Goal: Information Seeking & Learning: Learn about a topic

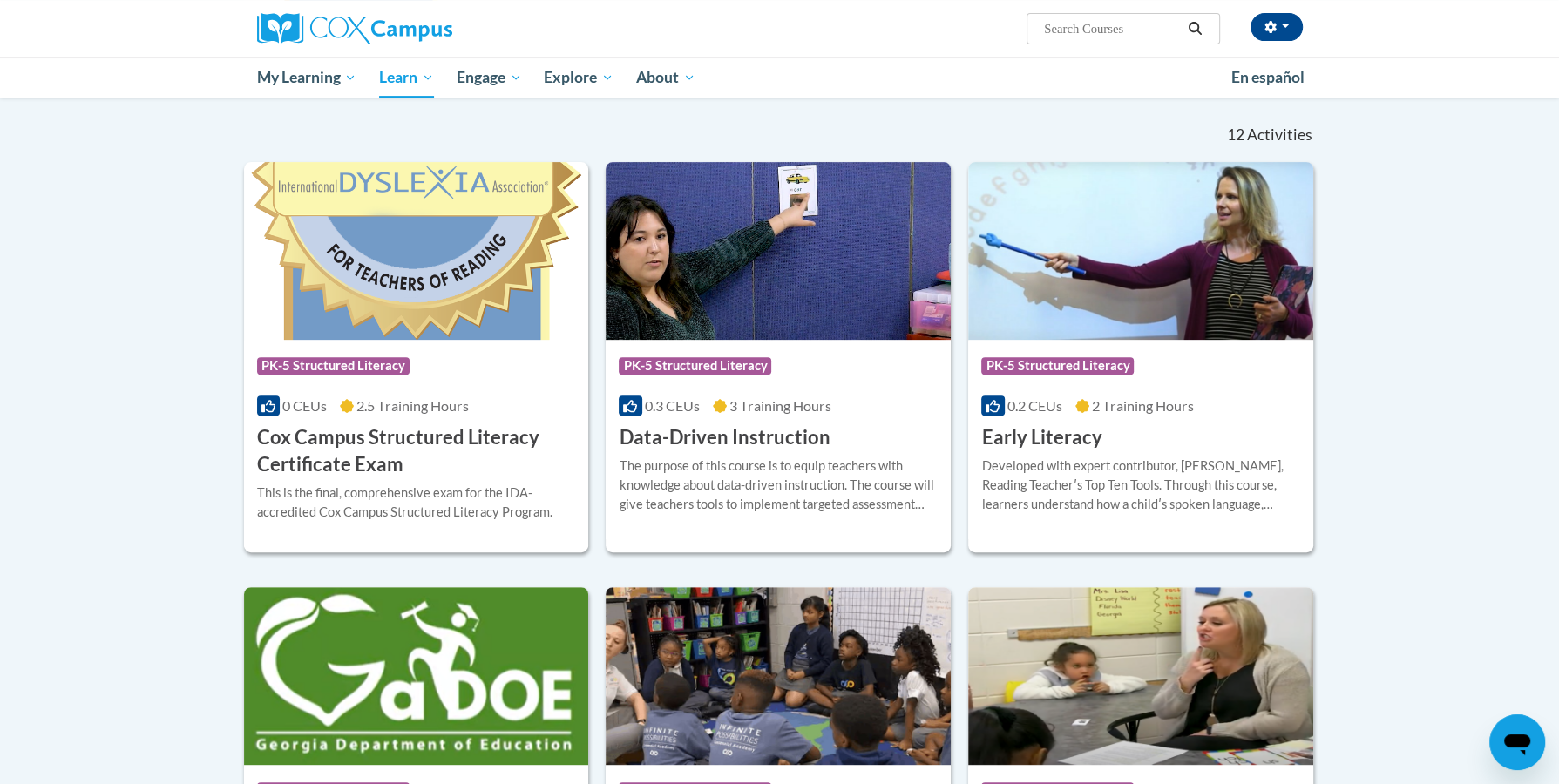
scroll to position [501, 0]
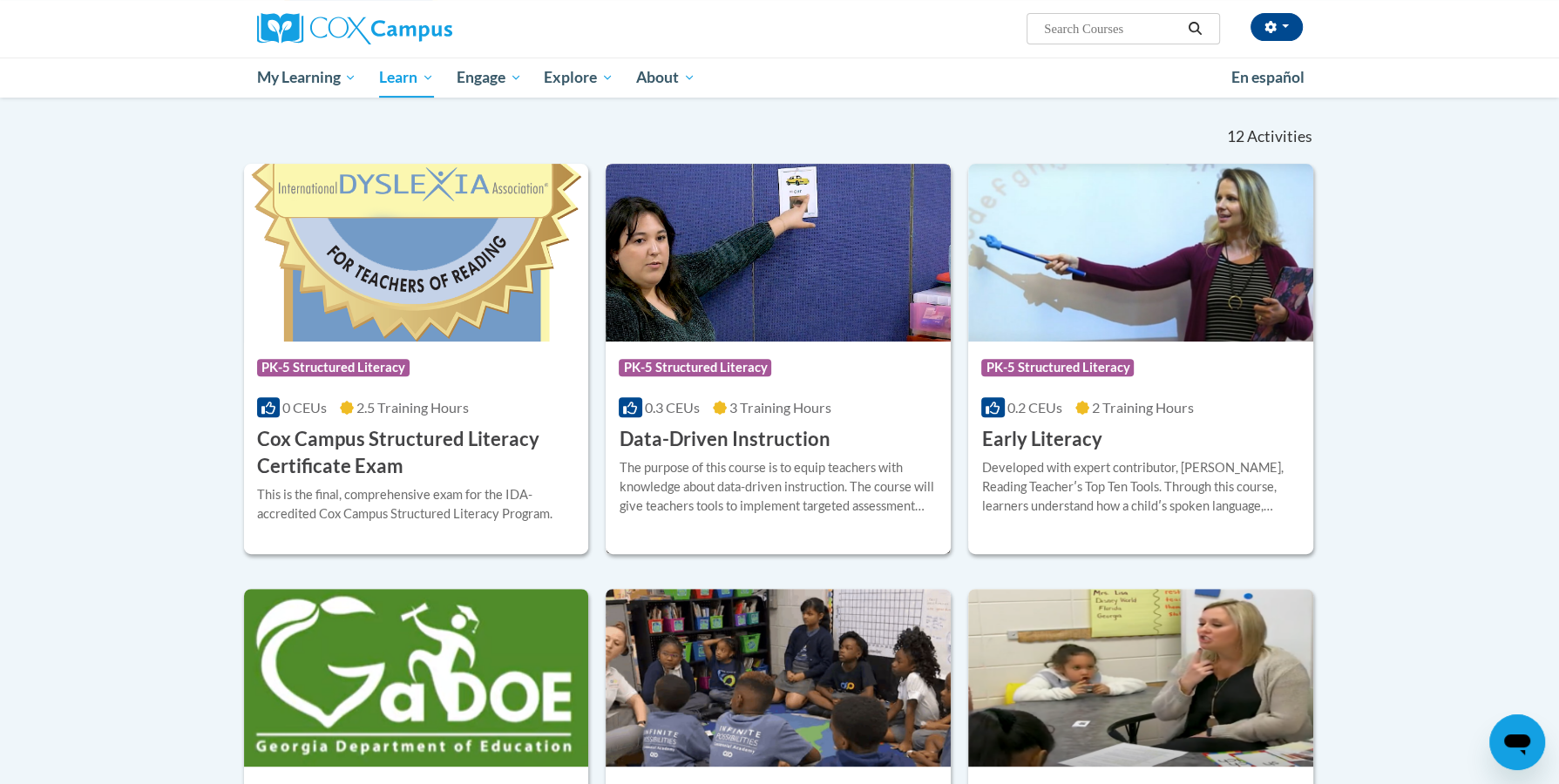
click at [777, 276] on img at bounding box center [778, 252] width 345 height 178
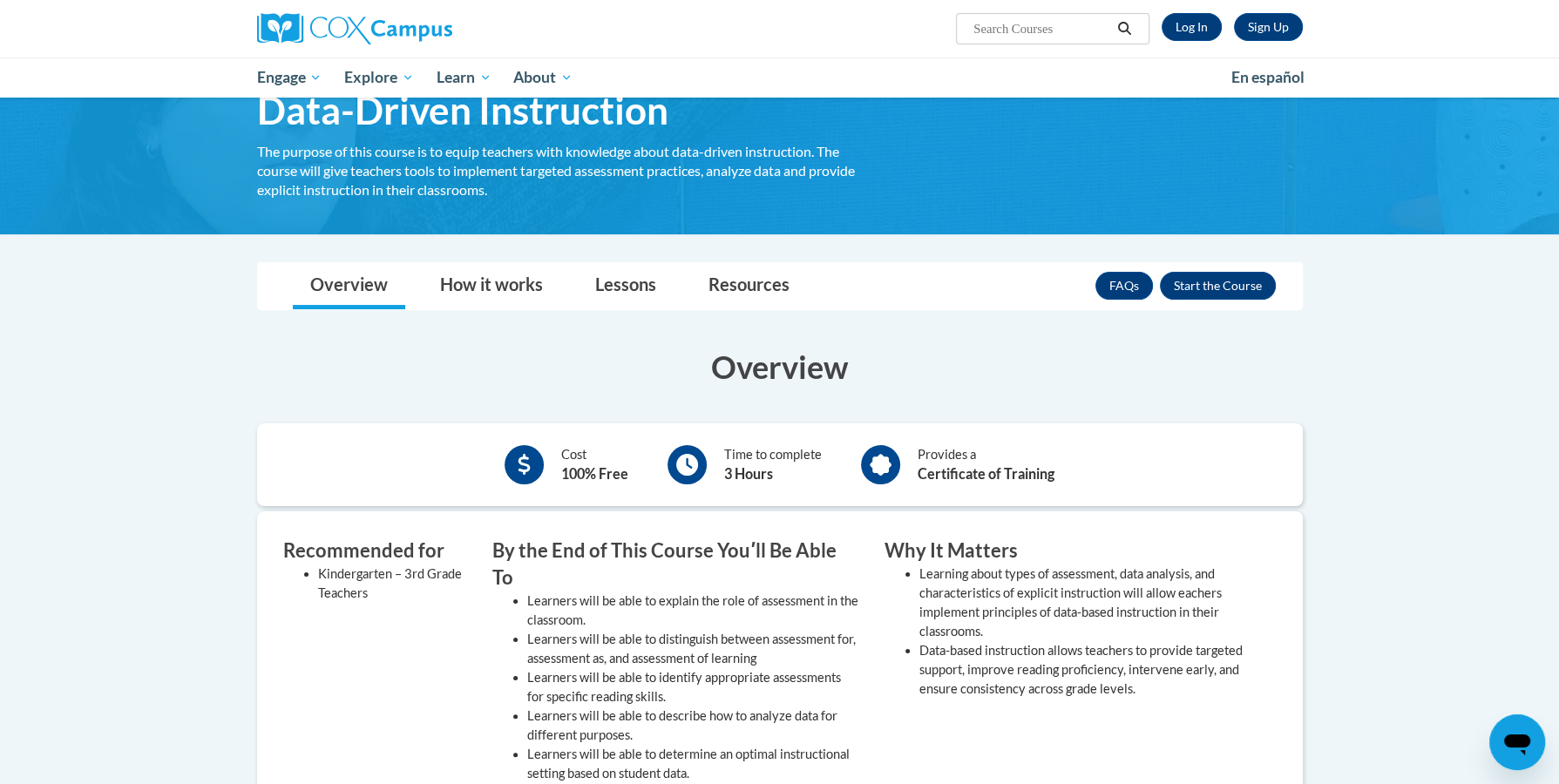
scroll to position [57, 0]
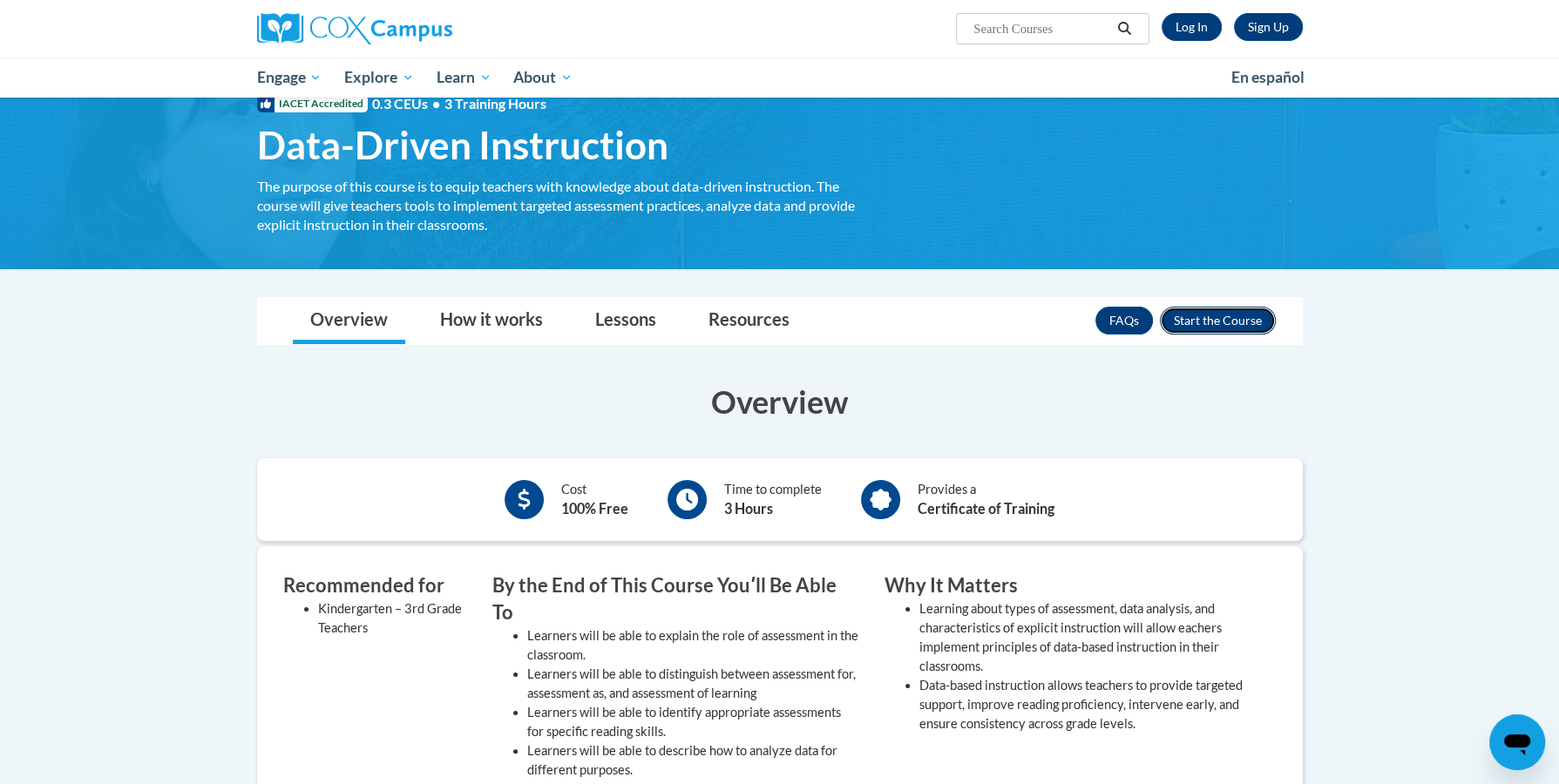
click at [1218, 321] on button "Enroll" at bounding box center [1217, 321] width 116 height 28
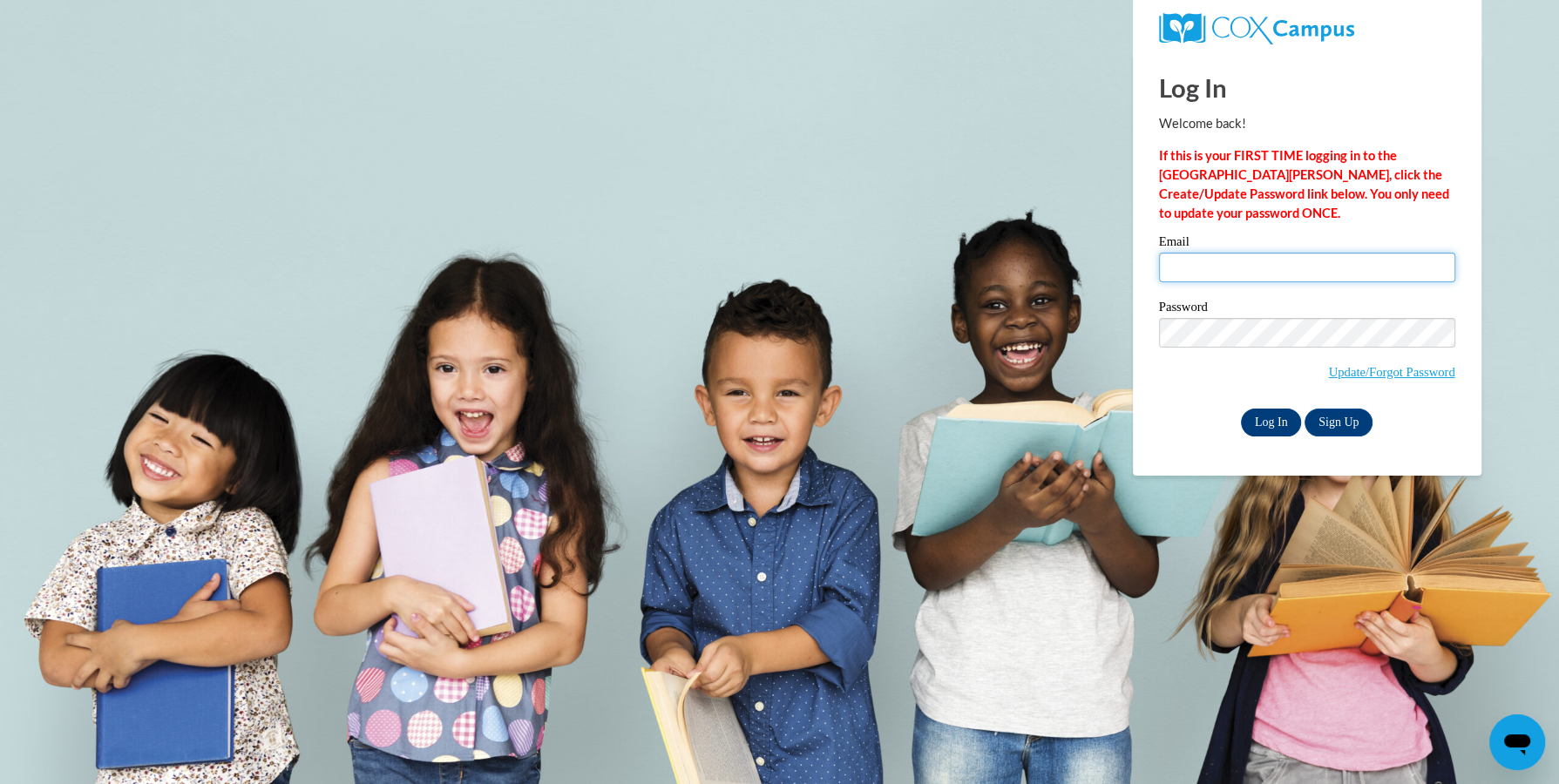
type input "akinsley@cambridge.k12.wi.us"
click at [1265, 421] on input "Log In" at bounding box center [1270, 423] width 61 height 28
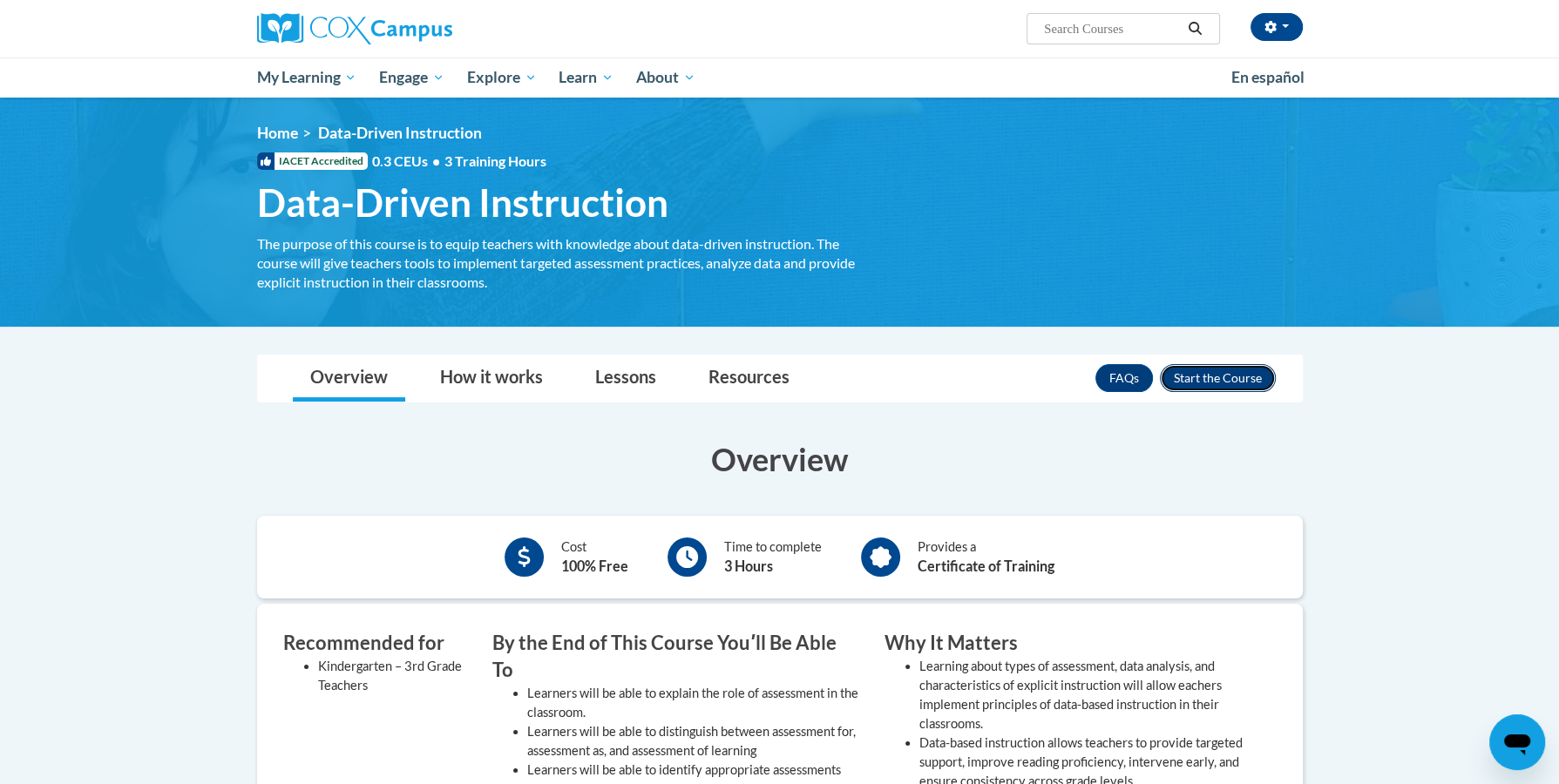
click at [1227, 381] on button "Enroll" at bounding box center [1217, 378] width 116 height 28
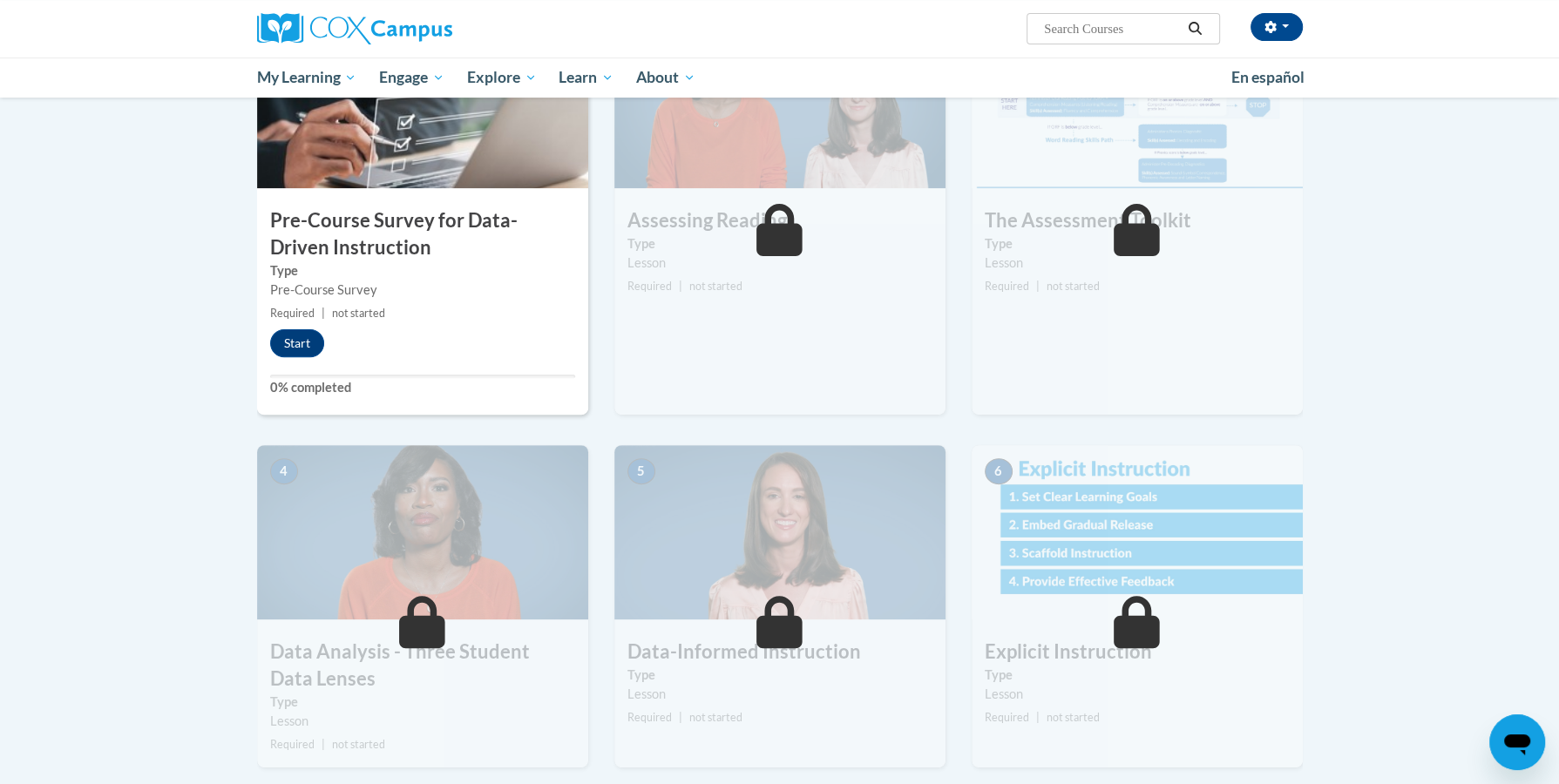
scroll to position [420, 0]
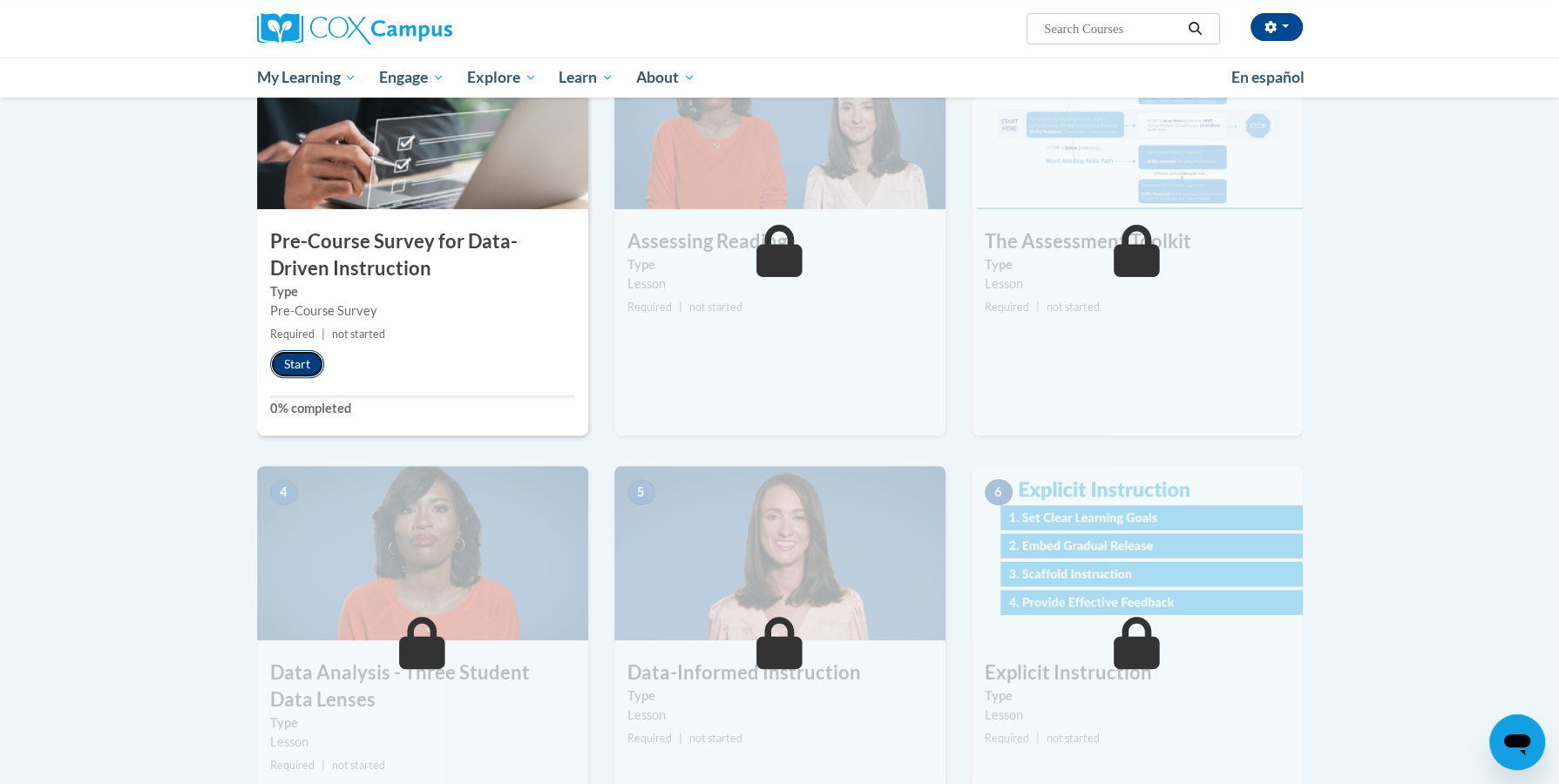
click at [301, 361] on button "Start" at bounding box center [296, 364] width 54 height 28
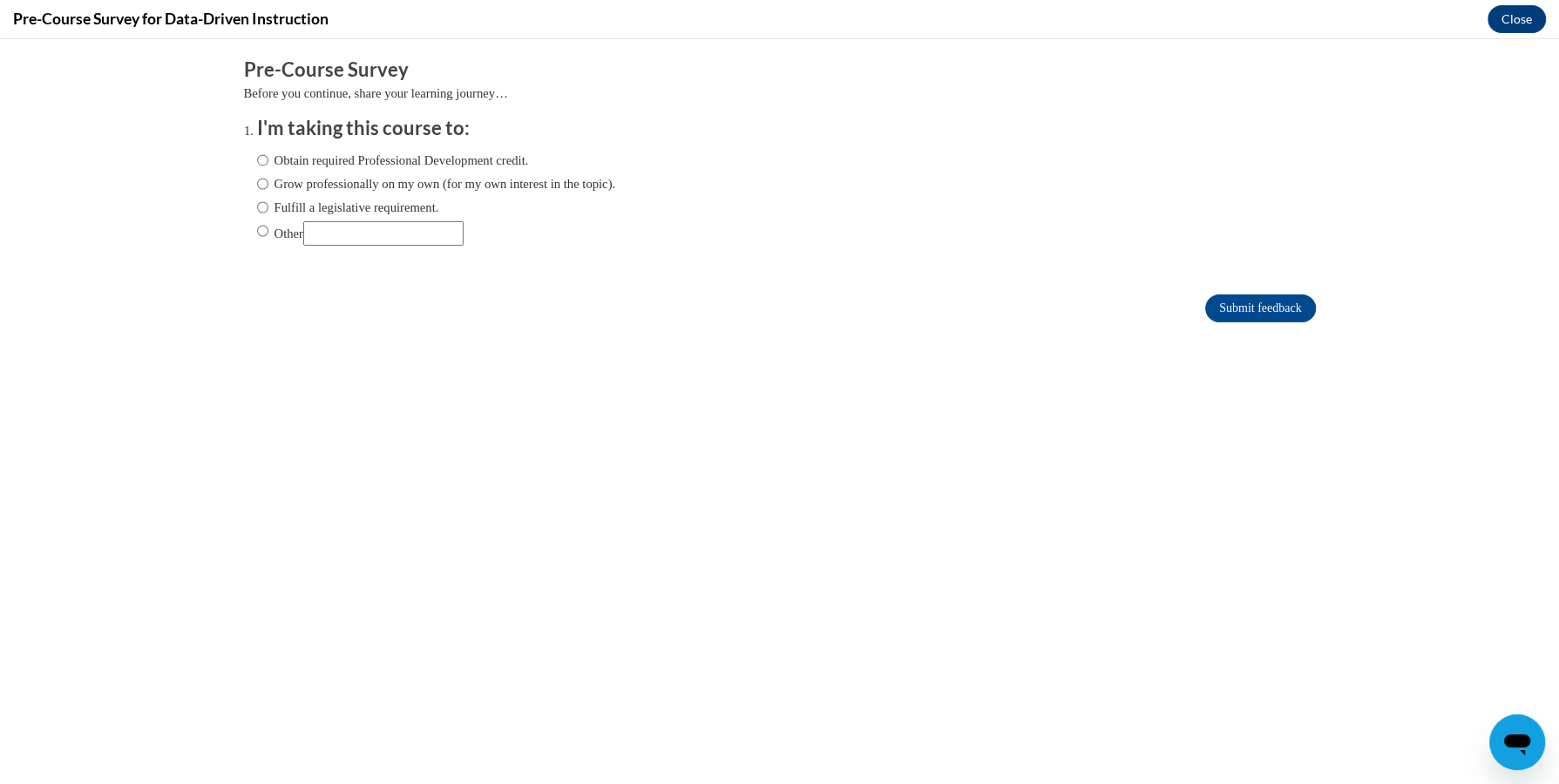
scroll to position [0, 0]
click at [278, 164] on label "Obtain required Professional Development credit." at bounding box center [392, 160] width 272 height 19
click at [268, 164] on input "Obtain required Professional Development credit." at bounding box center [262, 160] width 11 height 19
radio input "true"
click at [1256, 319] on input "Submit feedback" at bounding box center [1259, 308] width 110 height 28
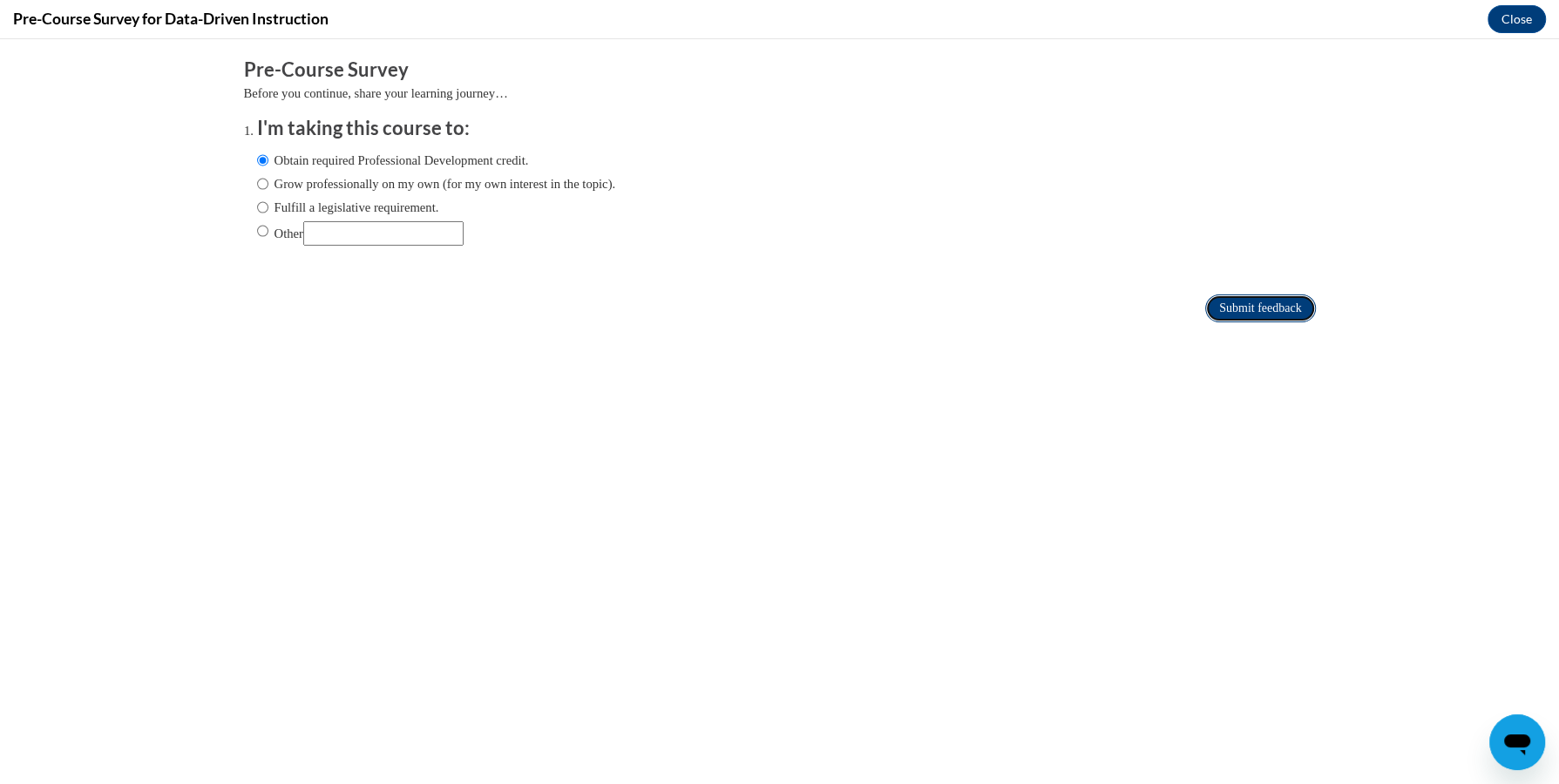
click at [1252, 306] on input "Submit feedback" at bounding box center [1259, 308] width 110 height 28
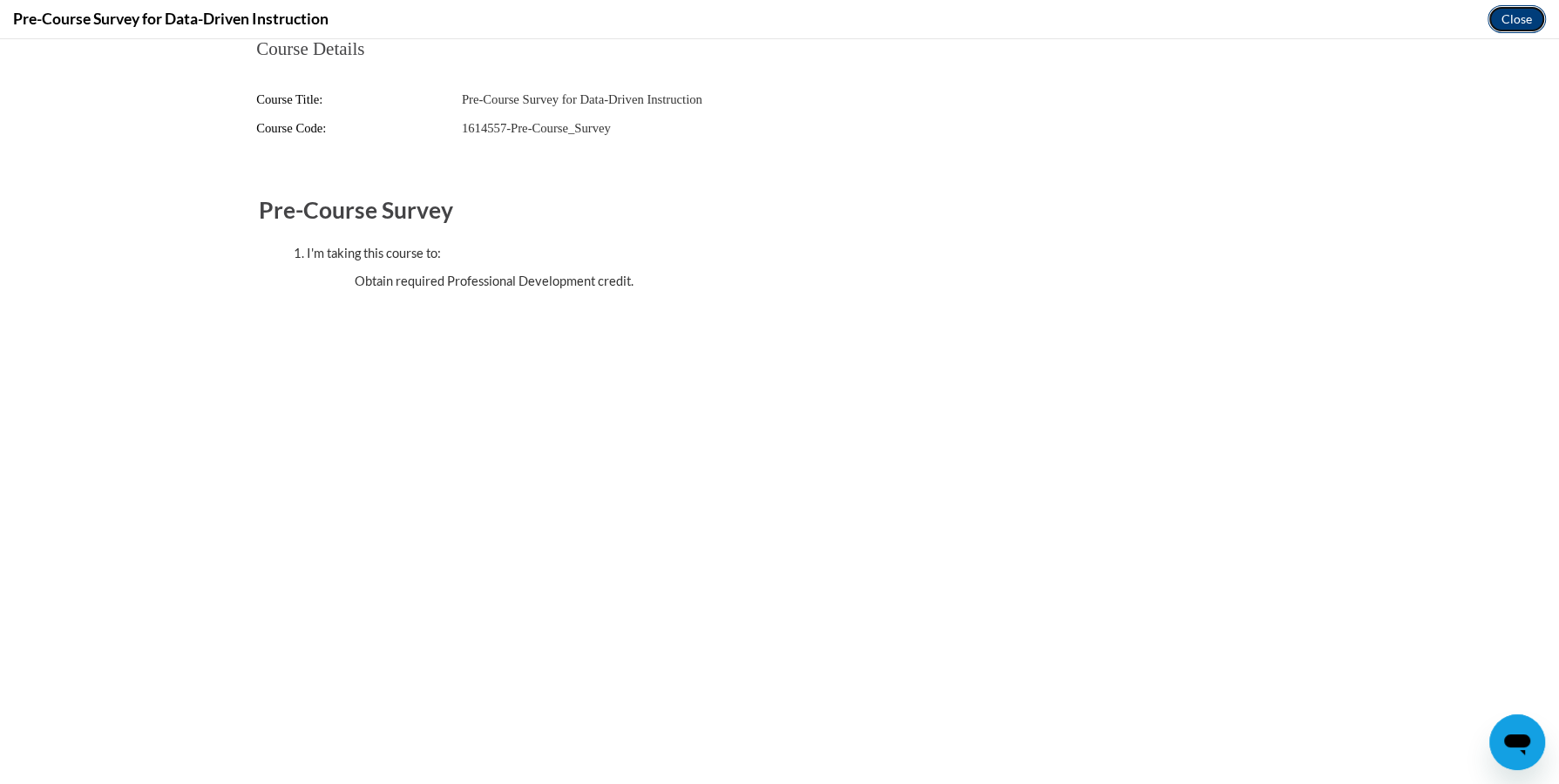
click at [1500, 22] on button "Close" at bounding box center [1517, 20] width 58 height 28
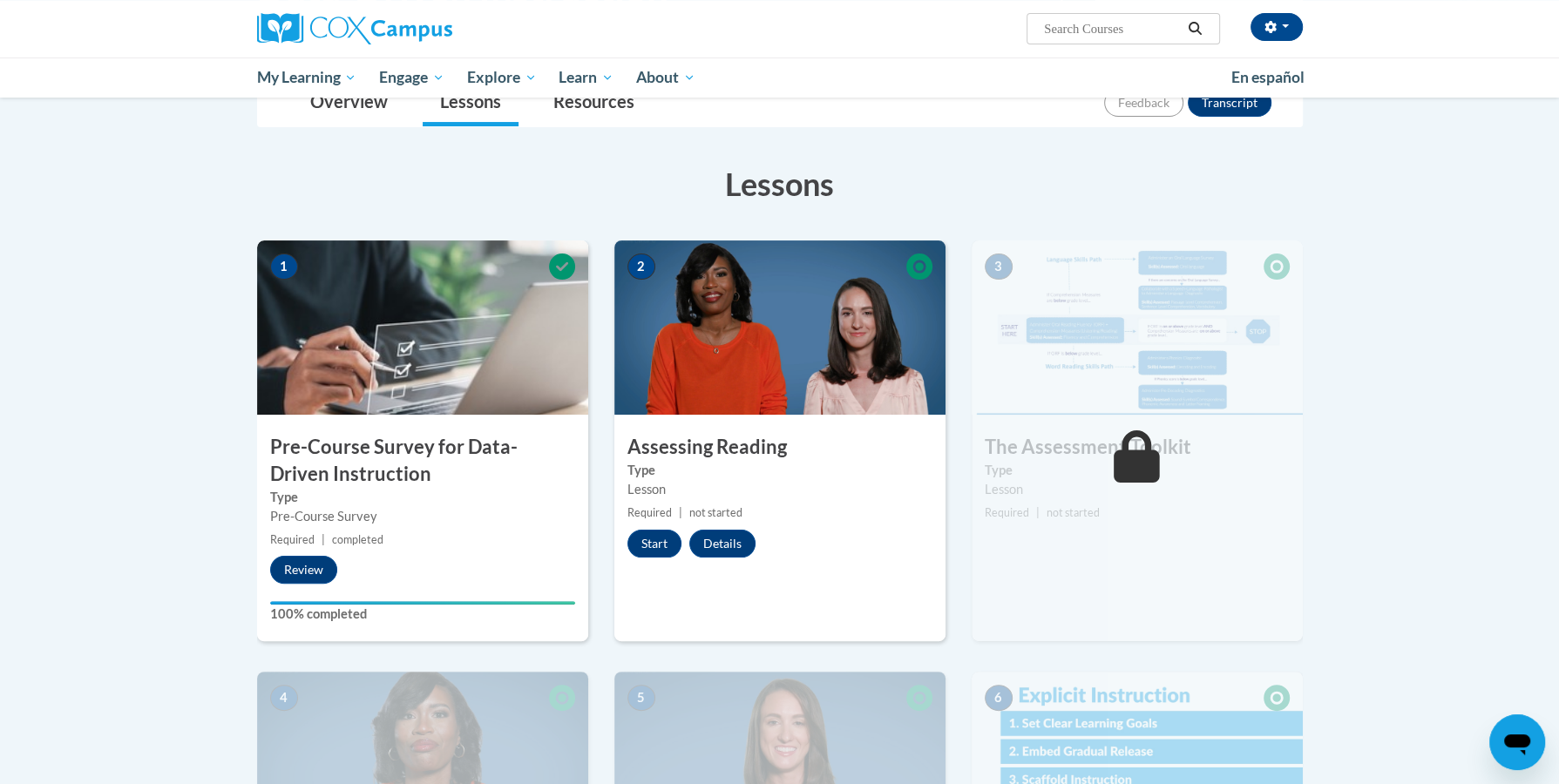
scroll to position [112, 0]
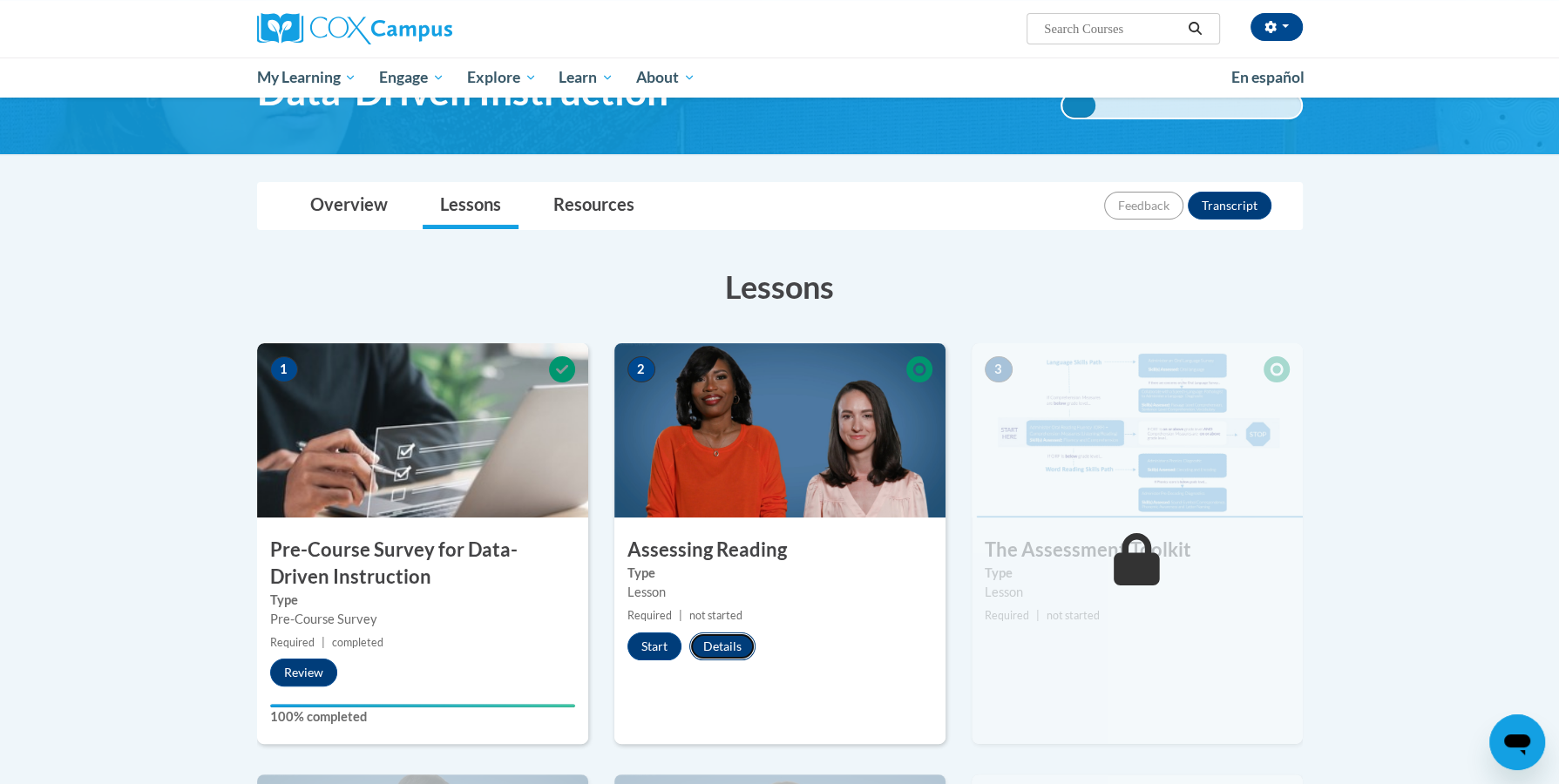
click at [722, 643] on button "Details" at bounding box center [722, 647] width 66 height 28
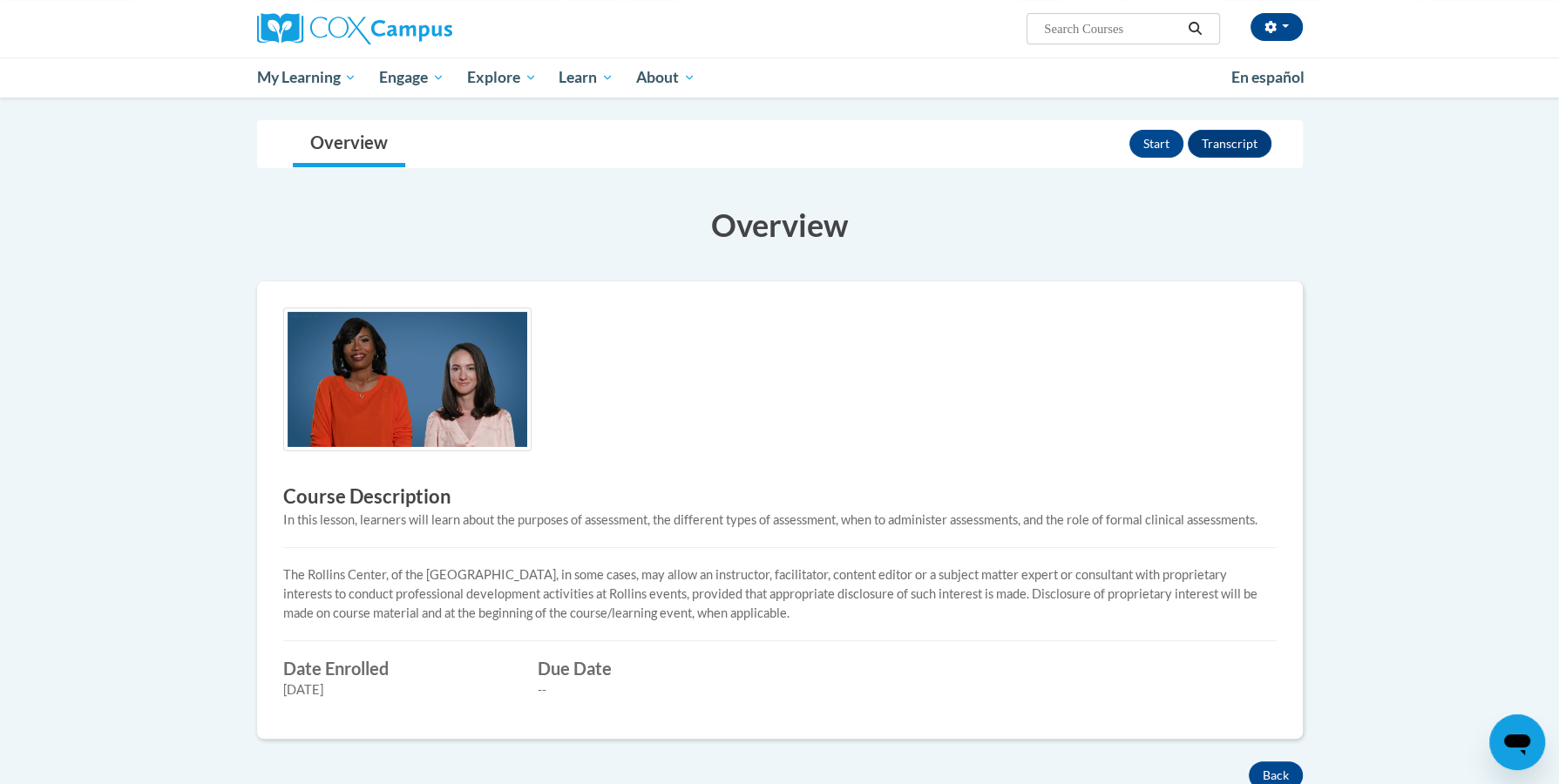
scroll to position [198, 0]
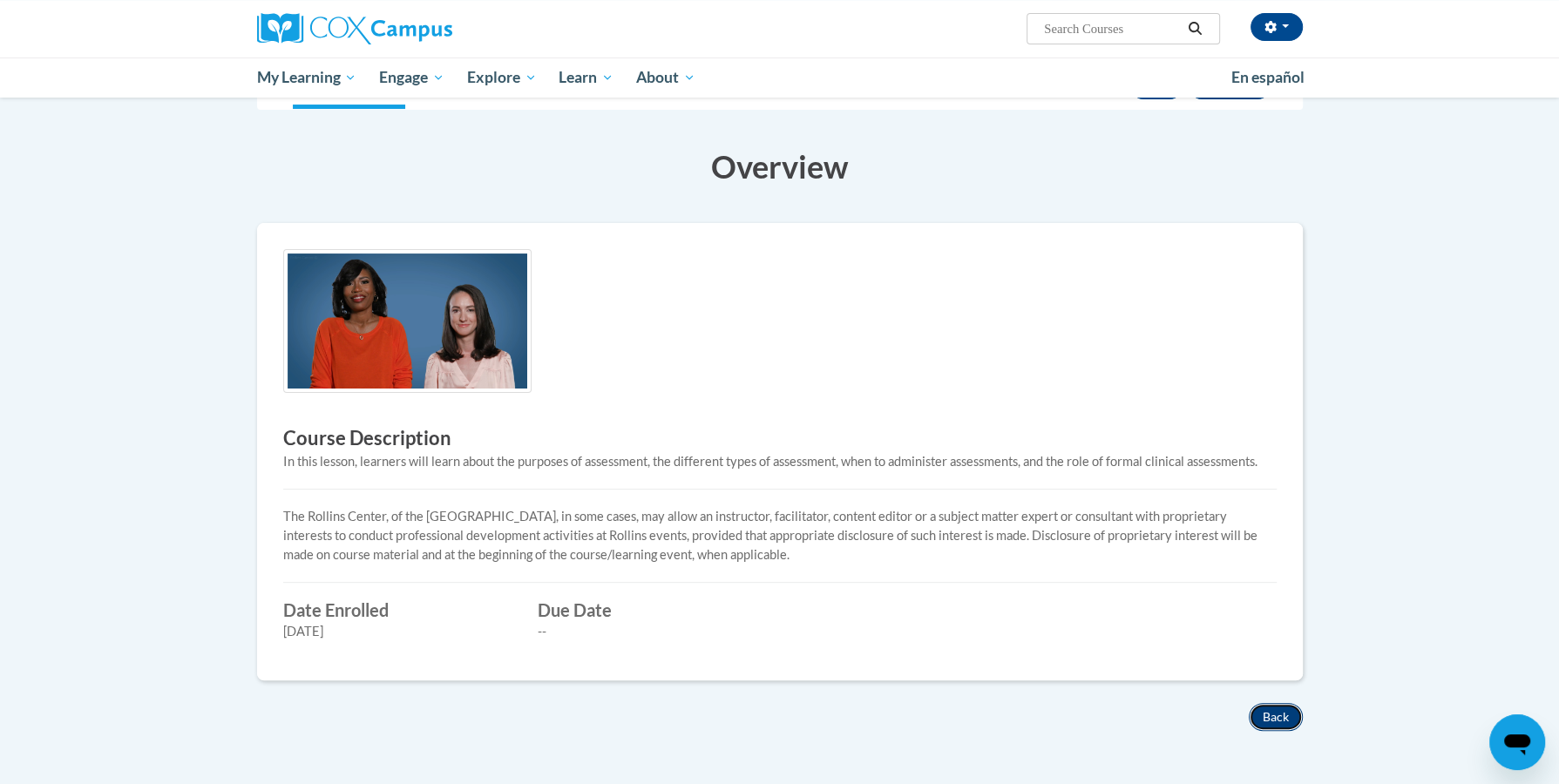
click at [1264, 703] on button "Back" at bounding box center [1275, 717] width 54 height 28
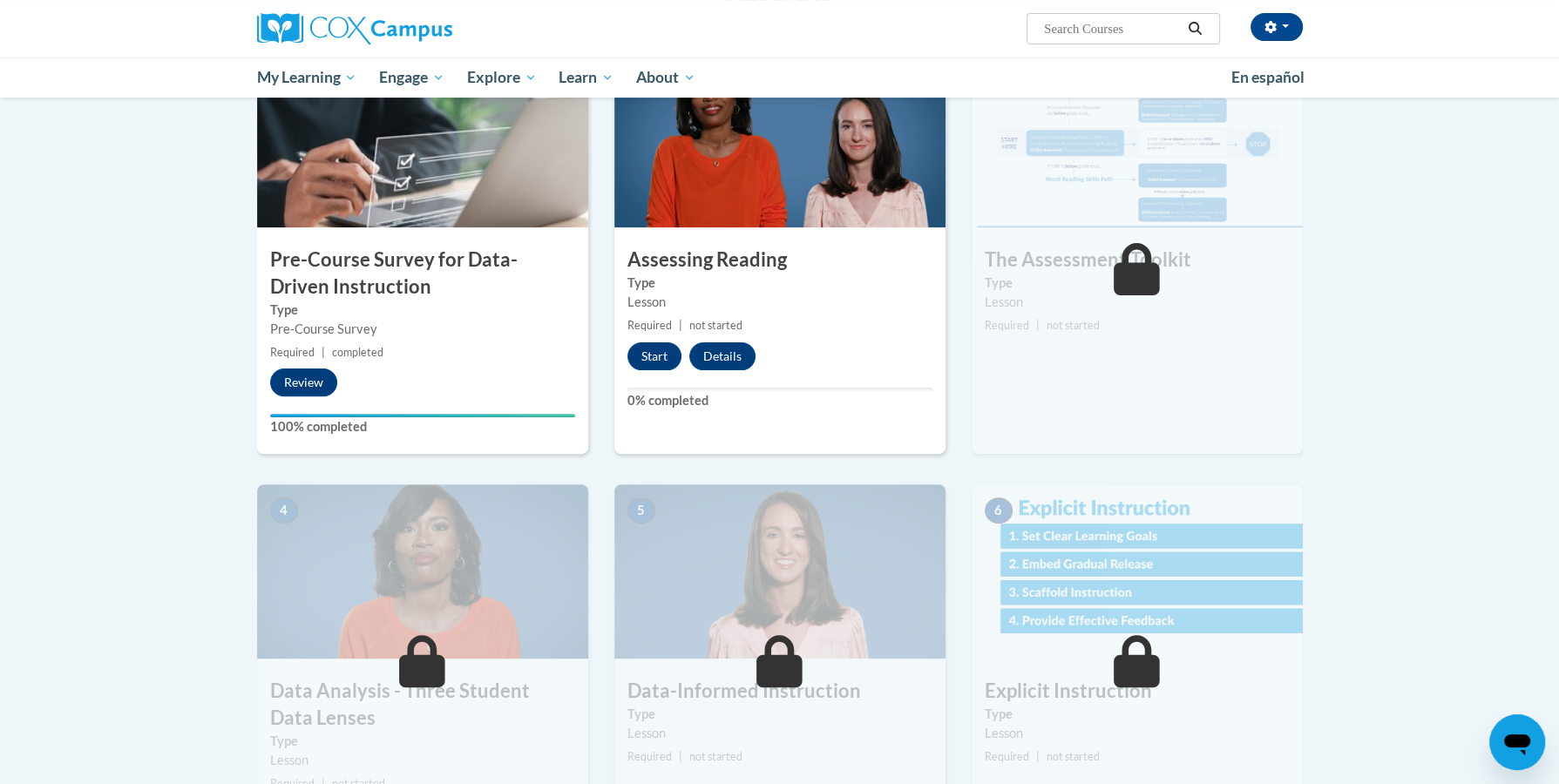
scroll to position [447, 0]
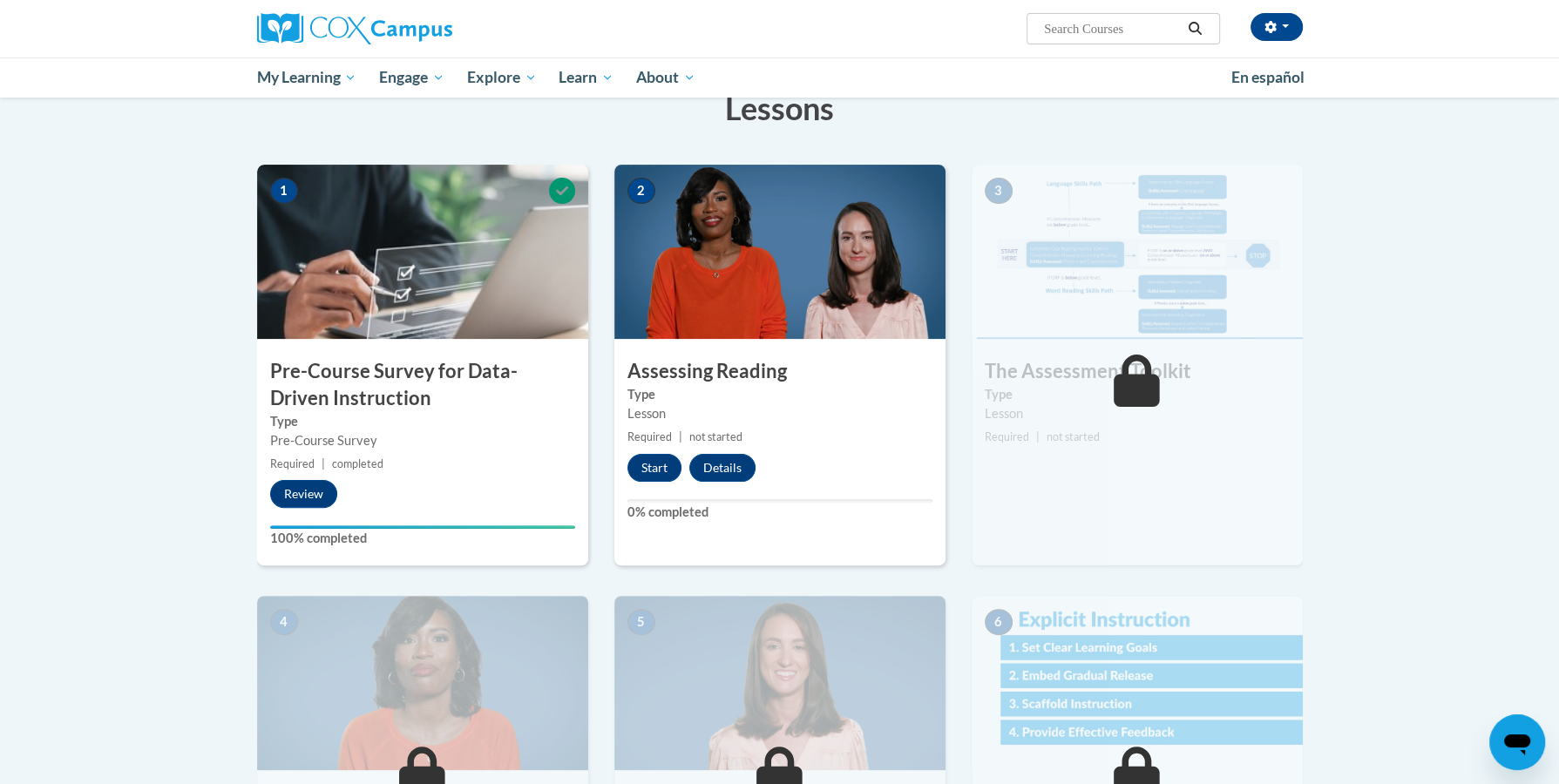
scroll to position [291, 0]
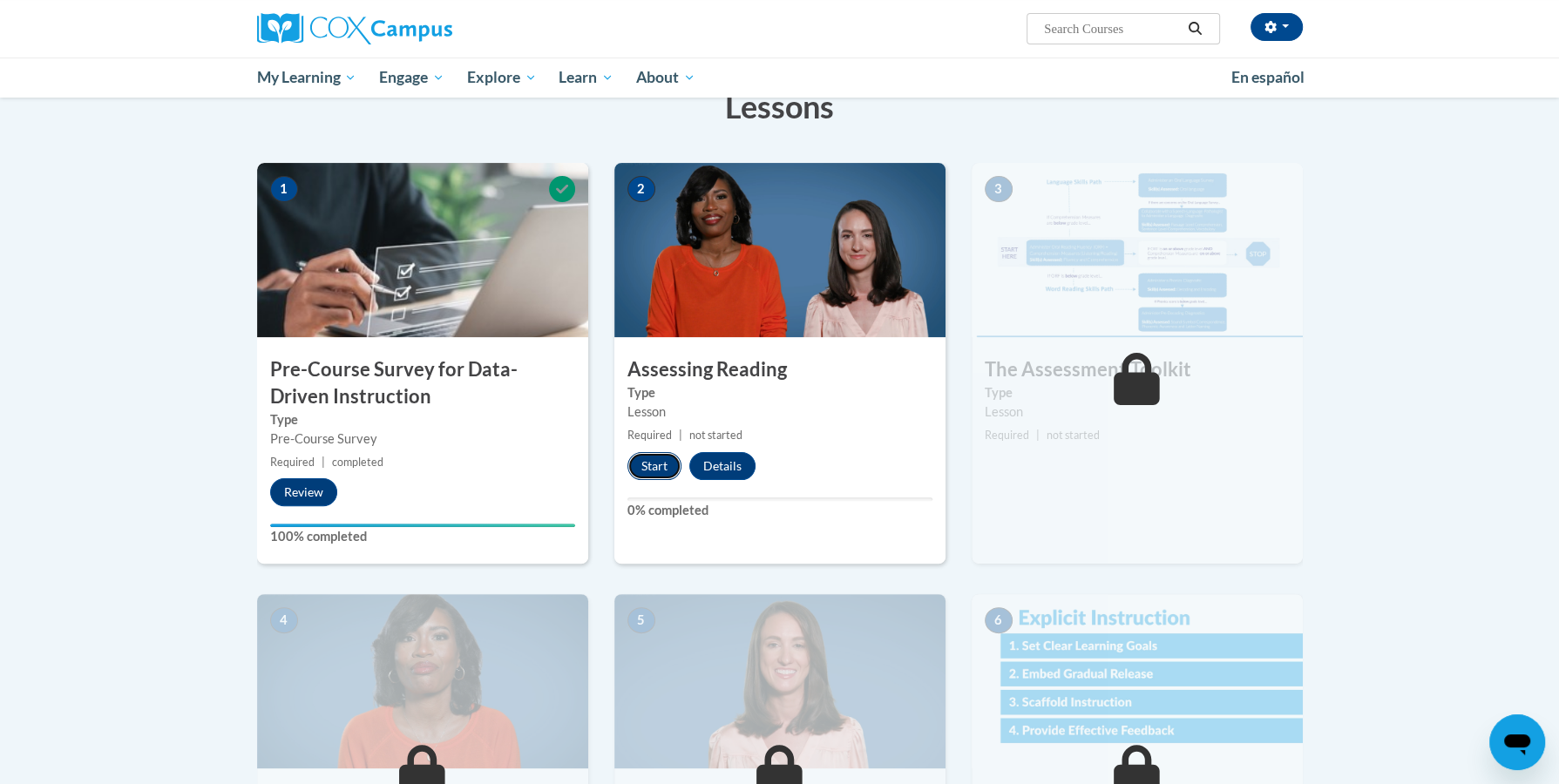
click at [669, 466] on button "Start" at bounding box center [654, 466] width 54 height 28
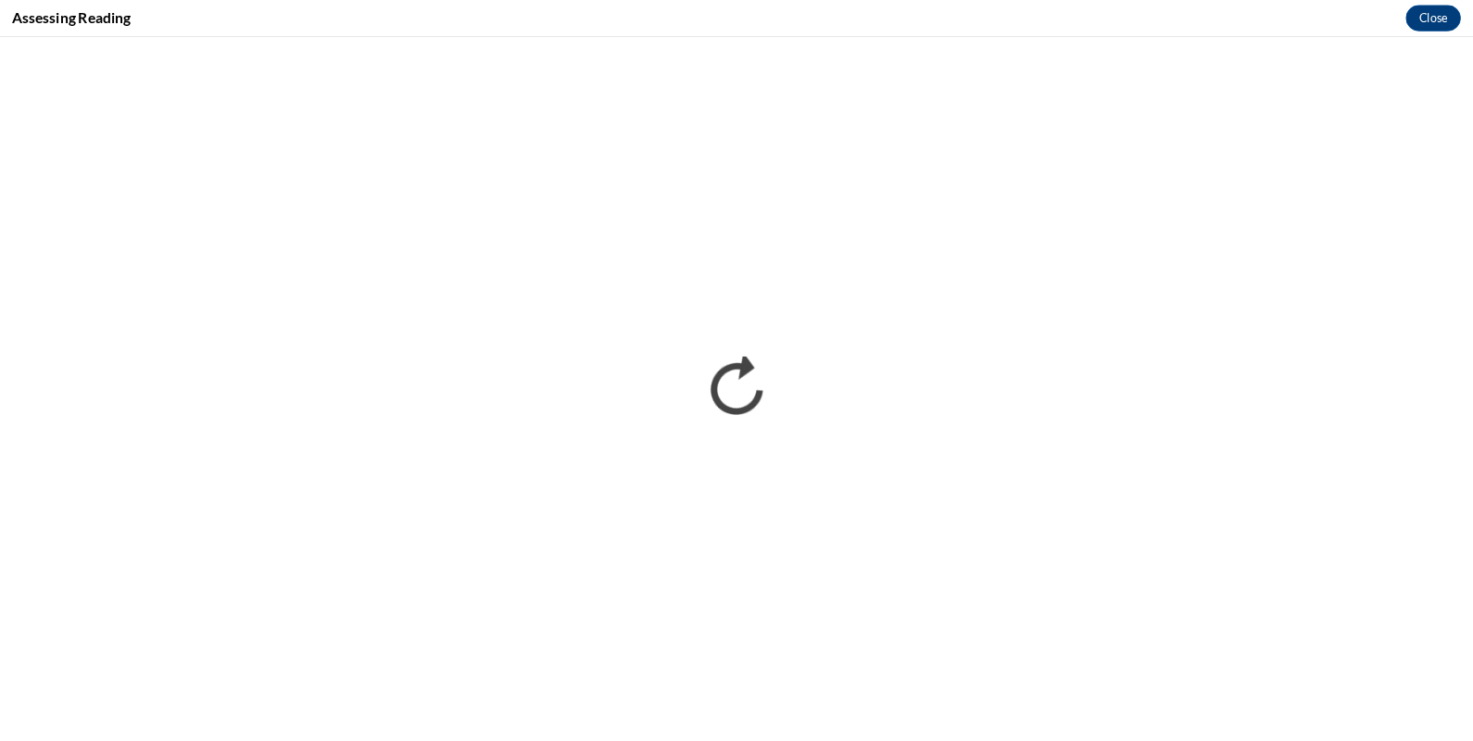
scroll to position [0, 0]
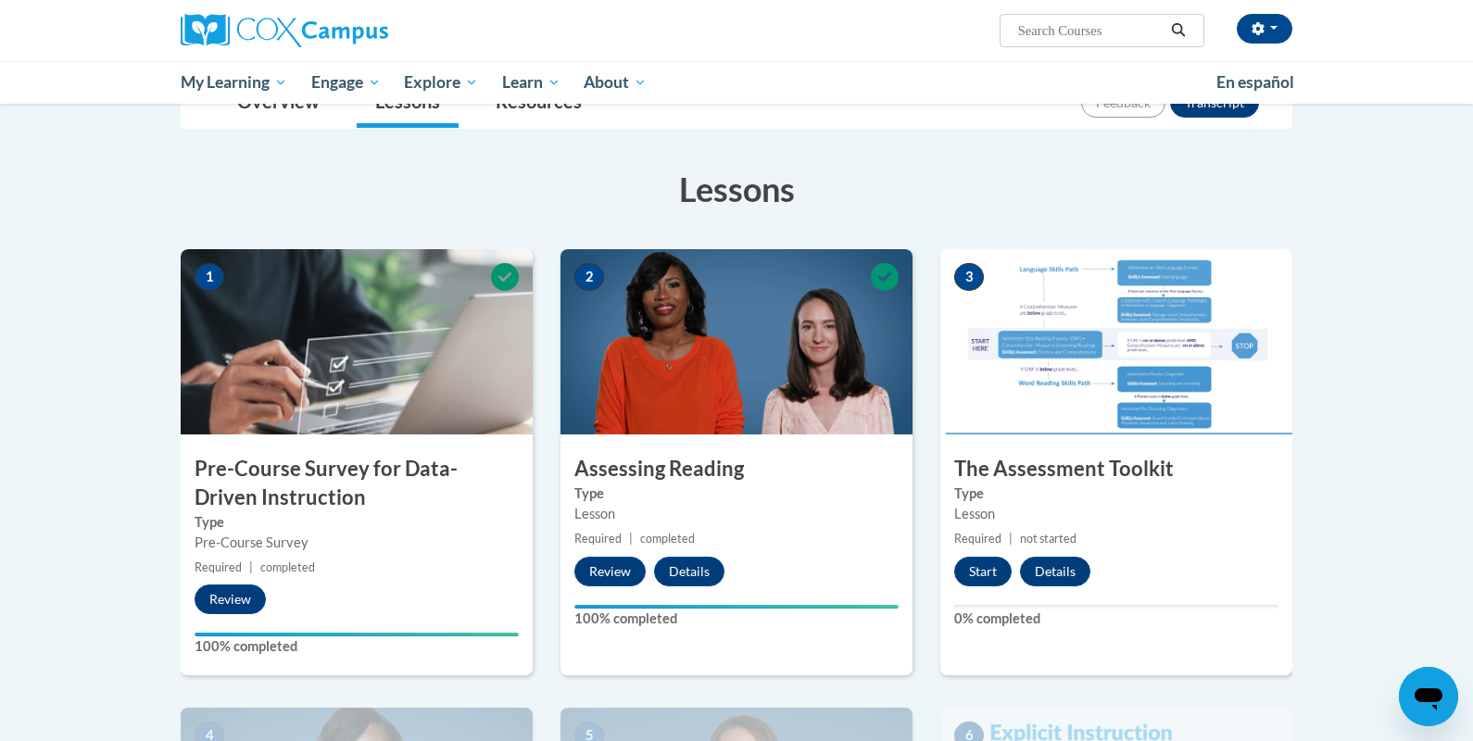
scroll to position [457, 0]
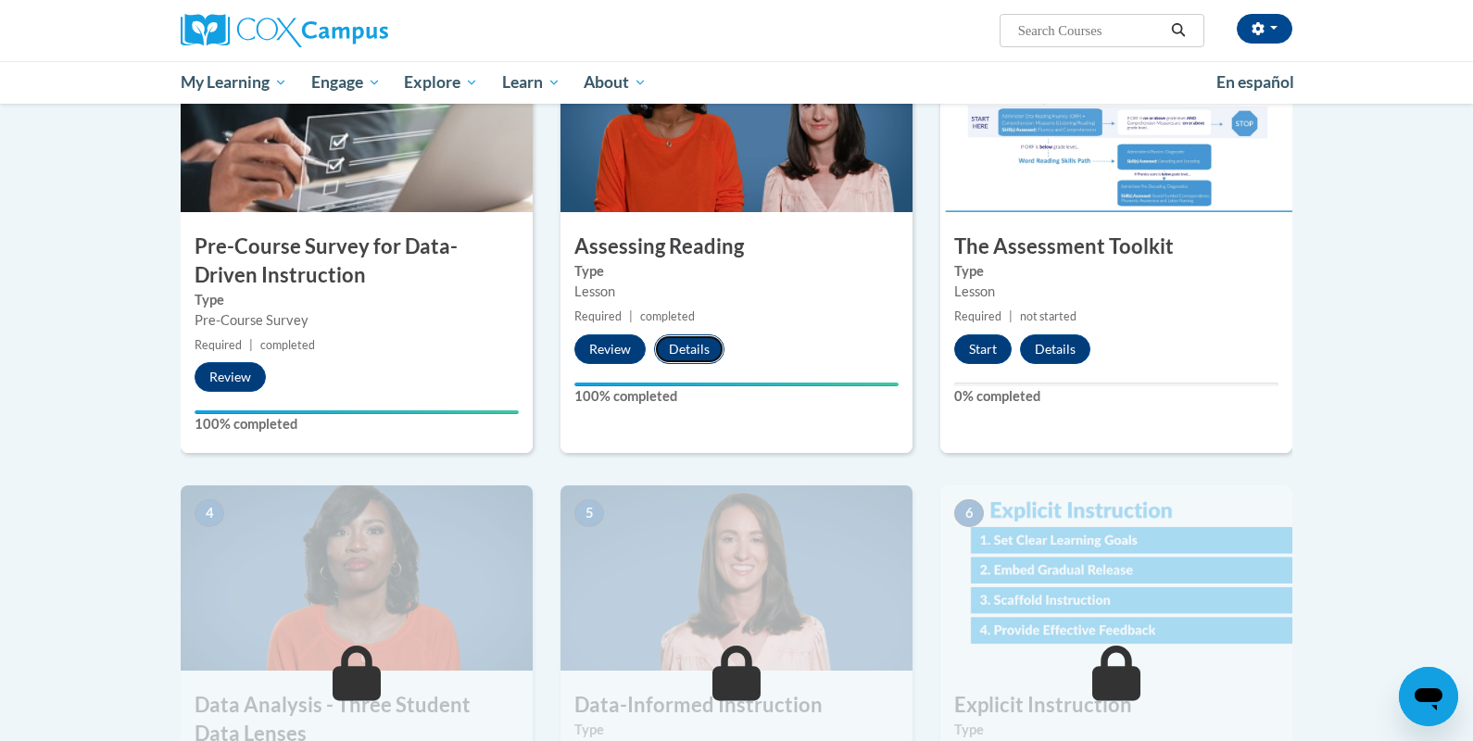
click at [702, 348] on button "Details" at bounding box center [689, 349] width 70 height 30
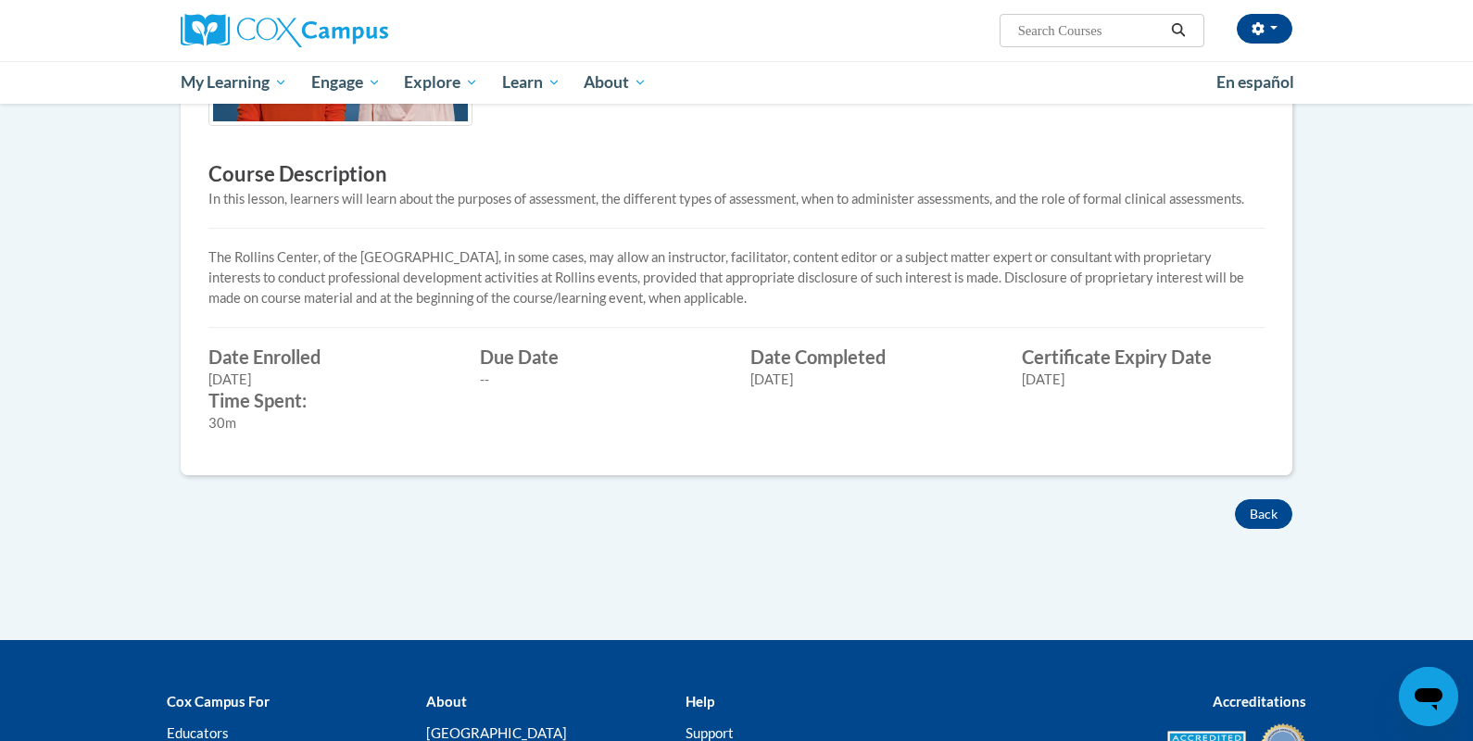
scroll to position [497, 0]
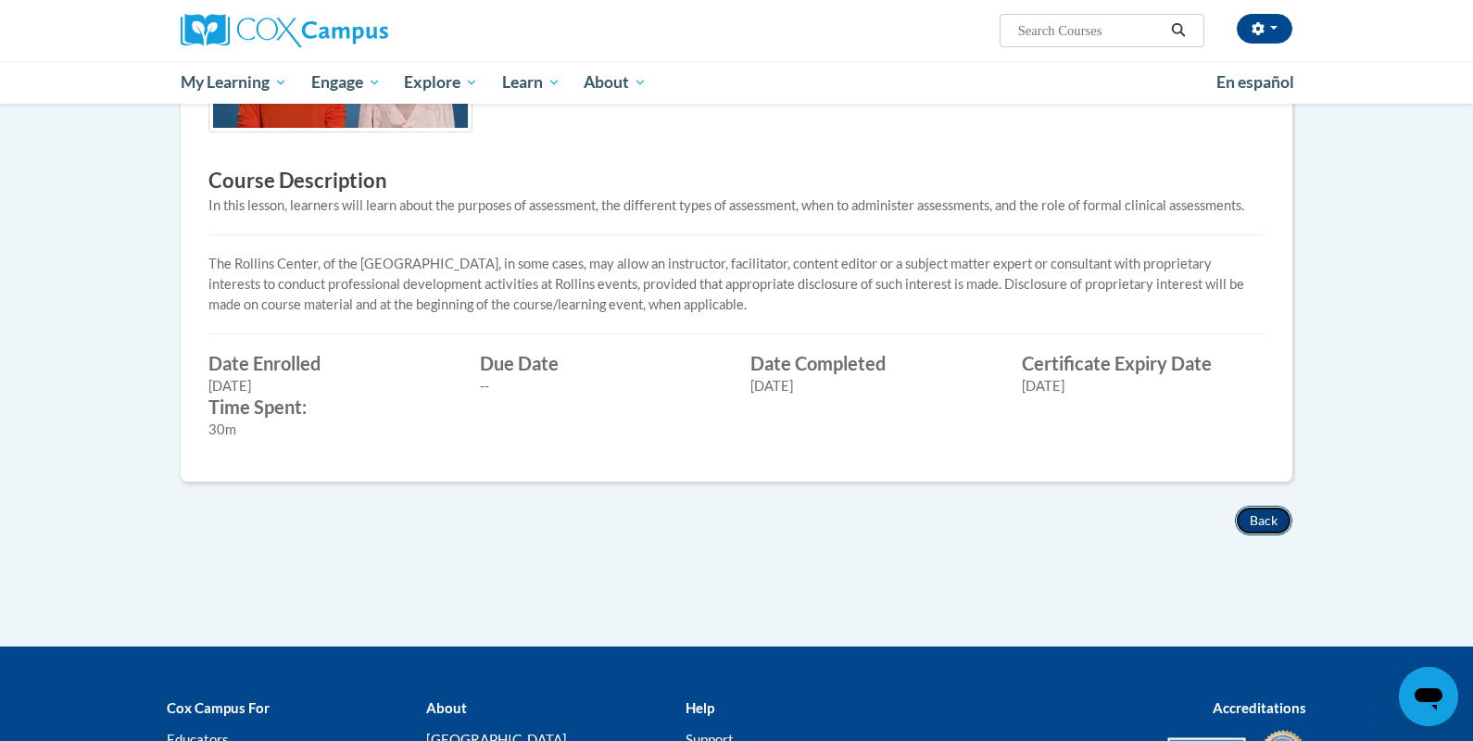
click at [1246, 517] on button "Back" at bounding box center [1263, 521] width 57 height 30
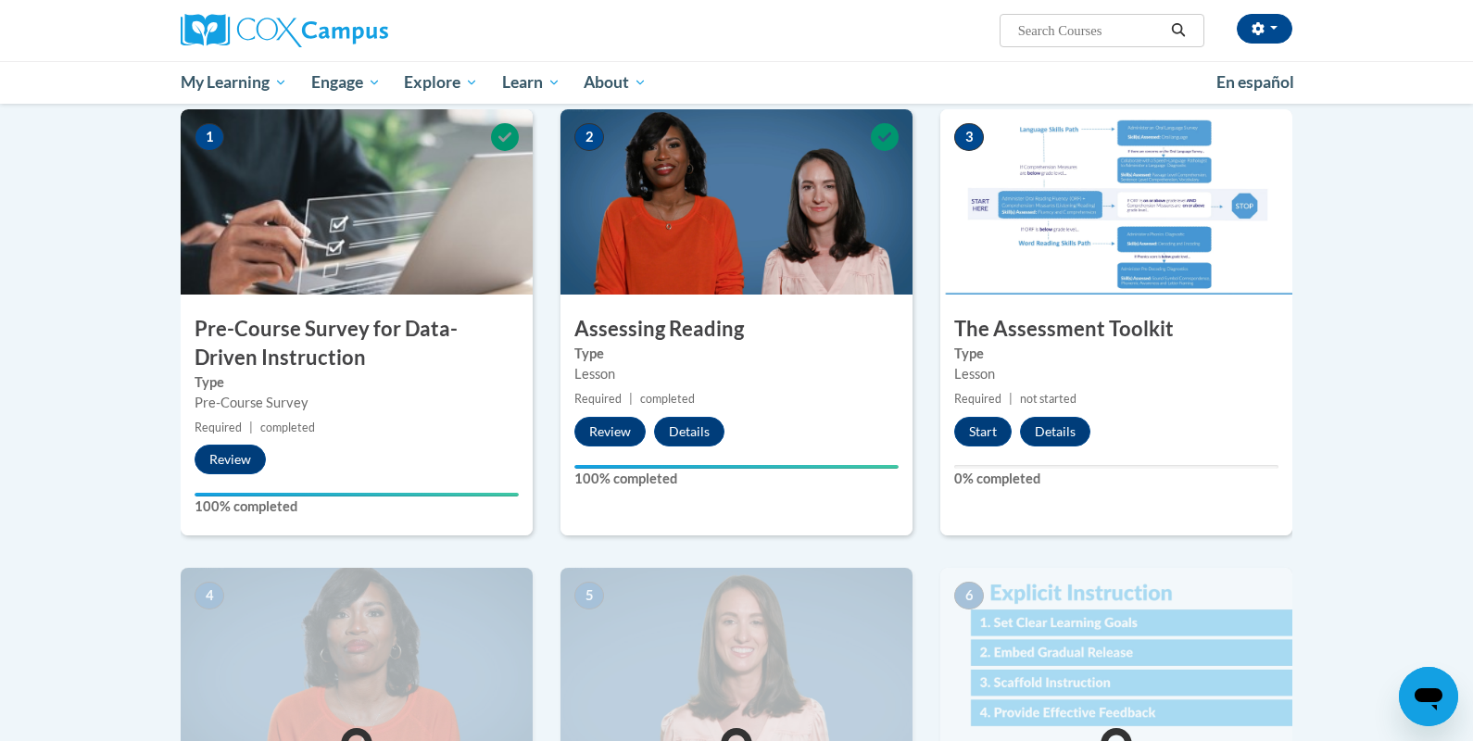
scroll to position [373, 0]
click at [968, 440] on button "Start" at bounding box center [982, 433] width 57 height 30
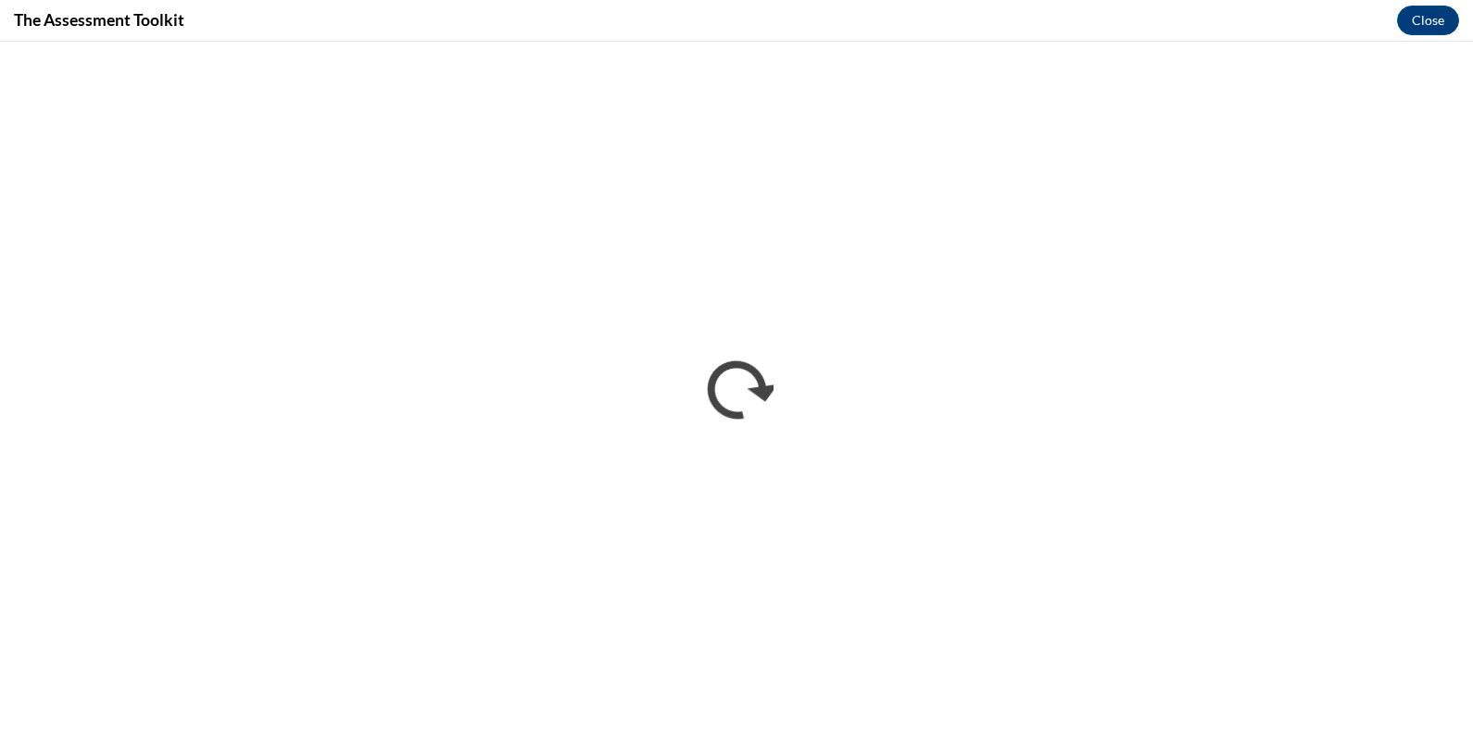
scroll to position [0, 0]
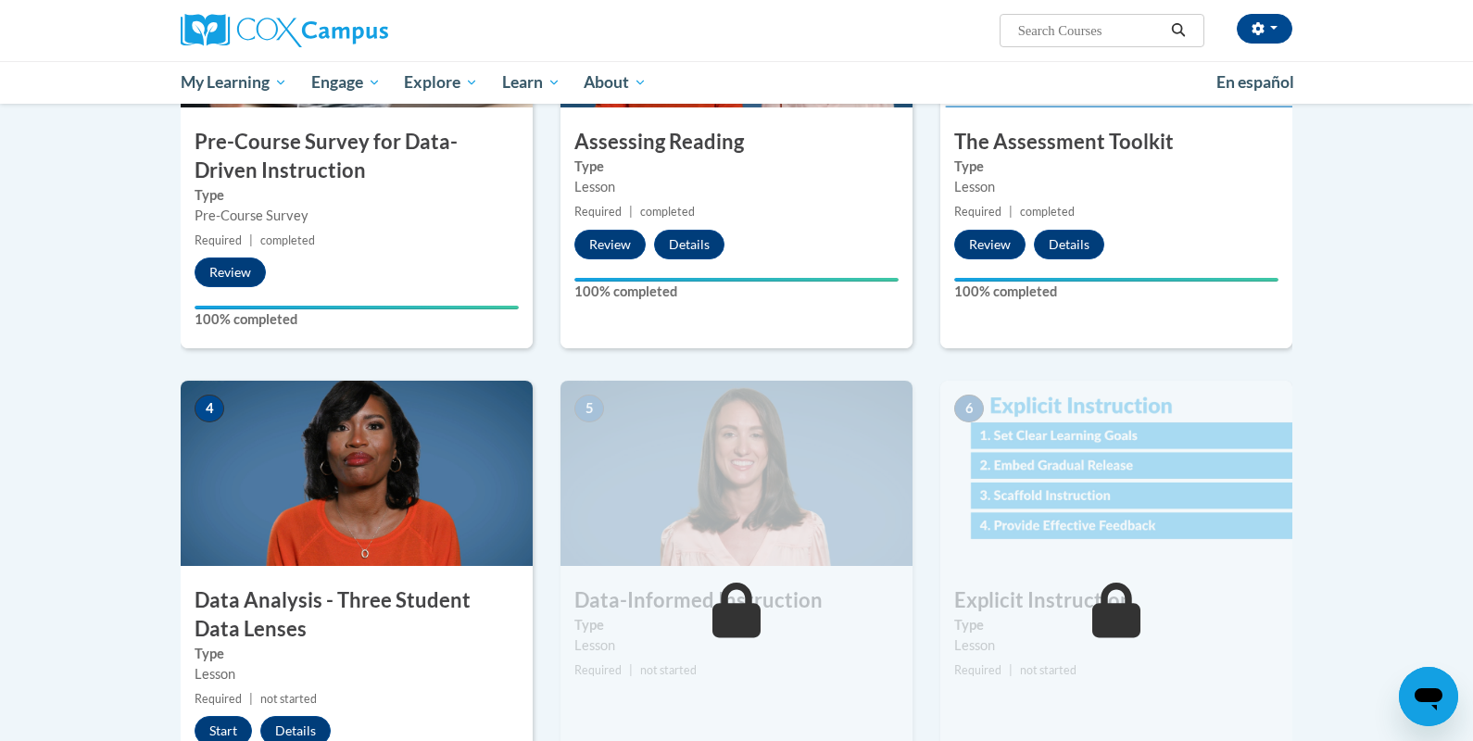
scroll to position [738, 0]
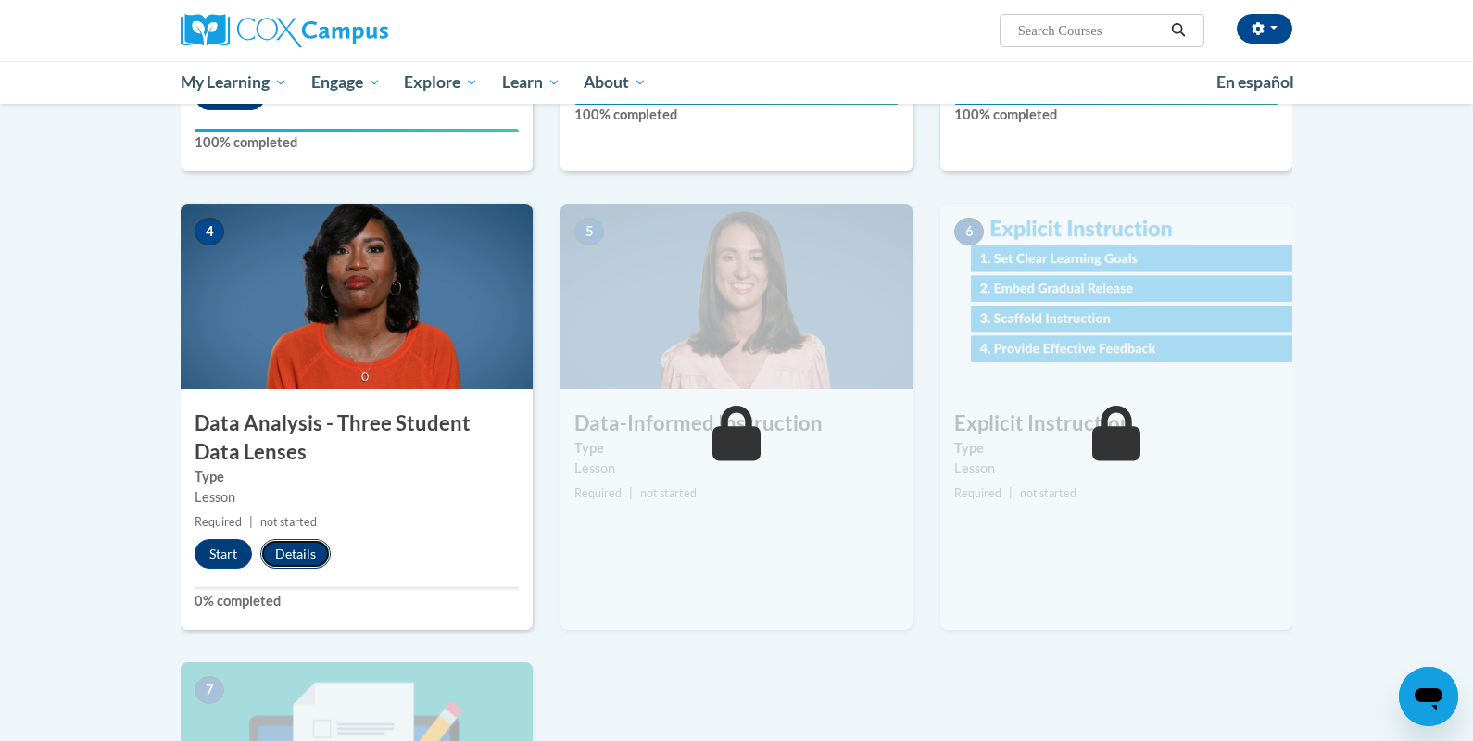
click at [313, 547] on button "Details" at bounding box center [295, 554] width 70 height 30
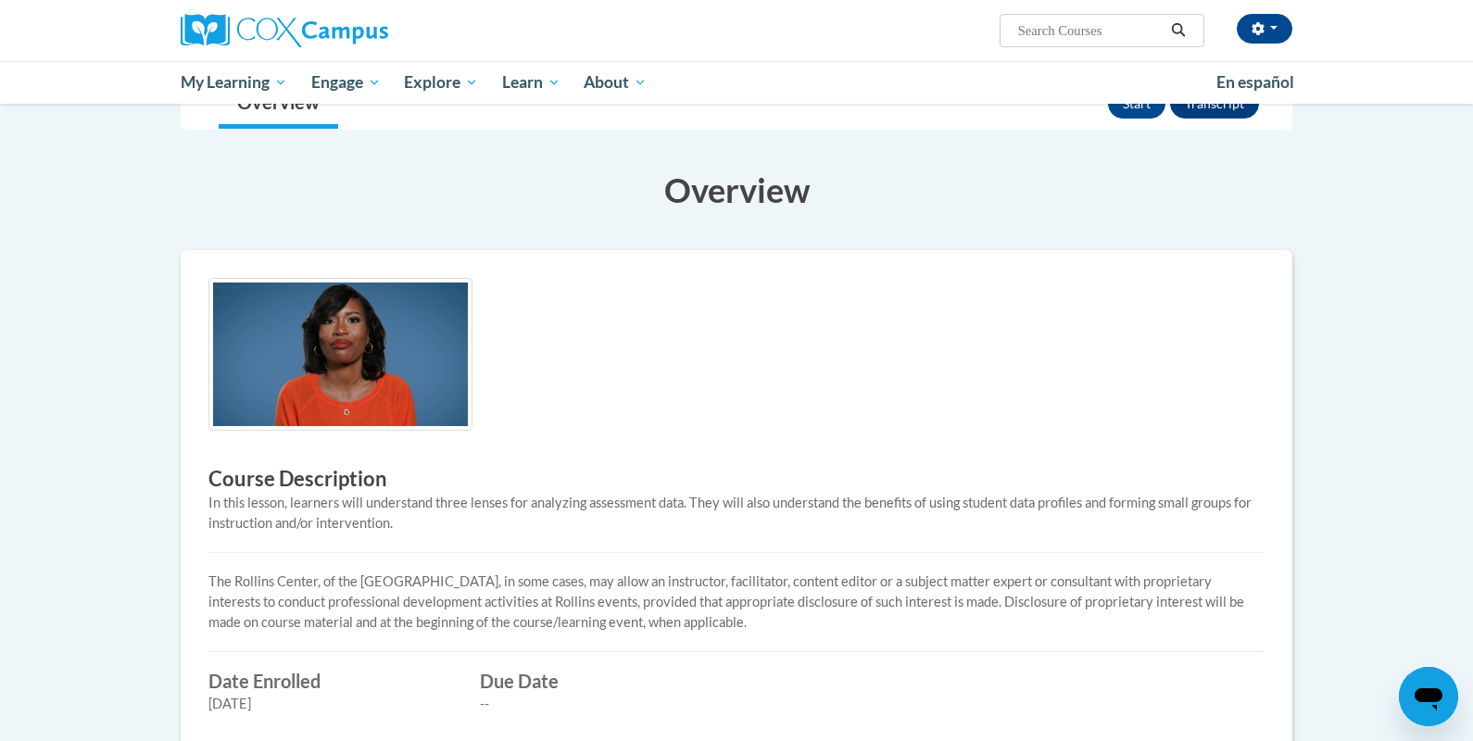
scroll to position [111, 0]
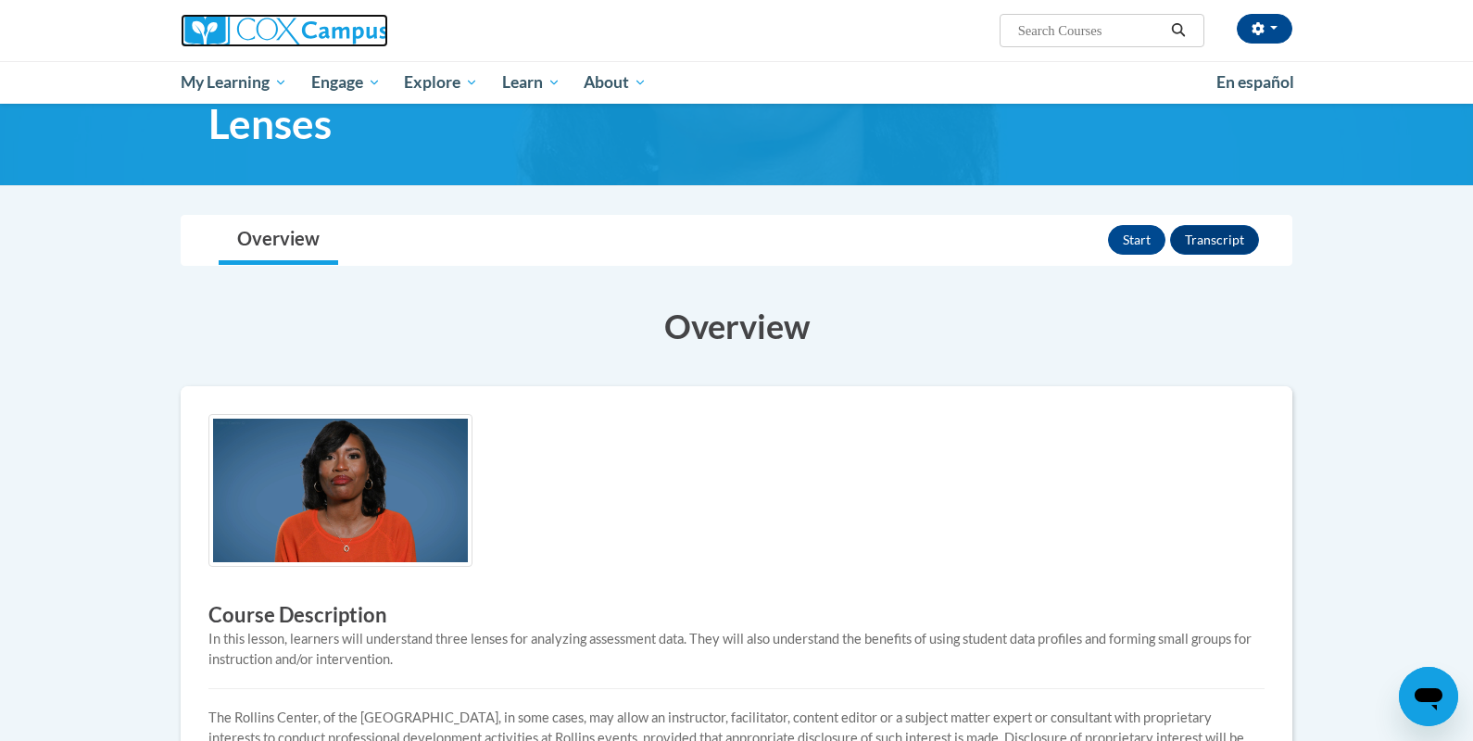
click at [261, 17] on img at bounding box center [285, 30] width 208 height 33
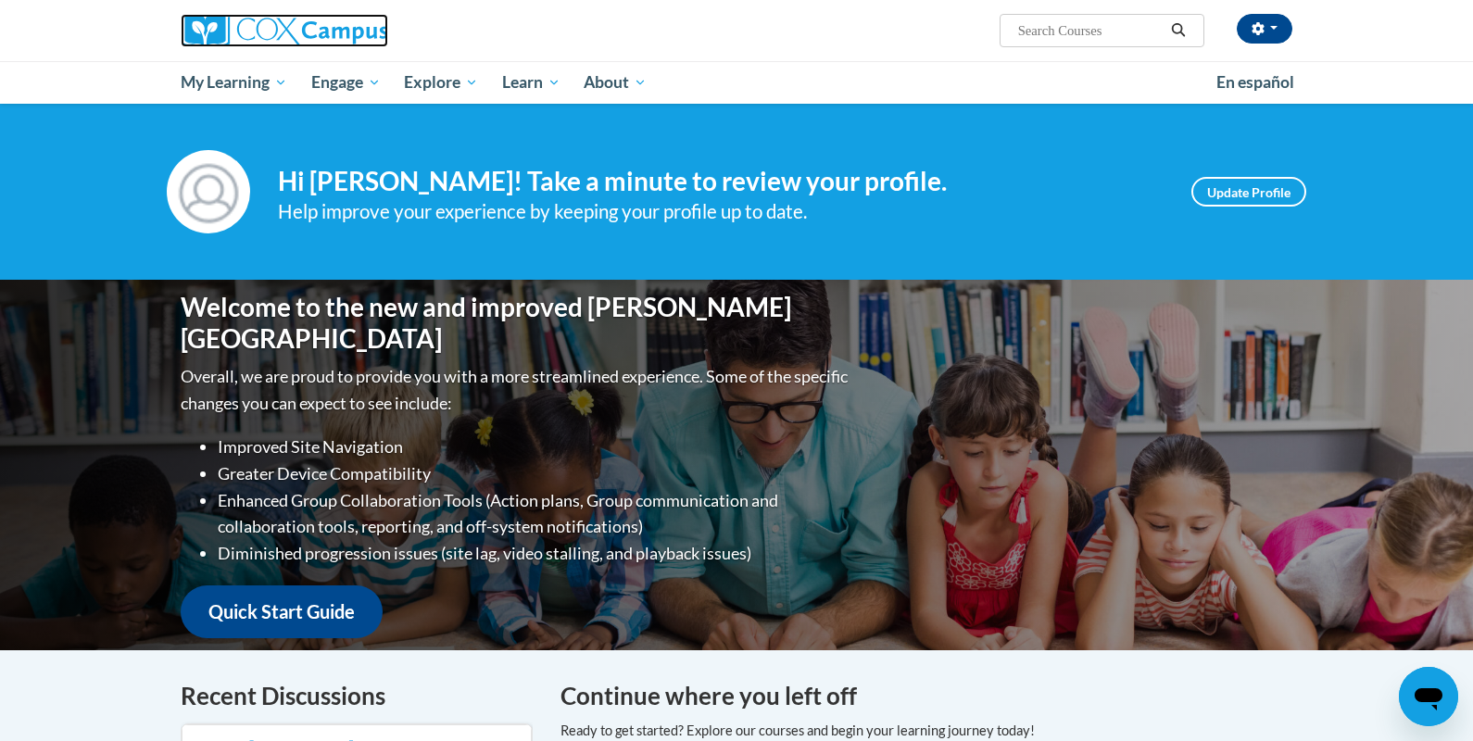
click at [245, 30] on img at bounding box center [285, 30] width 208 height 33
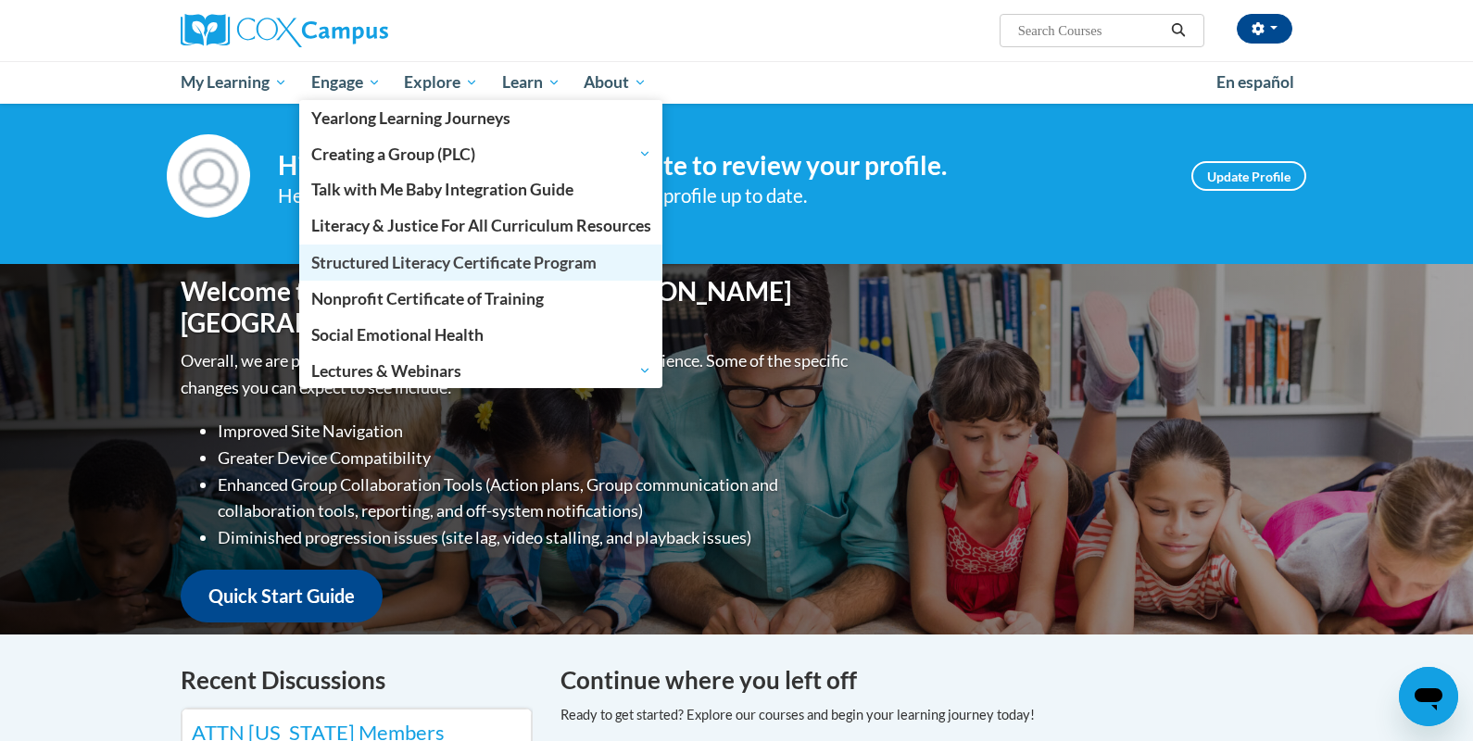
scroll to position [13, 0]
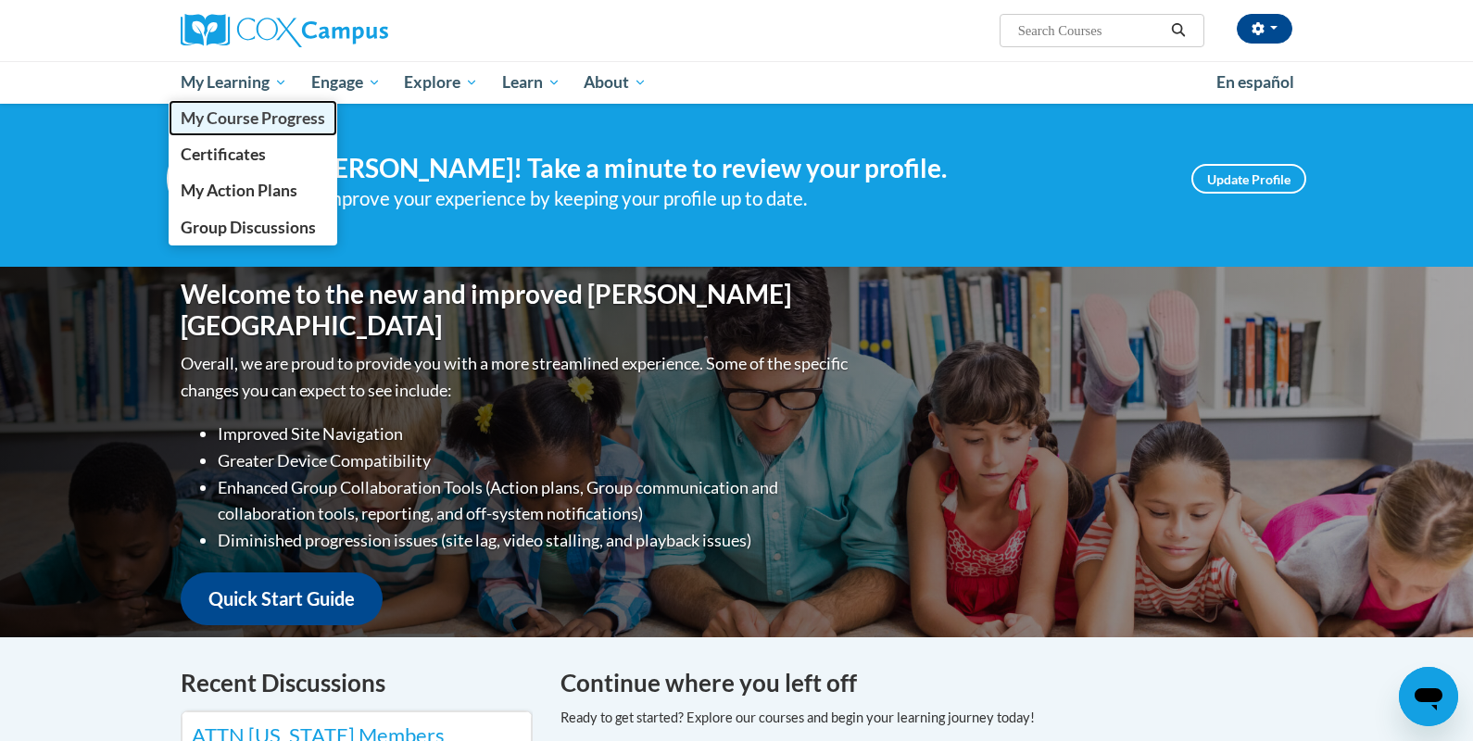
click at [284, 122] on span "My Course Progress" at bounding box center [253, 117] width 145 height 19
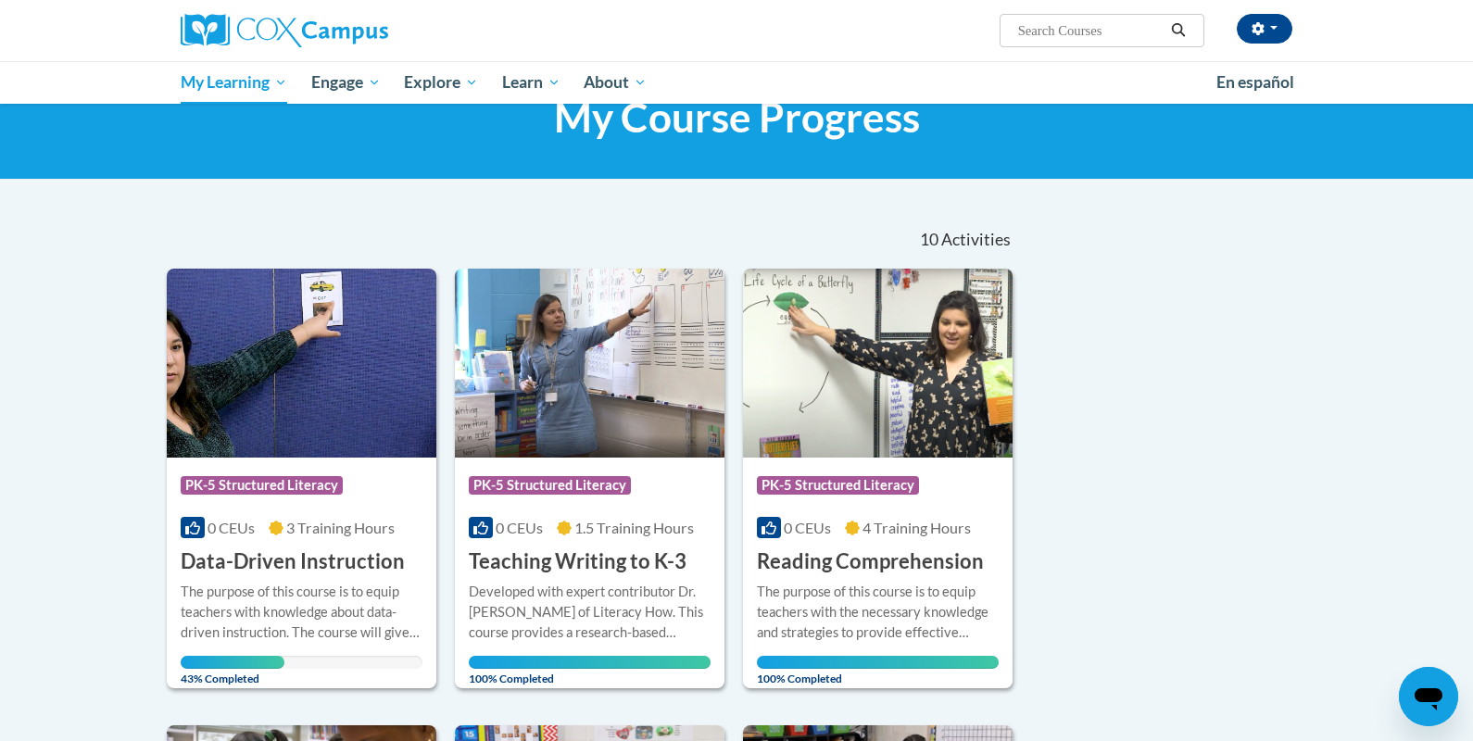
scroll to position [59, 0]
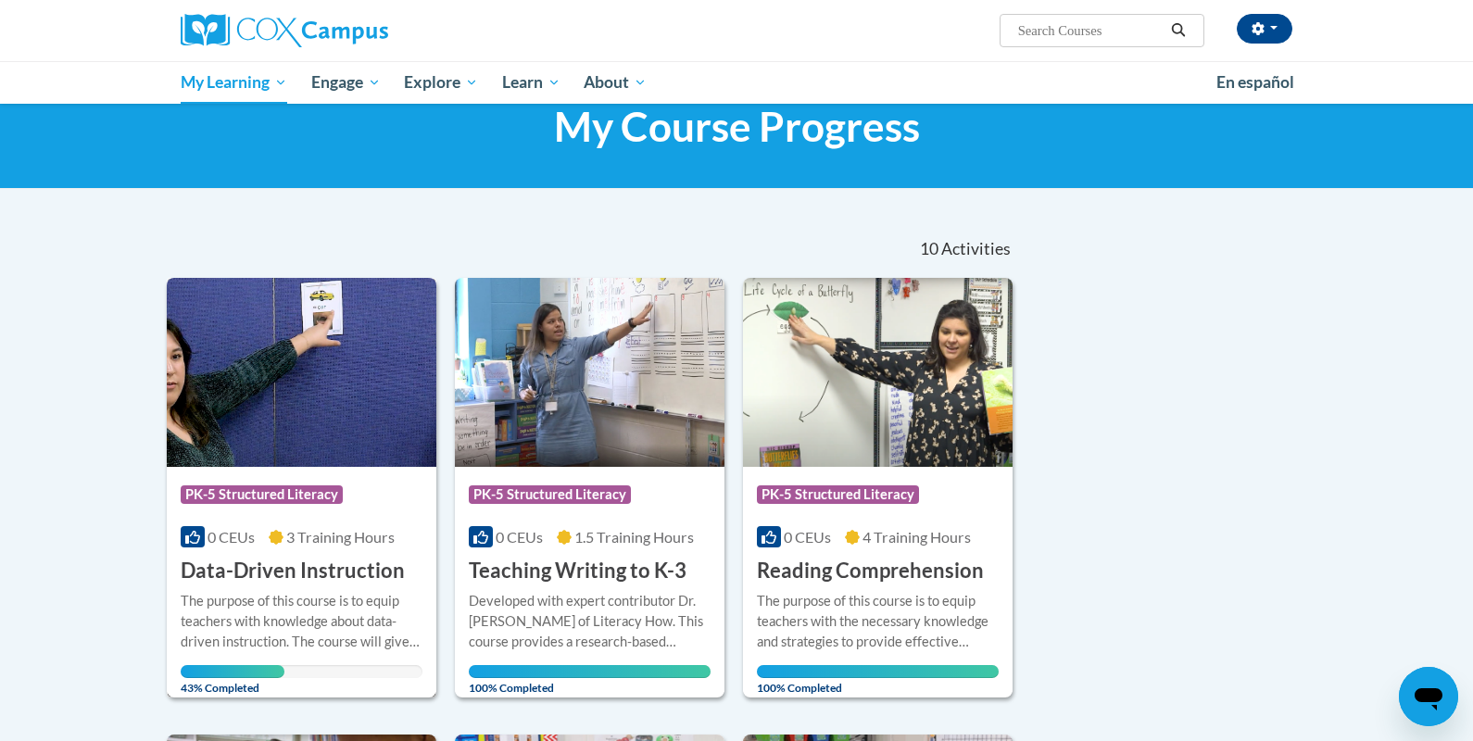
click at [358, 319] on img at bounding box center [302, 372] width 270 height 189
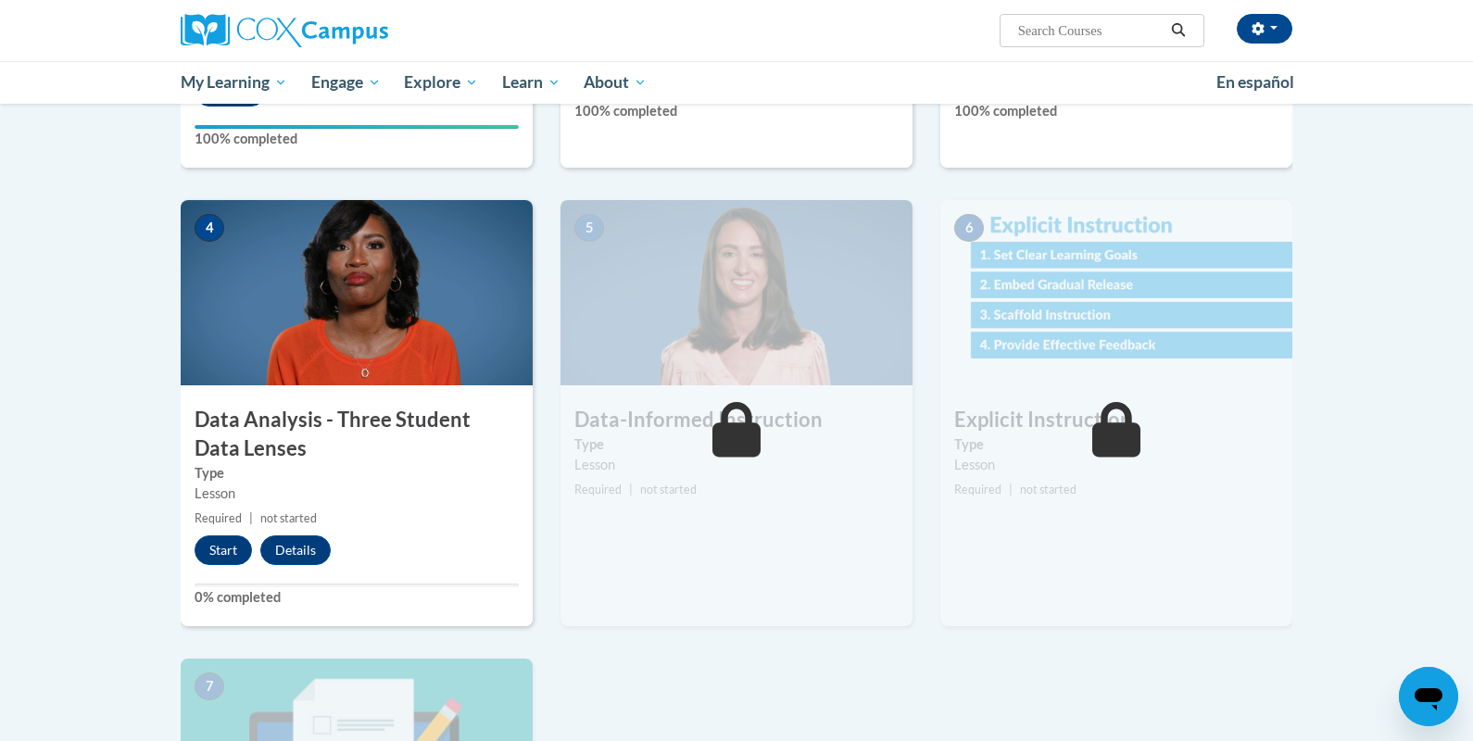
scroll to position [766, 0]
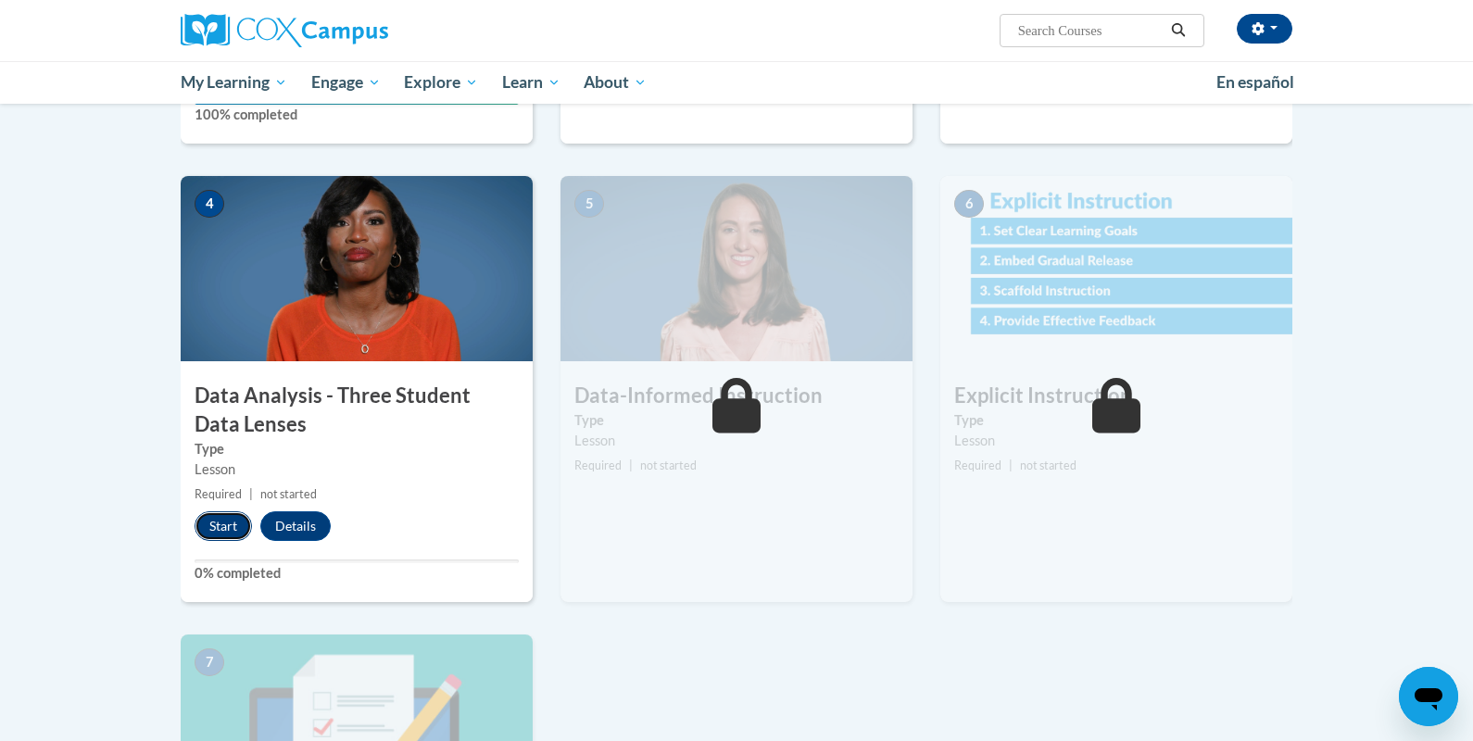
click at [204, 534] on button "Start" at bounding box center [223, 526] width 57 height 30
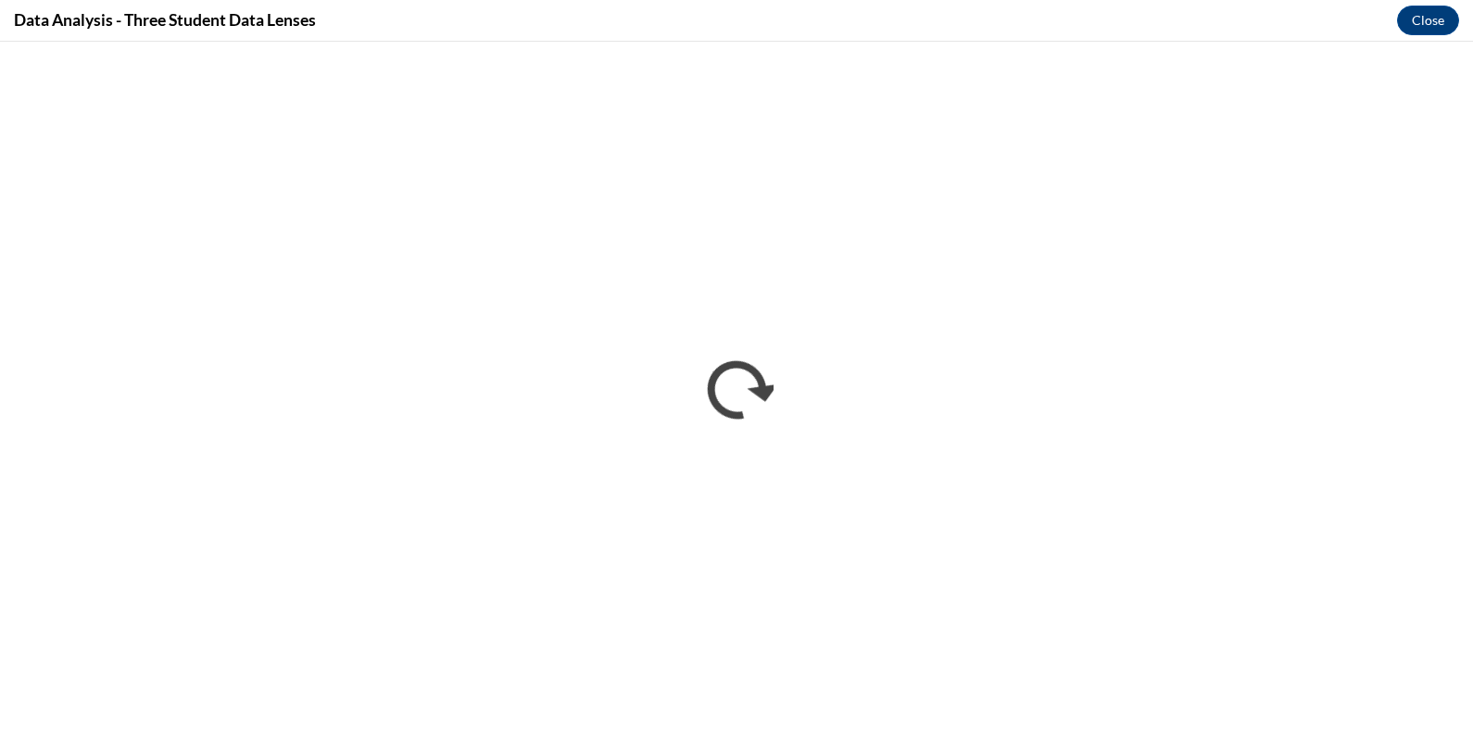
scroll to position [0, 0]
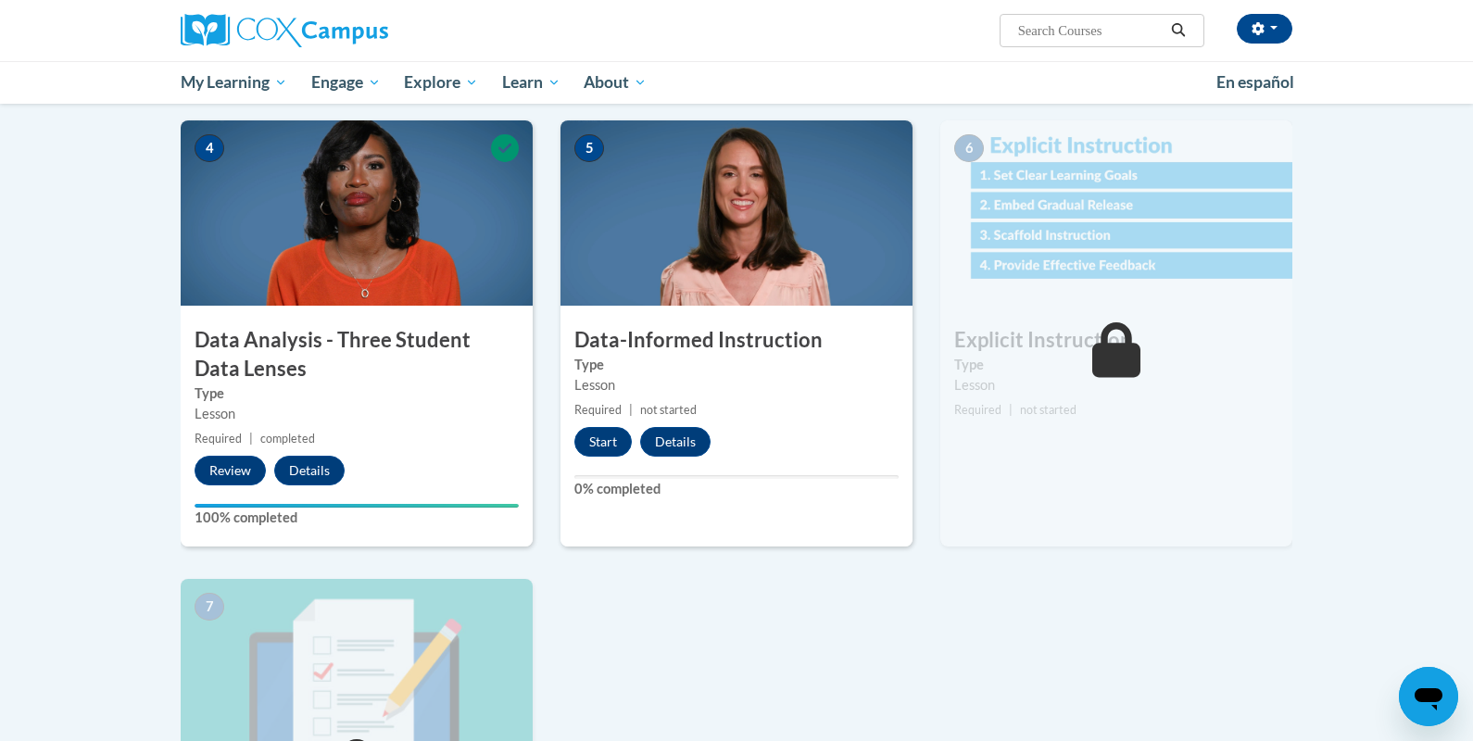
scroll to position [825, 0]
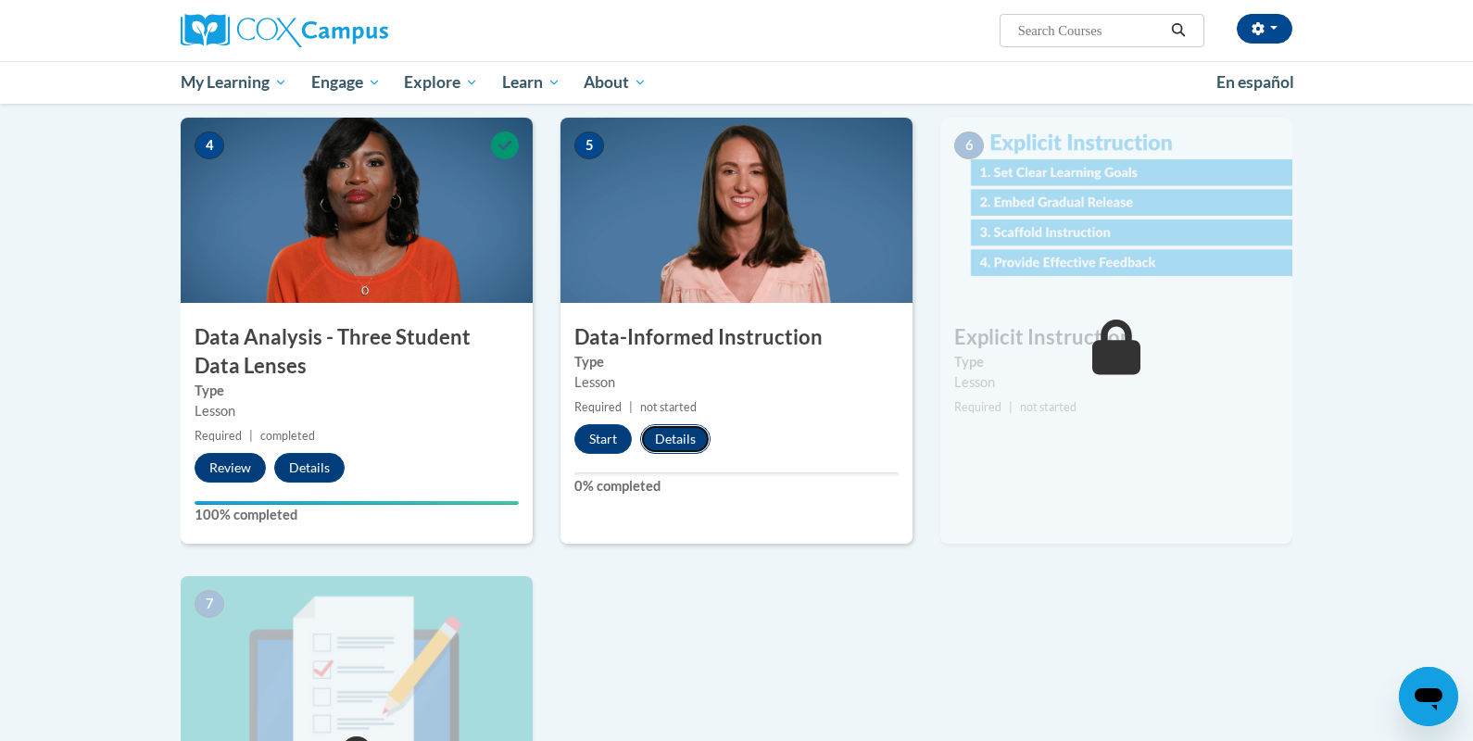
click at [694, 442] on button "Details" at bounding box center [675, 439] width 70 height 30
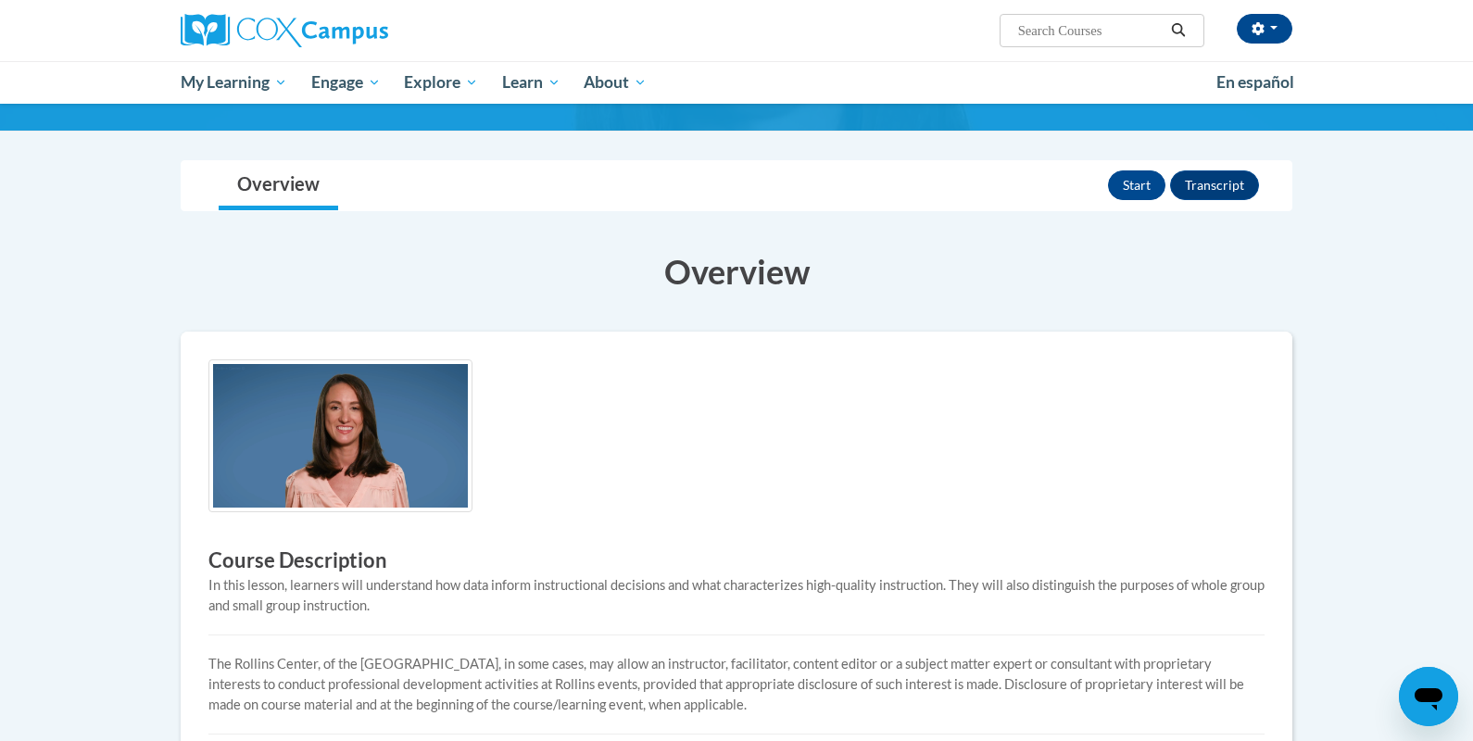
scroll to position [118, 0]
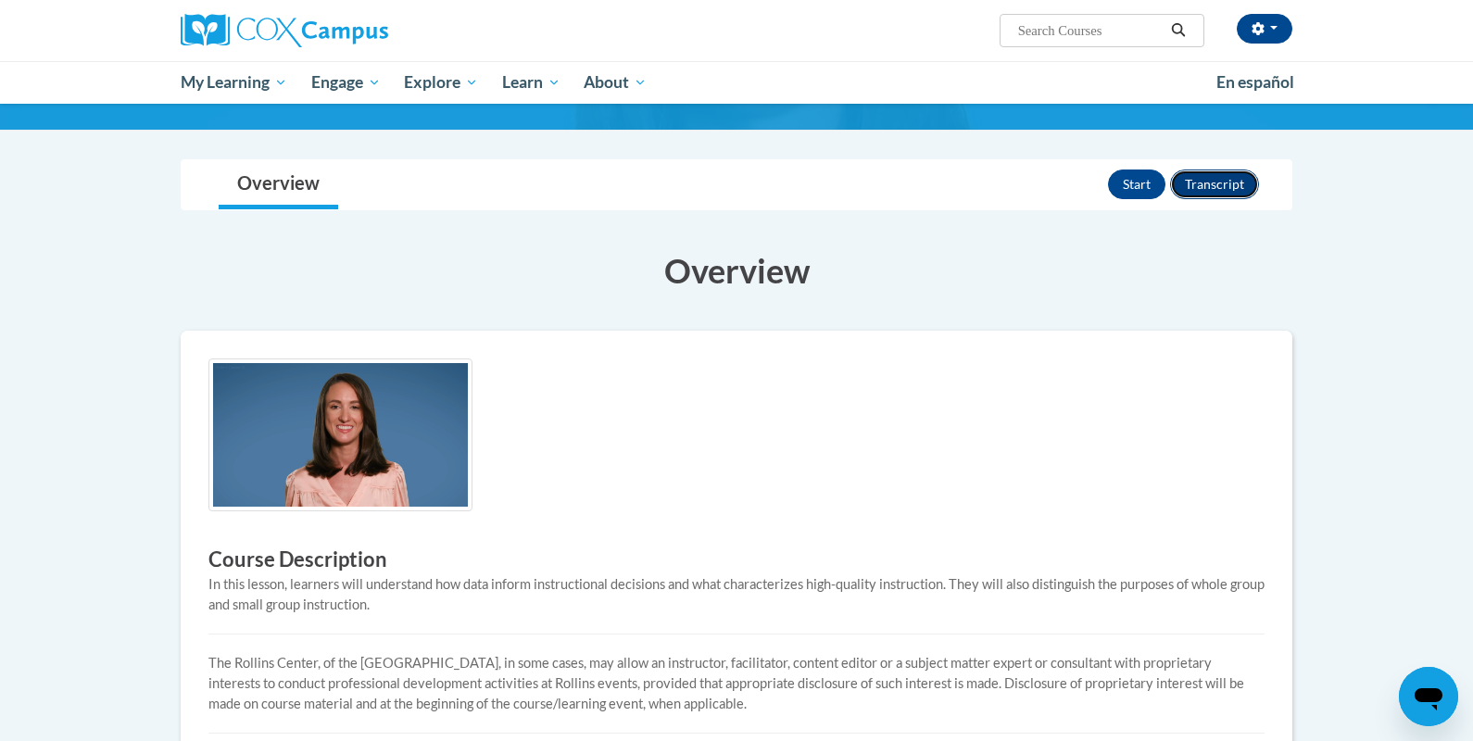
click at [1210, 193] on button "Transcript" at bounding box center [1214, 185] width 89 height 30
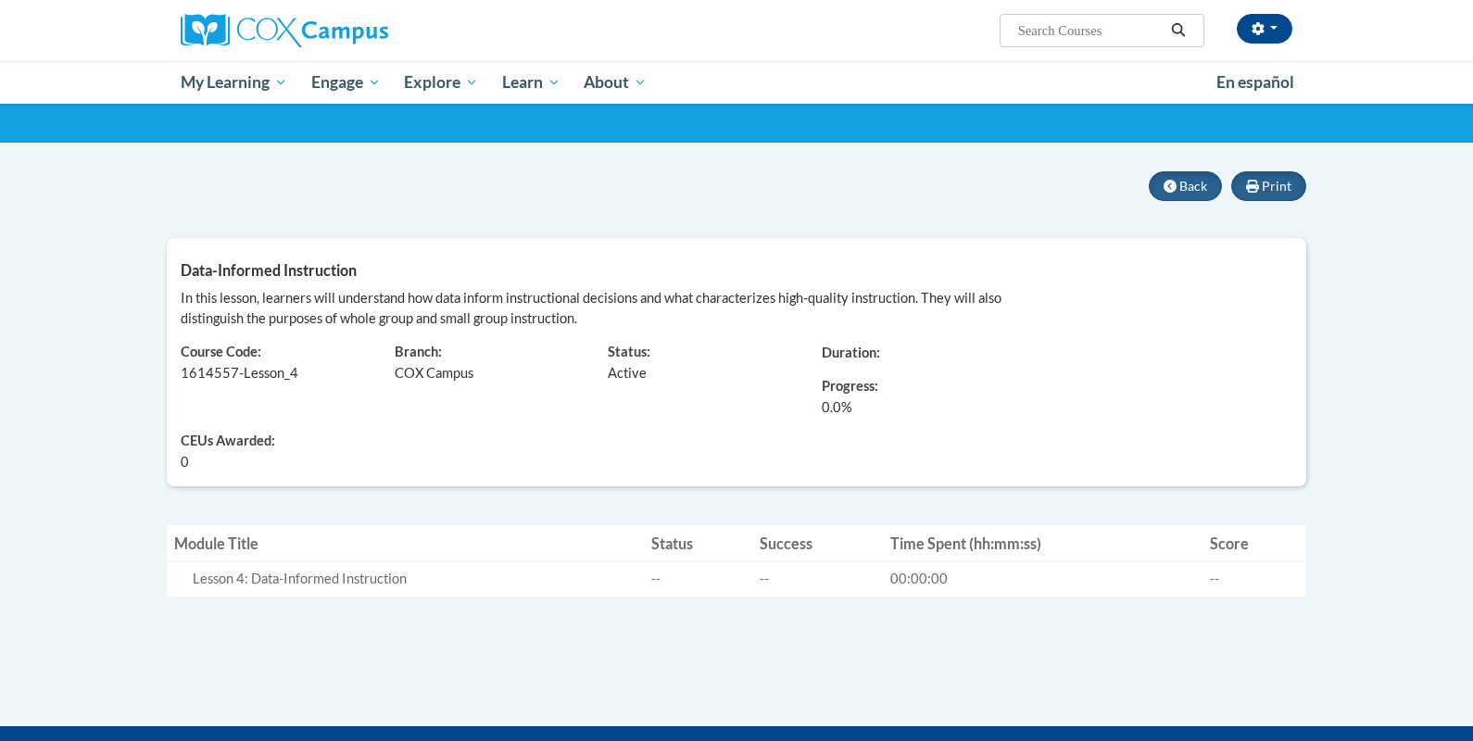
scroll to position [94, 0]
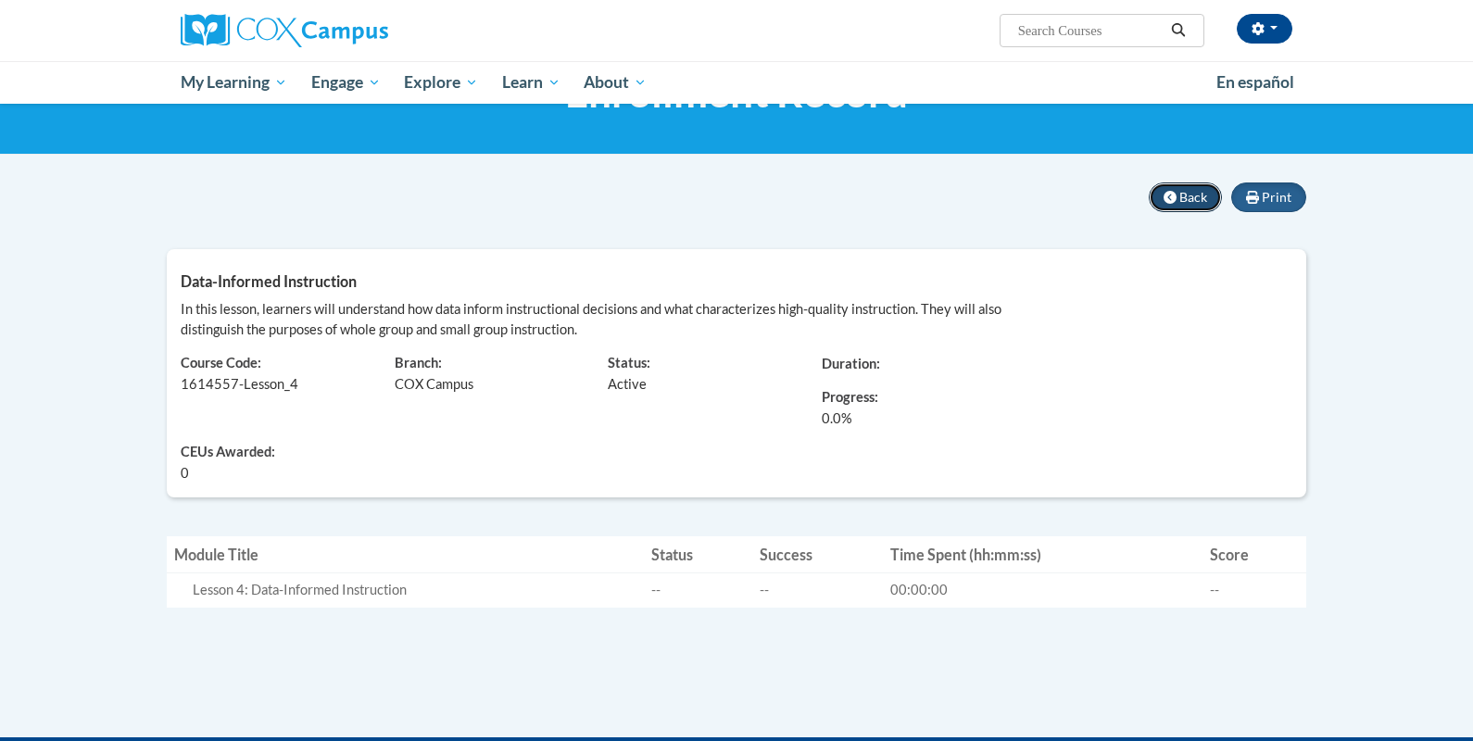
click at [1187, 187] on button "Back" at bounding box center [1185, 198] width 73 height 30
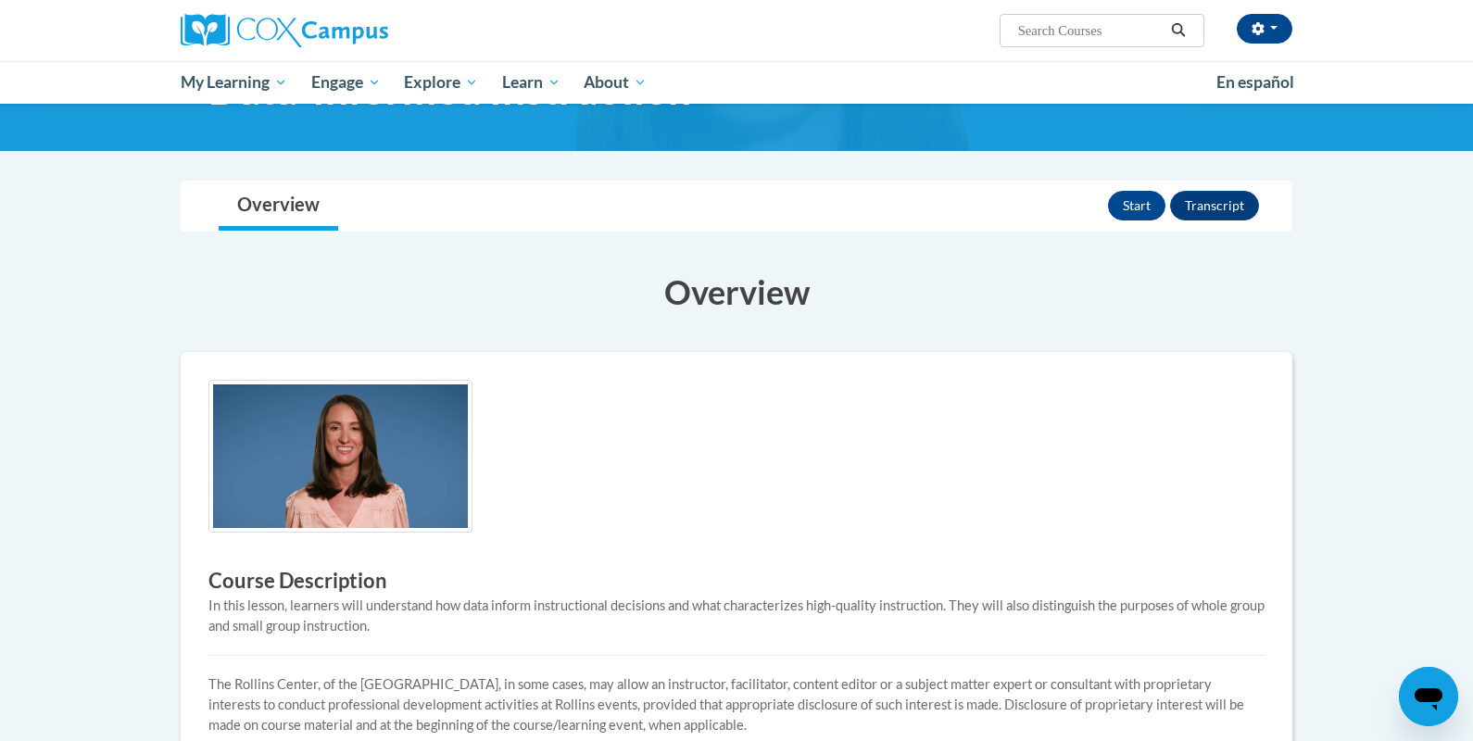
scroll to position [71, 0]
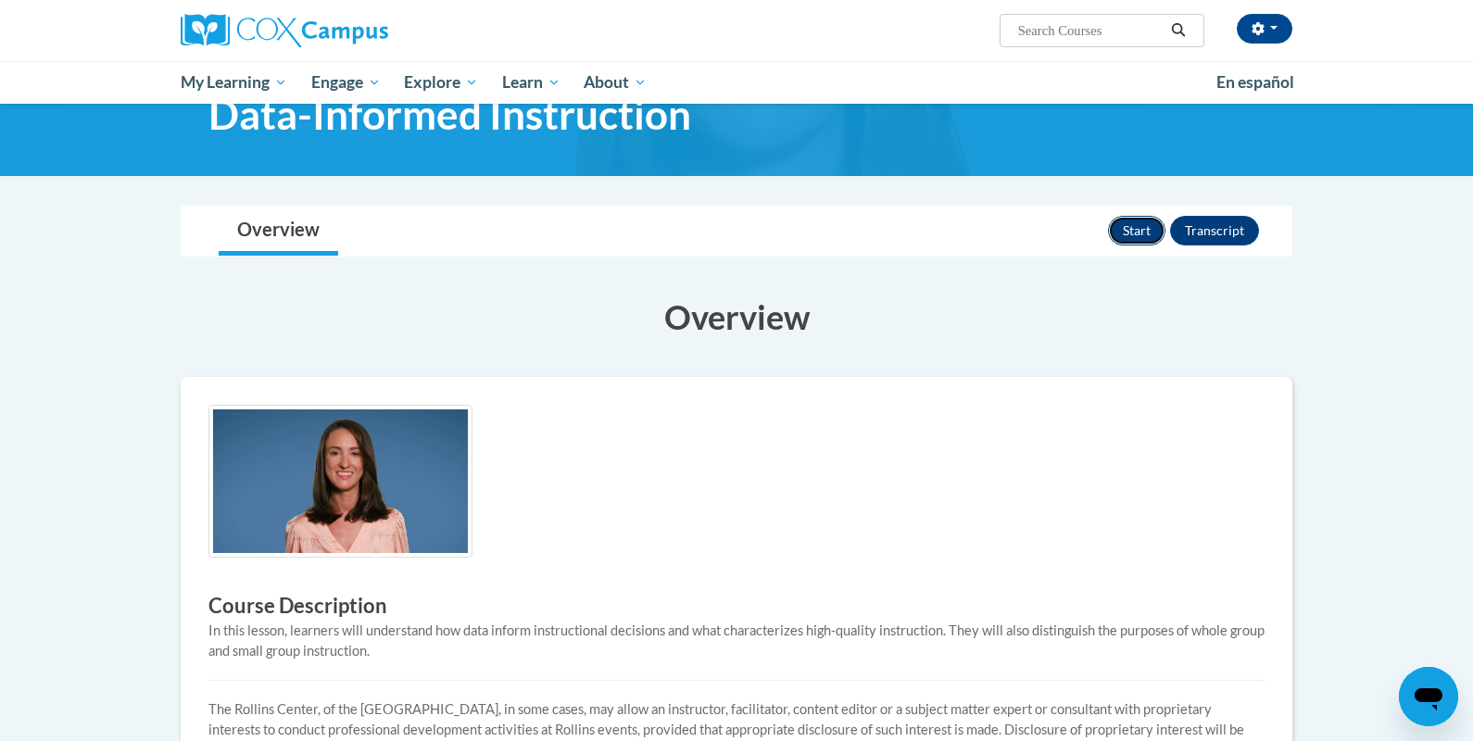
click at [1136, 224] on button "Start" at bounding box center [1136, 231] width 57 height 30
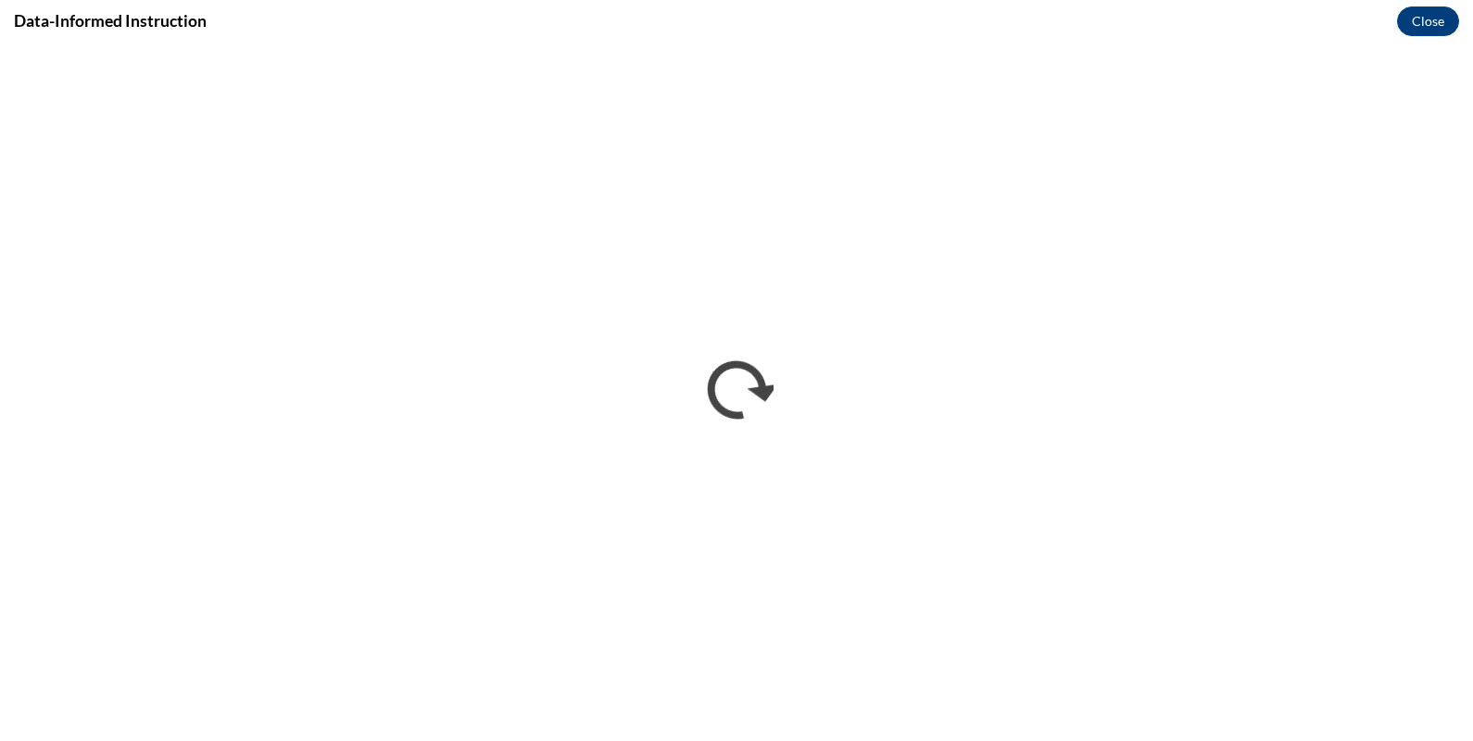
scroll to position [0, 0]
click at [1429, 22] on button "Close" at bounding box center [1428, 21] width 62 height 30
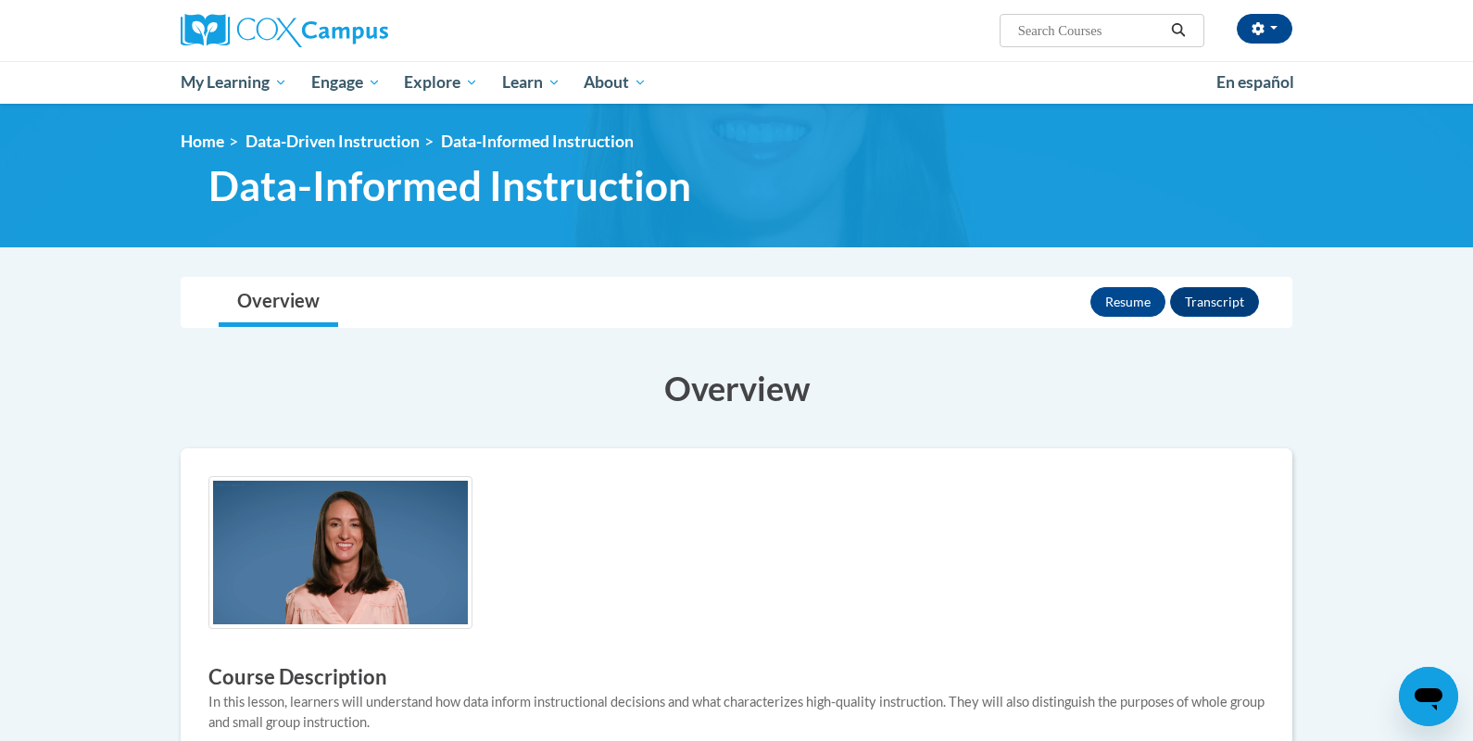
scroll to position [680, 0]
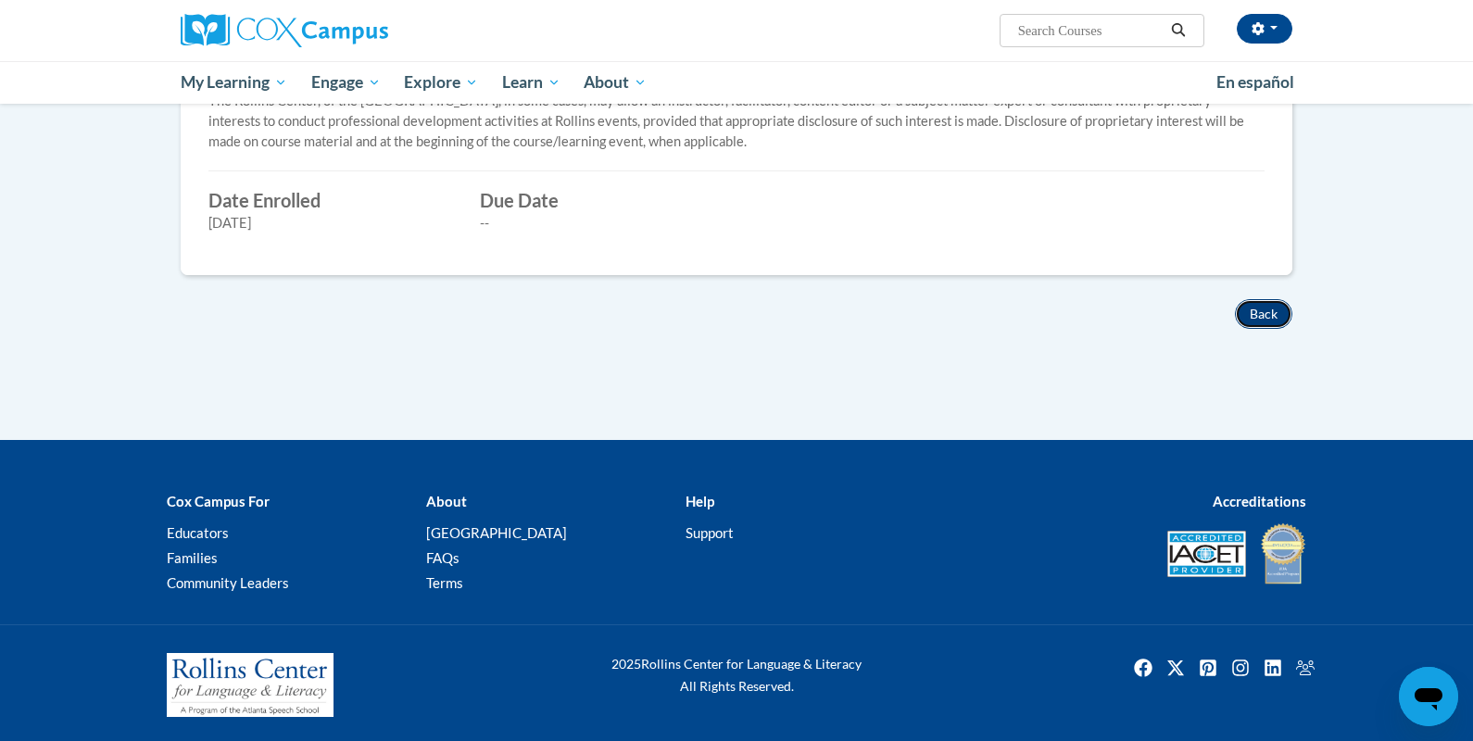
click at [1262, 313] on button "Back" at bounding box center [1263, 314] width 57 height 30
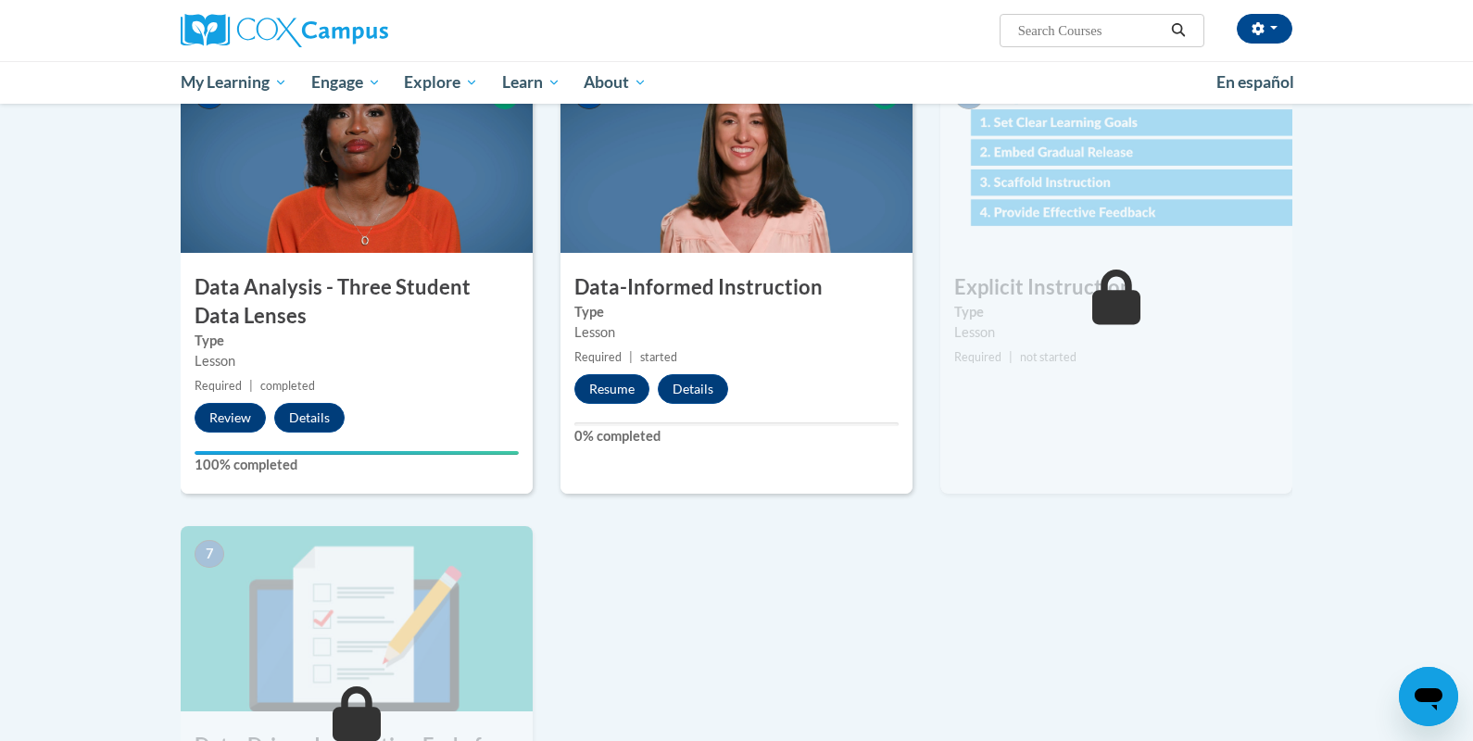
scroll to position [867, 0]
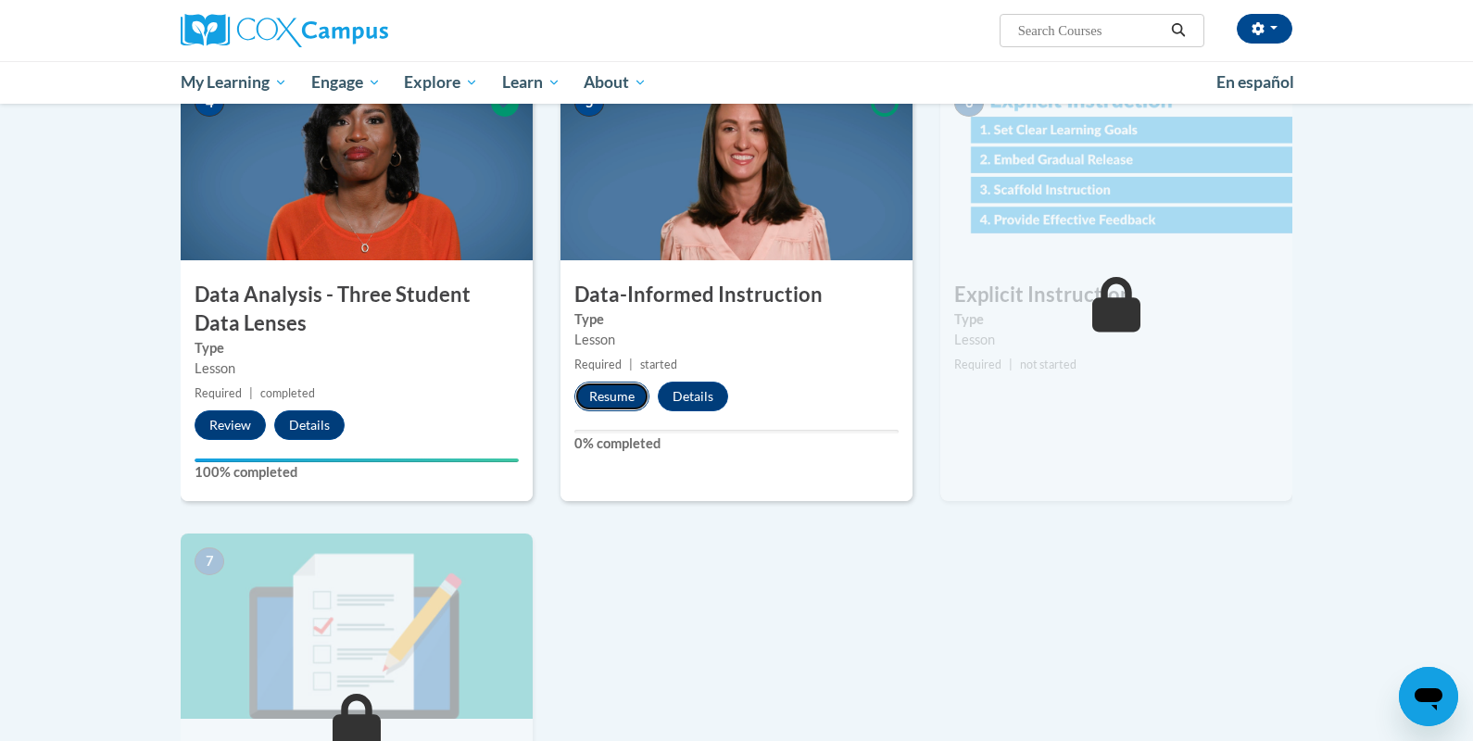
click at [602, 407] on button "Resume" at bounding box center [611, 397] width 75 height 30
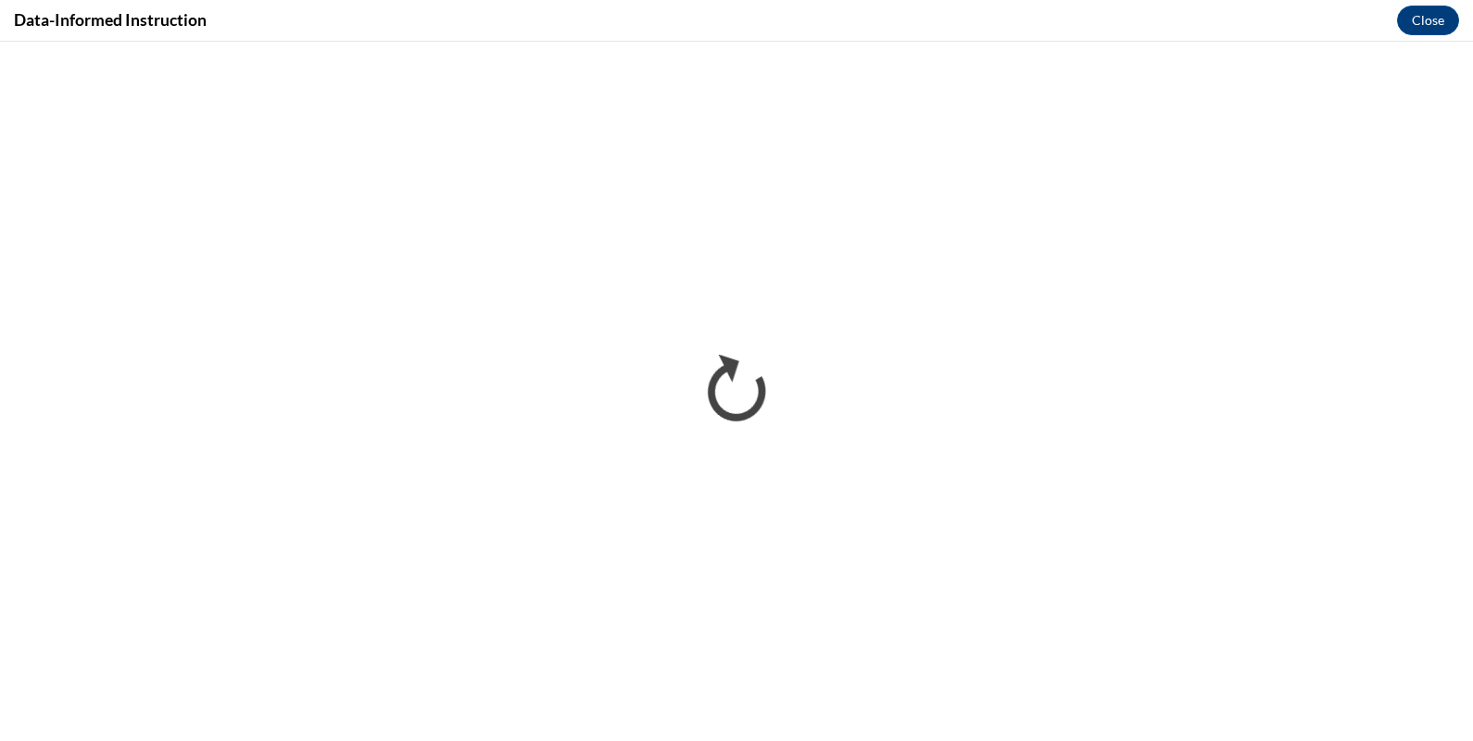
scroll to position [0, 0]
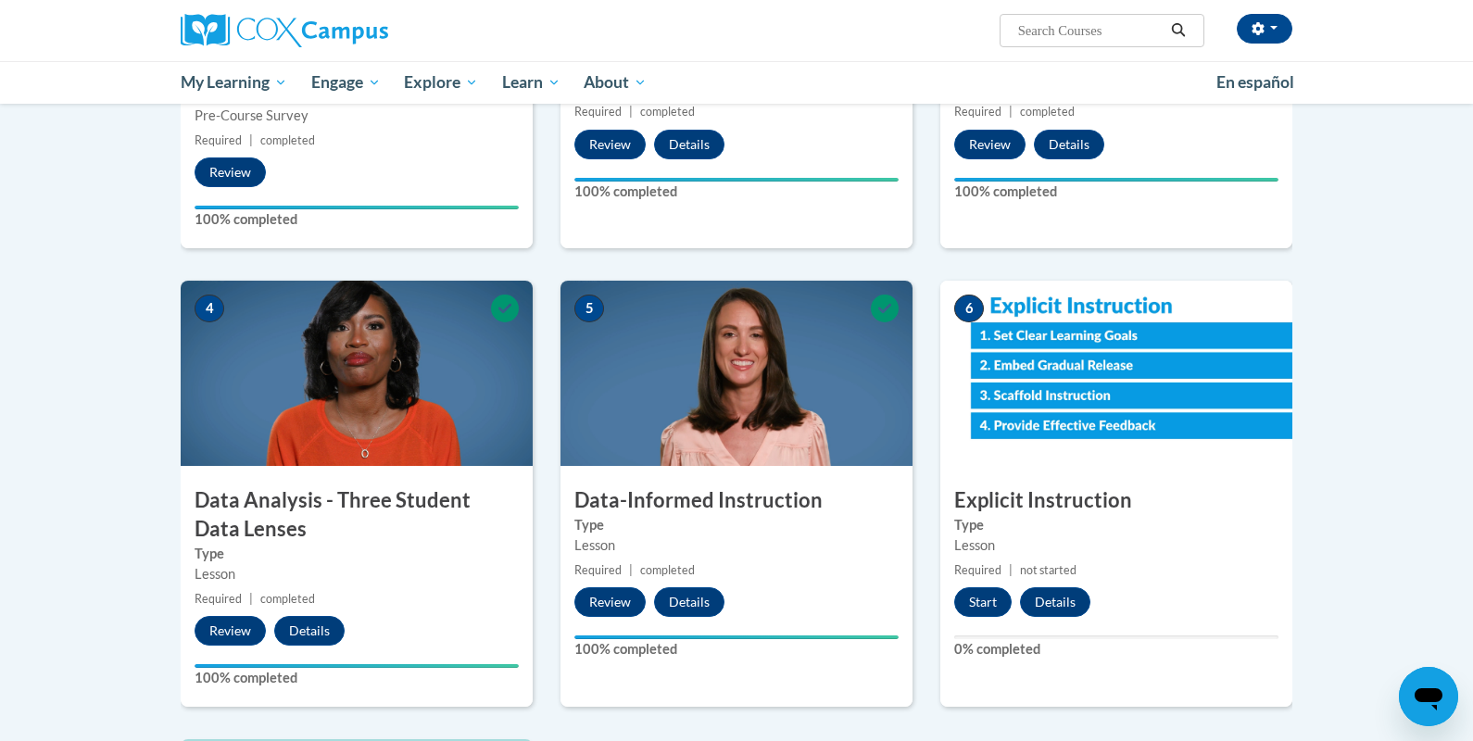
scroll to position [853, 0]
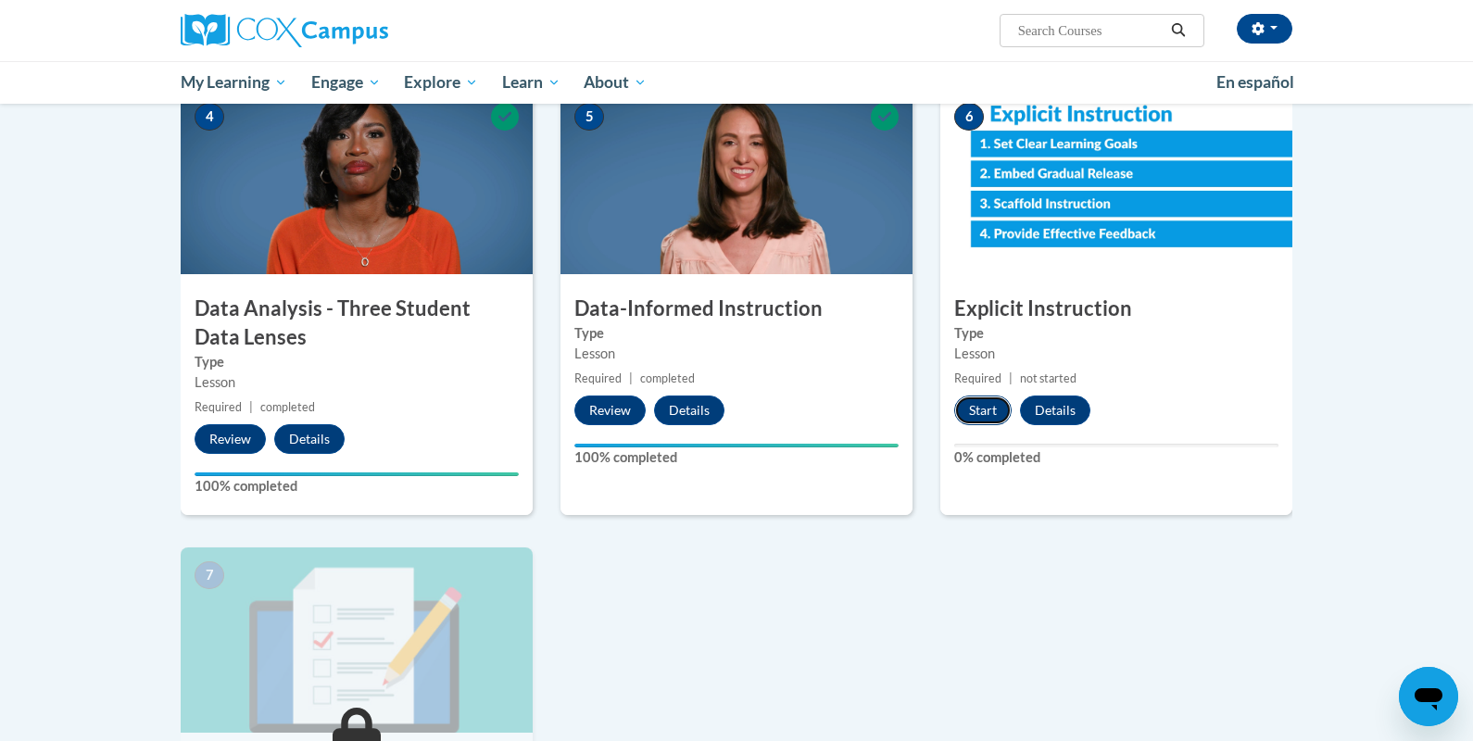
click at [988, 419] on button "Start" at bounding box center [982, 411] width 57 height 30
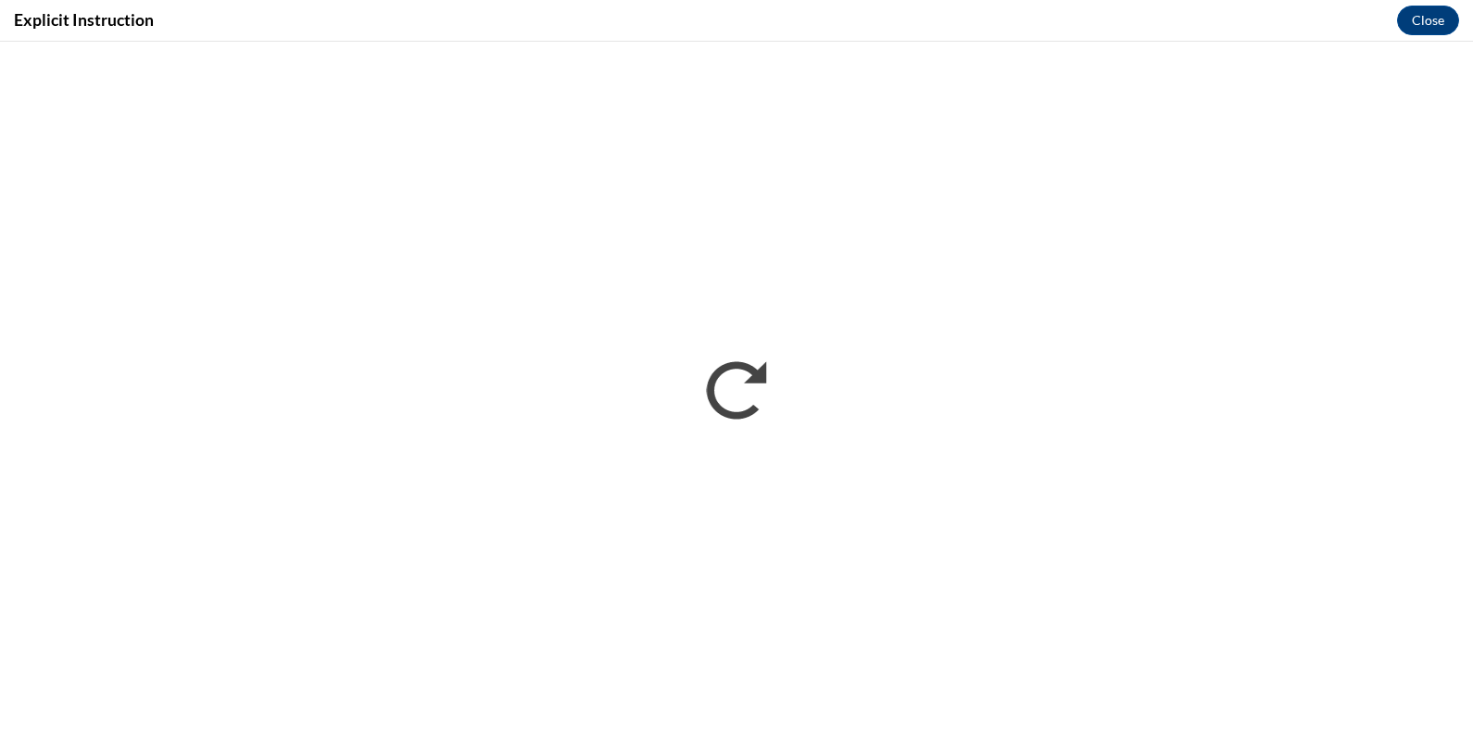
scroll to position [0, 0]
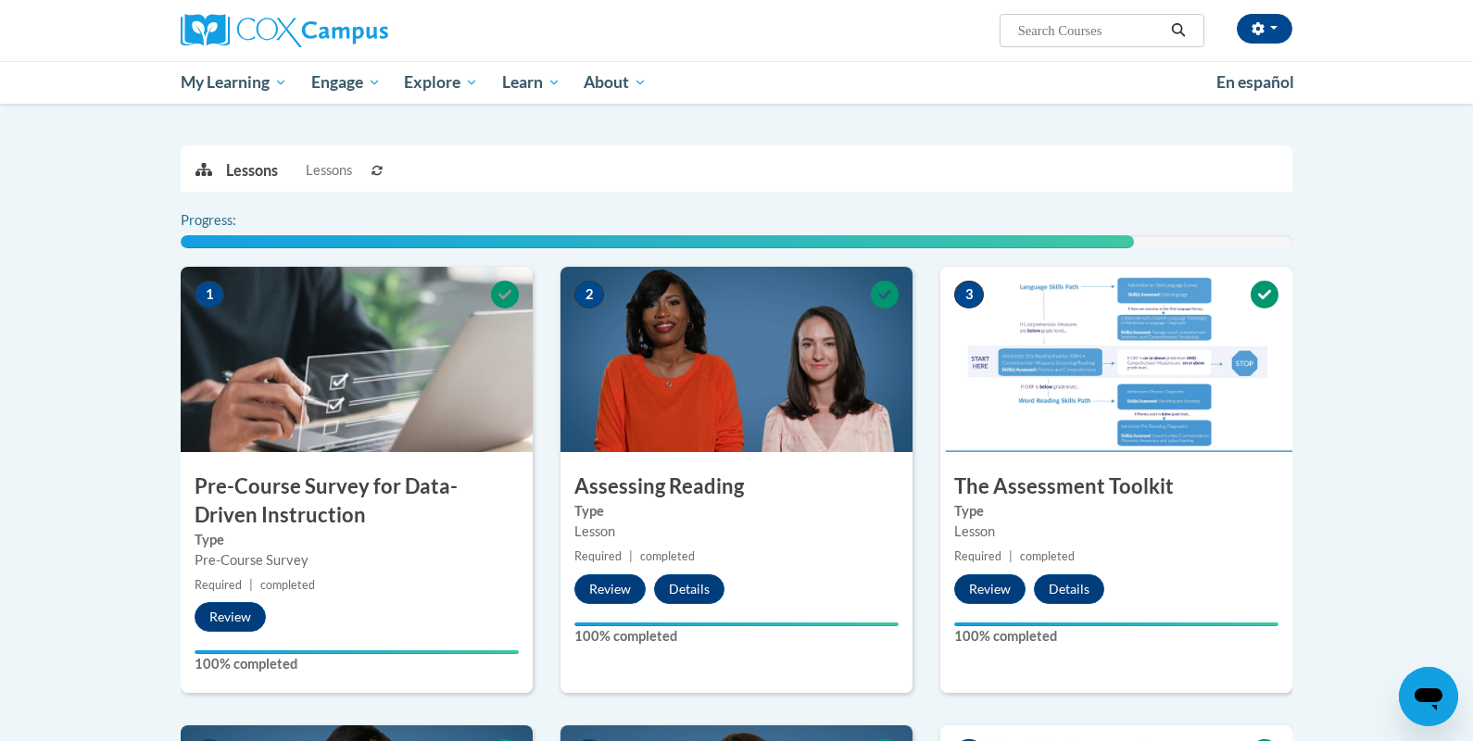
scroll to position [1100, 0]
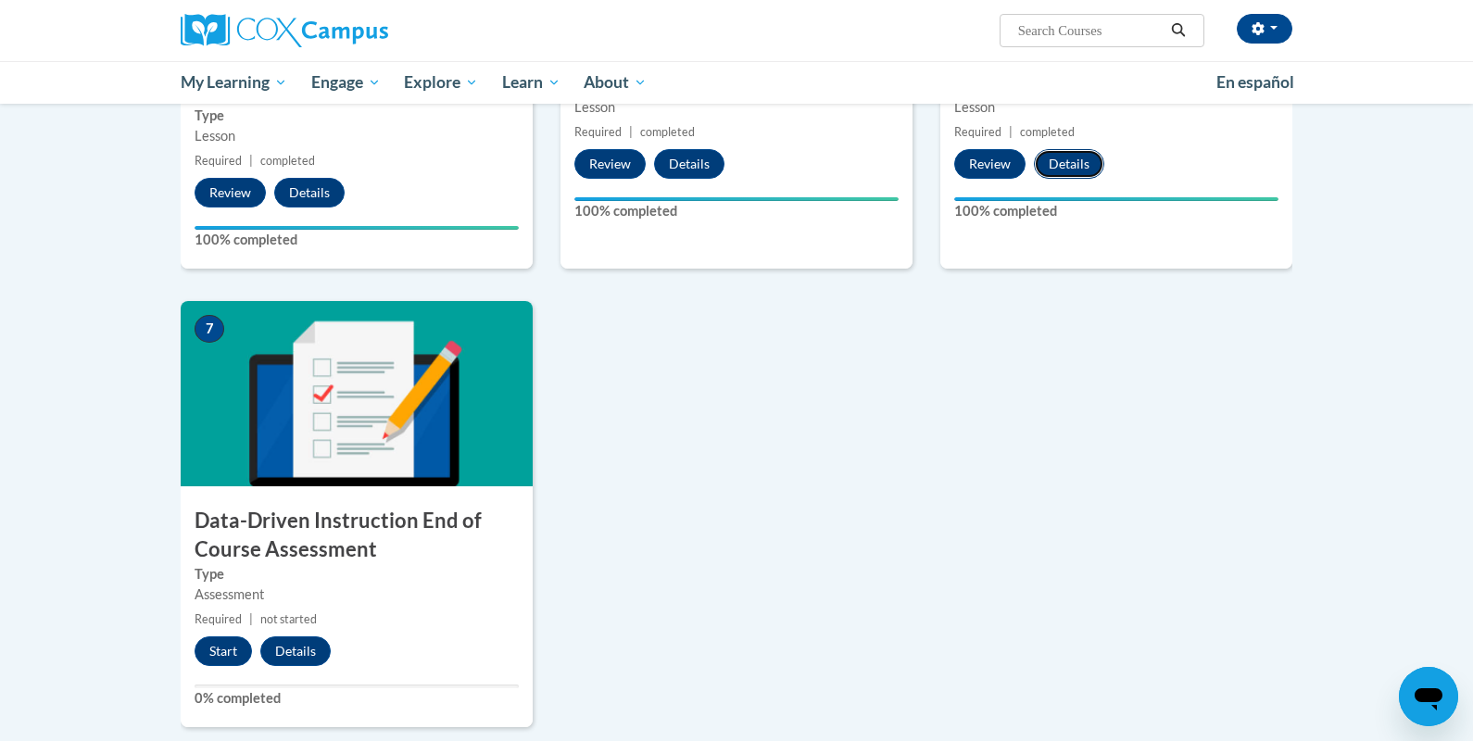
click at [1071, 168] on button "Details" at bounding box center [1069, 164] width 70 height 30
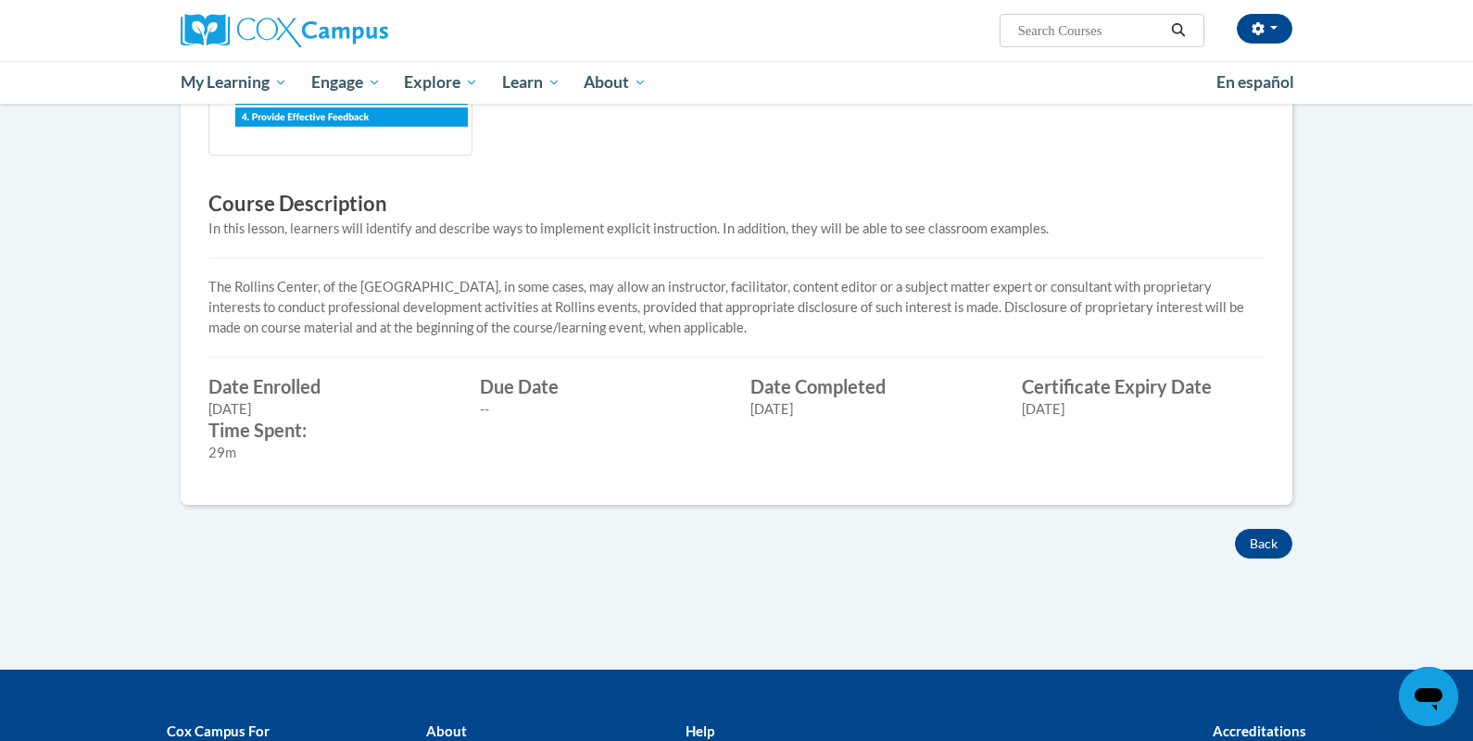
scroll to position [474, 0]
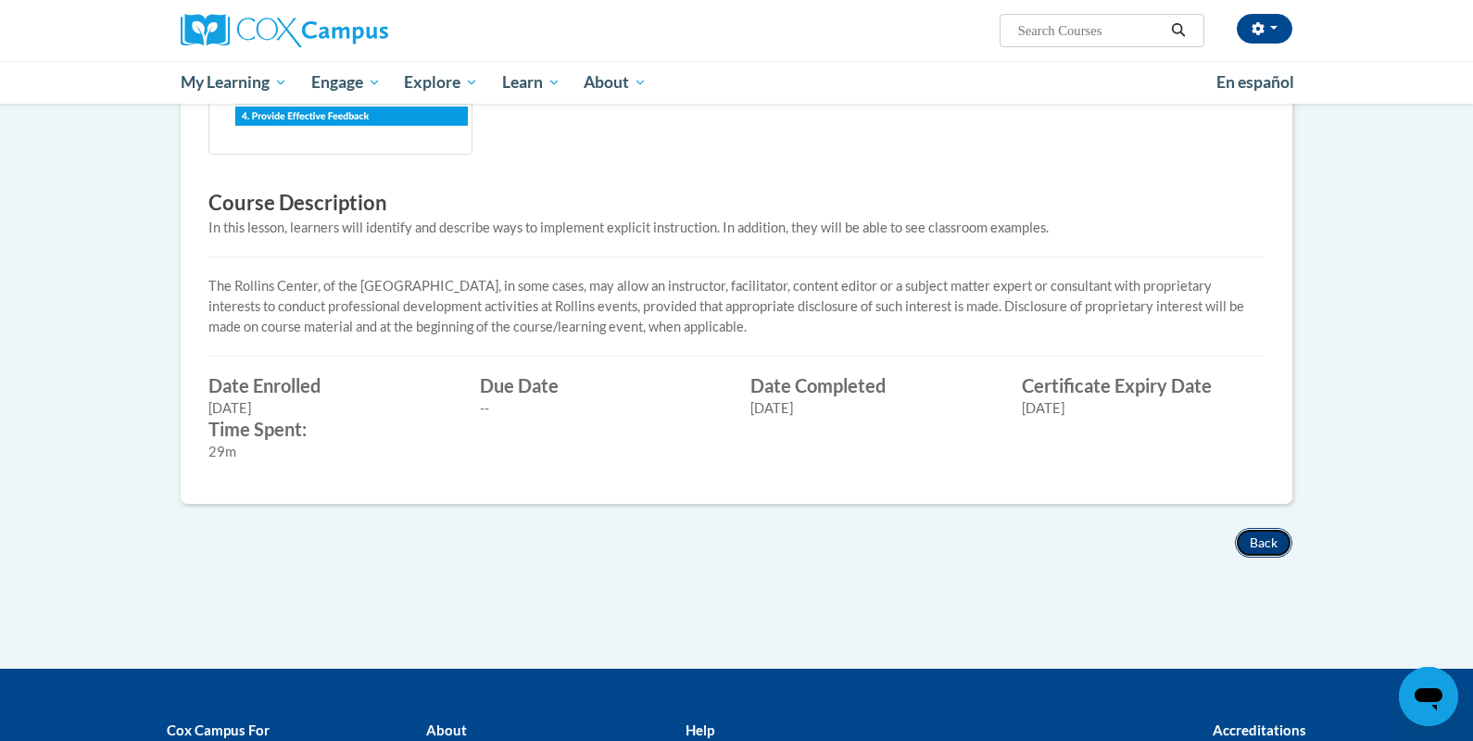
click at [1262, 550] on button "Back" at bounding box center [1263, 543] width 57 height 30
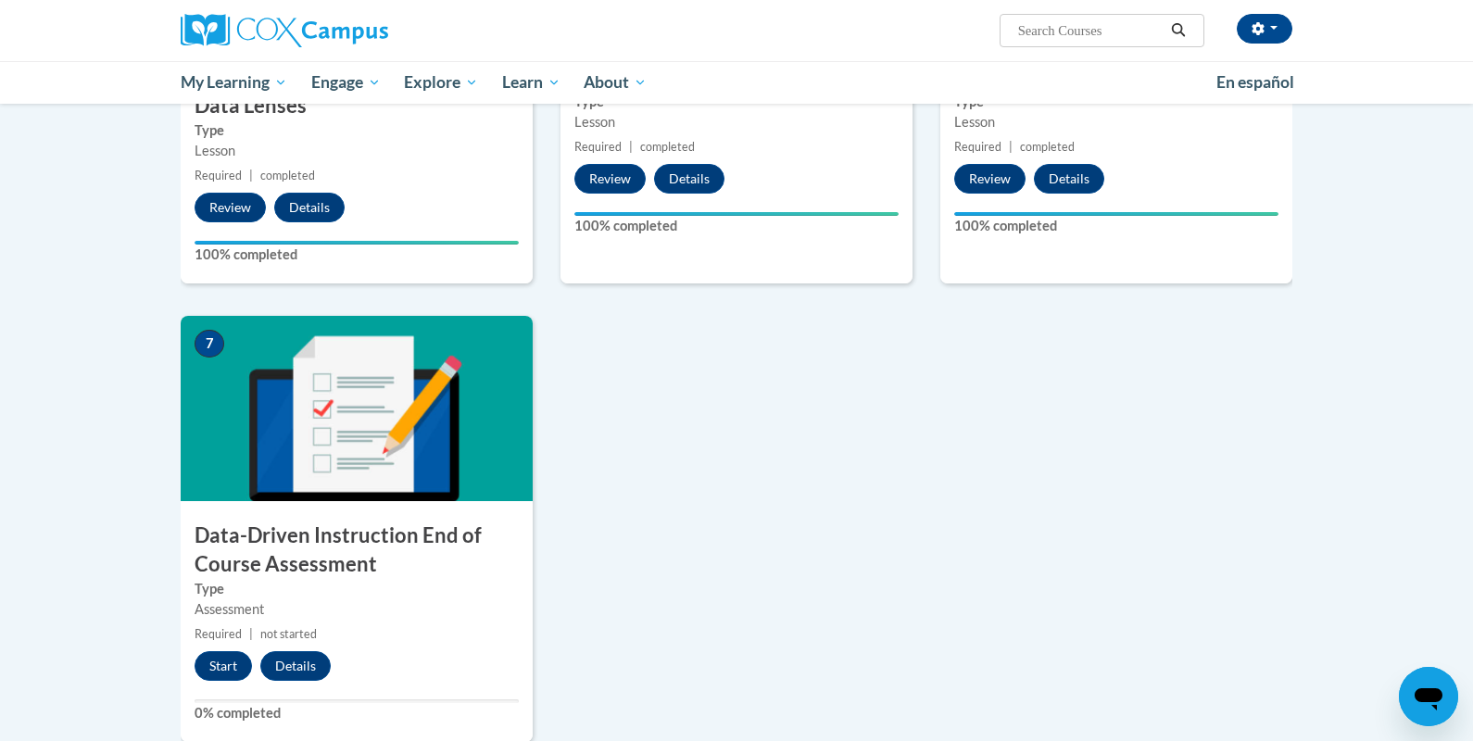
scroll to position [1144, 0]
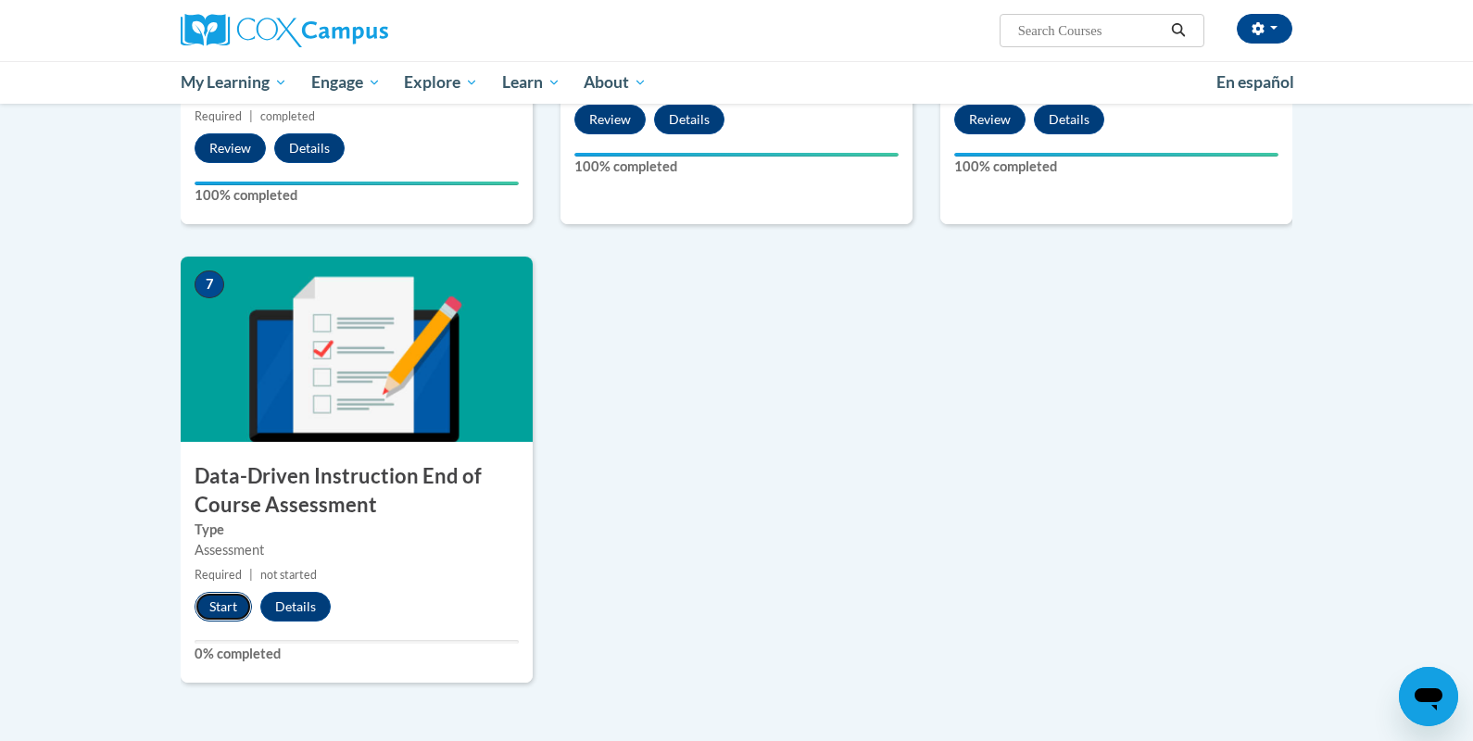
click at [227, 599] on button "Start" at bounding box center [223, 607] width 57 height 30
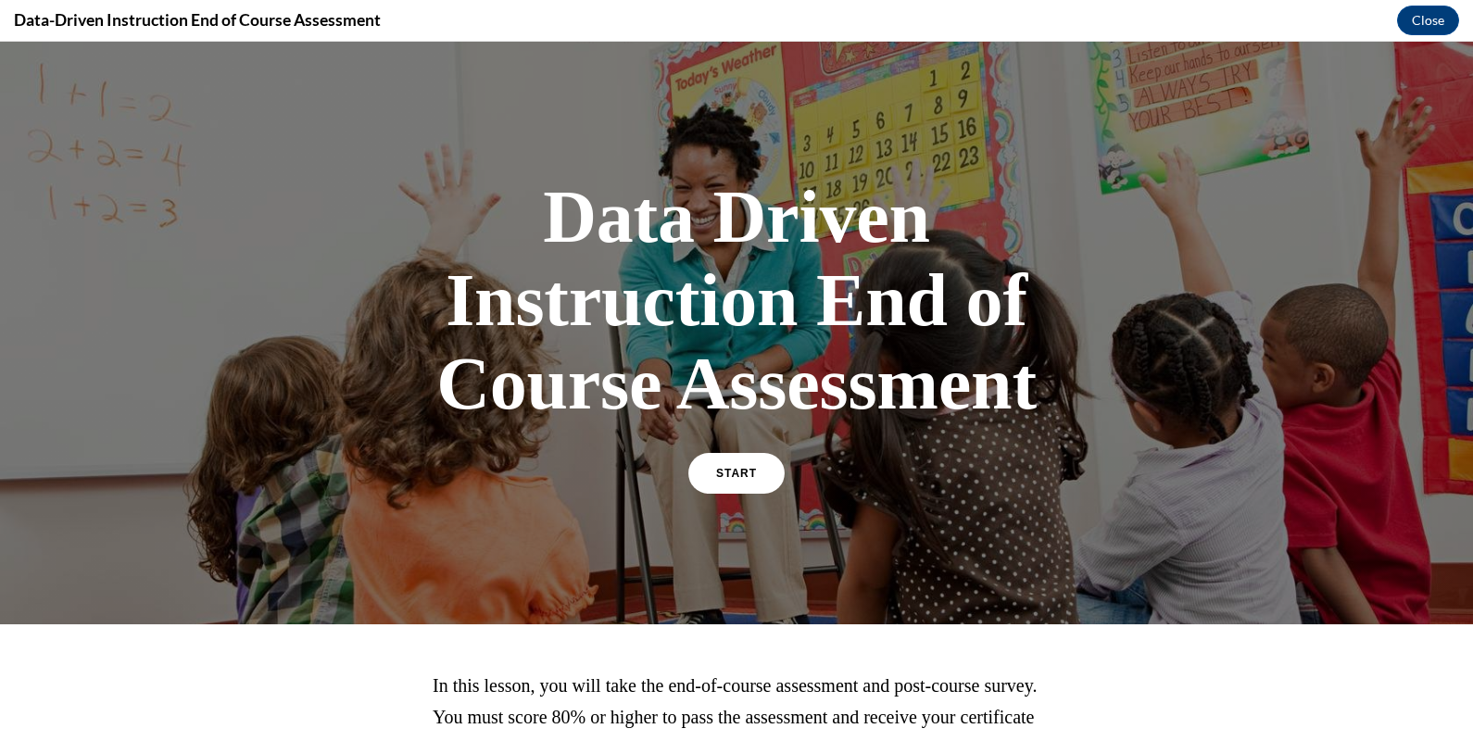
scroll to position [179, 0]
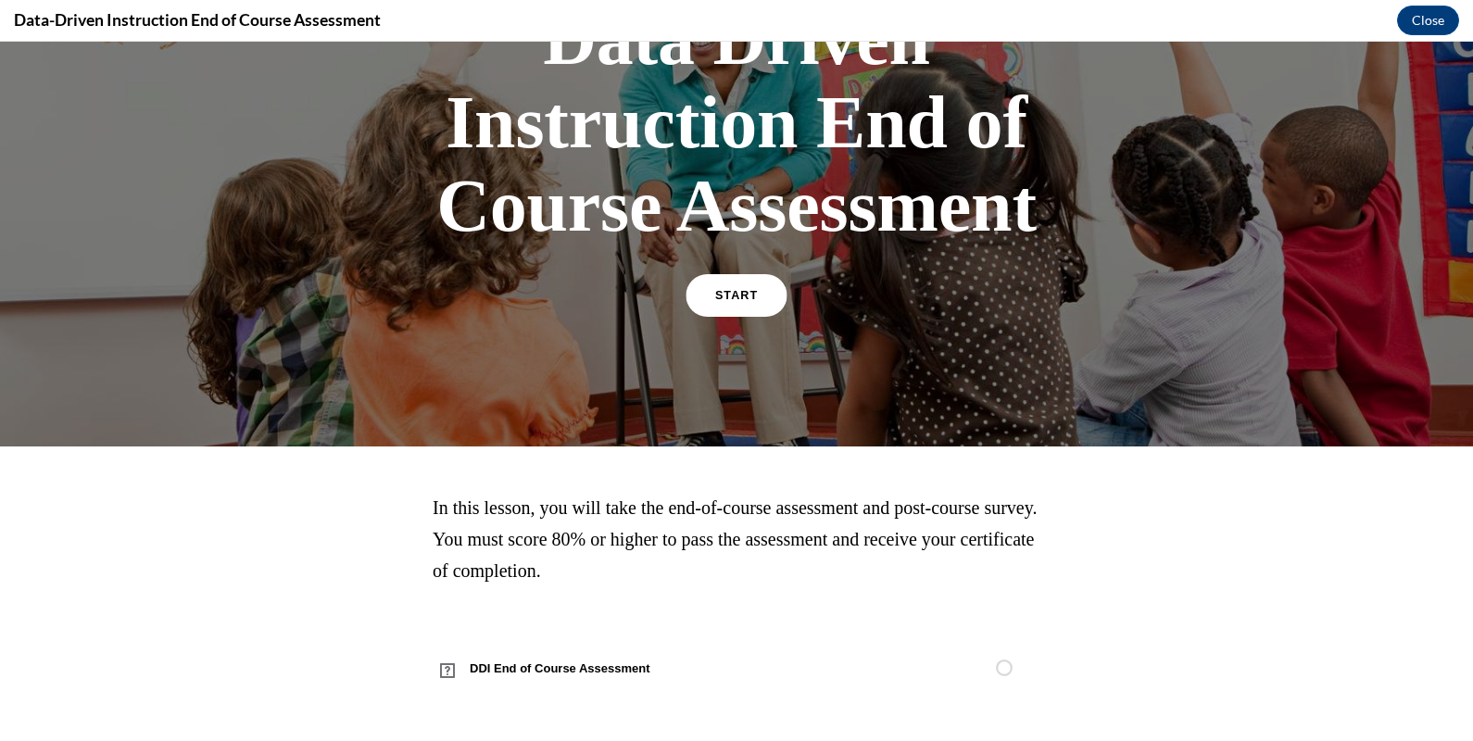
click at [741, 285] on link "START" at bounding box center [736, 295] width 101 height 43
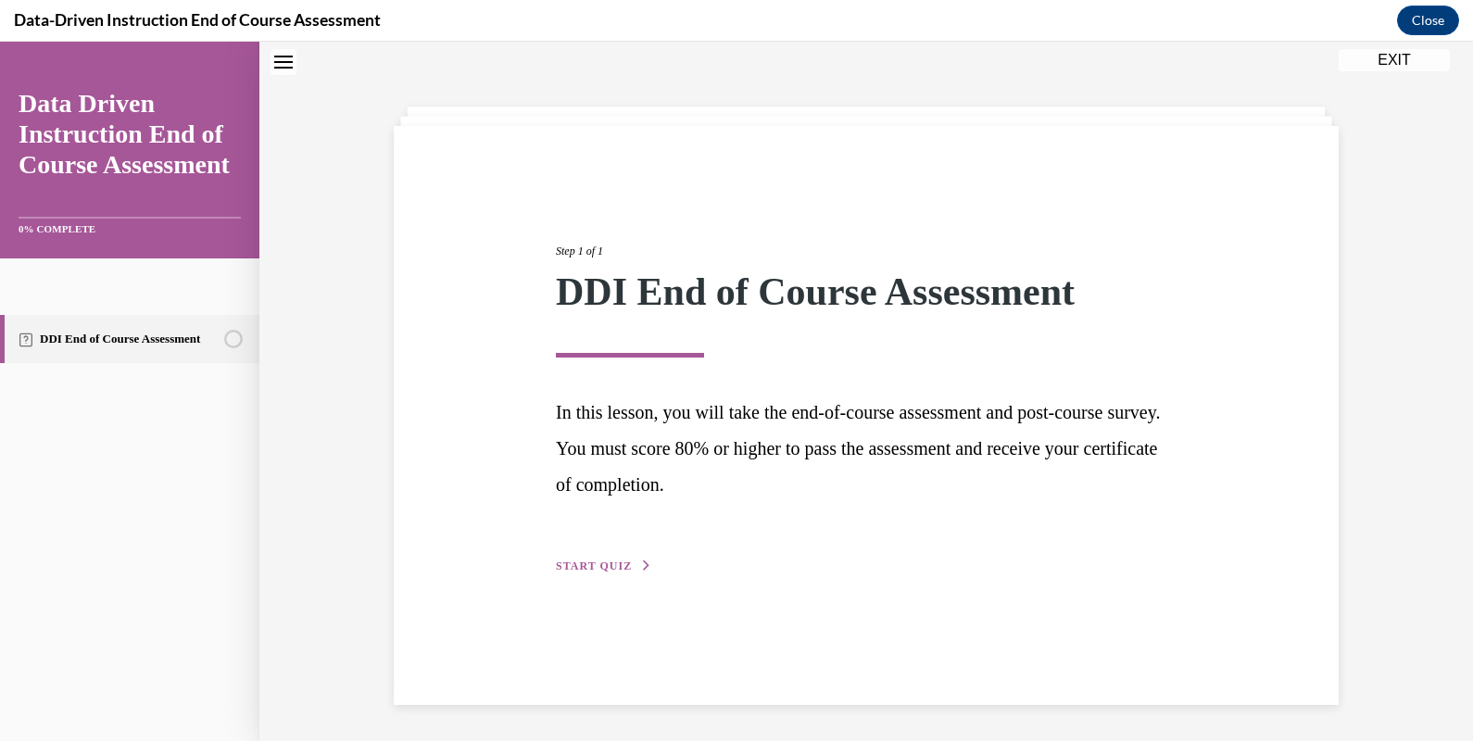
scroll to position [57, 0]
click at [635, 570] on button "START QUIZ" at bounding box center [604, 566] width 96 height 17
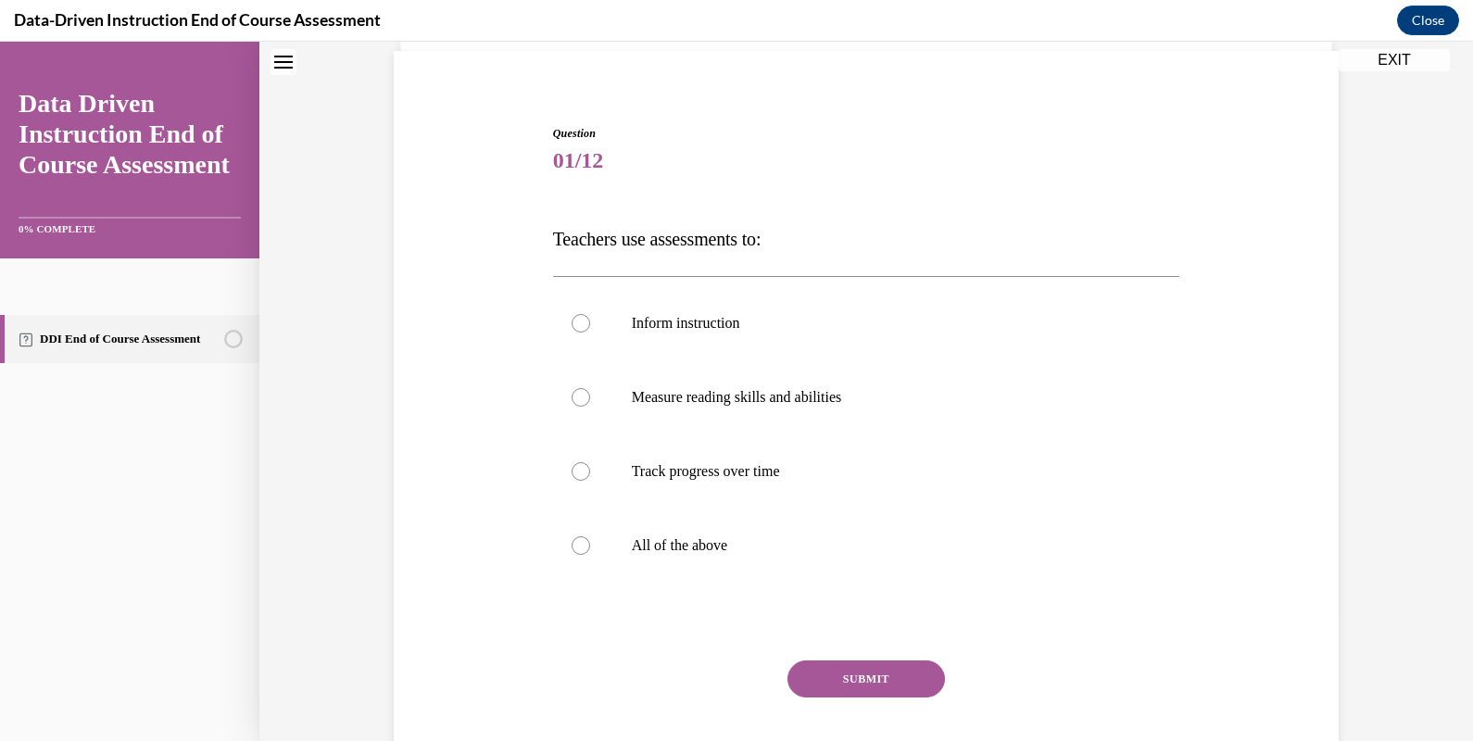
scroll to position [135, 0]
click at [714, 536] on p "All of the above" at bounding box center [883, 543] width 502 height 19
click at [590, 536] on input "All of the above" at bounding box center [581, 543] width 19 height 19
radio input "true"
click at [857, 675] on button "SUBMIT" at bounding box center [867, 676] width 158 height 37
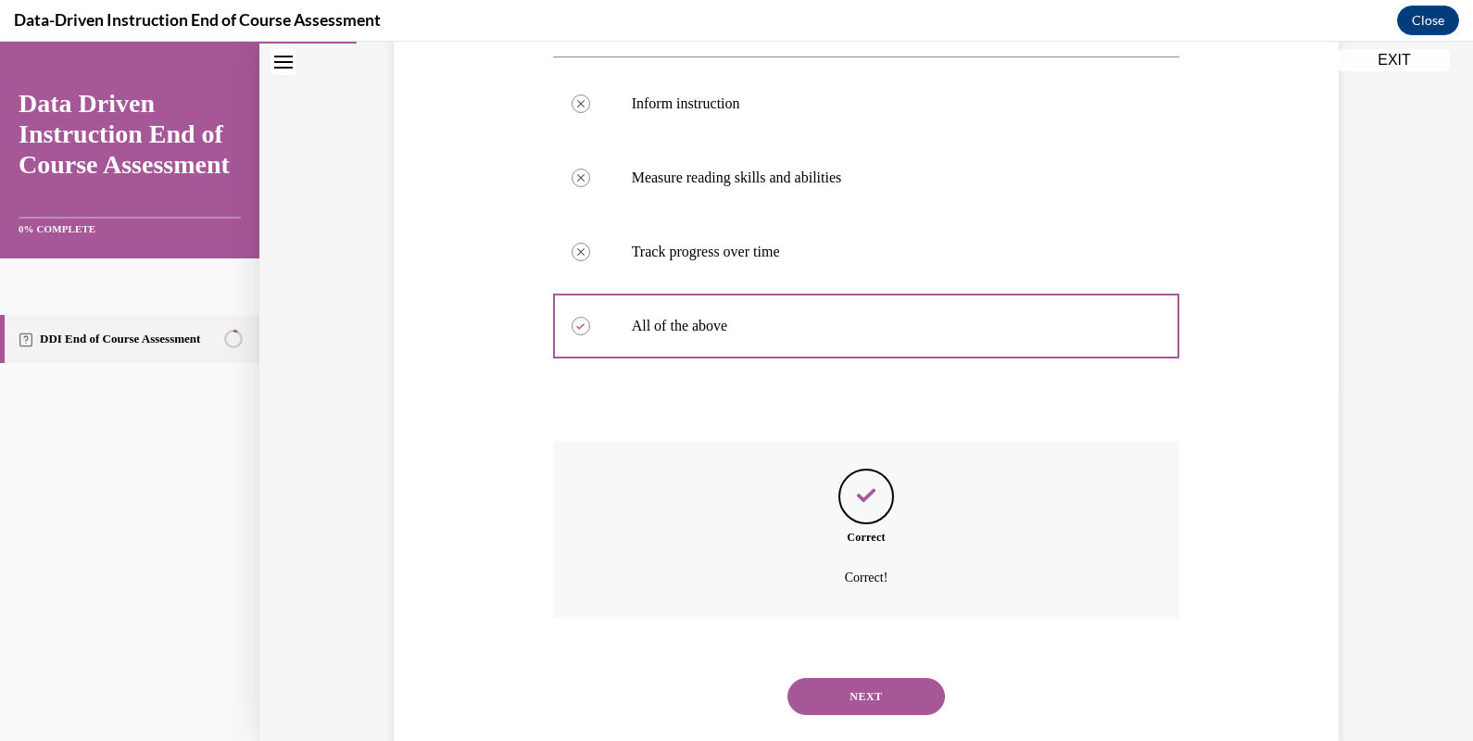
scroll to position [390, 0]
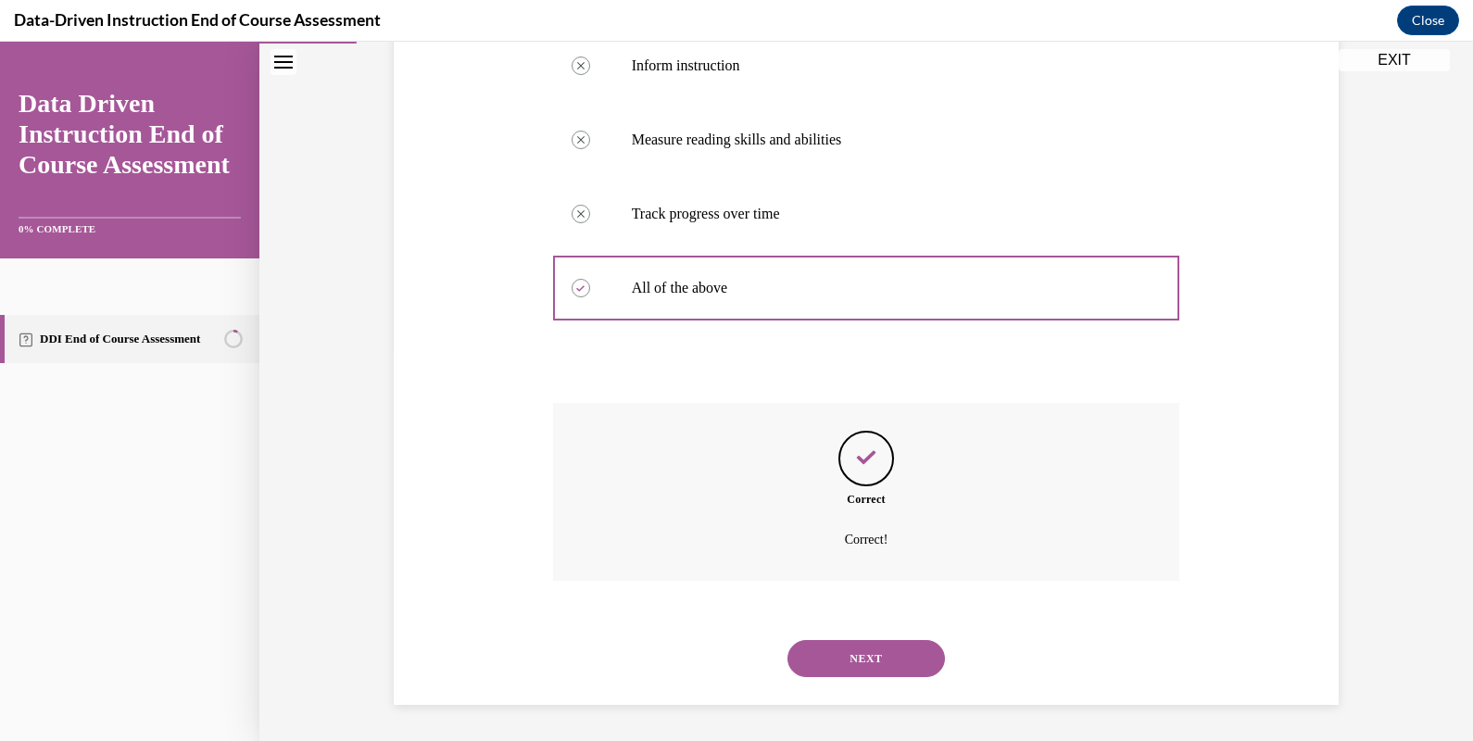
click at [859, 659] on button "NEXT" at bounding box center [867, 658] width 158 height 37
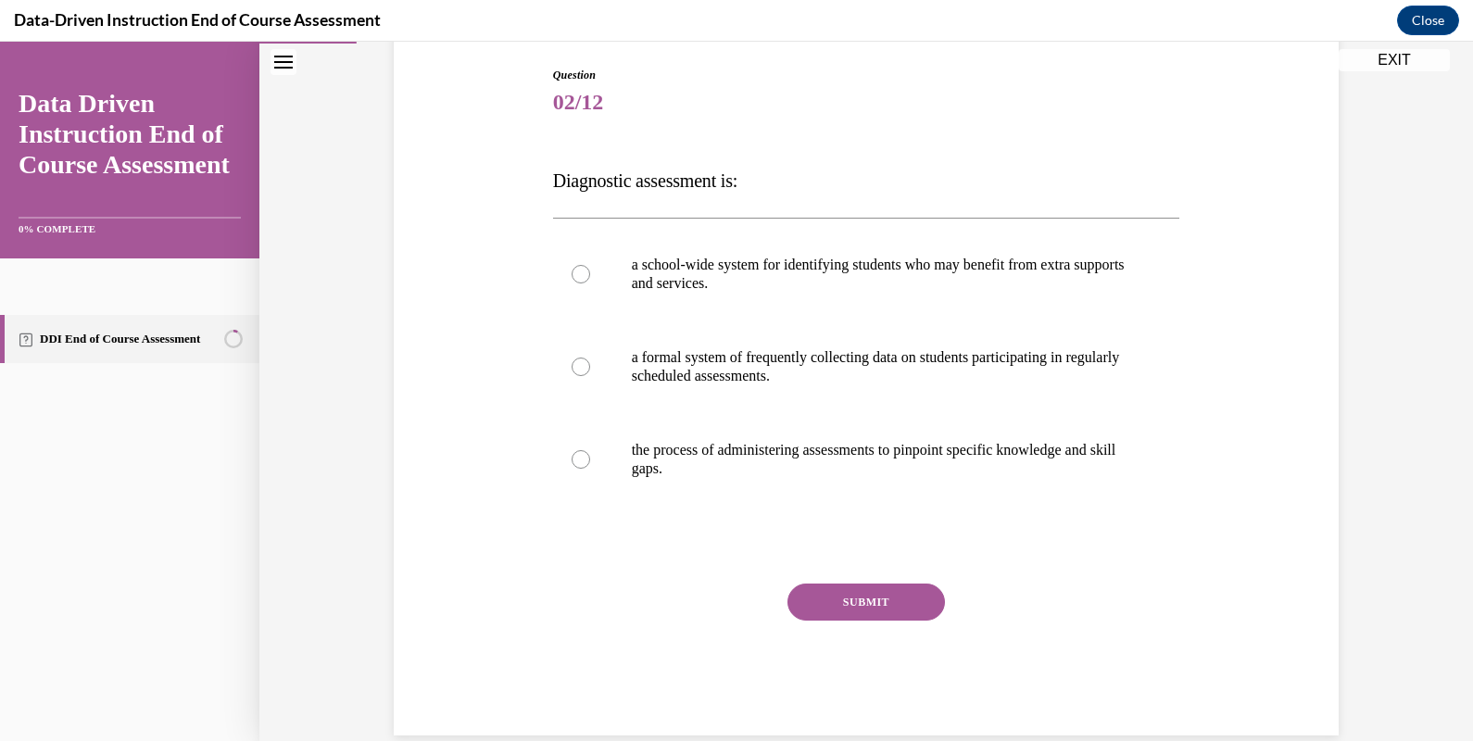
scroll to position [187, 0]
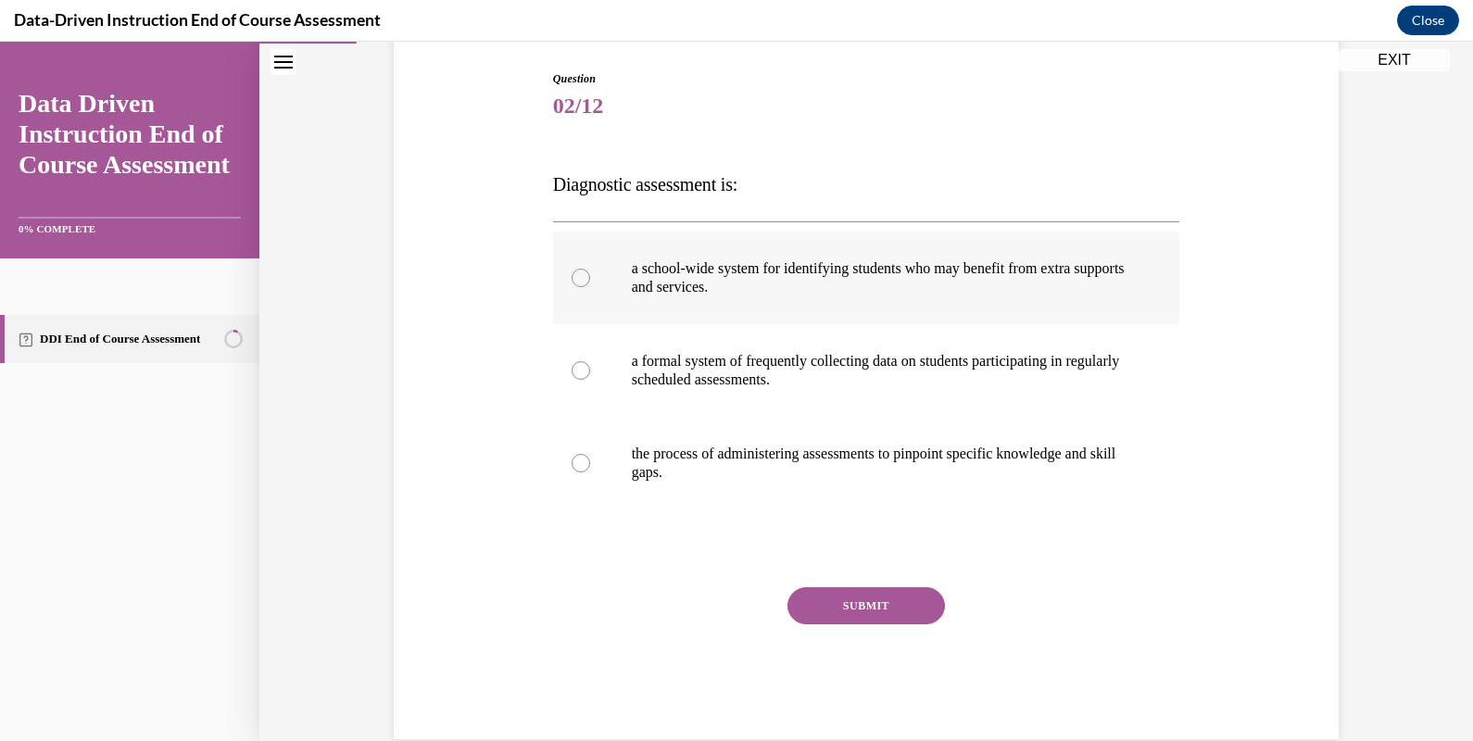
click at [587, 287] on label "a school-wide system for identifying students who may benefit from extra suppor…" at bounding box center [866, 278] width 627 height 93
click at [587, 287] on input "a school-wide system for identifying students who may benefit from extra suppor…" at bounding box center [581, 278] width 19 height 19
radio input "true"
click at [576, 362] on div at bounding box center [581, 370] width 19 height 19
click at [576, 362] on input "a formal system of frequently collecting data on students participating in regu…" at bounding box center [581, 370] width 19 height 19
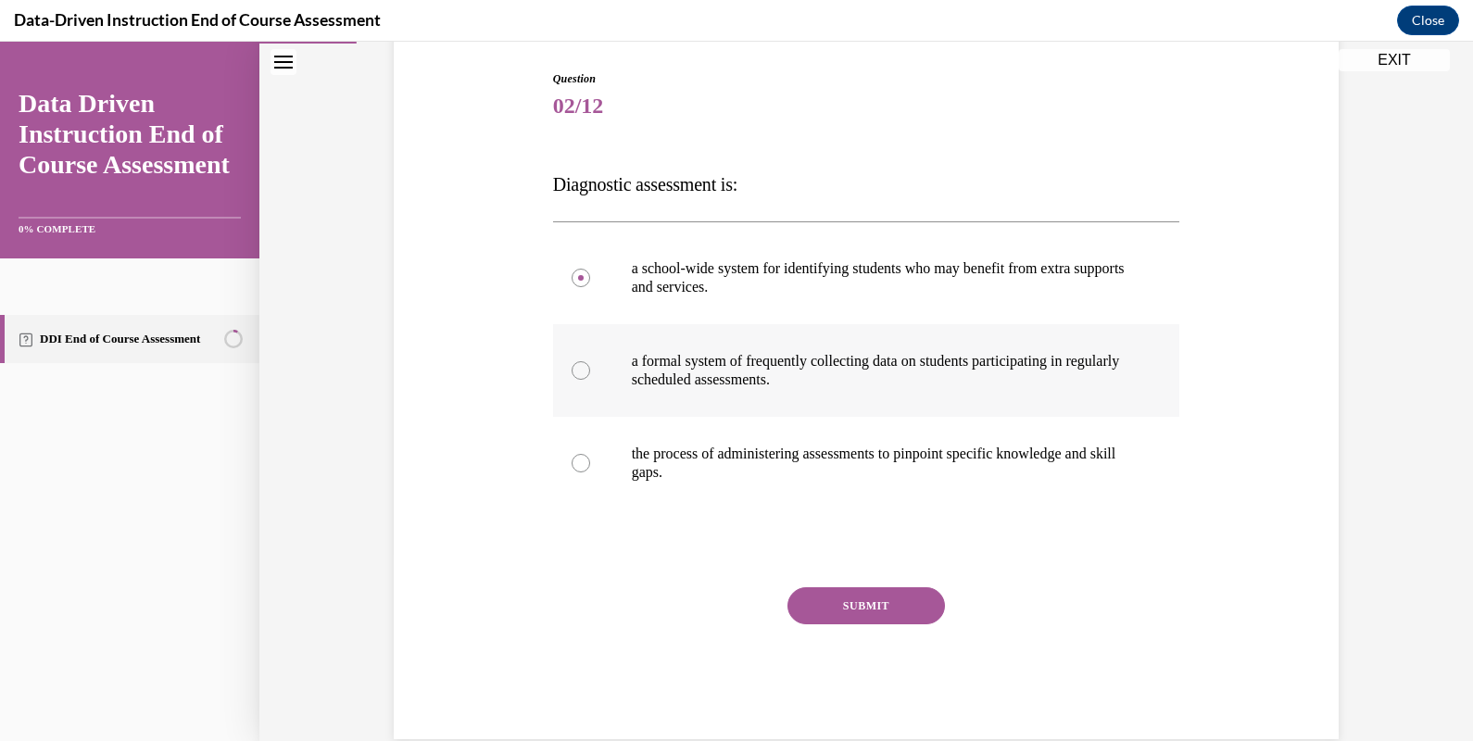
radio input "true"
click at [867, 613] on button "SUBMIT" at bounding box center [867, 605] width 158 height 37
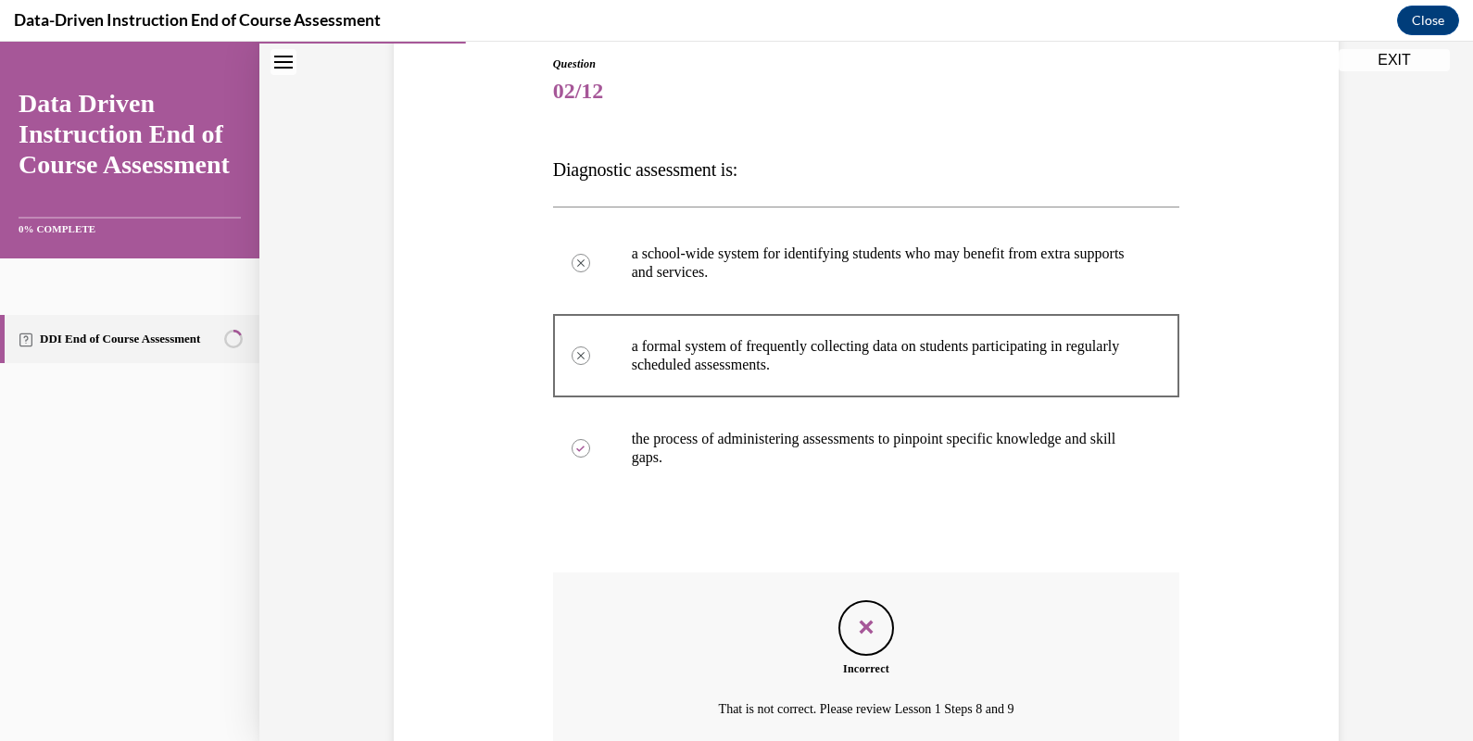
scroll to position [372, 0]
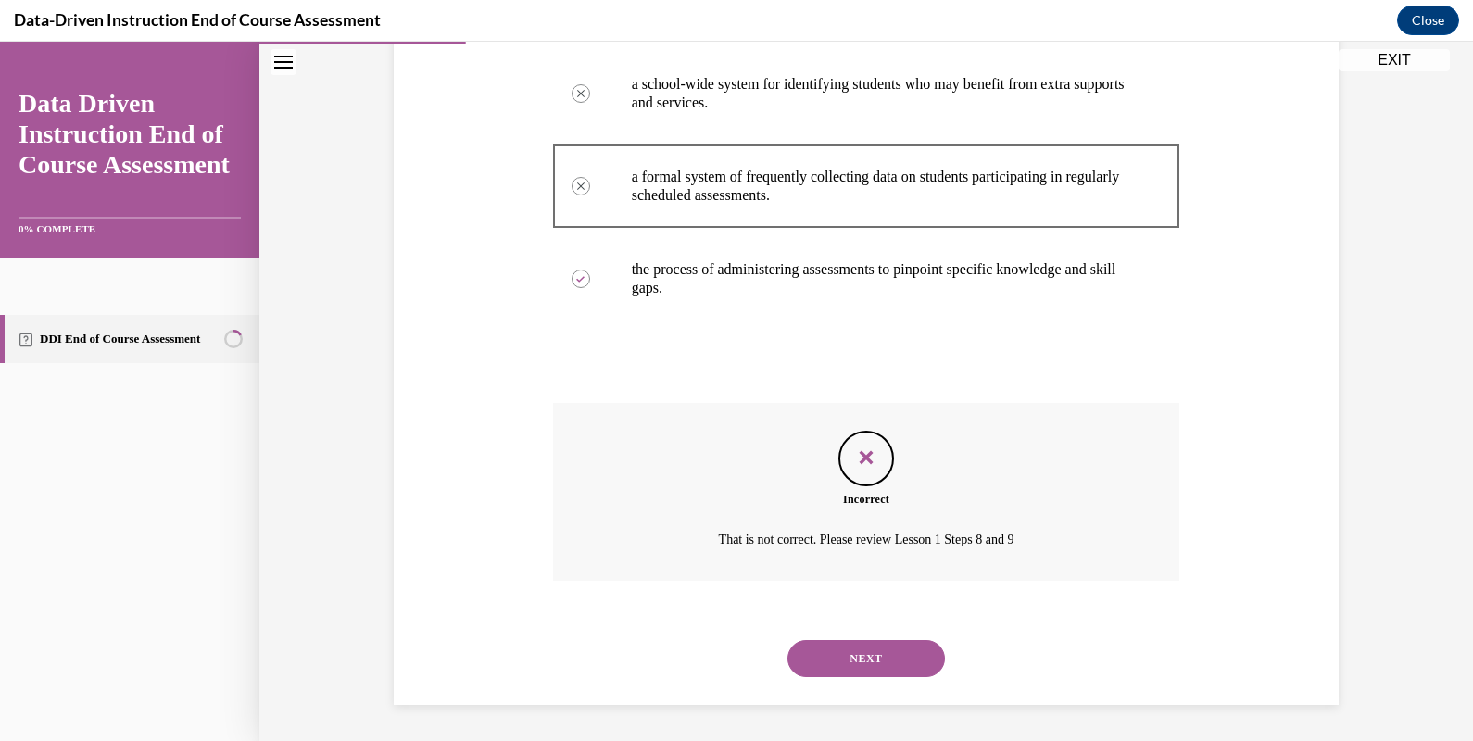
click at [901, 654] on button "NEXT" at bounding box center [867, 658] width 158 height 37
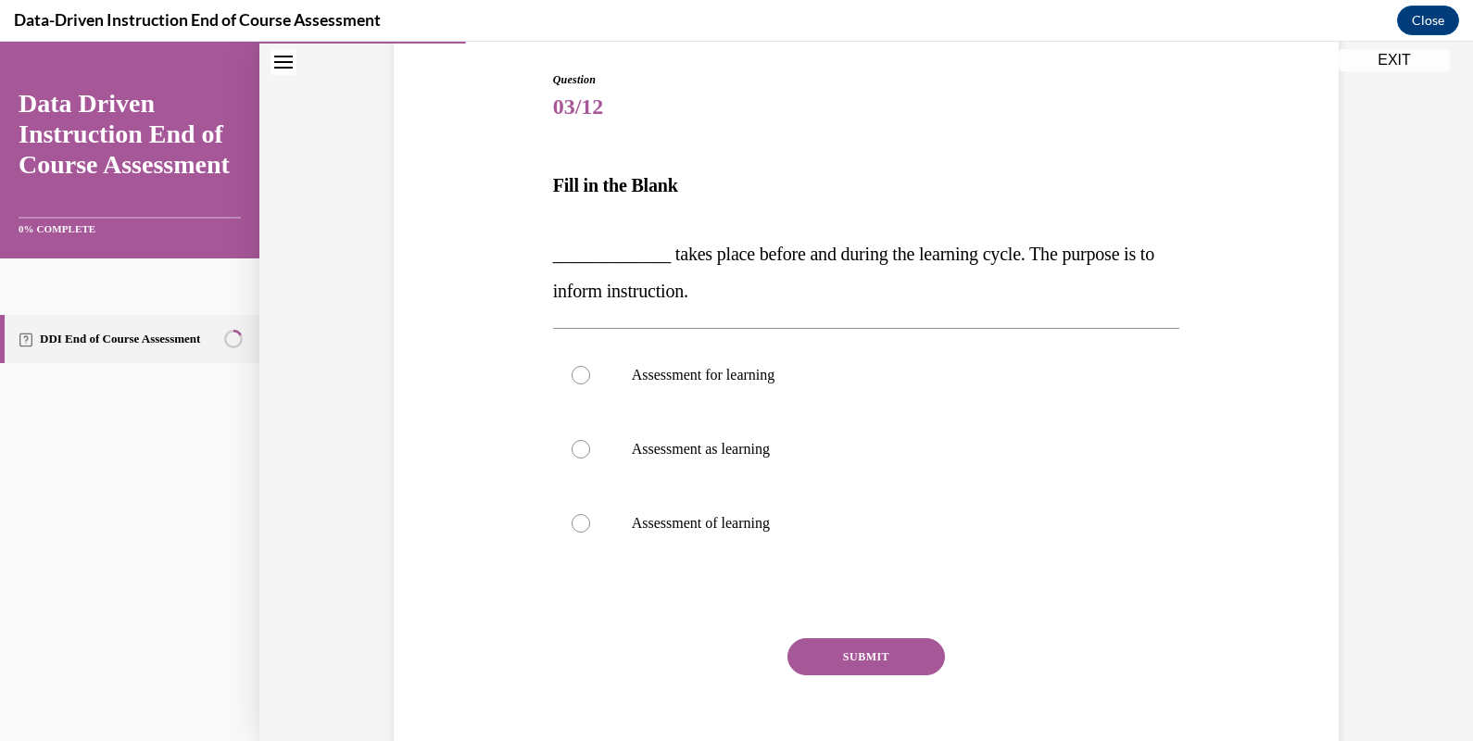
scroll to position [188, 0]
click at [762, 377] on p "Assessment for learning" at bounding box center [883, 373] width 502 height 19
click at [590, 377] on input "Assessment for learning" at bounding box center [581, 373] width 19 height 19
radio input "true"
click at [861, 649] on button "SUBMIT" at bounding box center [867, 655] width 158 height 37
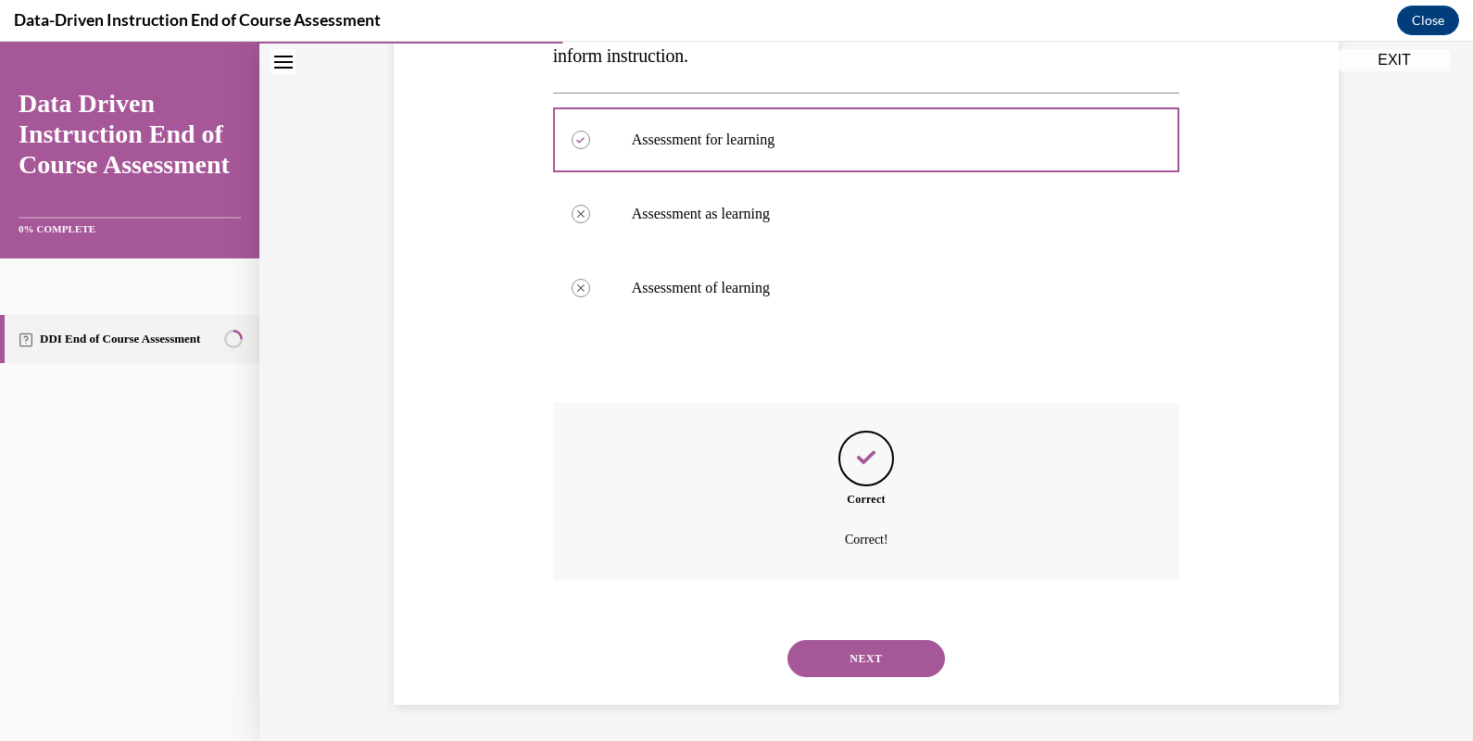
click at [905, 660] on button "NEXT" at bounding box center [867, 658] width 158 height 37
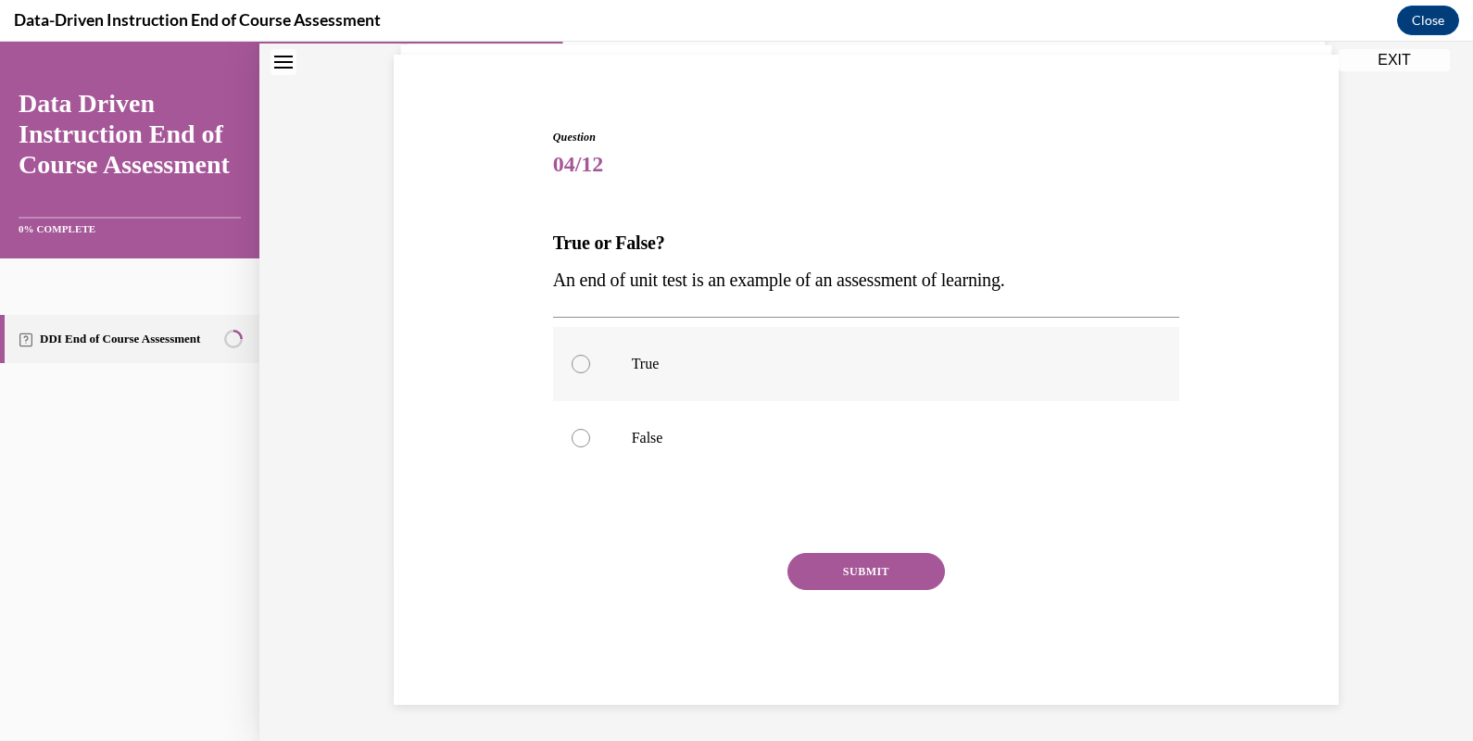
click at [863, 378] on label "True" at bounding box center [866, 364] width 627 height 74
click at [590, 373] on input "True" at bounding box center [581, 364] width 19 height 19
radio input "true"
click at [889, 571] on button "SUBMIT" at bounding box center [867, 571] width 158 height 37
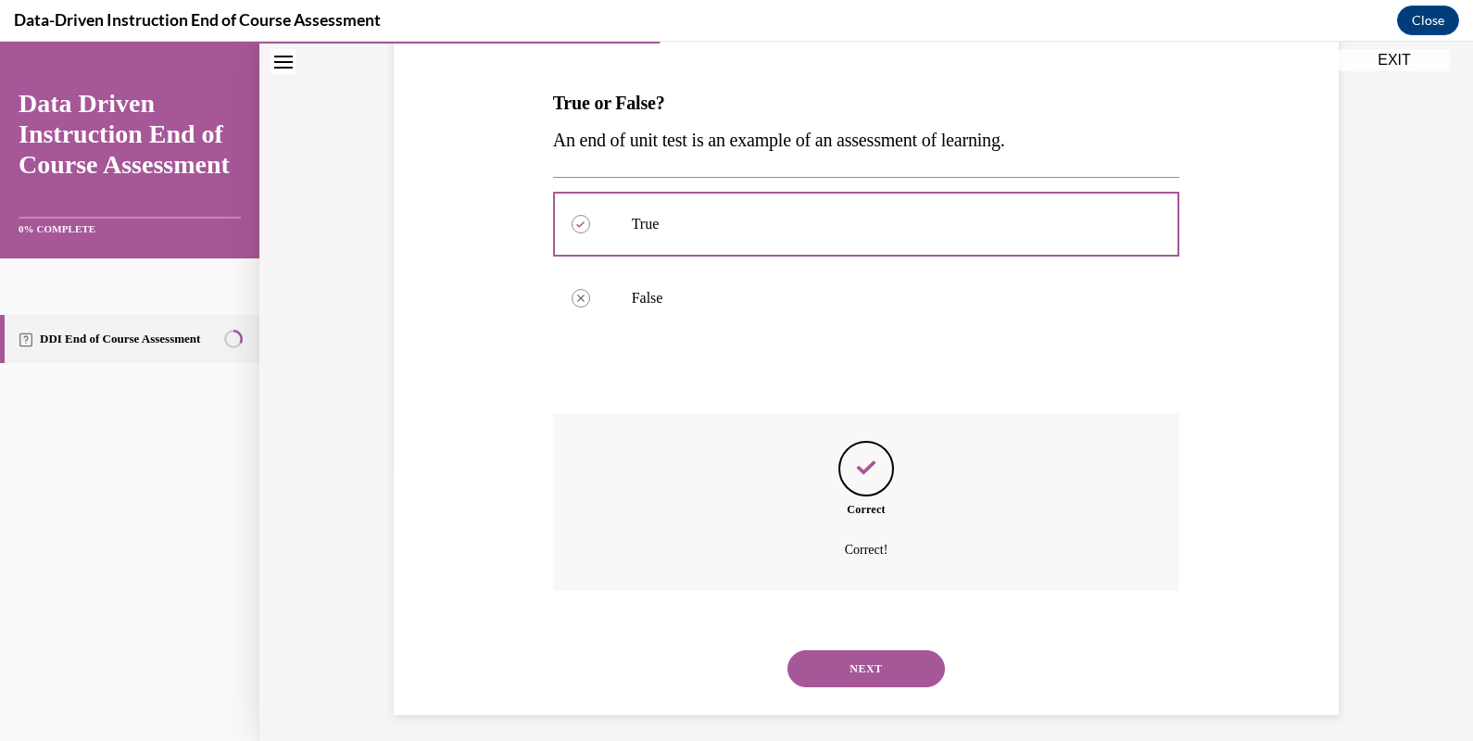
scroll to position [279, 0]
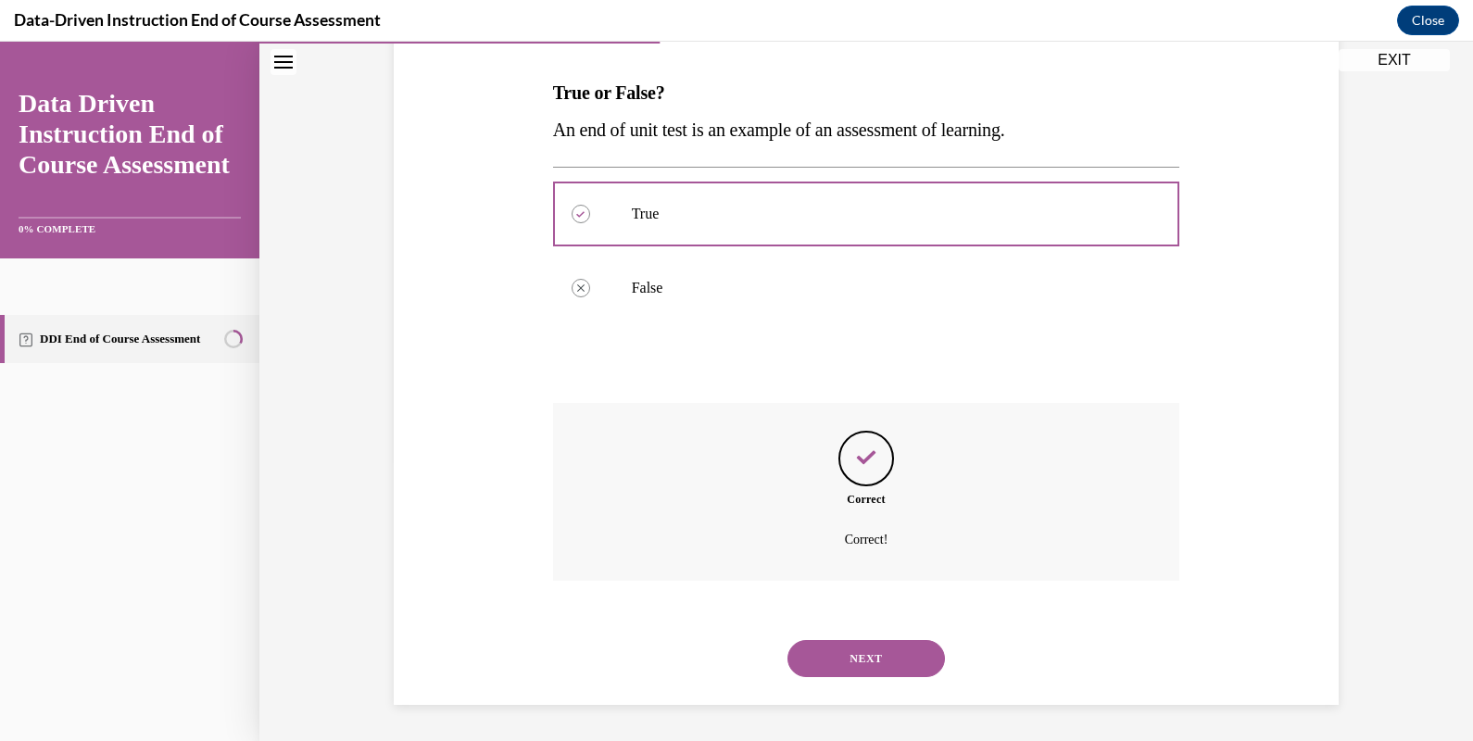
click at [909, 662] on button "NEXT" at bounding box center [867, 658] width 158 height 37
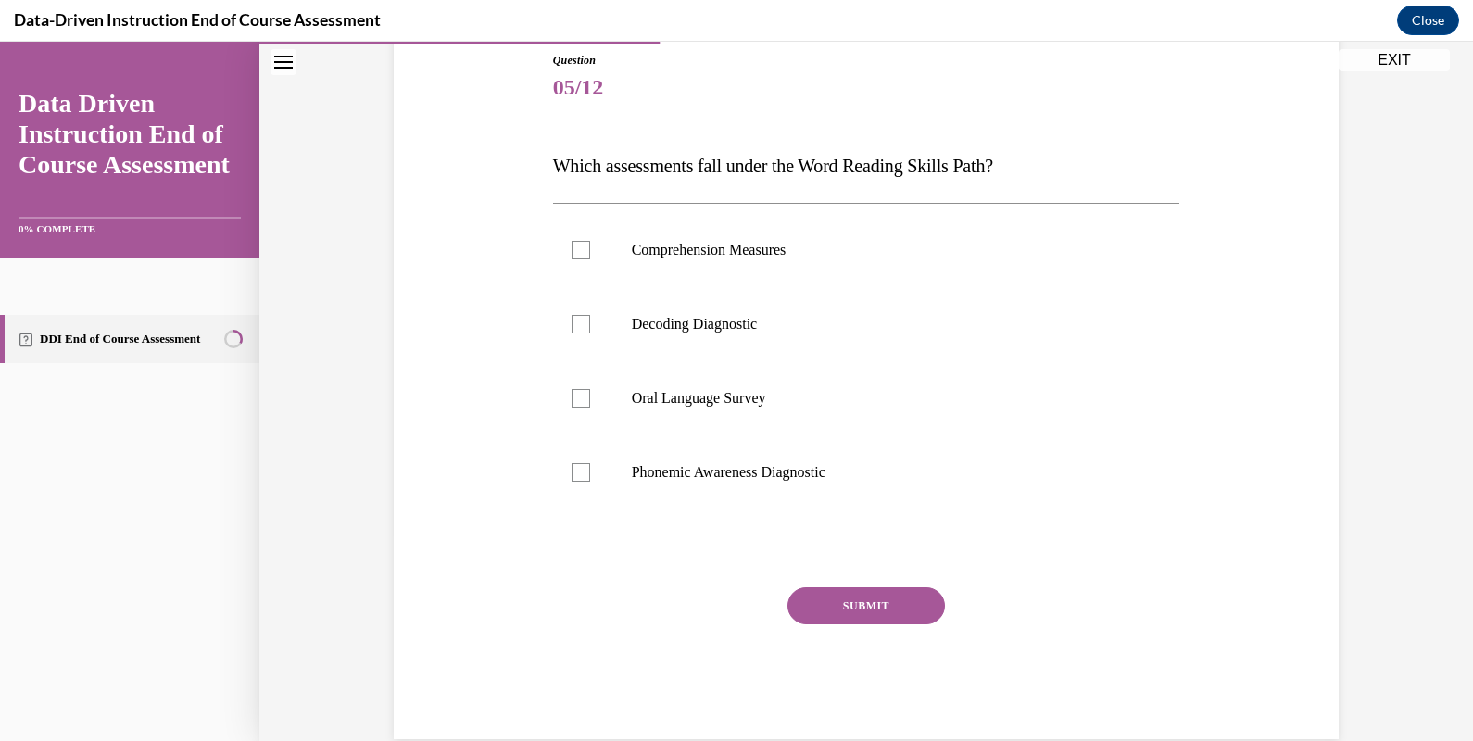
scroll to position [179, 0]
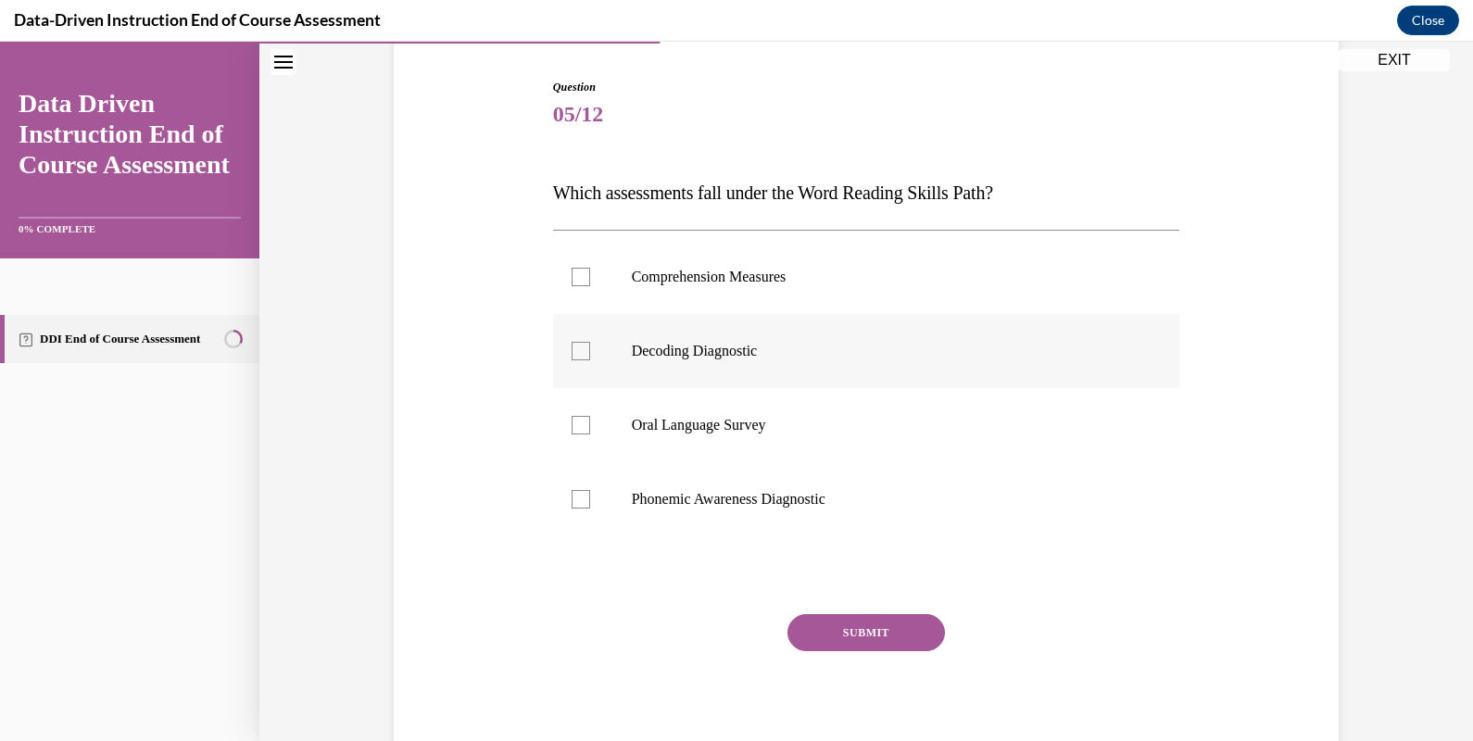
click at [940, 337] on label "Decoding Diagnostic" at bounding box center [866, 351] width 627 height 74
click at [590, 342] on input "Decoding Diagnostic" at bounding box center [581, 351] width 19 height 19
checkbox input "true"
click at [859, 476] on label "Phonemic Awareness Diagnostic" at bounding box center [866, 499] width 627 height 74
click at [590, 490] on input "Phonemic Awareness Diagnostic" at bounding box center [581, 499] width 19 height 19
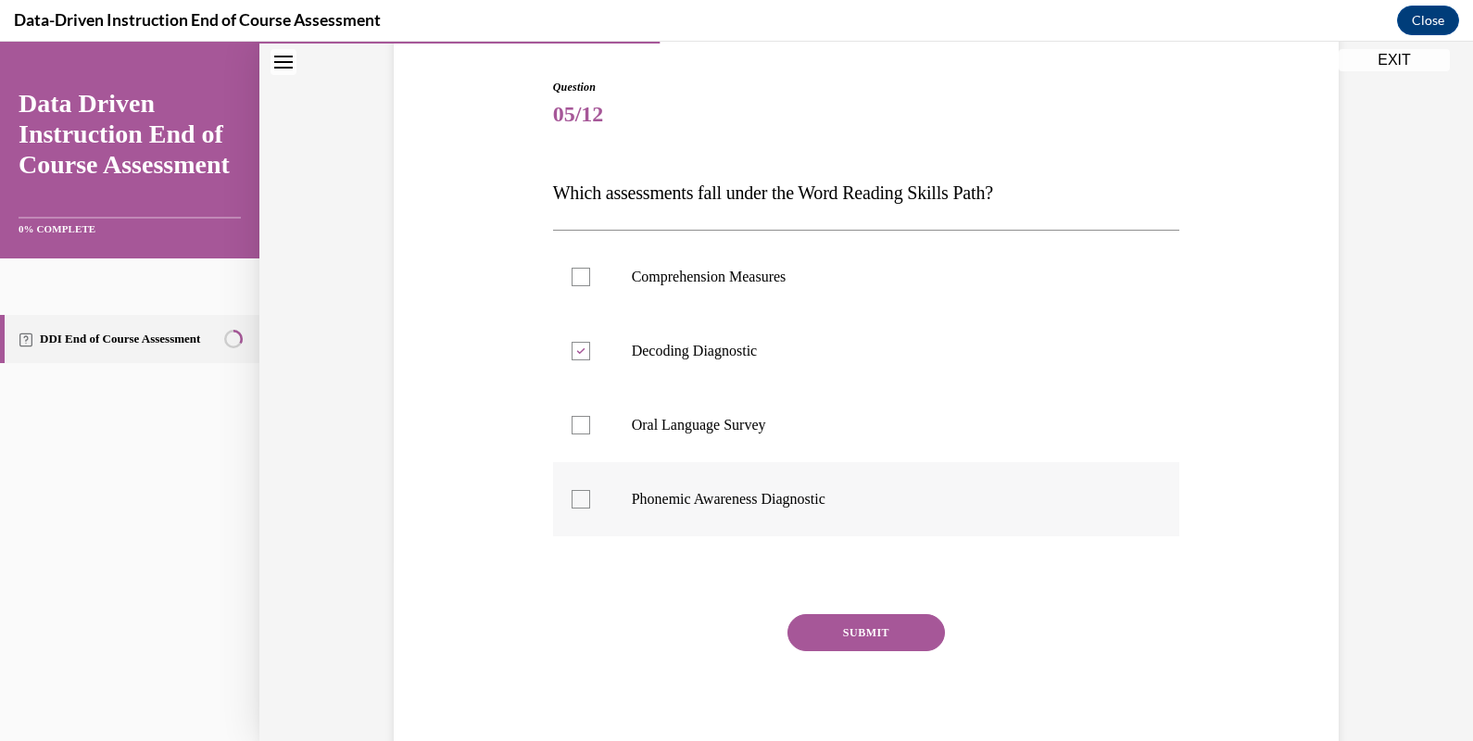
checkbox input "true"
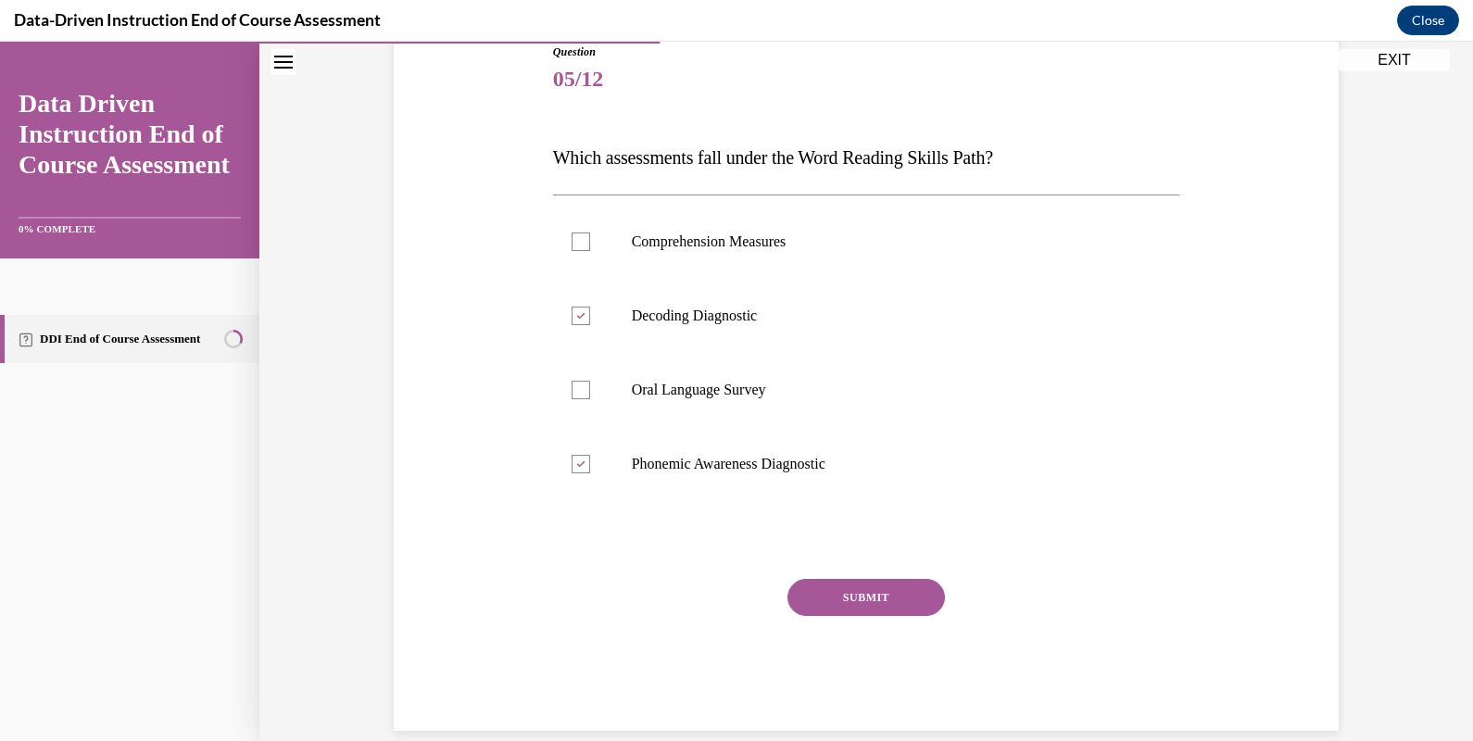
click at [869, 596] on button "SUBMIT" at bounding box center [867, 597] width 158 height 37
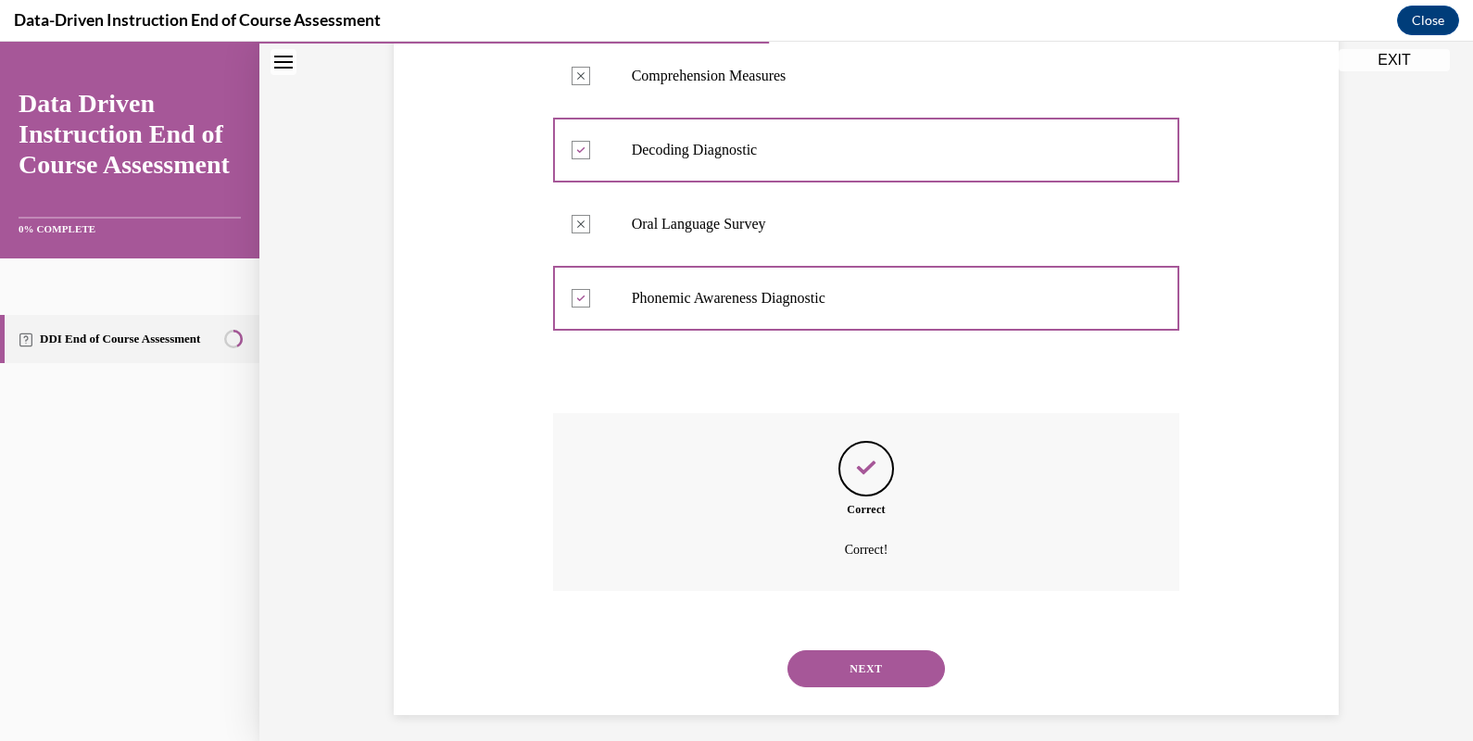
scroll to position [390, 0]
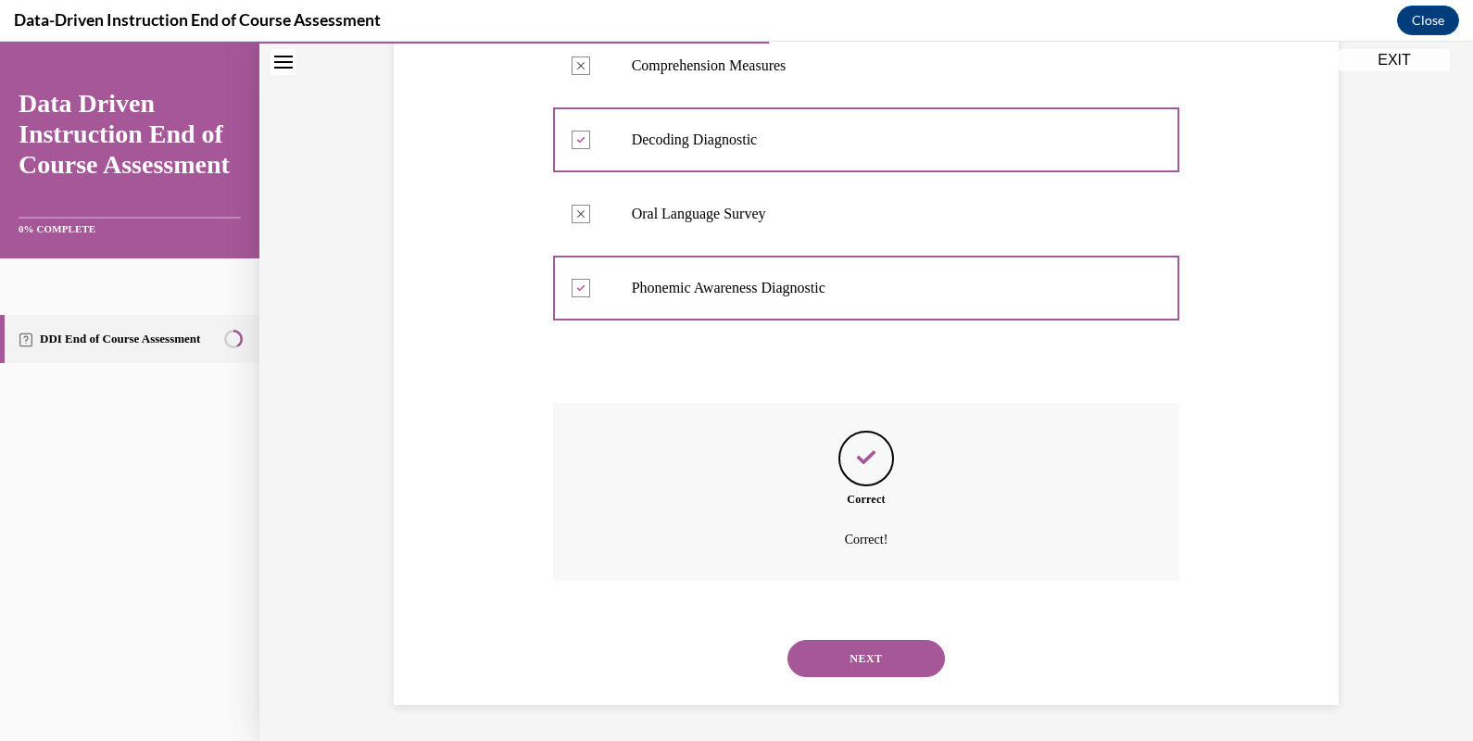
click at [869, 650] on button "NEXT" at bounding box center [867, 658] width 158 height 37
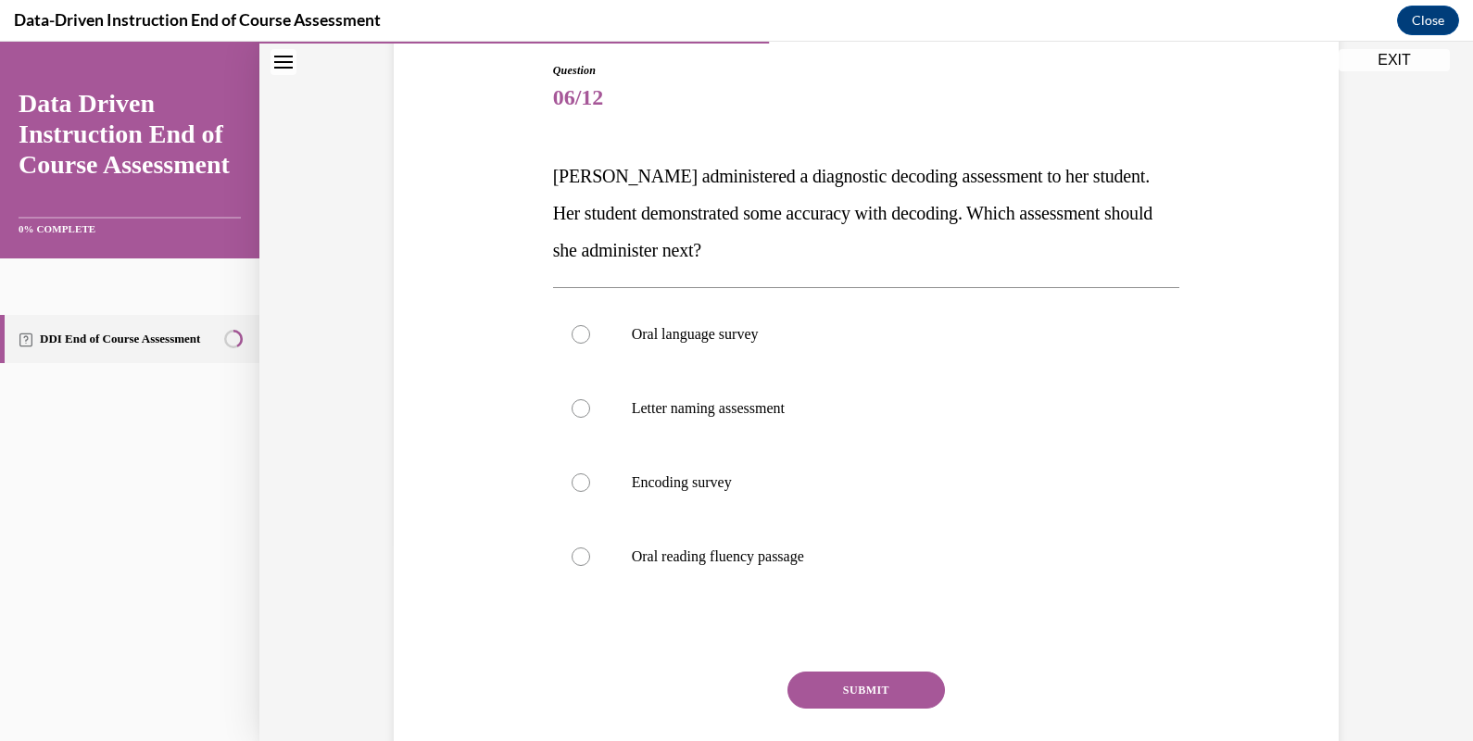
scroll to position [197, 0]
click at [953, 411] on p "Letter naming assessment" at bounding box center [883, 406] width 502 height 19
click at [590, 411] on input "Letter naming assessment" at bounding box center [581, 406] width 19 height 19
radio input "true"
click at [873, 679] on button "SUBMIT" at bounding box center [867, 688] width 158 height 37
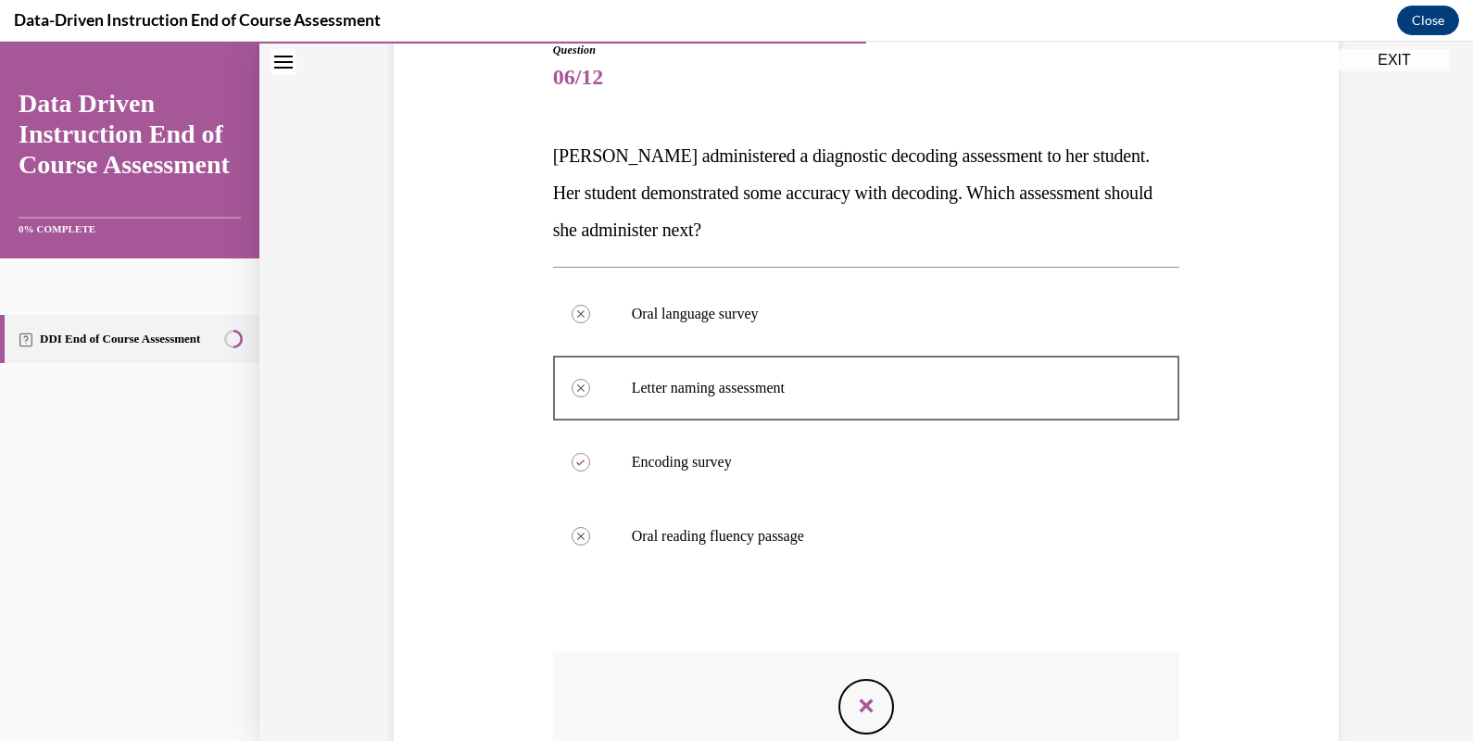
scroll to position [213, 0]
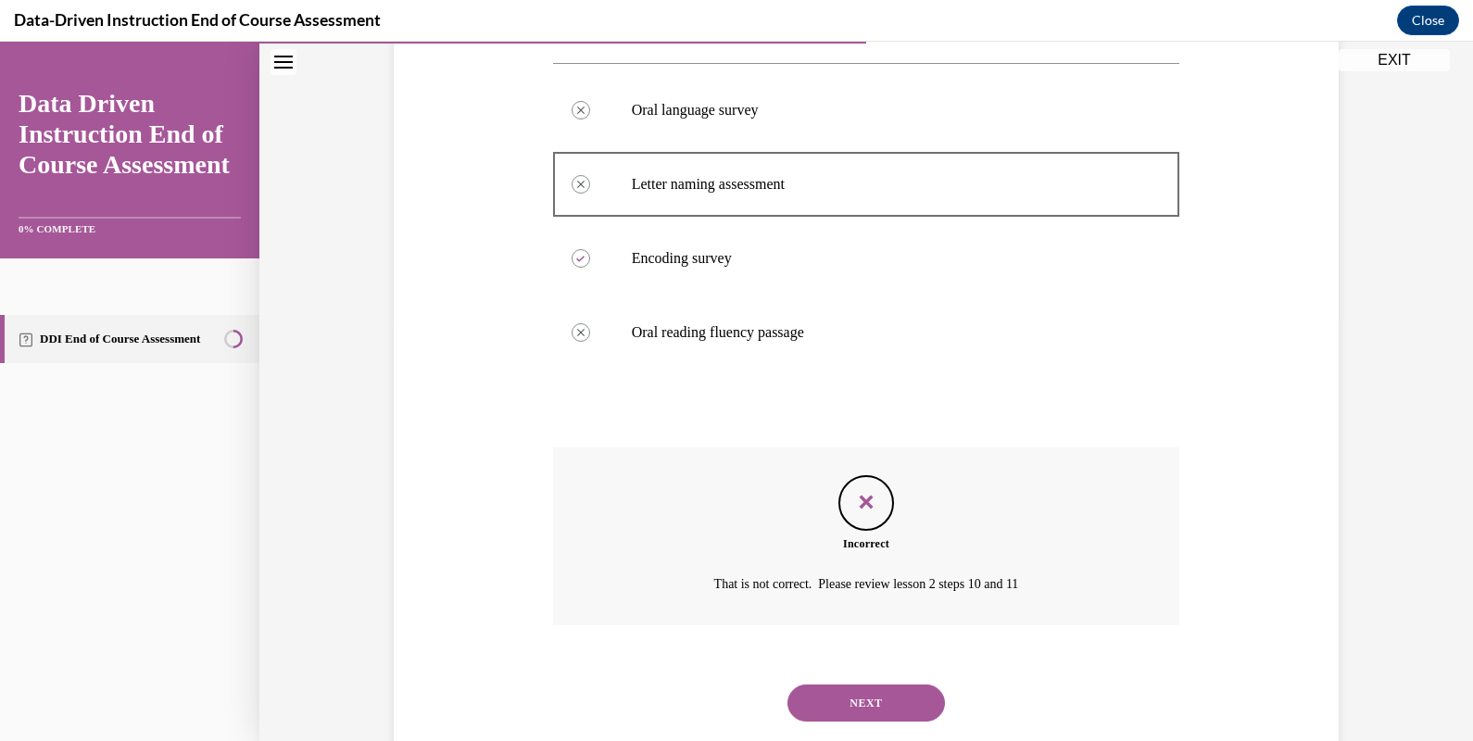
click at [869, 719] on button "NEXT" at bounding box center [867, 703] width 158 height 37
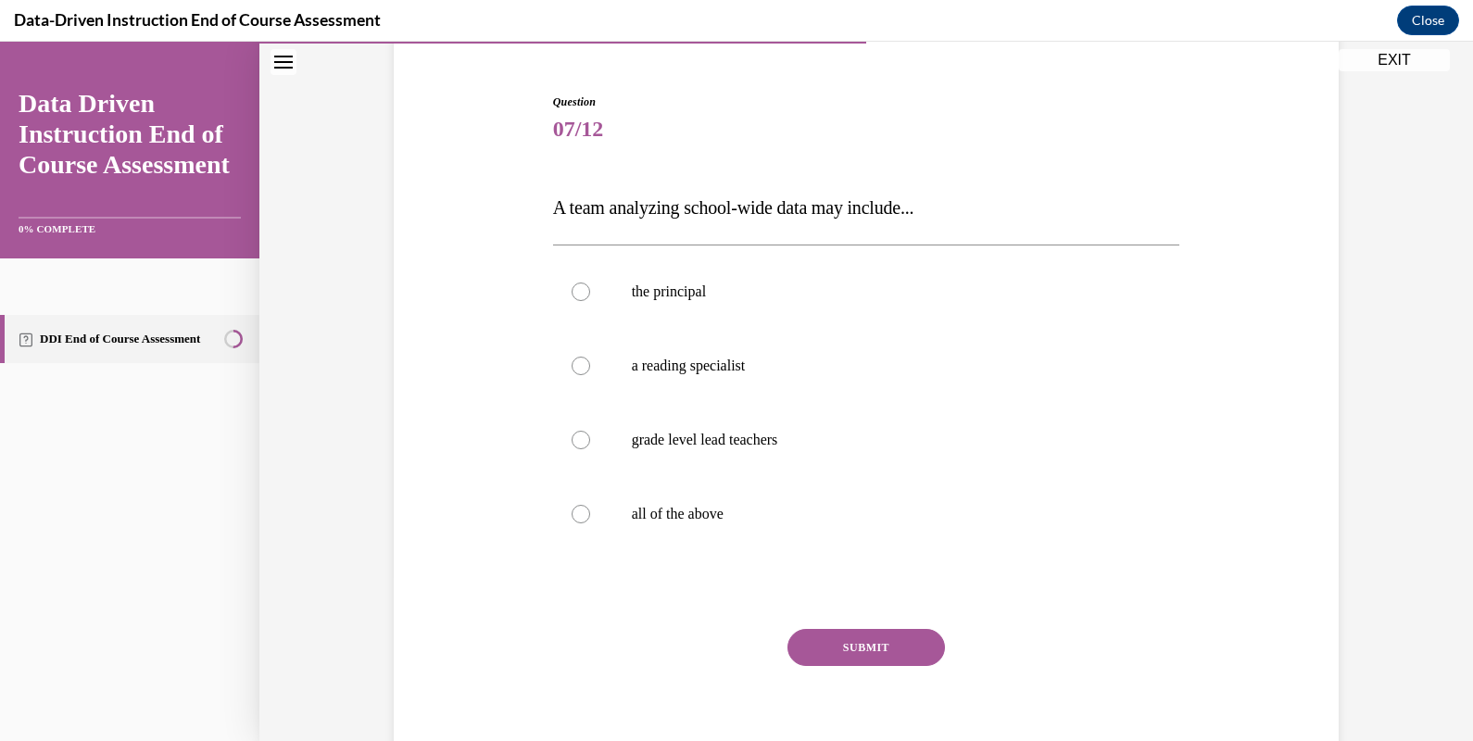
scroll to position [160, 0]
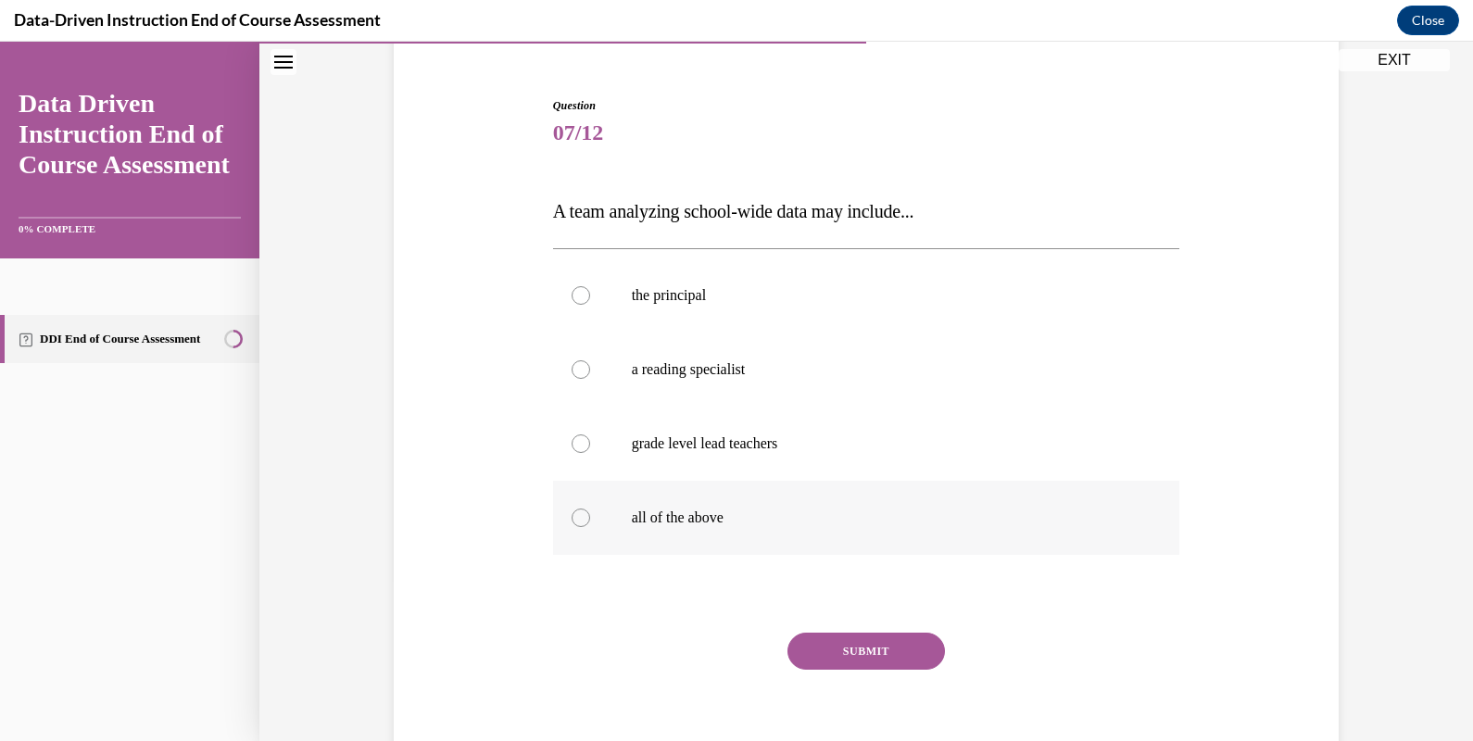
click at [796, 544] on label "all of the above" at bounding box center [866, 518] width 627 height 74
click at [590, 527] on input "all of the above" at bounding box center [581, 518] width 19 height 19
radio input "true"
click at [847, 638] on button "SUBMIT" at bounding box center [867, 651] width 158 height 37
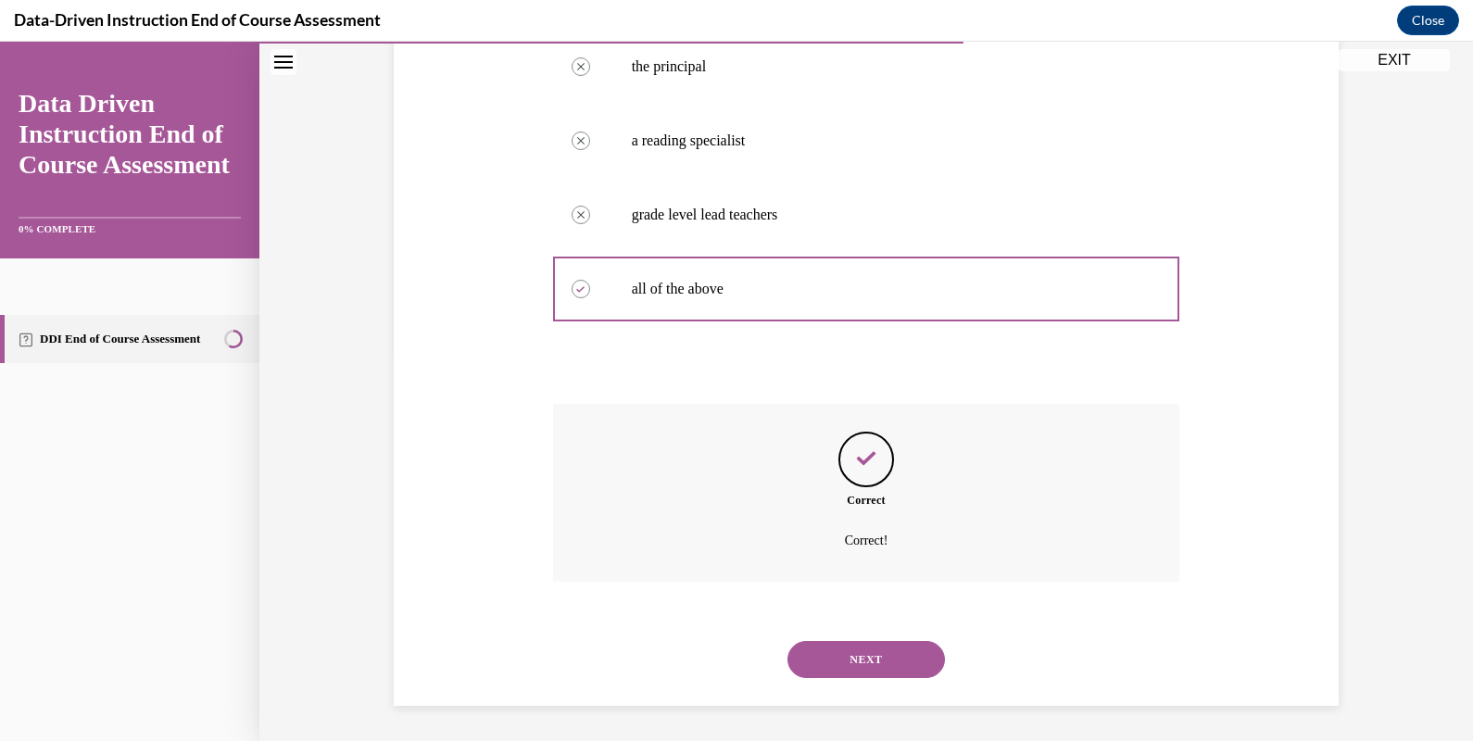
scroll to position [390, 0]
click at [890, 653] on button "NEXT" at bounding box center [867, 658] width 158 height 37
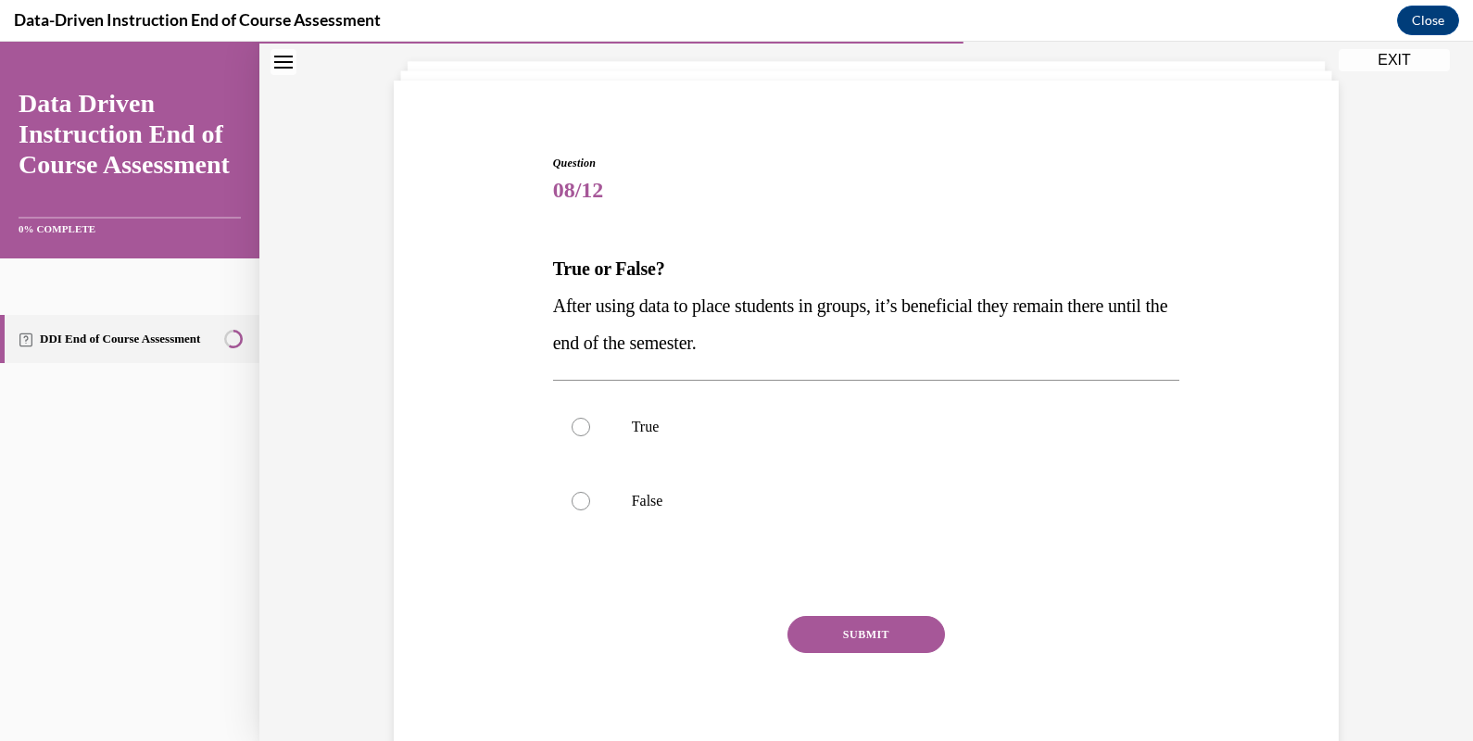
scroll to position [100, 0]
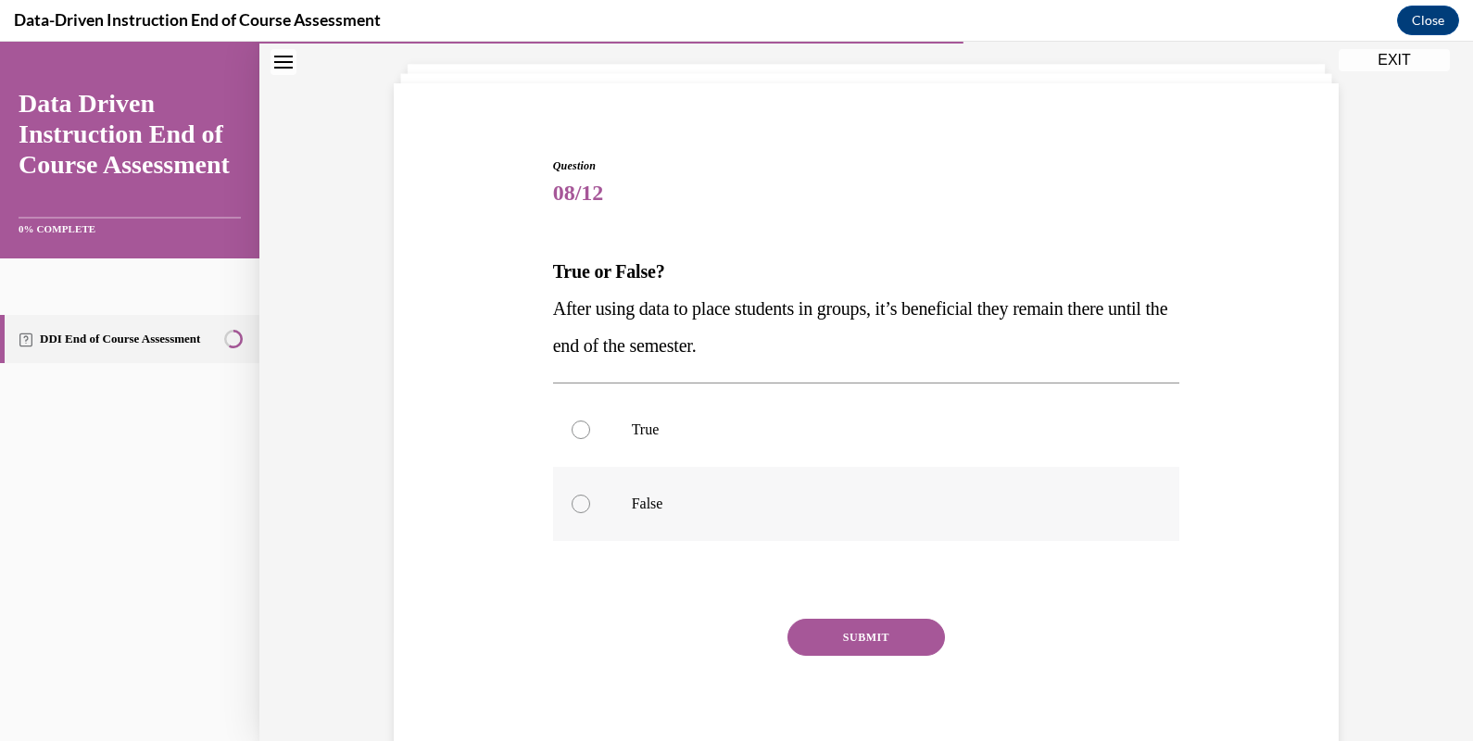
click at [747, 503] on p "False" at bounding box center [883, 504] width 502 height 19
click at [590, 503] on input "False" at bounding box center [581, 504] width 19 height 19
radio input "true"
click at [870, 630] on button "SUBMIT" at bounding box center [867, 637] width 158 height 37
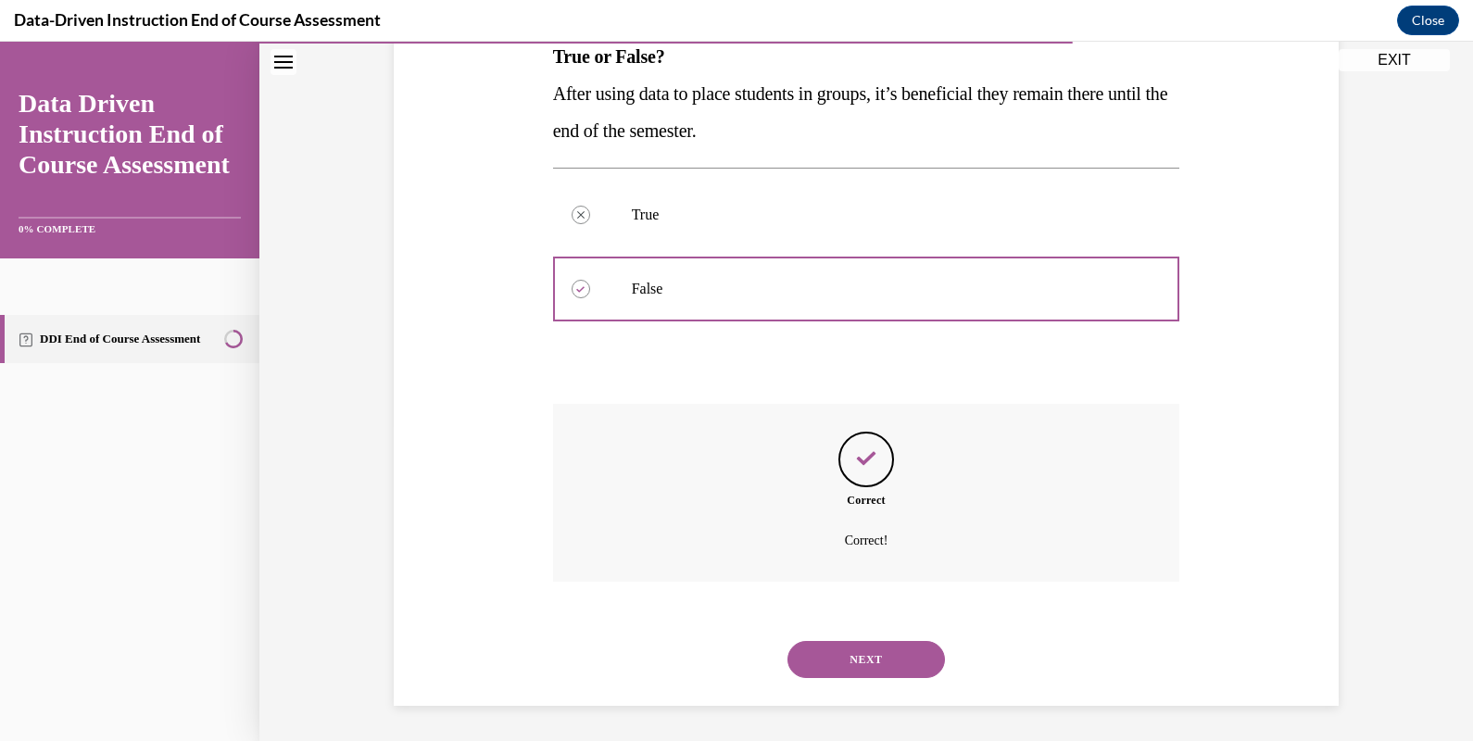
scroll to position [316, 0]
click at [872, 659] on button "NEXT" at bounding box center [867, 658] width 158 height 37
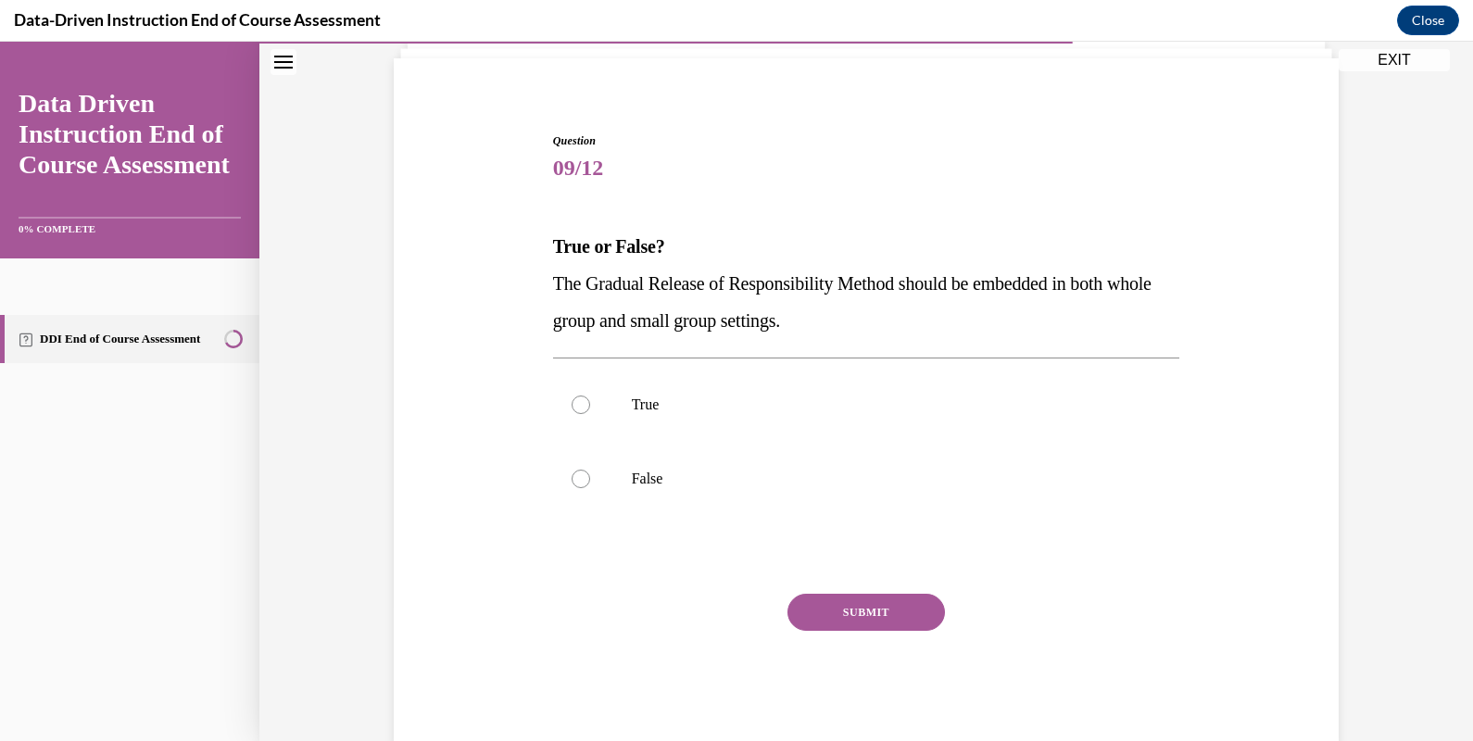
scroll to position [120, 0]
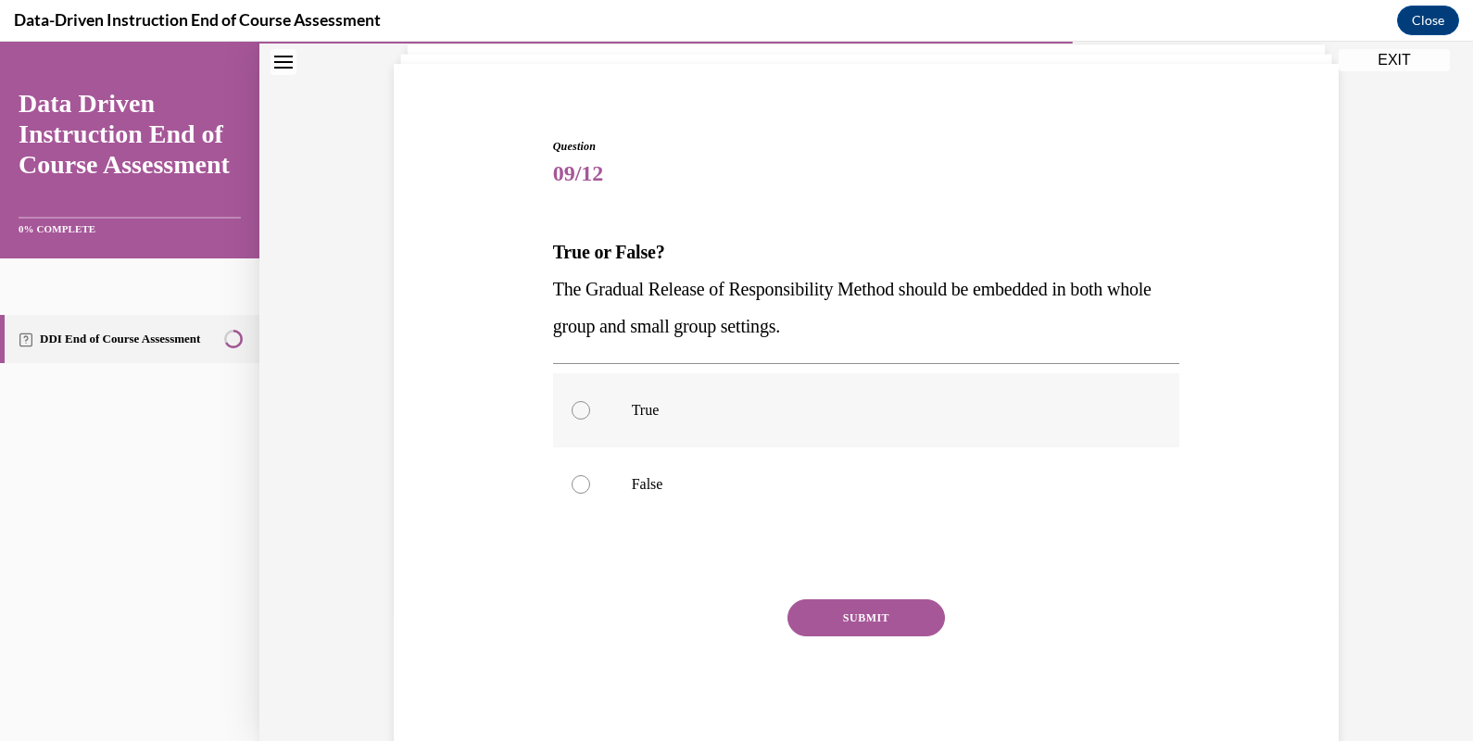
click at [643, 392] on label "True" at bounding box center [866, 410] width 627 height 74
click at [590, 401] on input "True" at bounding box center [581, 410] width 19 height 19
radio input "true"
click at [864, 610] on button "SUBMIT" at bounding box center [867, 617] width 158 height 37
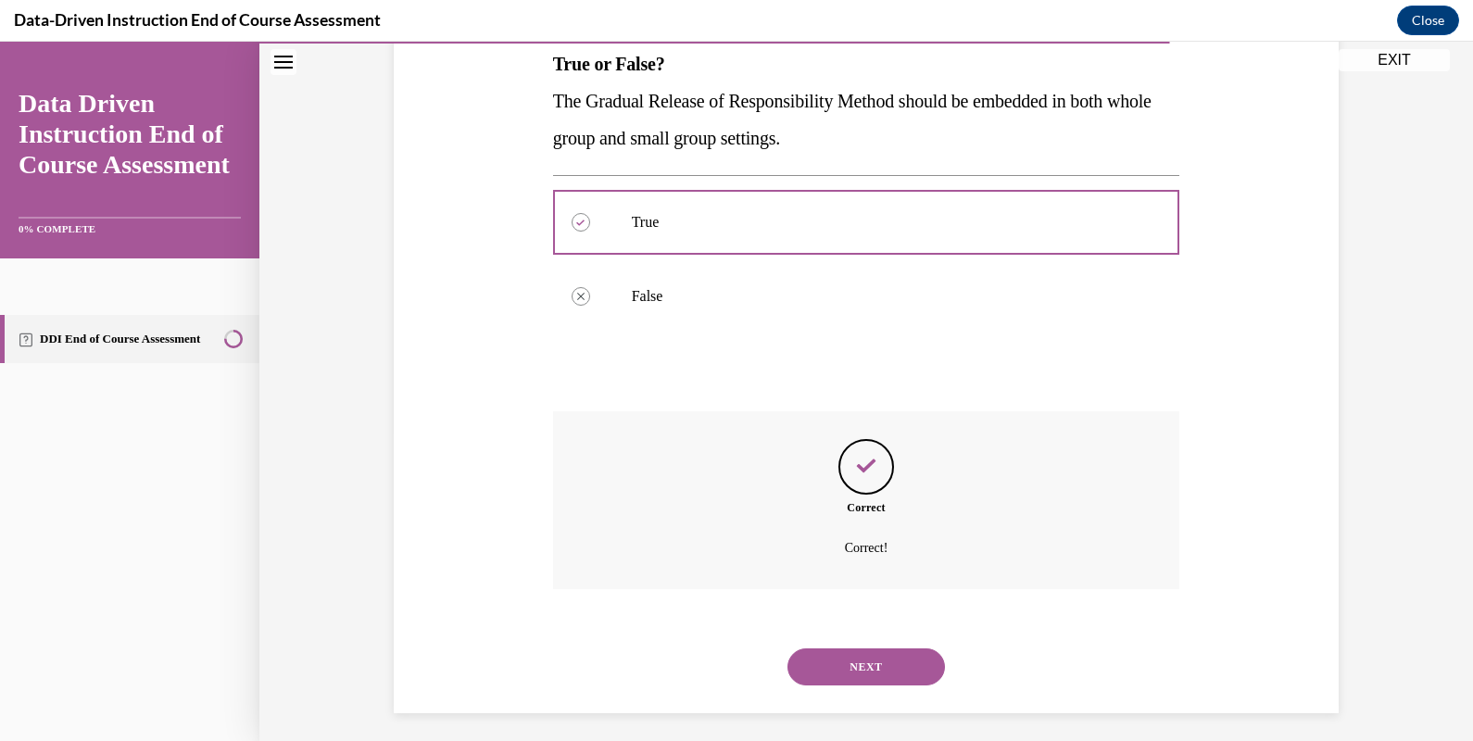
scroll to position [316, 0]
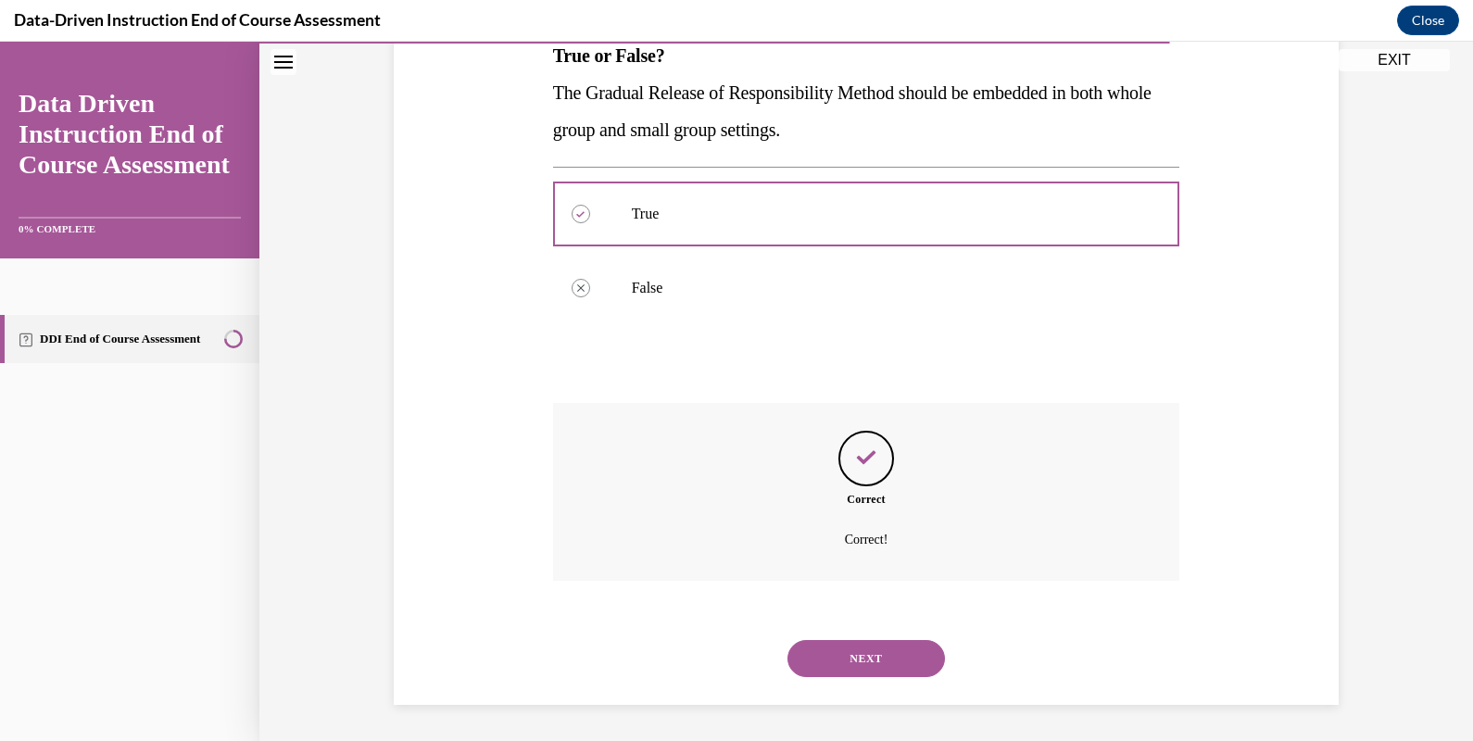
click at [860, 649] on button "NEXT" at bounding box center [867, 658] width 158 height 37
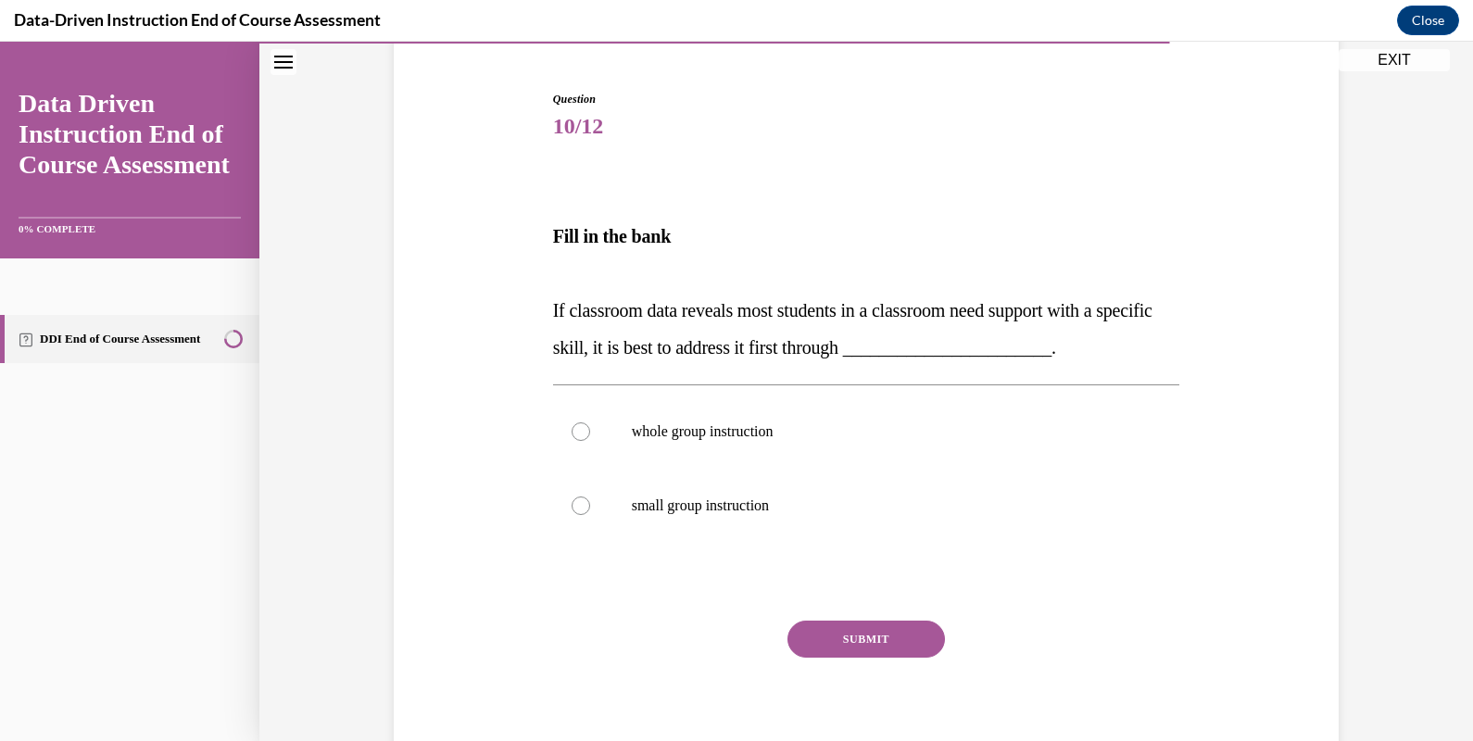
scroll to position [155, 0]
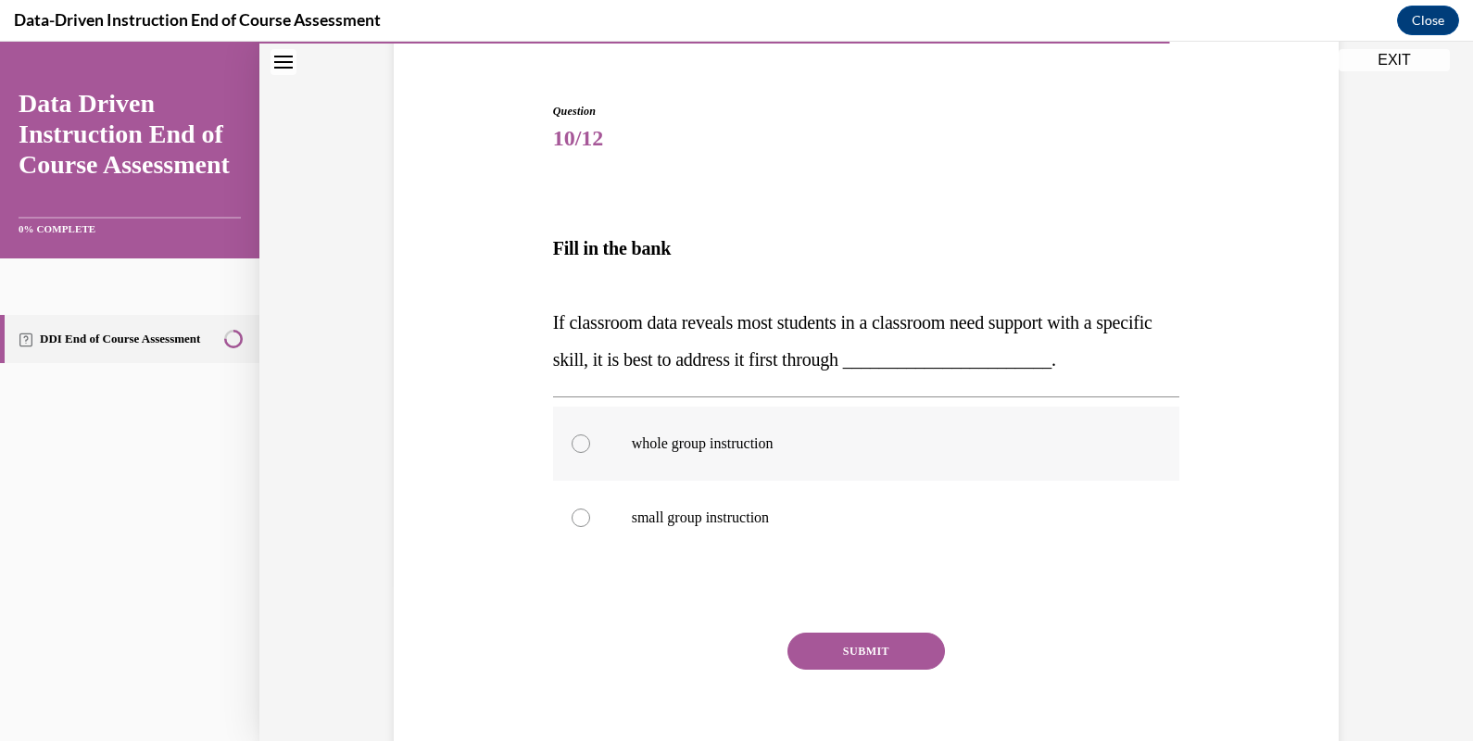
click at [991, 450] on p "whole group instruction" at bounding box center [883, 444] width 502 height 19
click at [590, 450] on input "whole group instruction" at bounding box center [581, 444] width 19 height 19
radio input "true"
click at [906, 646] on button "SUBMIT" at bounding box center [867, 651] width 158 height 37
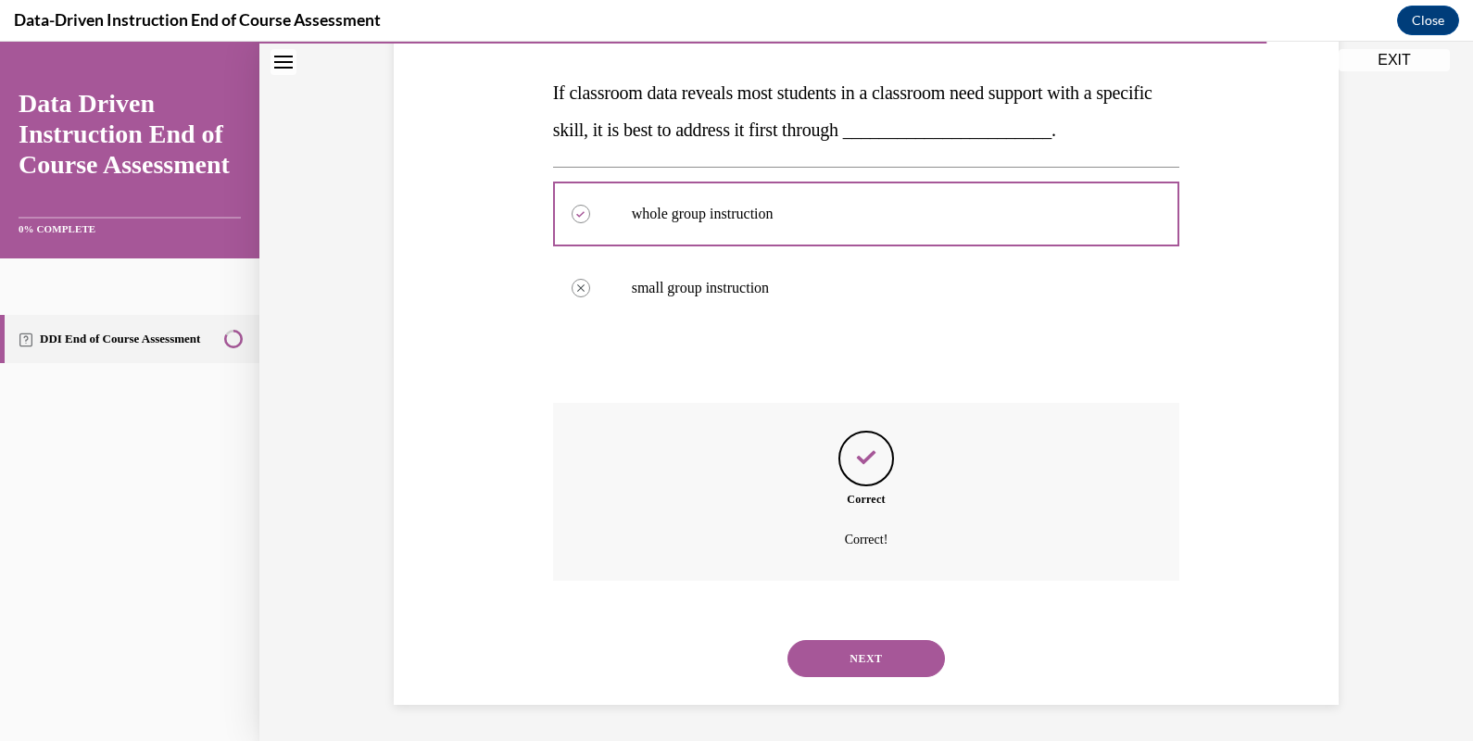
scroll to position [385, 0]
click at [894, 663] on button "NEXT" at bounding box center [867, 658] width 158 height 37
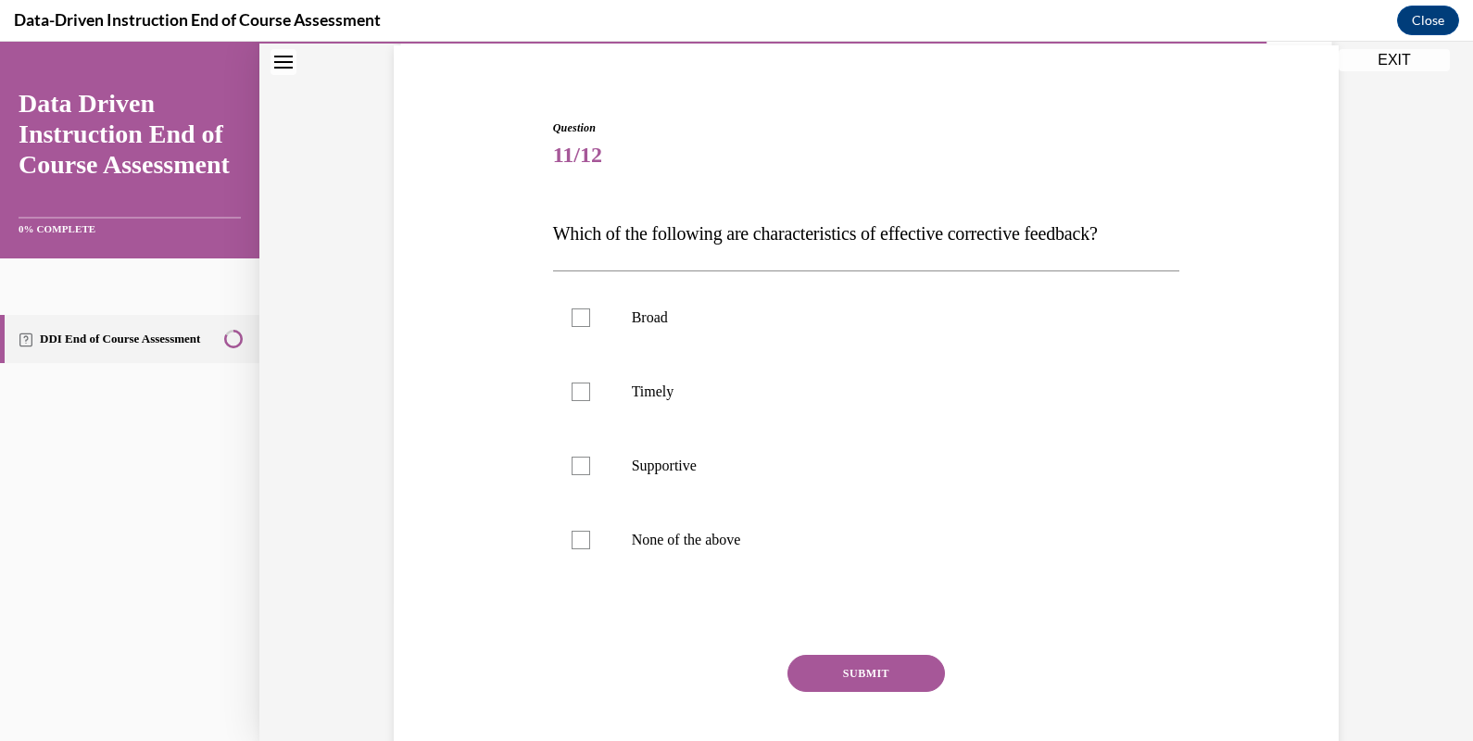
scroll to position [134, 0]
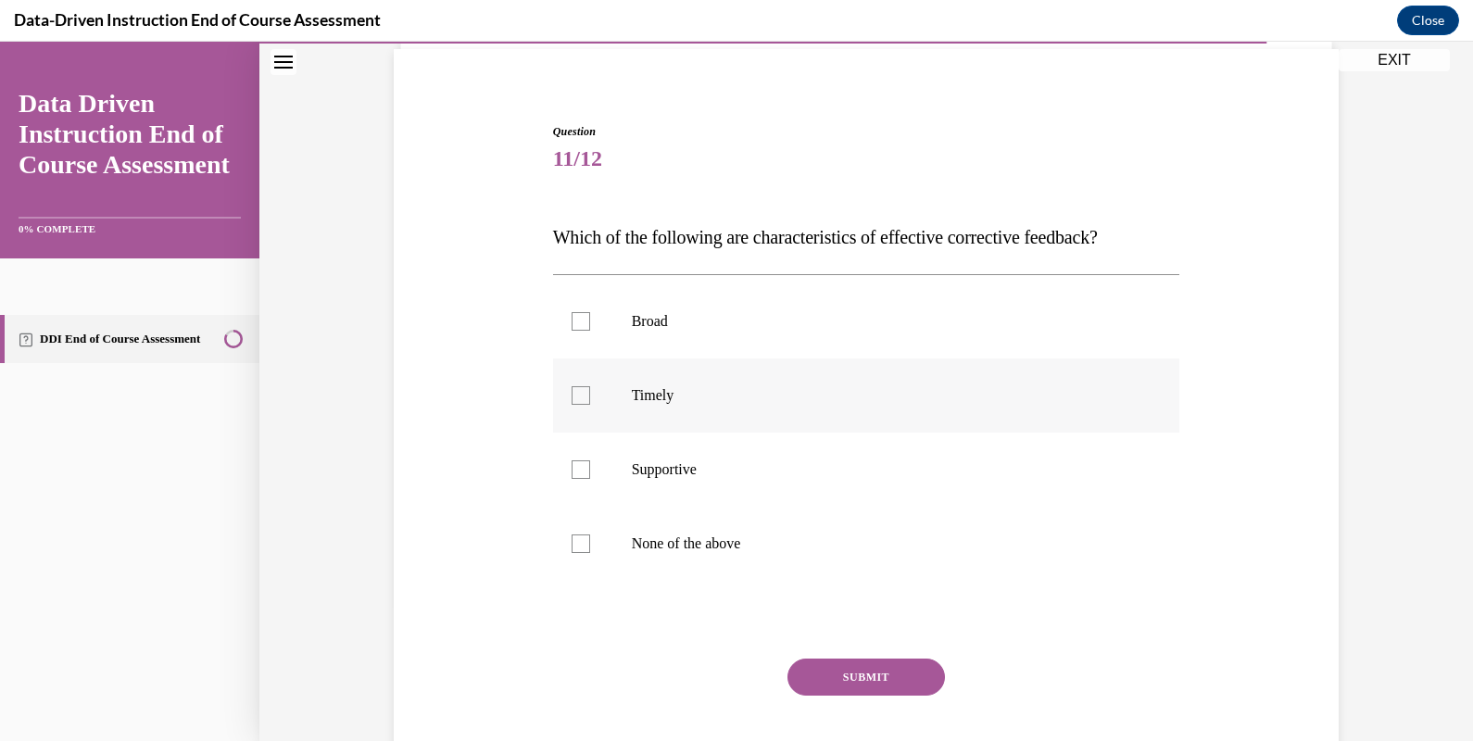
click at [655, 404] on label "Timely" at bounding box center [866, 396] width 627 height 74
click at [590, 404] on input "Timely" at bounding box center [581, 395] width 19 height 19
checkbox input "true"
click at [842, 667] on button "SUBMIT" at bounding box center [867, 677] width 158 height 37
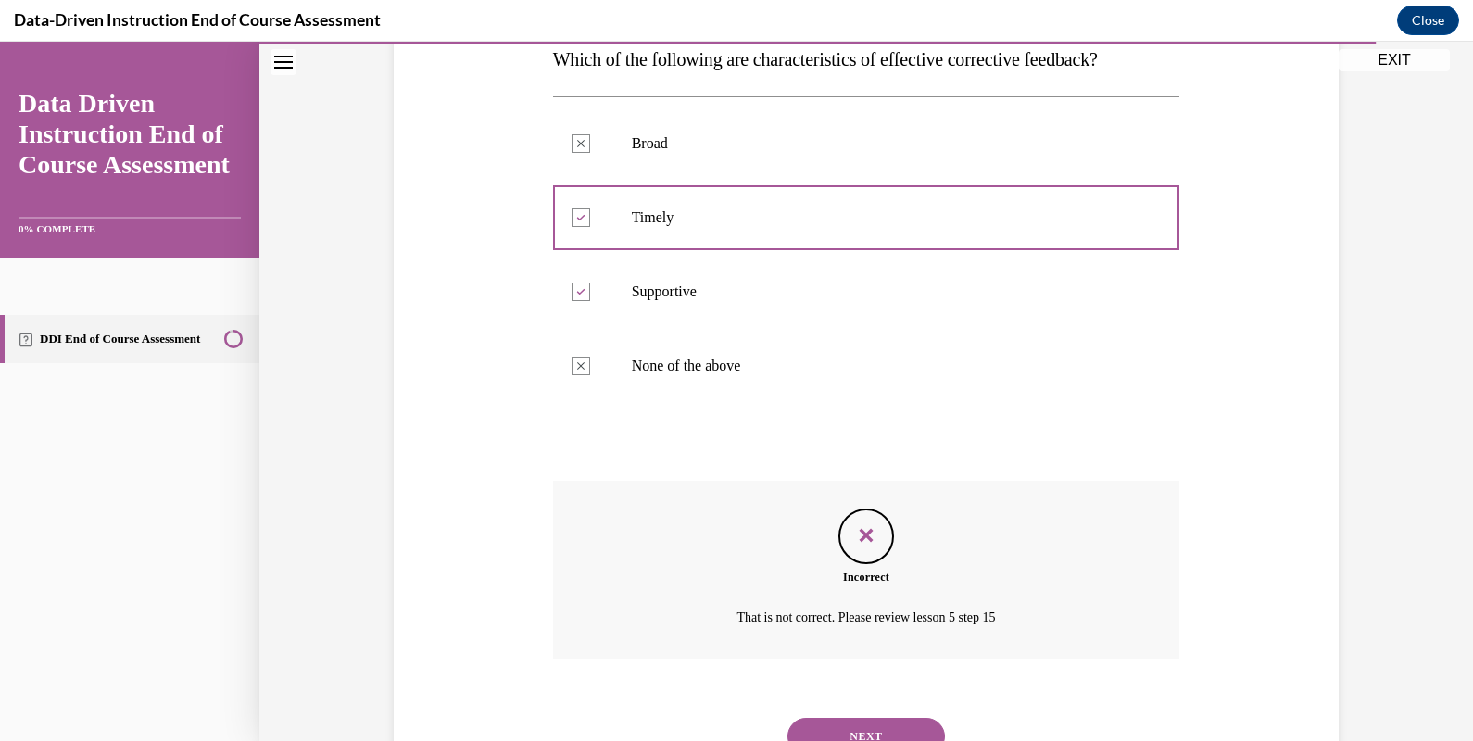
scroll to position [313, 0]
click at [816, 728] on button "NEXT" at bounding box center [867, 735] width 158 height 37
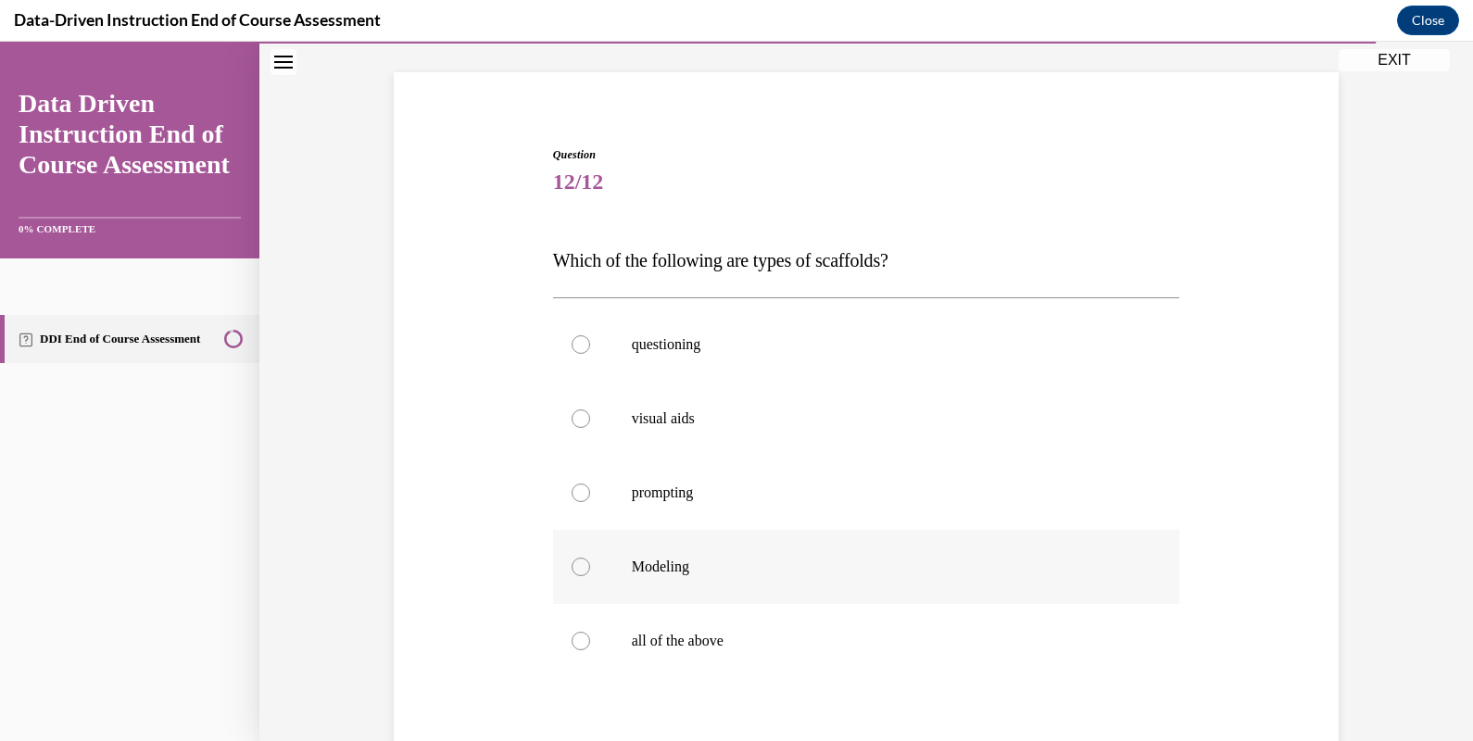
scroll to position [116, 0]
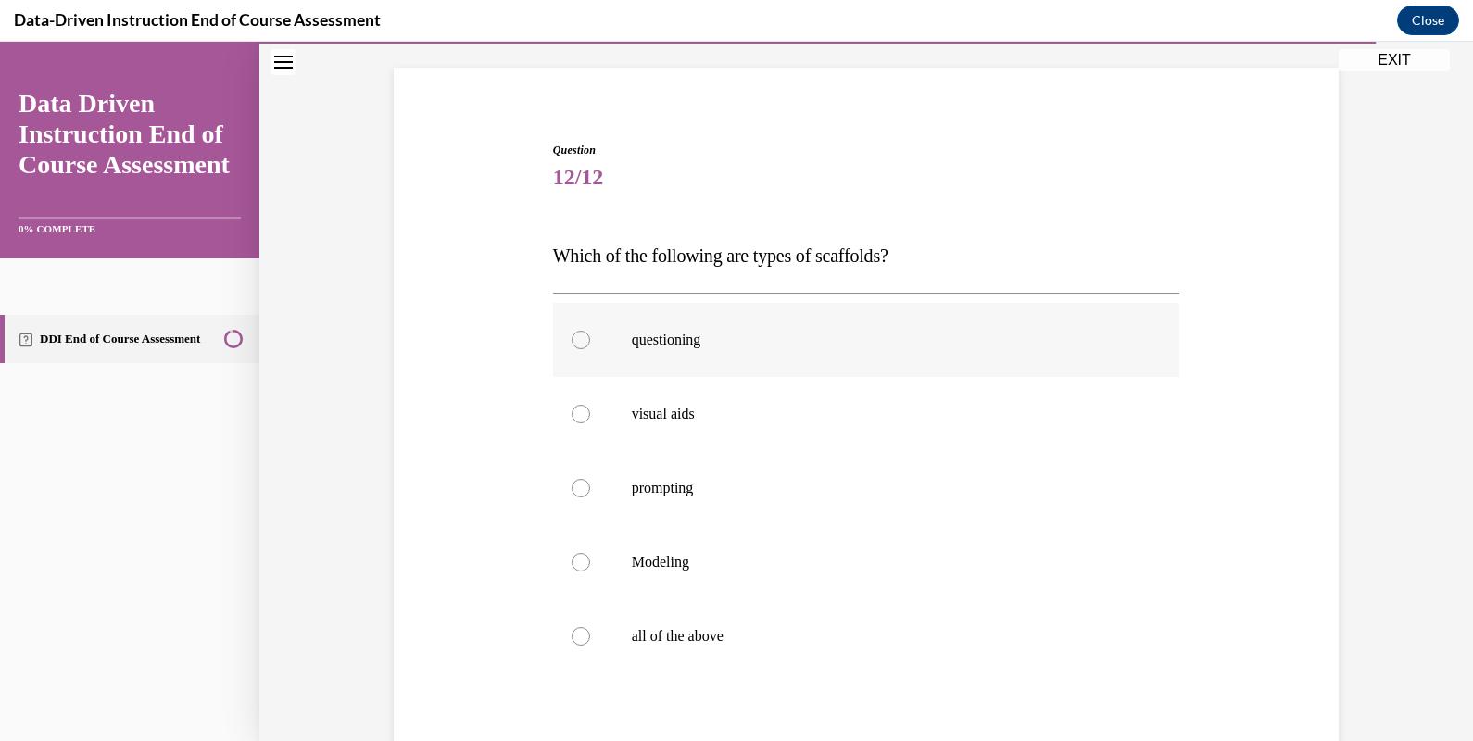
click at [784, 353] on label "questioning" at bounding box center [866, 340] width 627 height 74
click at [590, 349] on input "questioning" at bounding box center [581, 340] width 19 height 19
radio input "true"
click at [758, 420] on p "visual aids" at bounding box center [883, 414] width 502 height 19
click at [590, 420] on input "visual aids" at bounding box center [581, 414] width 19 height 19
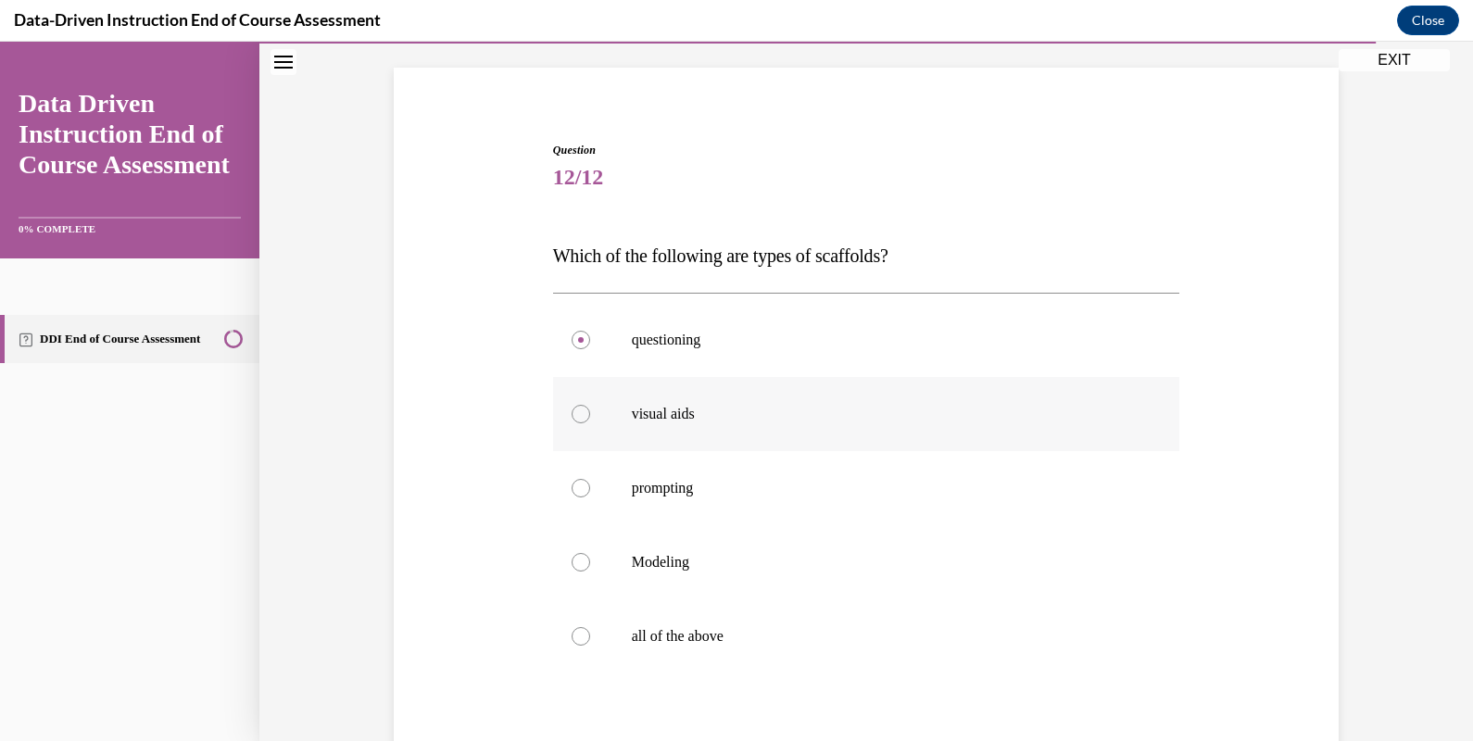
radio input "true"
click at [734, 505] on label "prompting" at bounding box center [866, 488] width 627 height 74
click at [590, 498] on input "prompting" at bounding box center [581, 488] width 19 height 19
radio input "true"
click at [578, 638] on div at bounding box center [581, 636] width 19 height 19
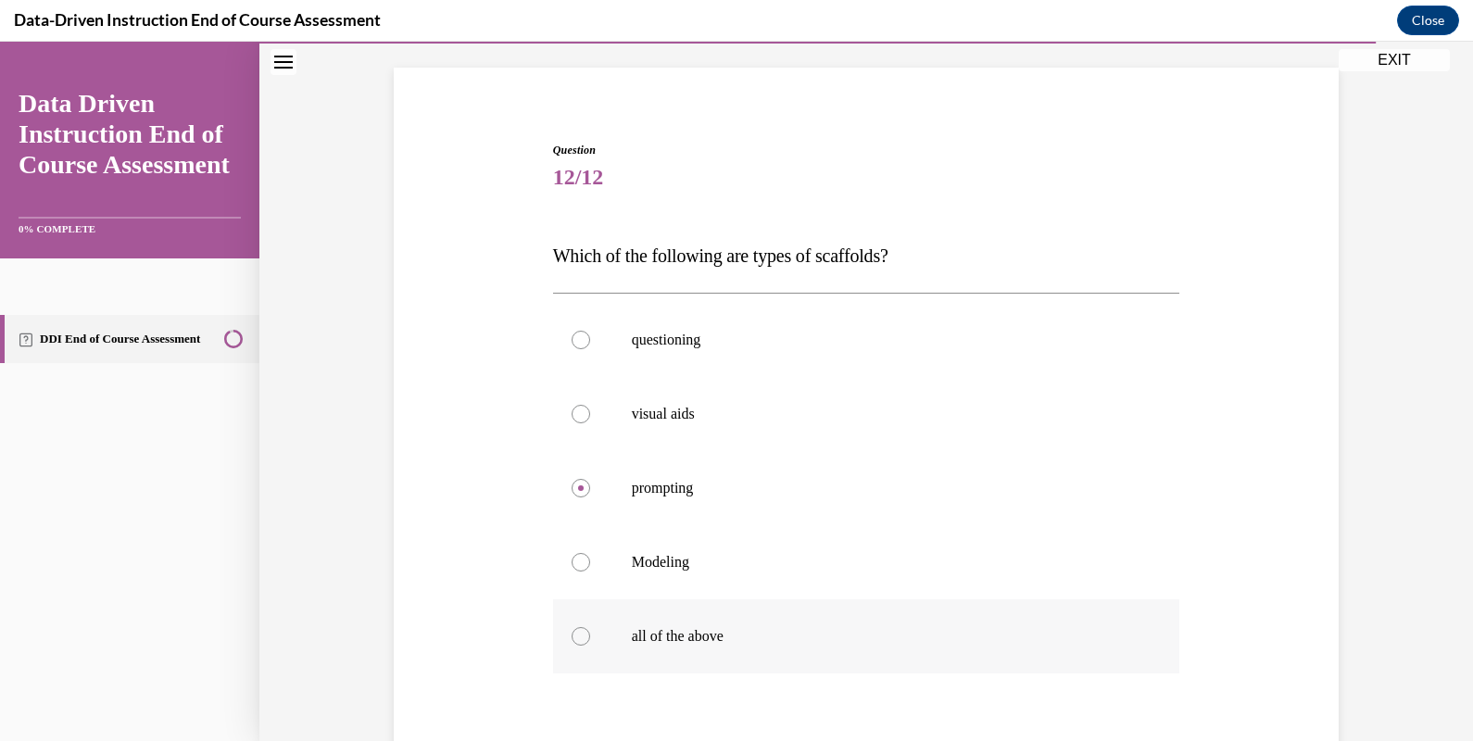
click at [578, 638] on input "all of the above" at bounding box center [581, 636] width 19 height 19
radio input "true"
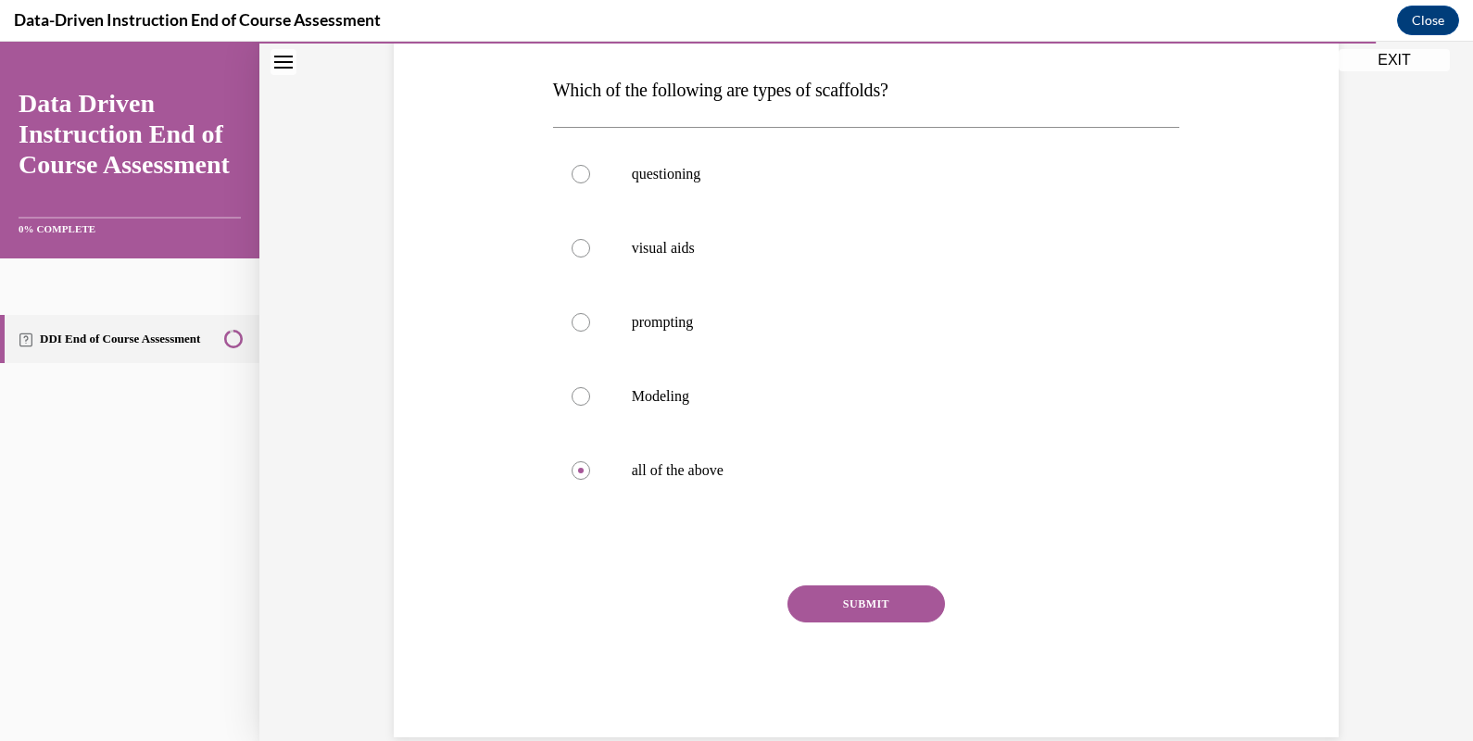
click at [890, 599] on button "SUBMIT" at bounding box center [867, 604] width 158 height 37
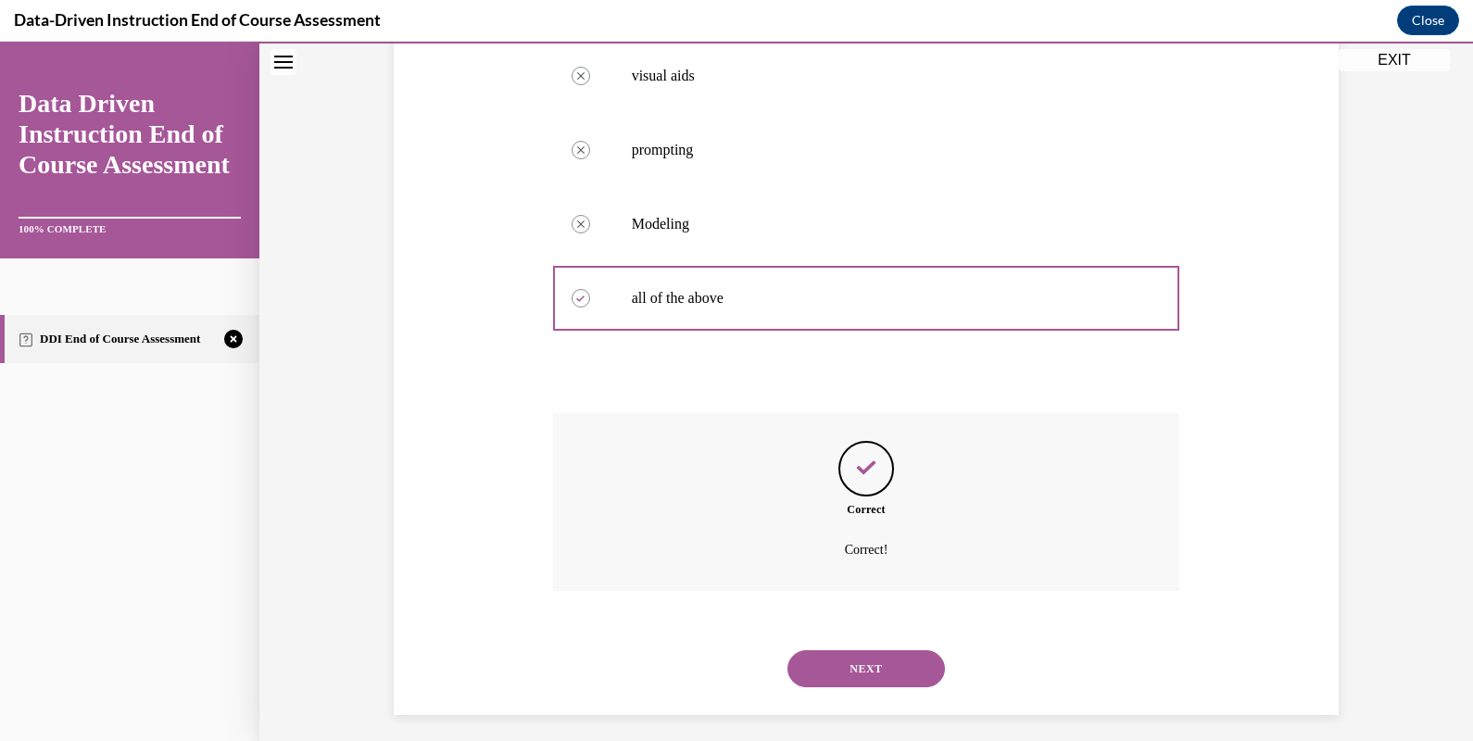
scroll to position [464, 0]
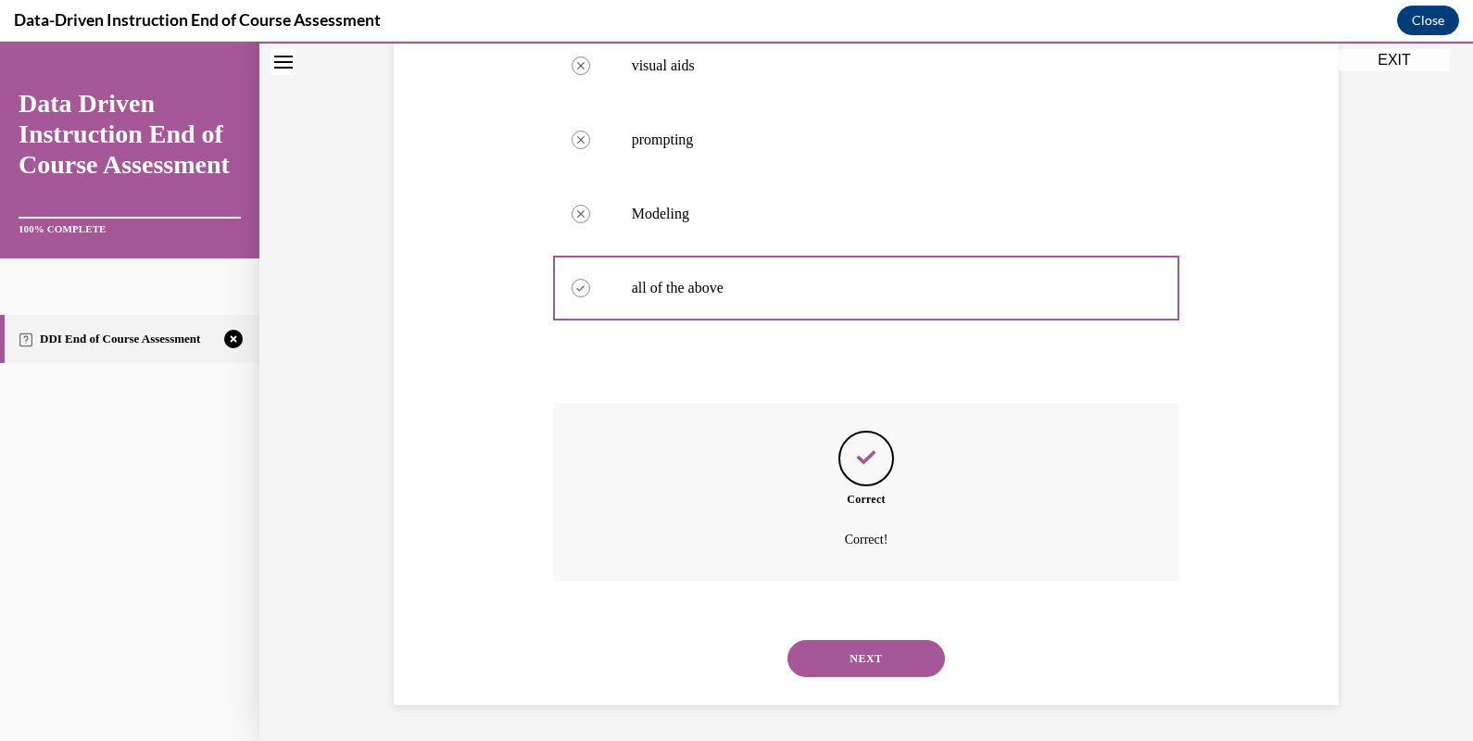
click at [872, 653] on button "NEXT" at bounding box center [867, 658] width 158 height 37
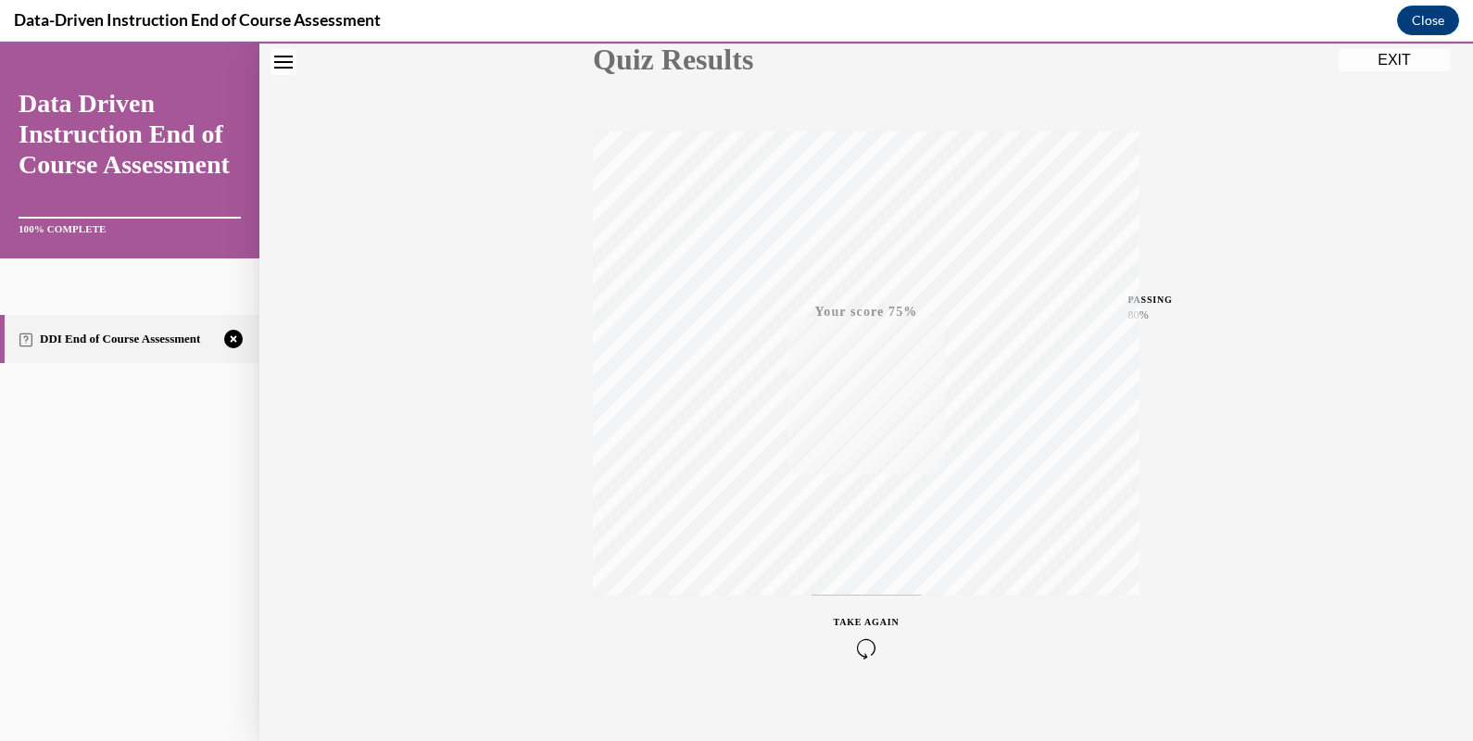
scroll to position [249, 0]
click at [873, 612] on div "TAKE AGAIN" at bounding box center [867, 618] width 66 height 44
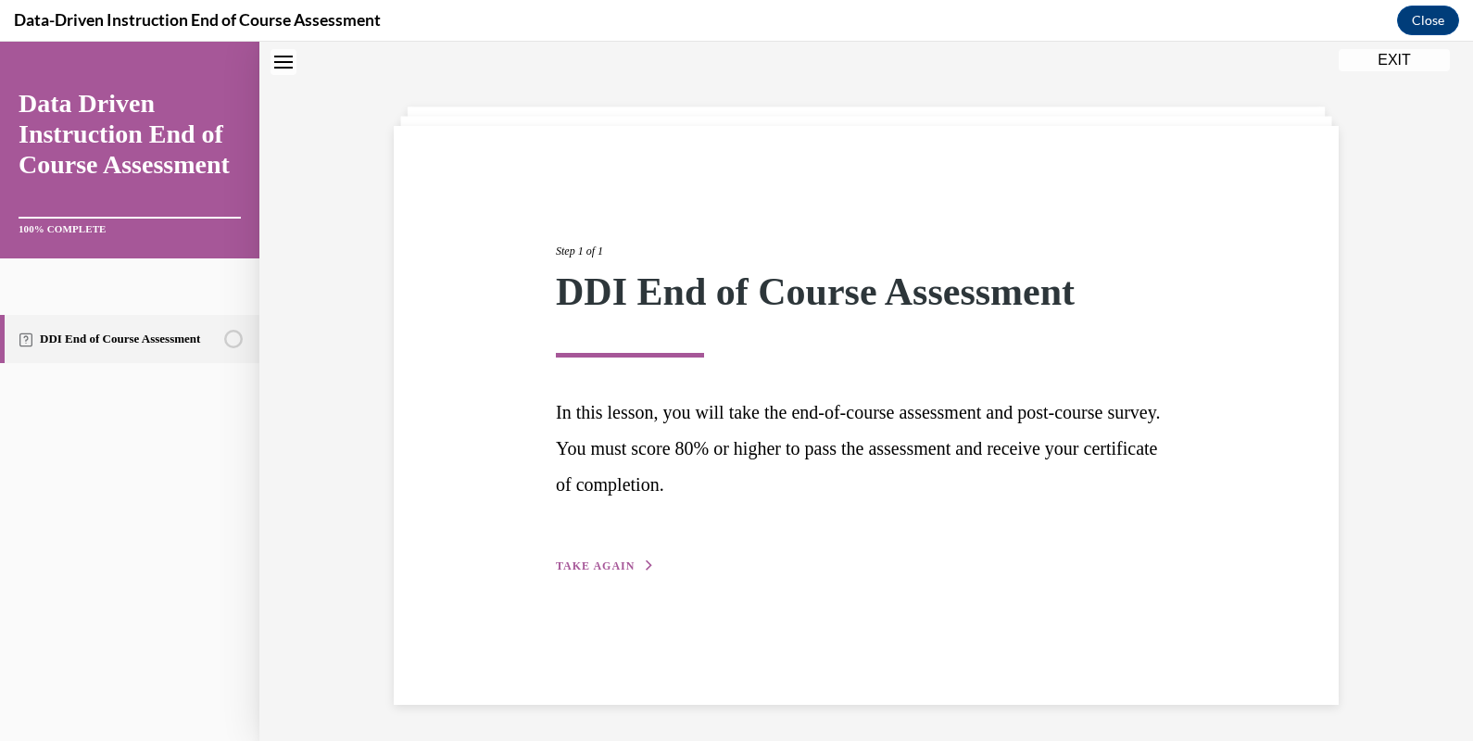
click at [574, 562] on span "TAKE AGAIN" at bounding box center [595, 566] width 79 height 13
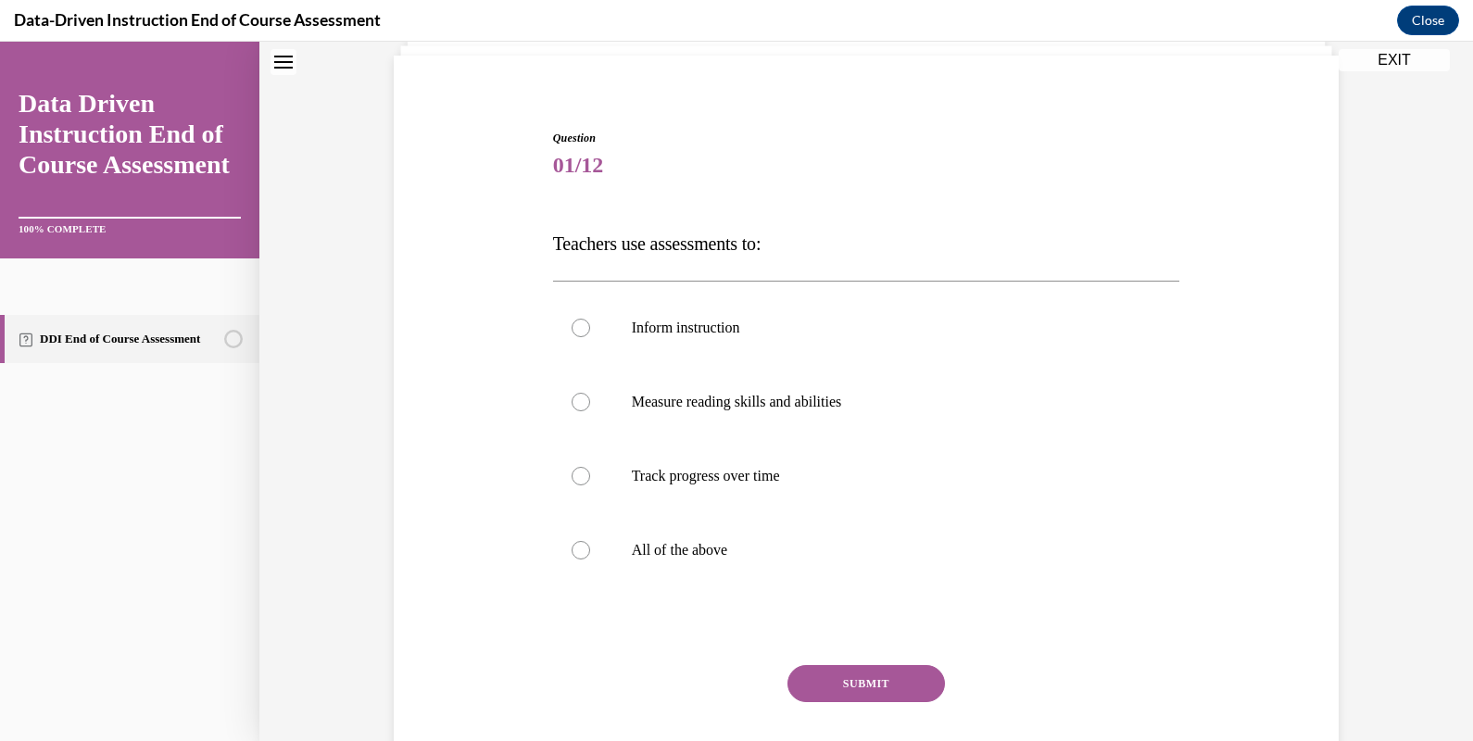
scroll to position [130, 0]
click at [609, 552] on label "All of the above" at bounding box center [866, 548] width 627 height 74
click at [590, 552] on input "All of the above" at bounding box center [581, 548] width 19 height 19
radio input "true"
click at [883, 684] on button "SUBMIT" at bounding box center [867, 681] width 158 height 37
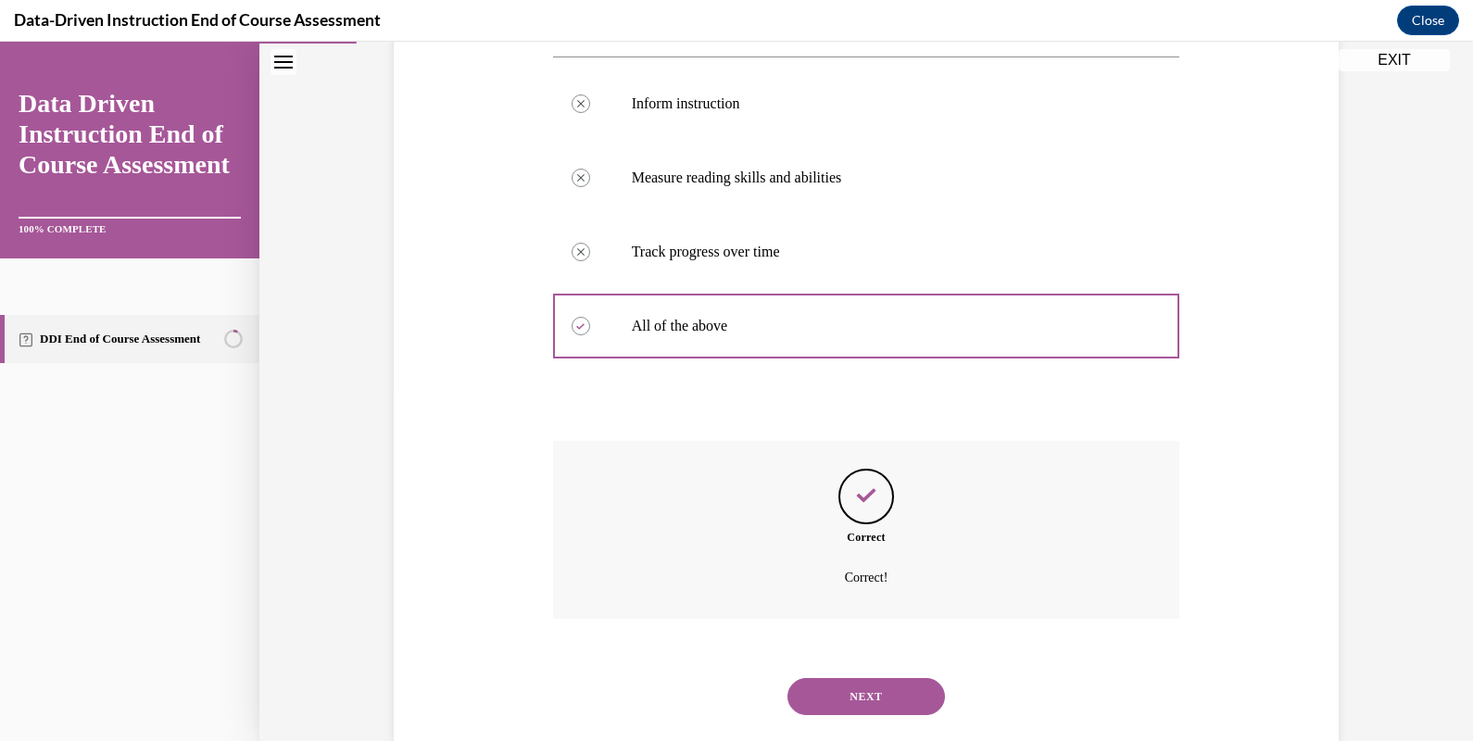
scroll to position [390, 0]
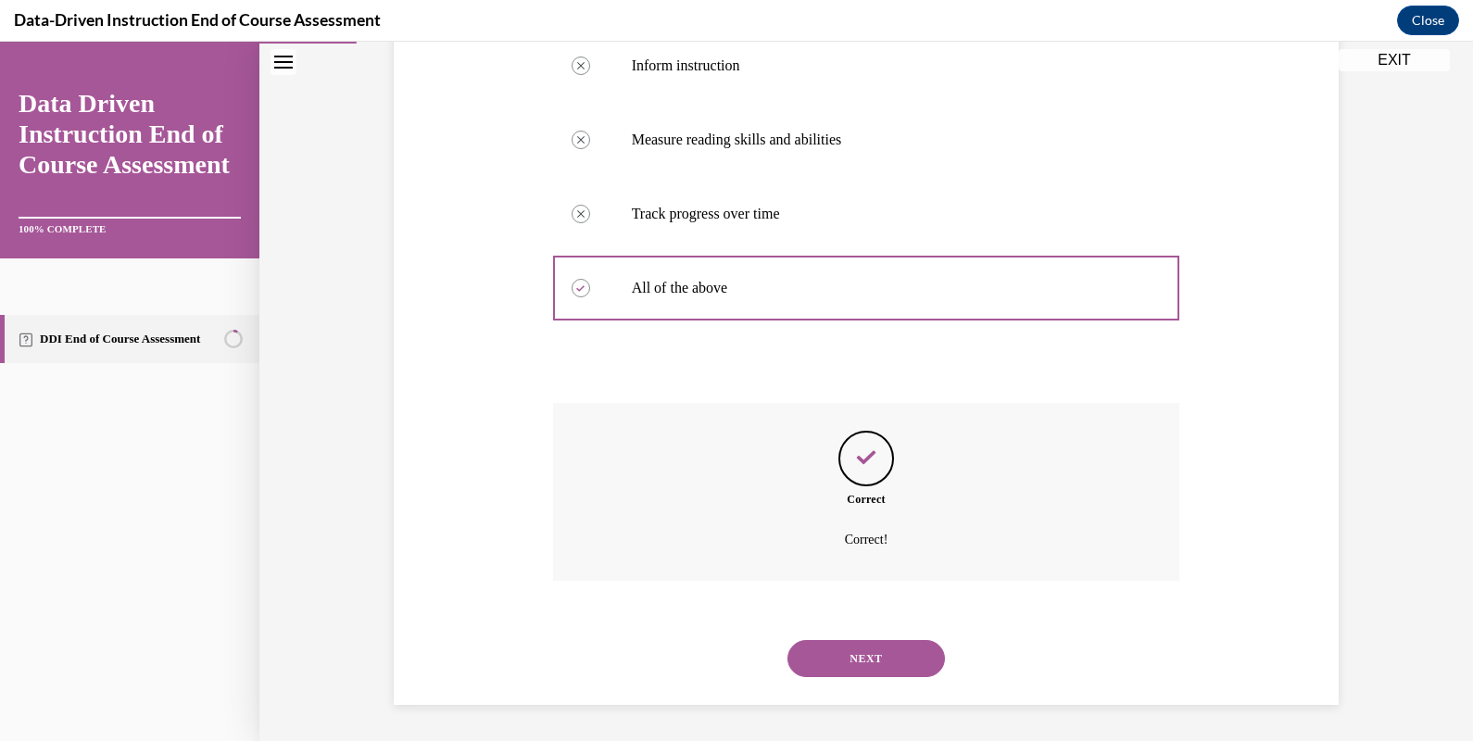
click at [883, 663] on button "NEXT" at bounding box center [867, 658] width 158 height 37
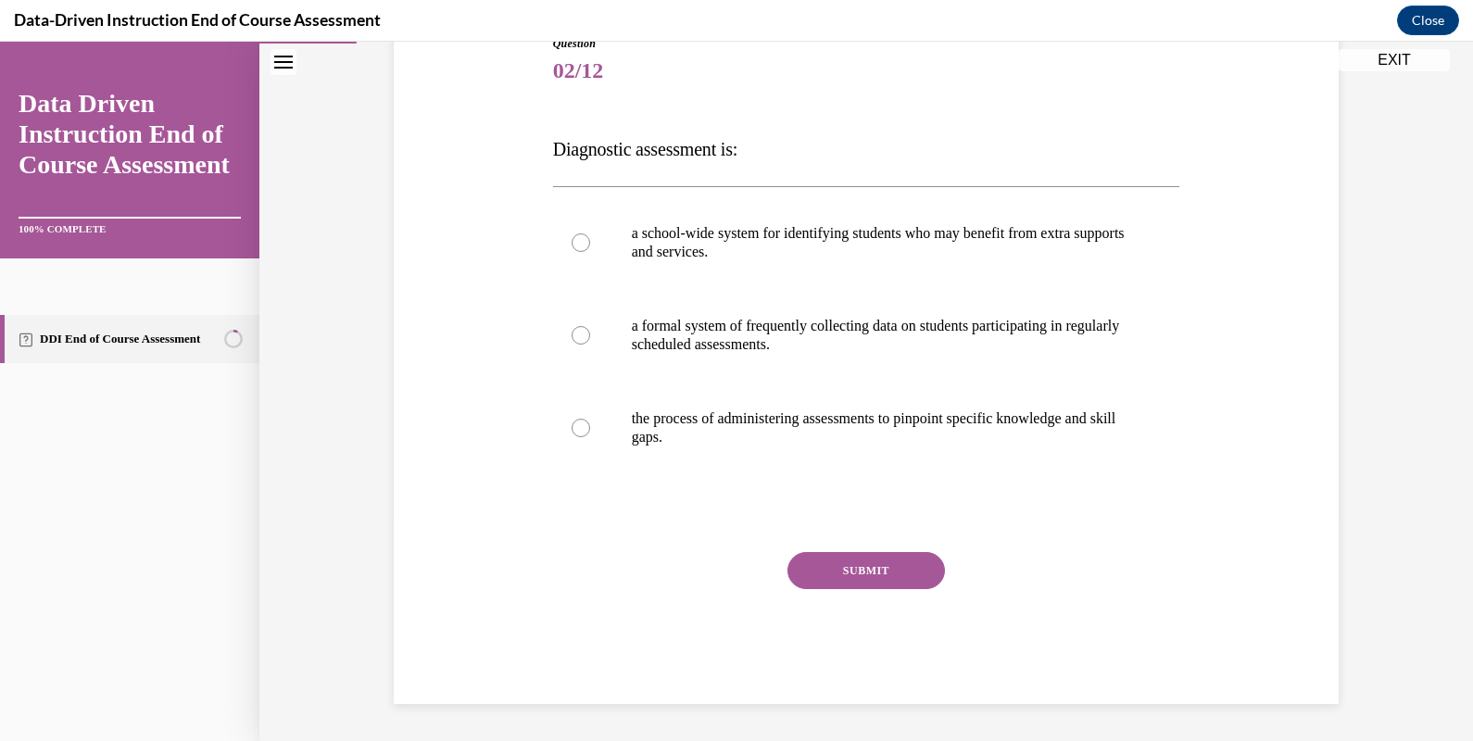
scroll to position [206, 0]
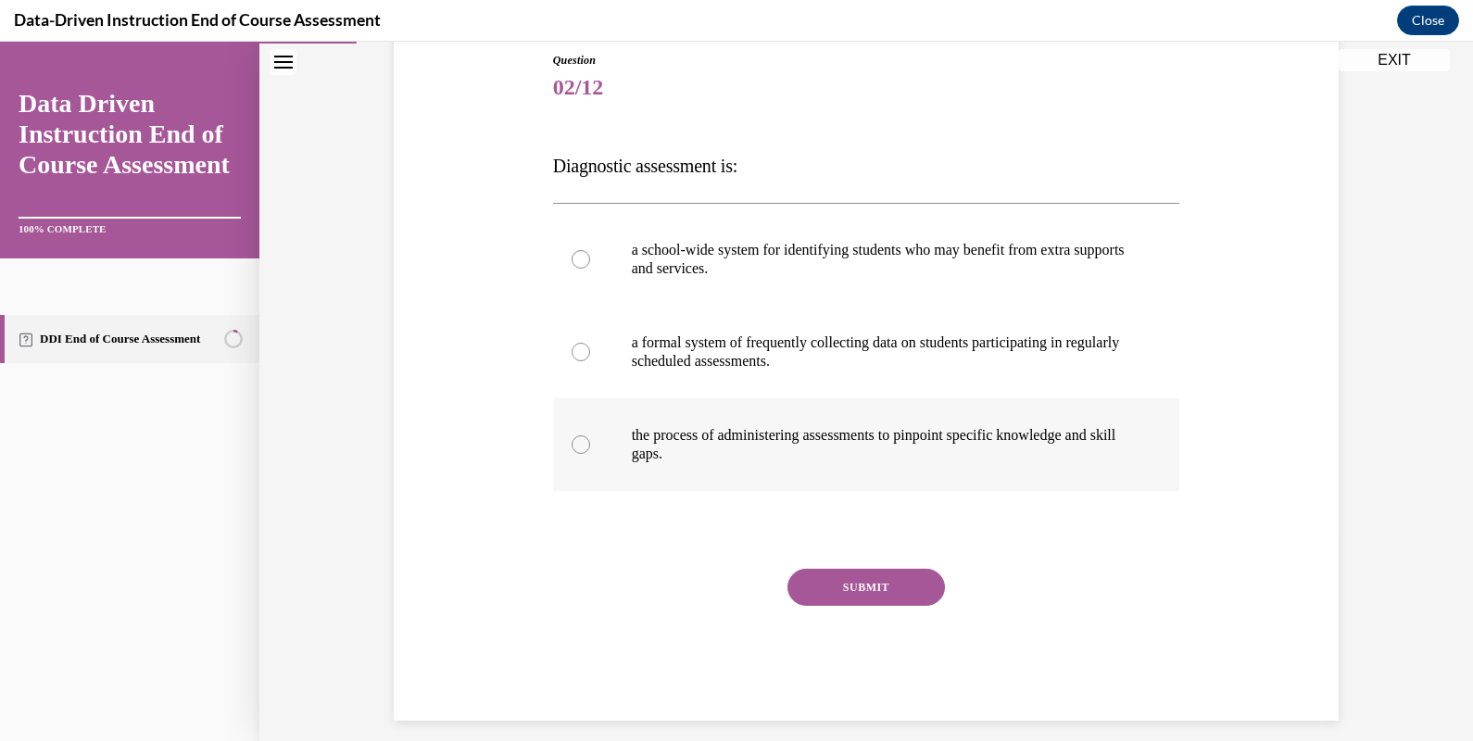
click at [839, 438] on p "the process of administering assessments to pinpoint specific knowledge and ski…" at bounding box center [883, 444] width 502 height 37
click at [590, 438] on input "the process of administering assessments to pinpoint specific knowledge and ski…" at bounding box center [581, 444] width 19 height 19
radio input "true"
click at [877, 583] on button "SUBMIT" at bounding box center [867, 587] width 158 height 37
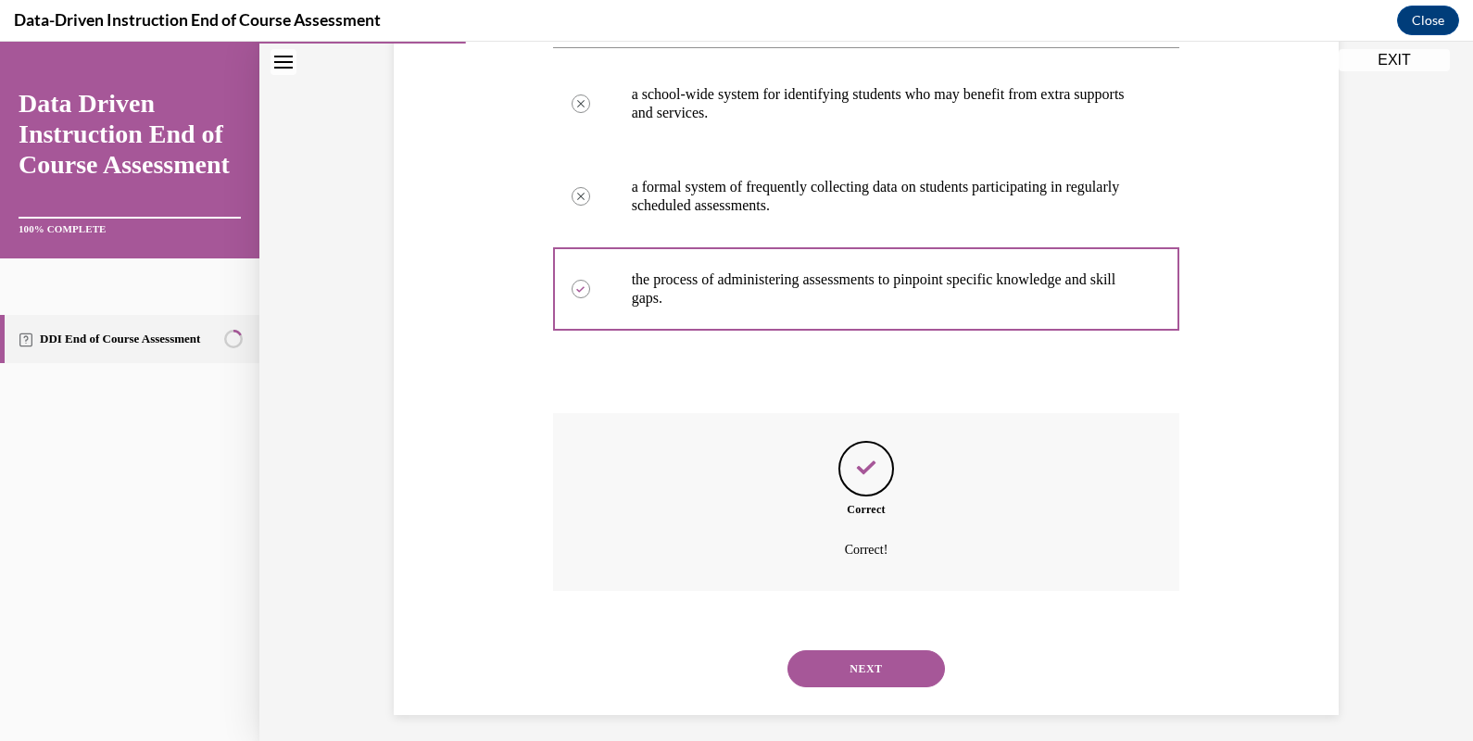
scroll to position [372, 0]
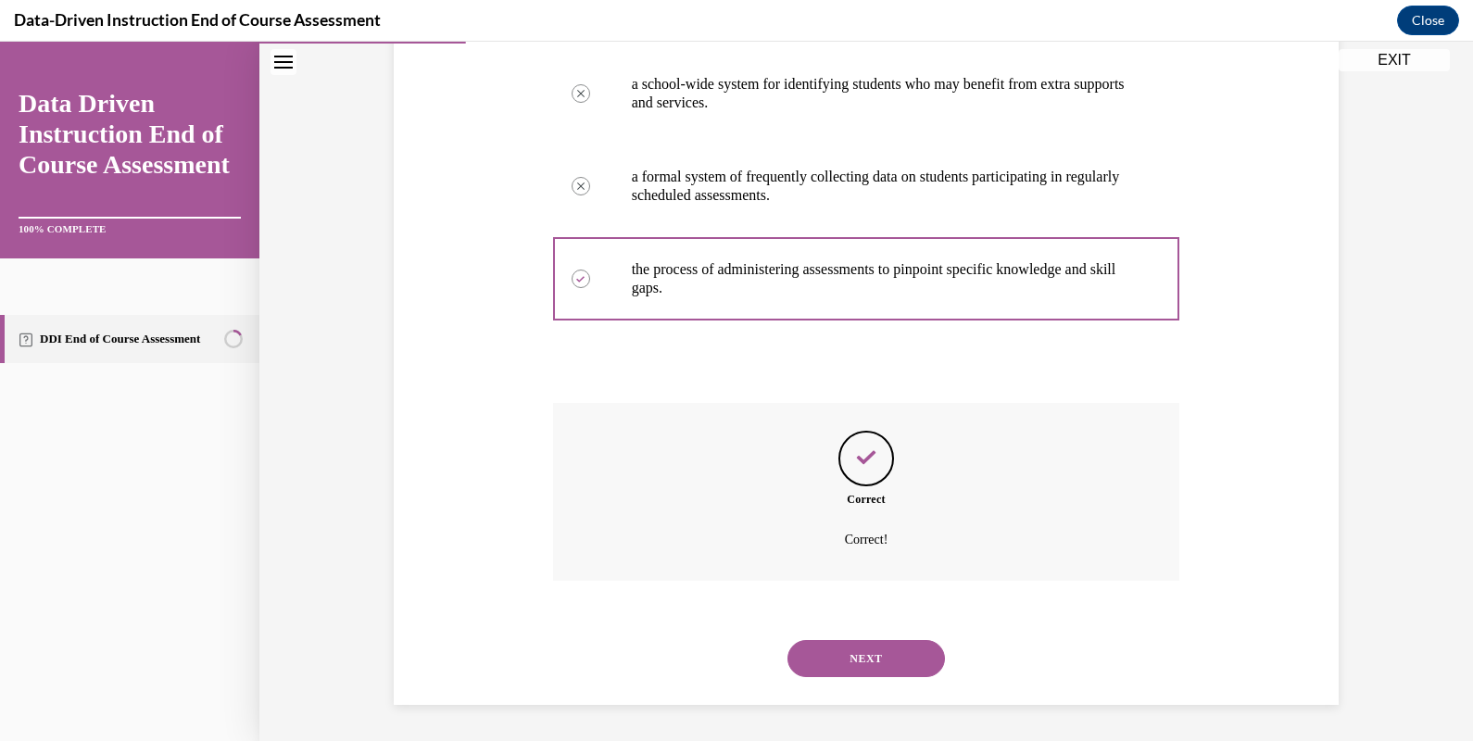
click at [869, 642] on button "NEXT" at bounding box center [867, 658] width 158 height 37
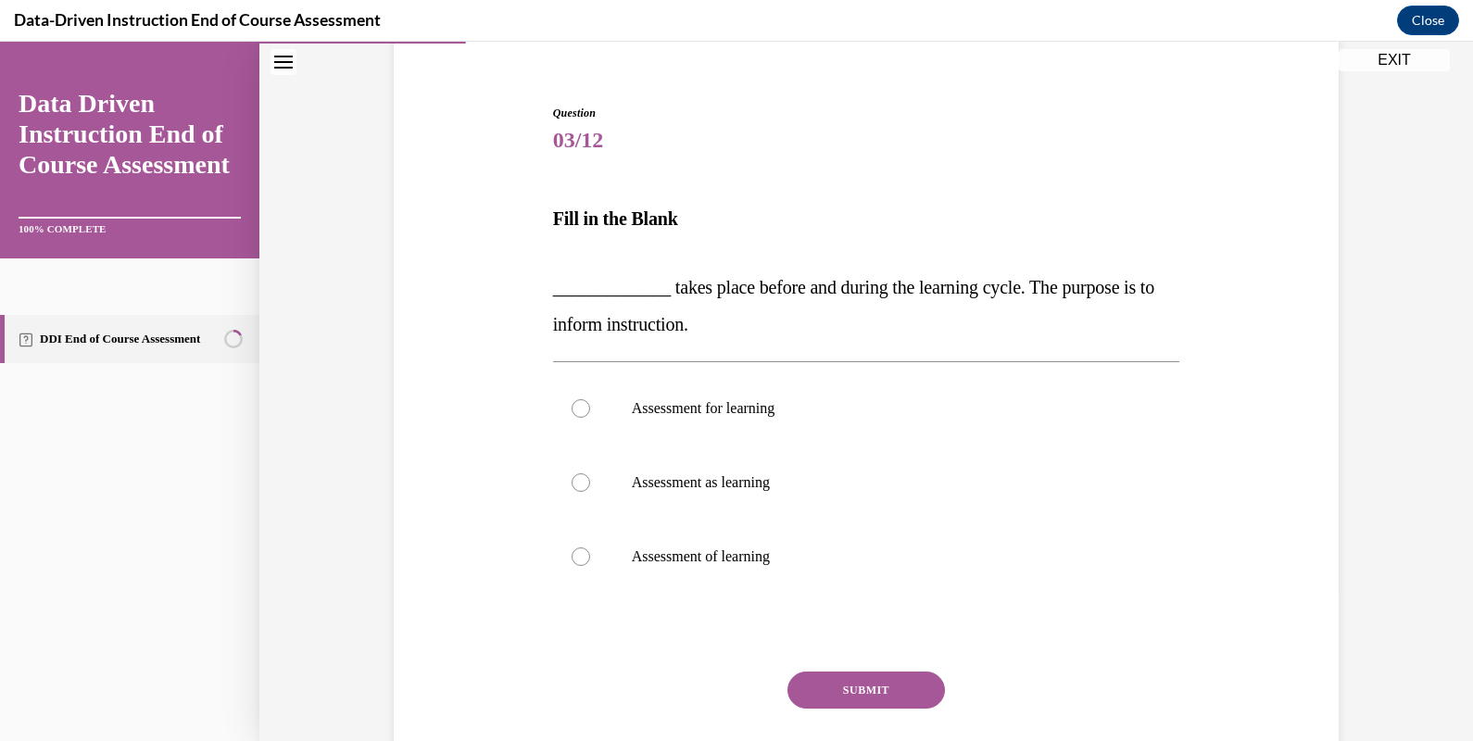
scroll to position [155, 0]
click at [842, 412] on p "Assessment for learning" at bounding box center [883, 406] width 502 height 19
click at [590, 412] on input "Assessment for learning" at bounding box center [581, 406] width 19 height 19
radio input "true"
click at [853, 681] on button "SUBMIT" at bounding box center [867, 688] width 158 height 37
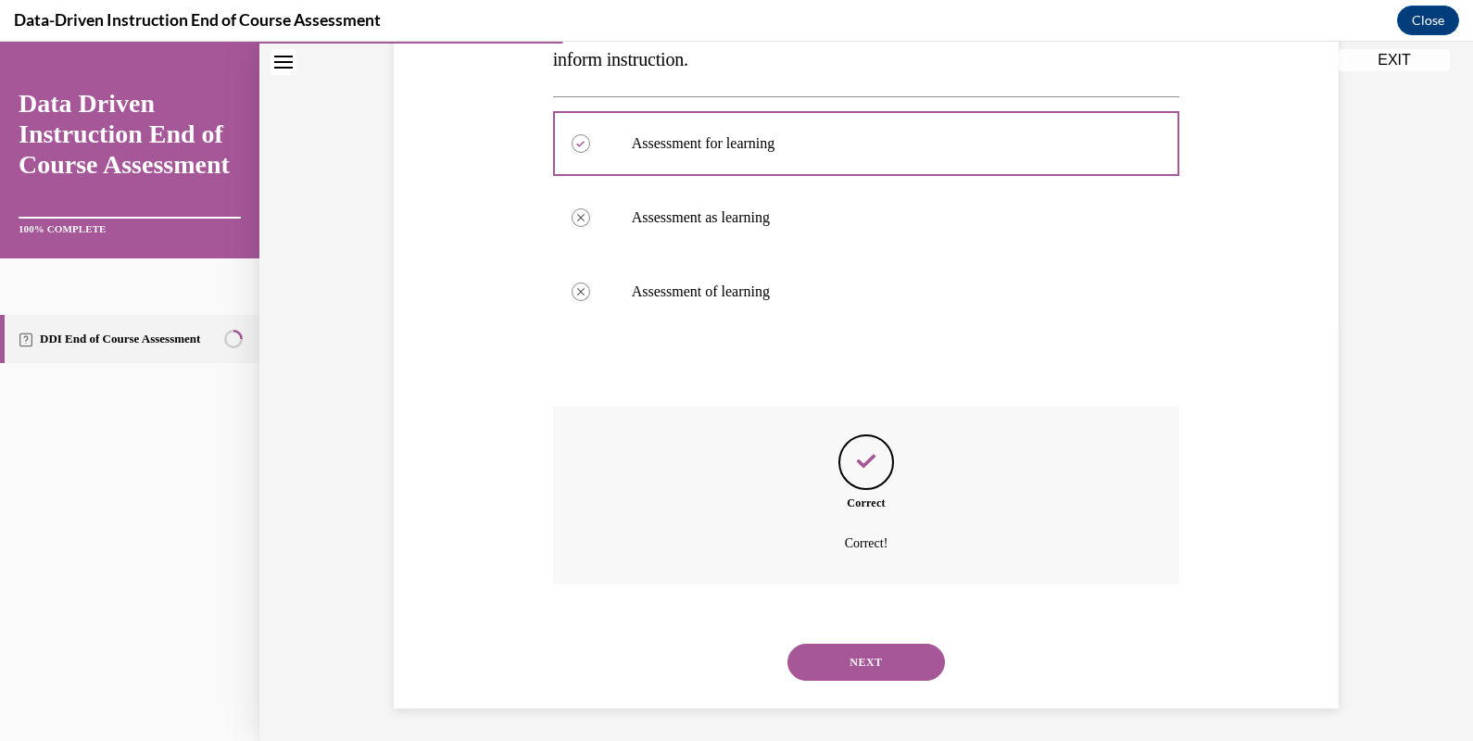
scroll to position [422, 0]
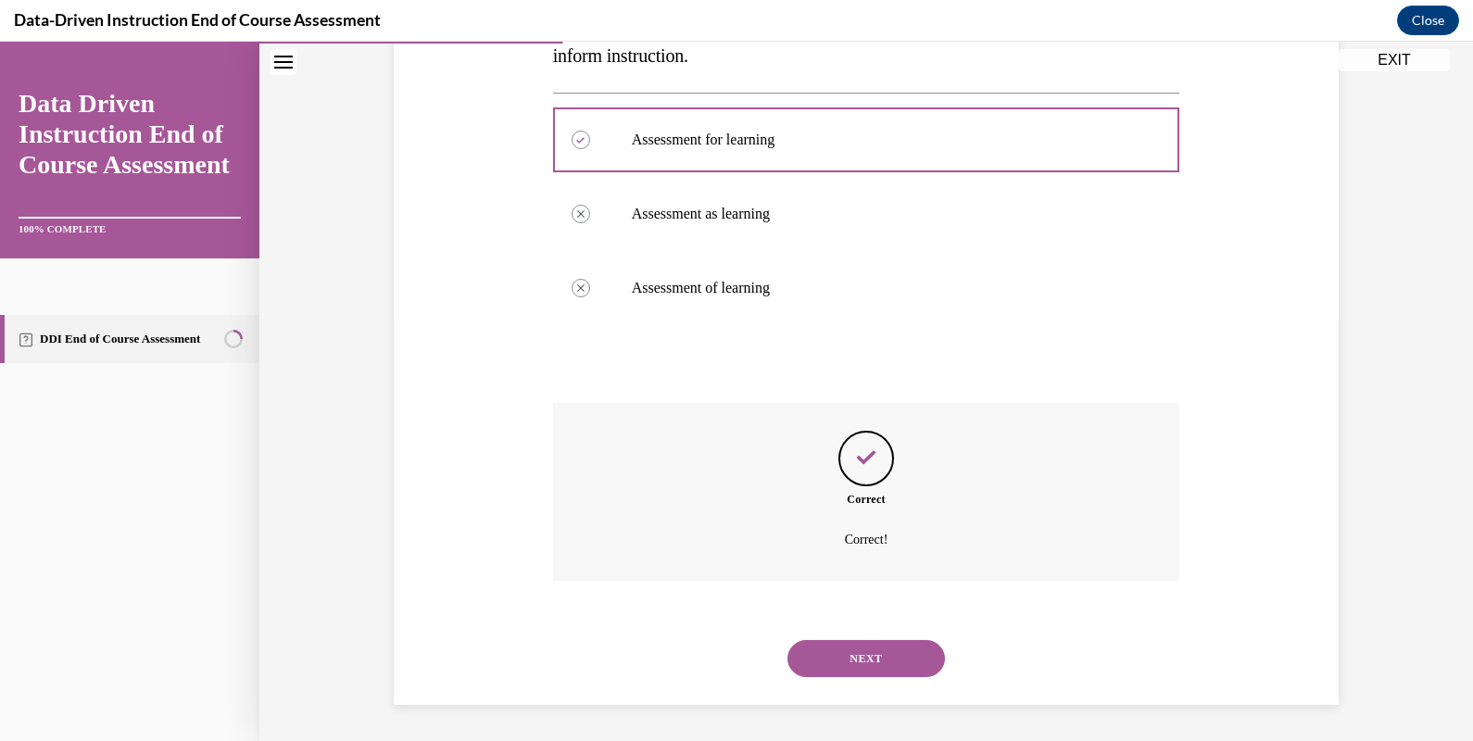
click at [855, 655] on button "NEXT" at bounding box center [867, 658] width 158 height 37
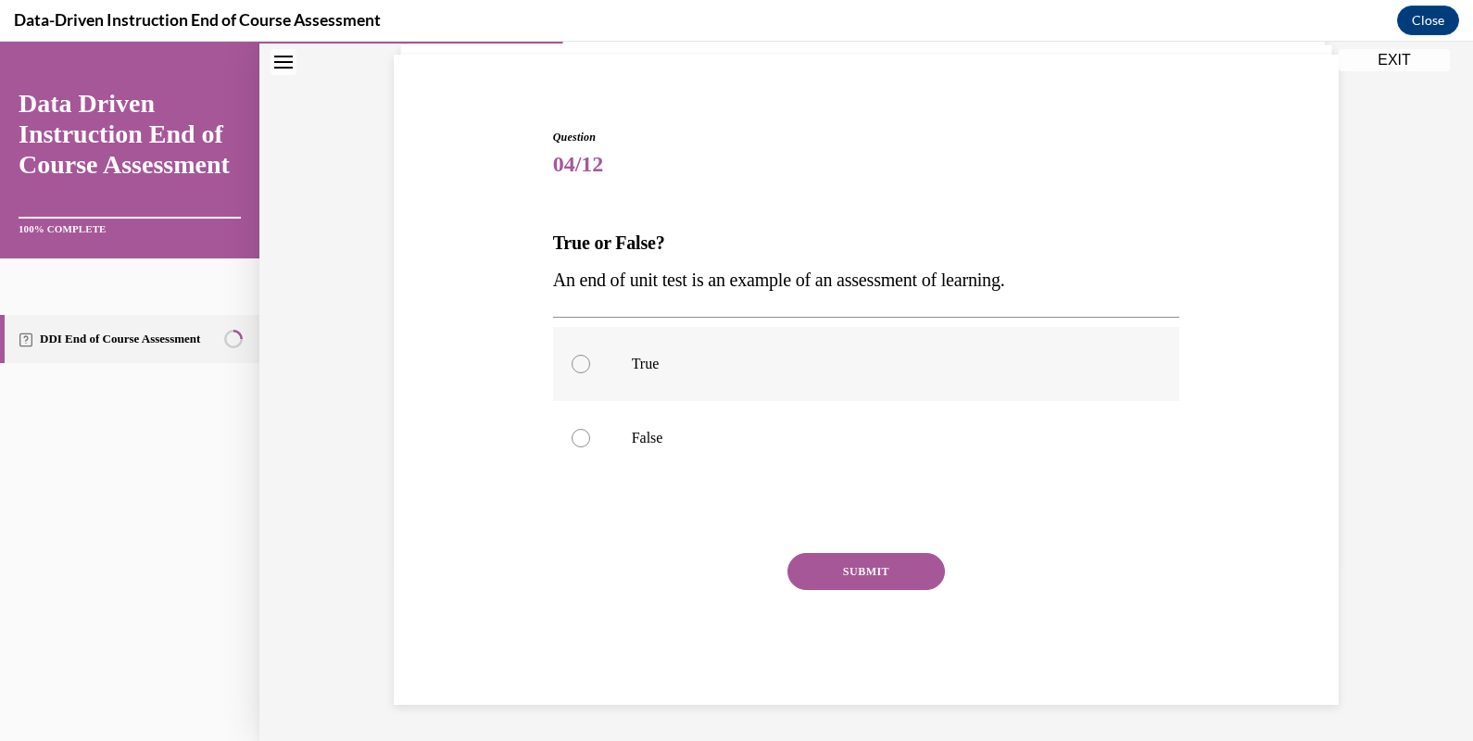
click at [783, 369] on p "True" at bounding box center [883, 364] width 502 height 19
click at [590, 369] on input "True" at bounding box center [581, 364] width 19 height 19
radio input "true"
click at [864, 567] on button "SUBMIT" at bounding box center [867, 571] width 158 height 37
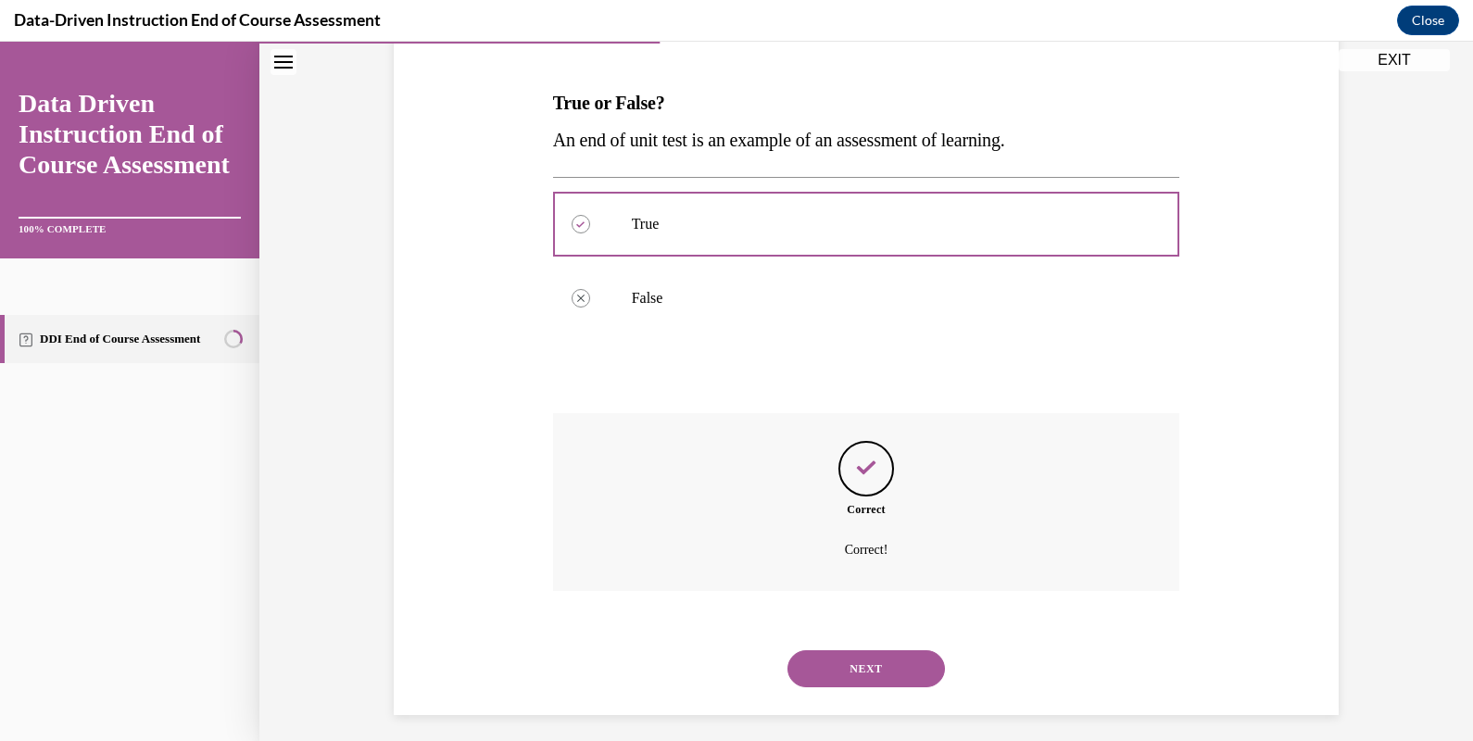
scroll to position [279, 0]
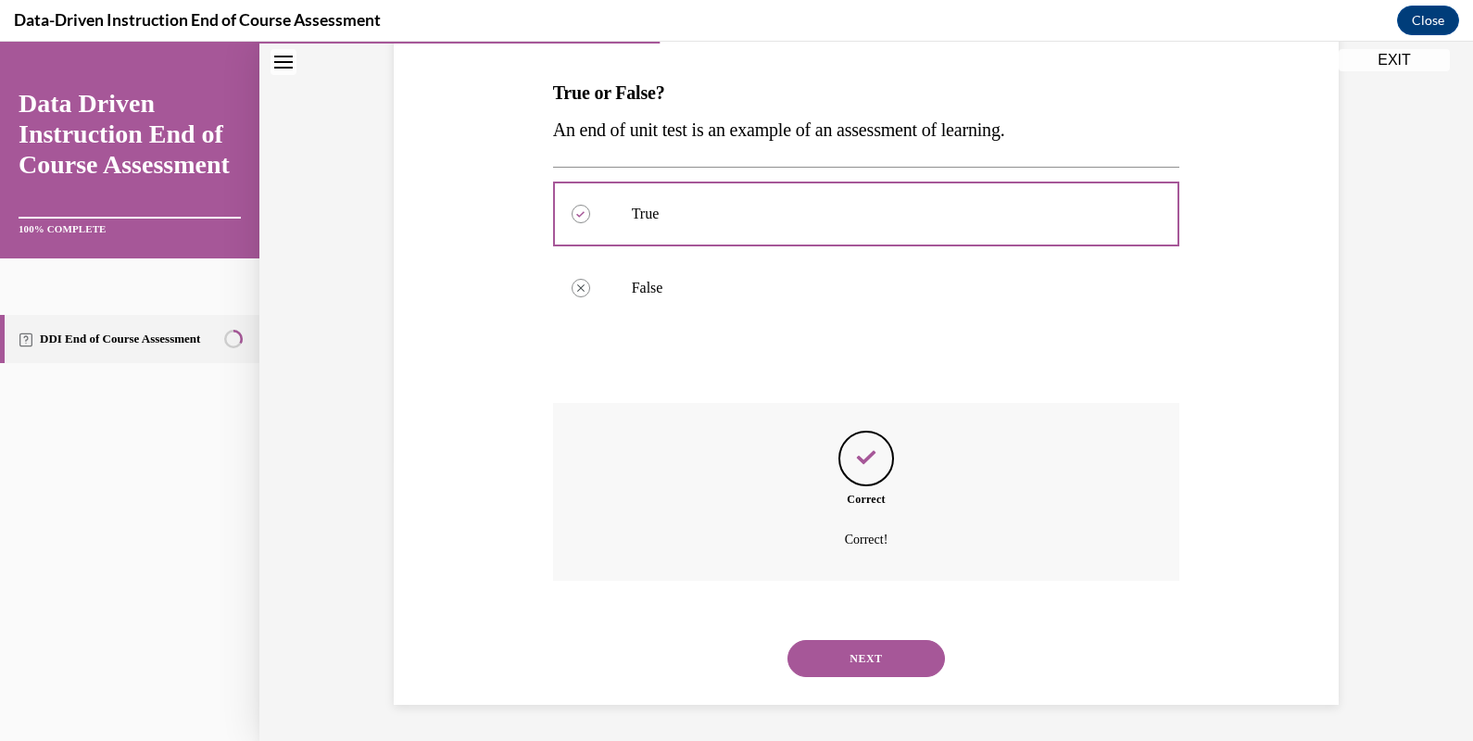
click at [859, 667] on button "NEXT" at bounding box center [867, 658] width 158 height 37
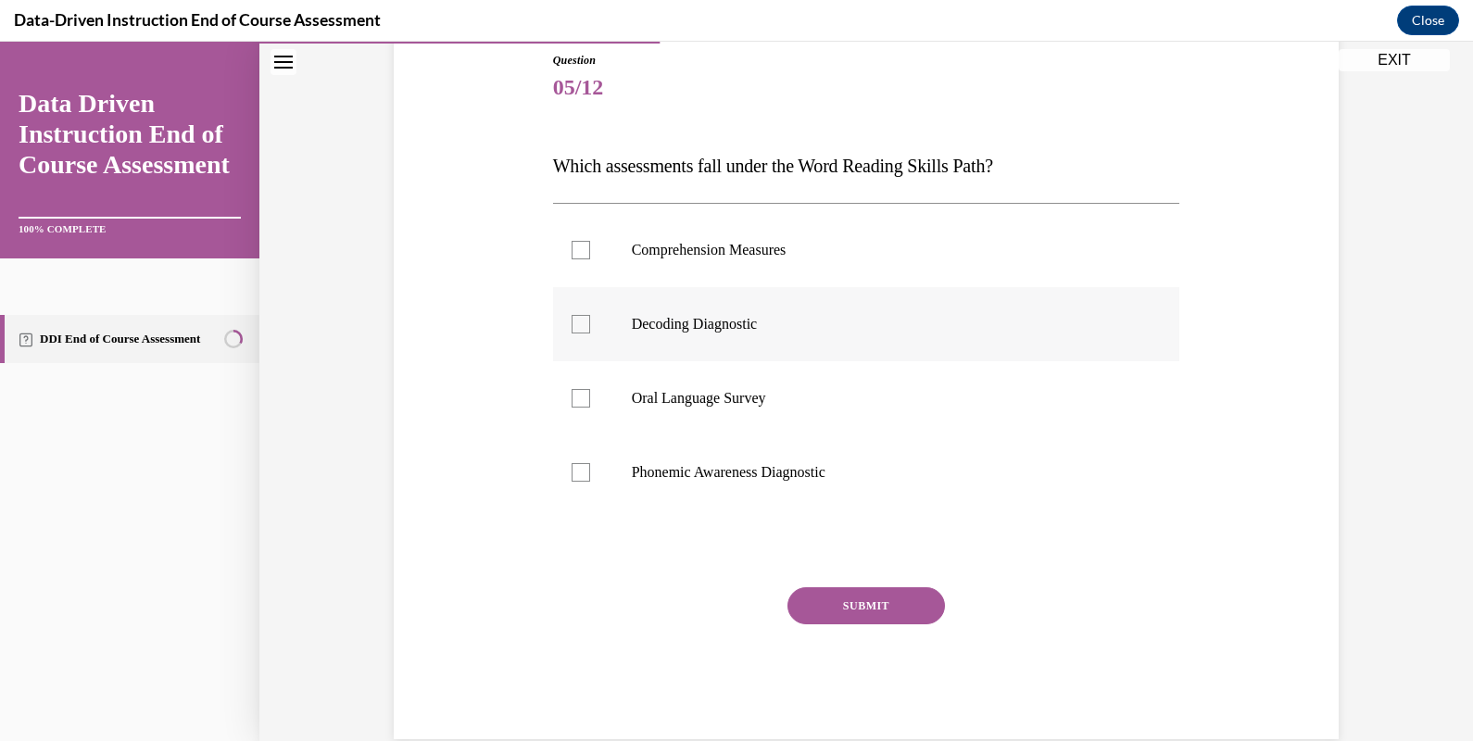
click at [800, 321] on p "Decoding Diagnostic" at bounding box center [883, 324] width 502 height 19
click at [590, 321] on input "Decoding Diagnostic" at bounding box center [581, 324] width 19 height 19
checkbox input "true"
click at [776, 473] on p "Phonemic Awareness Diagnostic" at bounding box center [883, 472] width 502 height 19
click at [590, 473] on input "Phonemic Awareness Diagnostic" at bounding box center [581, 472] width 19 height 19
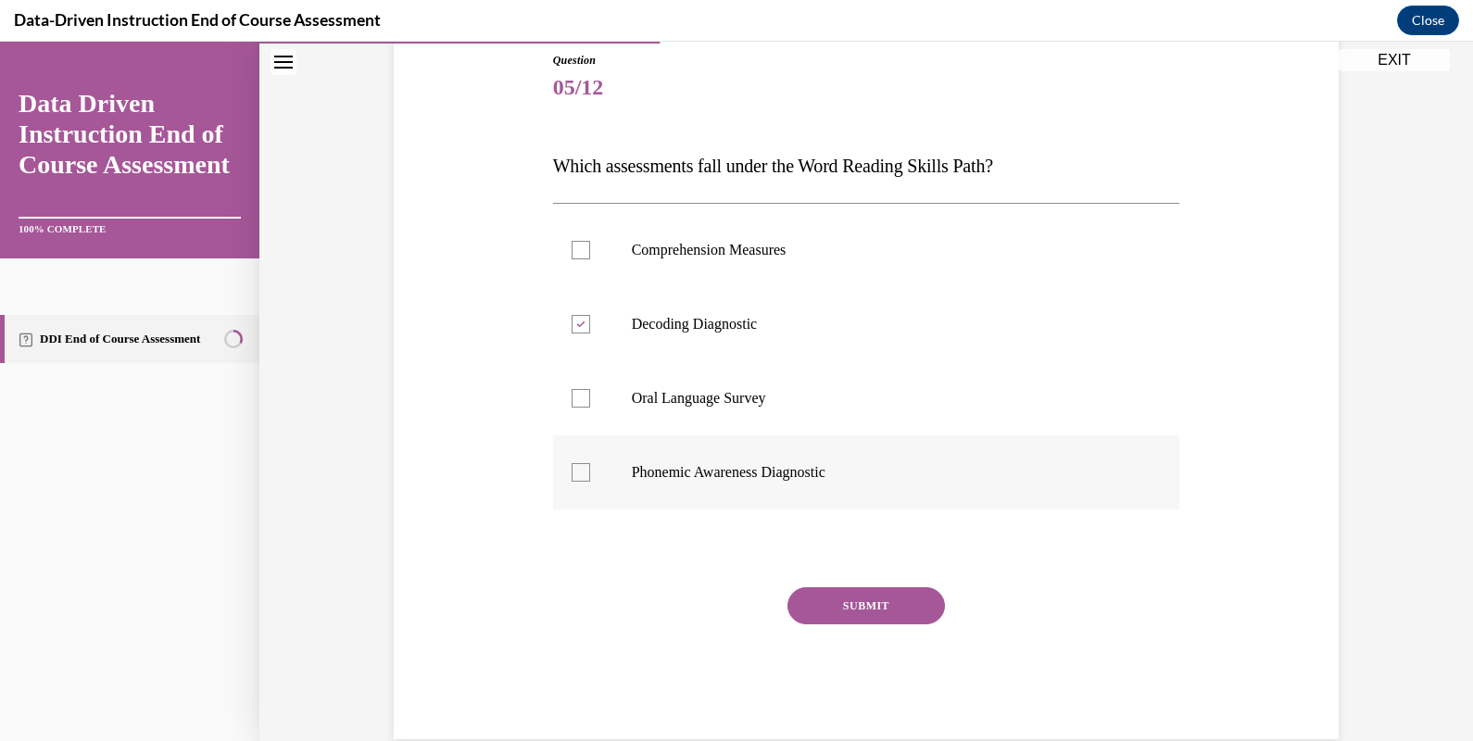
checkbox input "true"
click at [863, 611] on button "SUBMIT" at bounding box center [867, 605] width 158 height 37
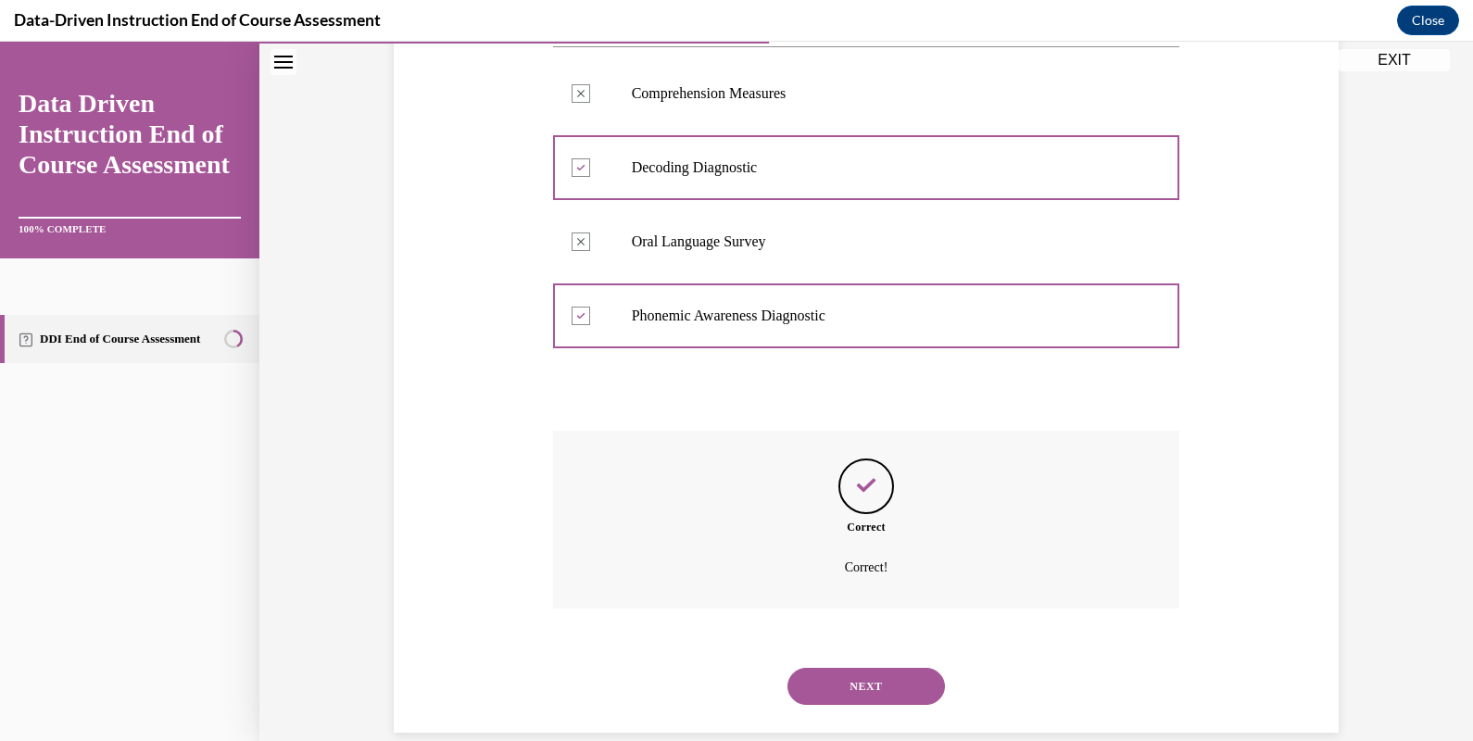
scroll to position [390, 0]
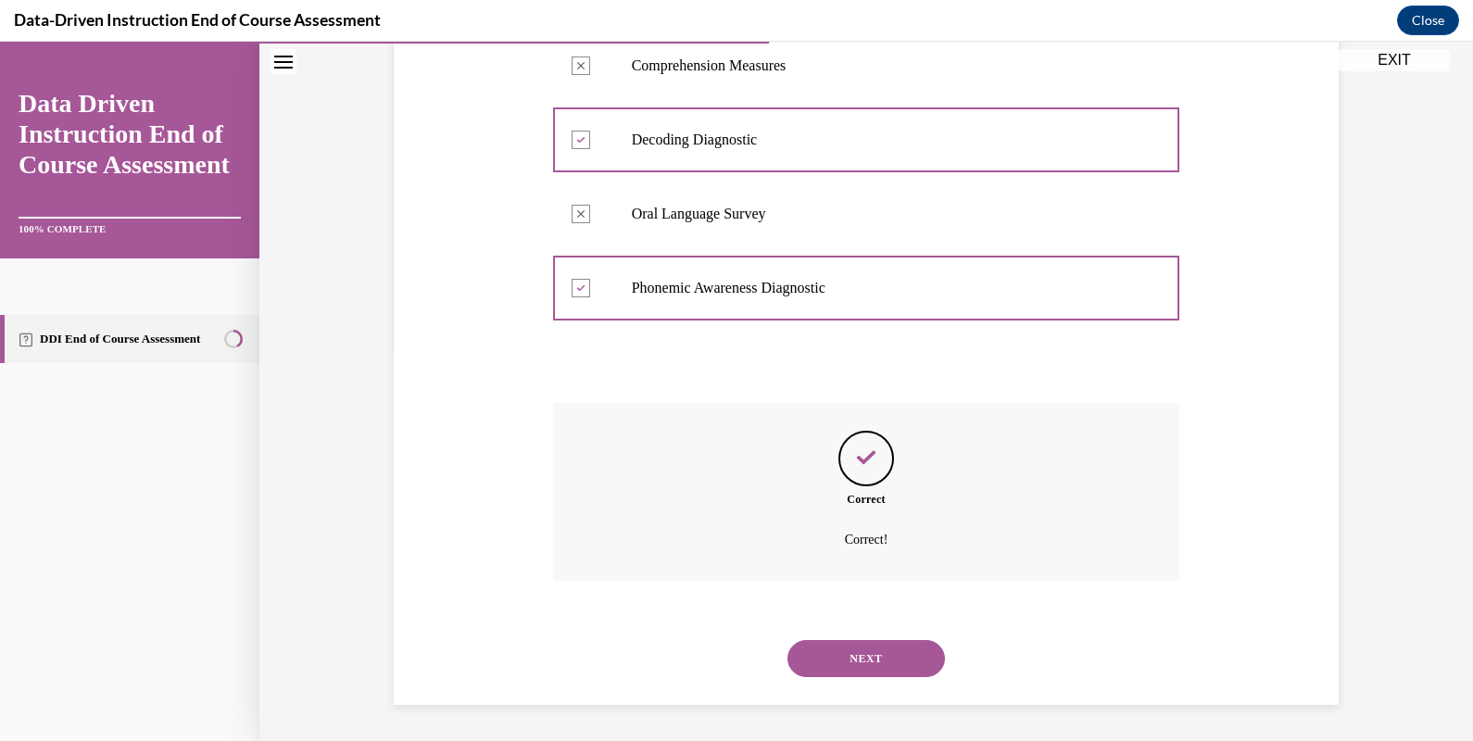
click at [860, 651] on button "NEXT" at bounding box center [867, 658] width 158 height 37
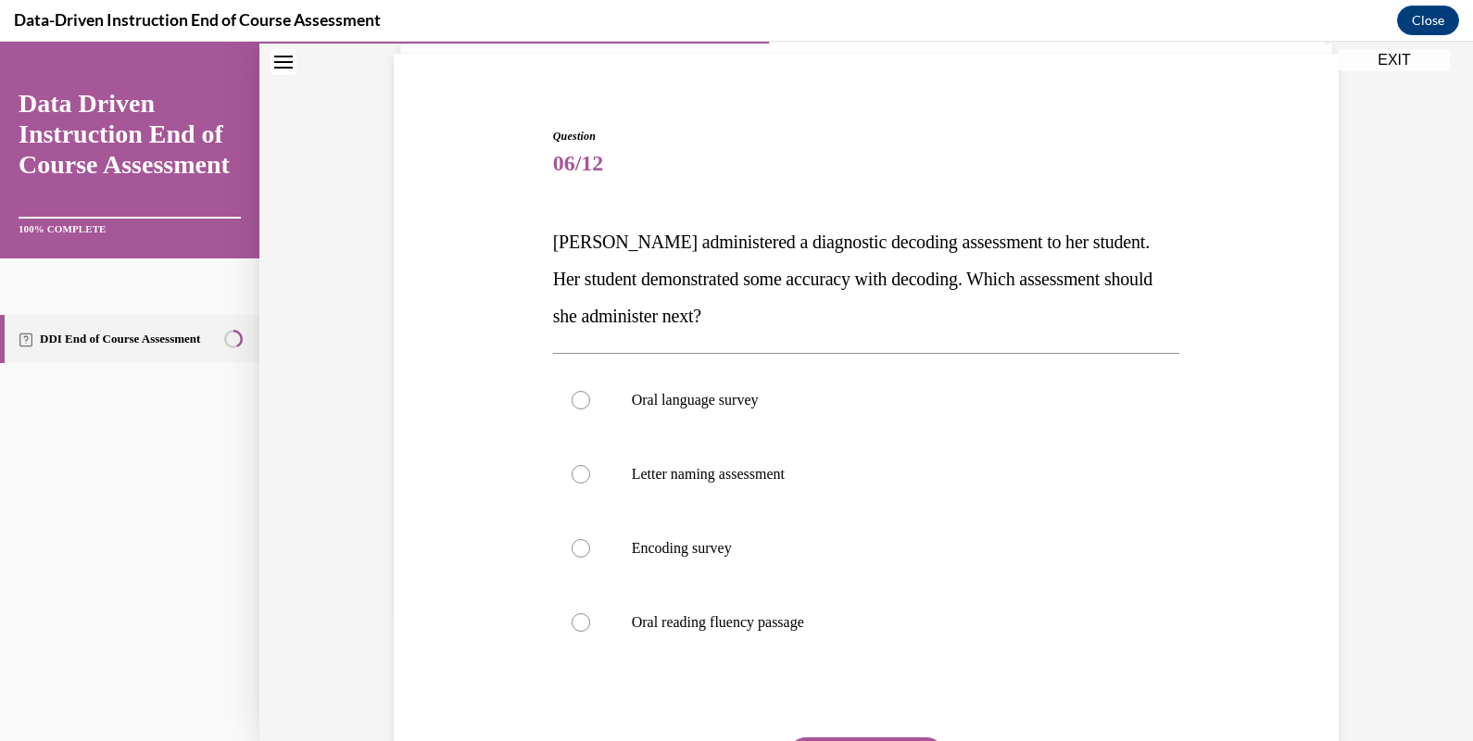
scroll to position [145, 0]
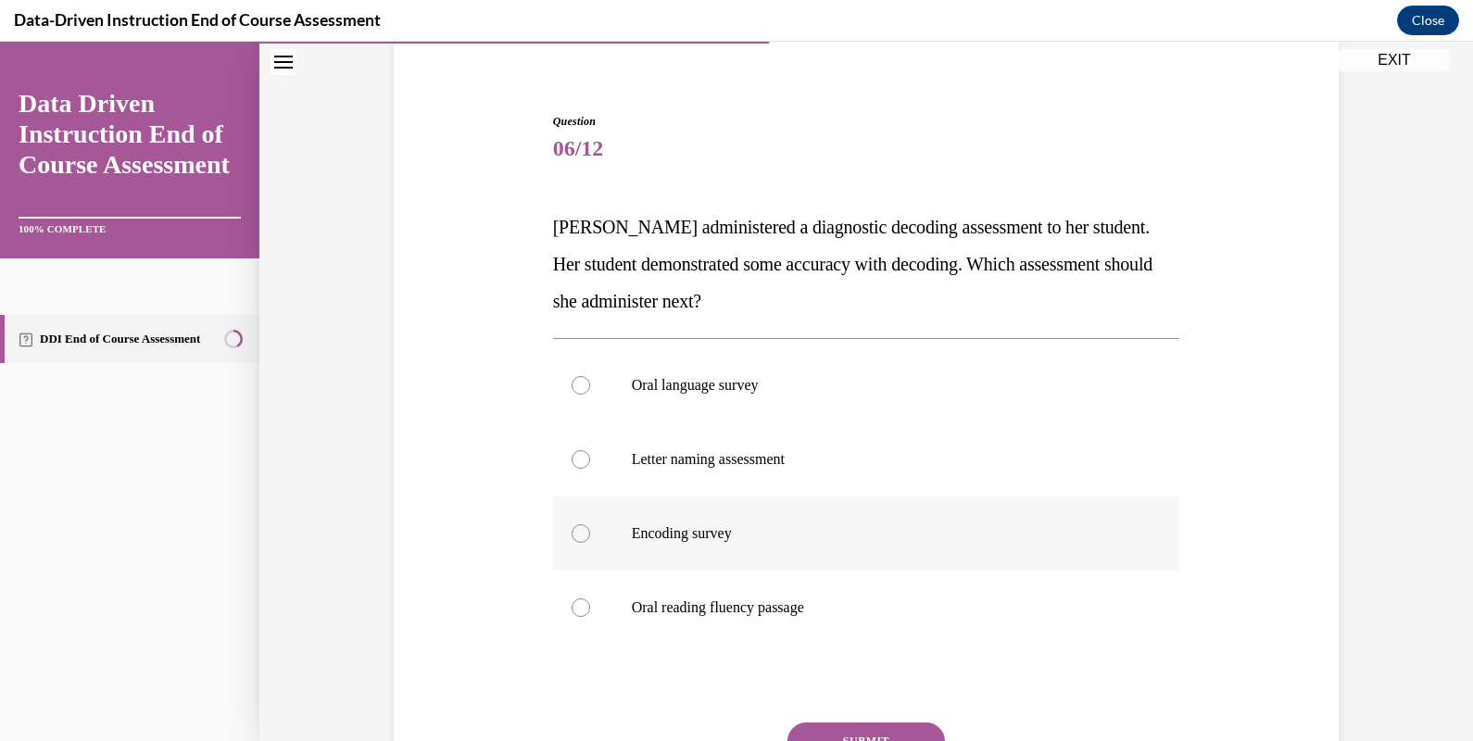
click at [803, 543] on label "Encoding survey" at bounding box center [866, 534] width 627 height 74
click at [590, 543] on input "Encoding survey" at bounding box center [581, 533] width 19 height 19
radio input "true"
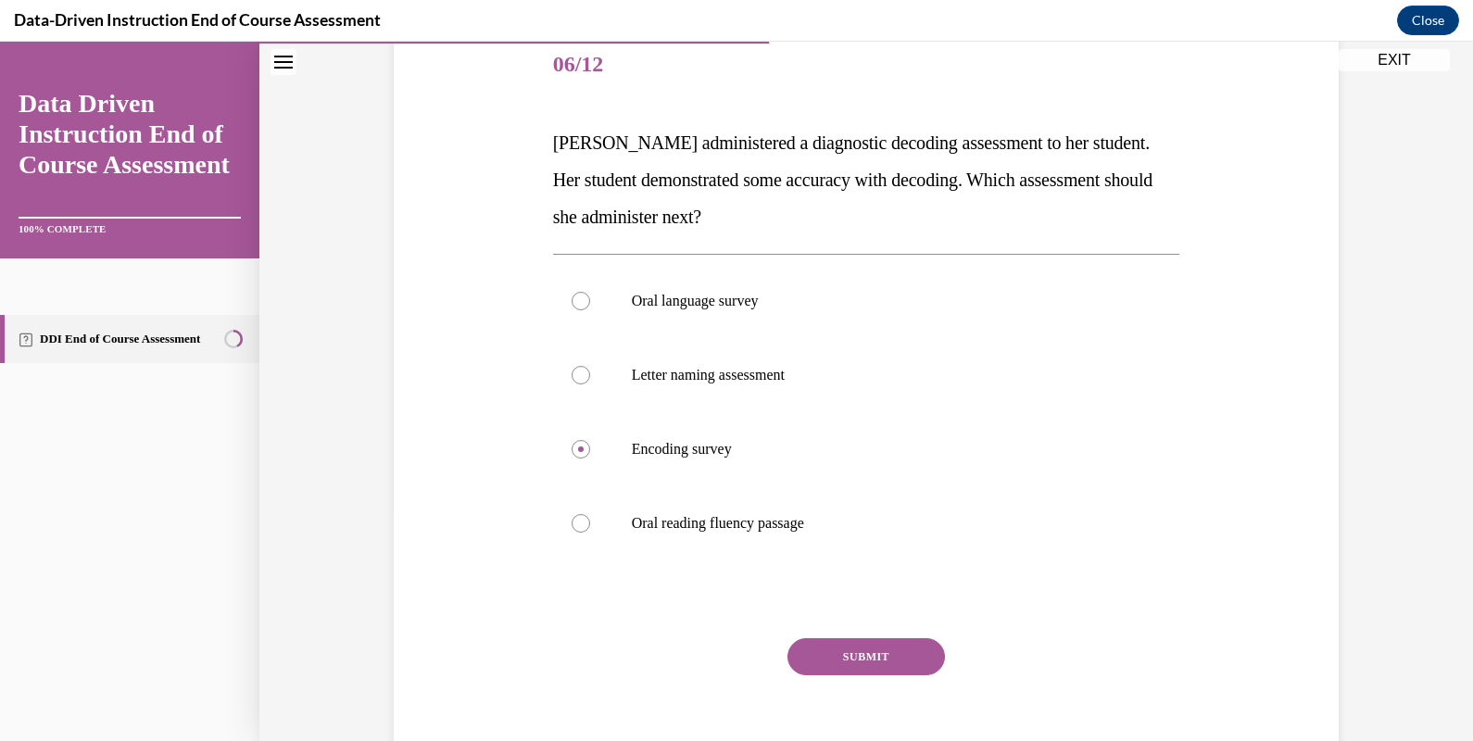
click at [851, 652] on button "SUBMIT" at bounding box center [867, 656] width 158 height 37
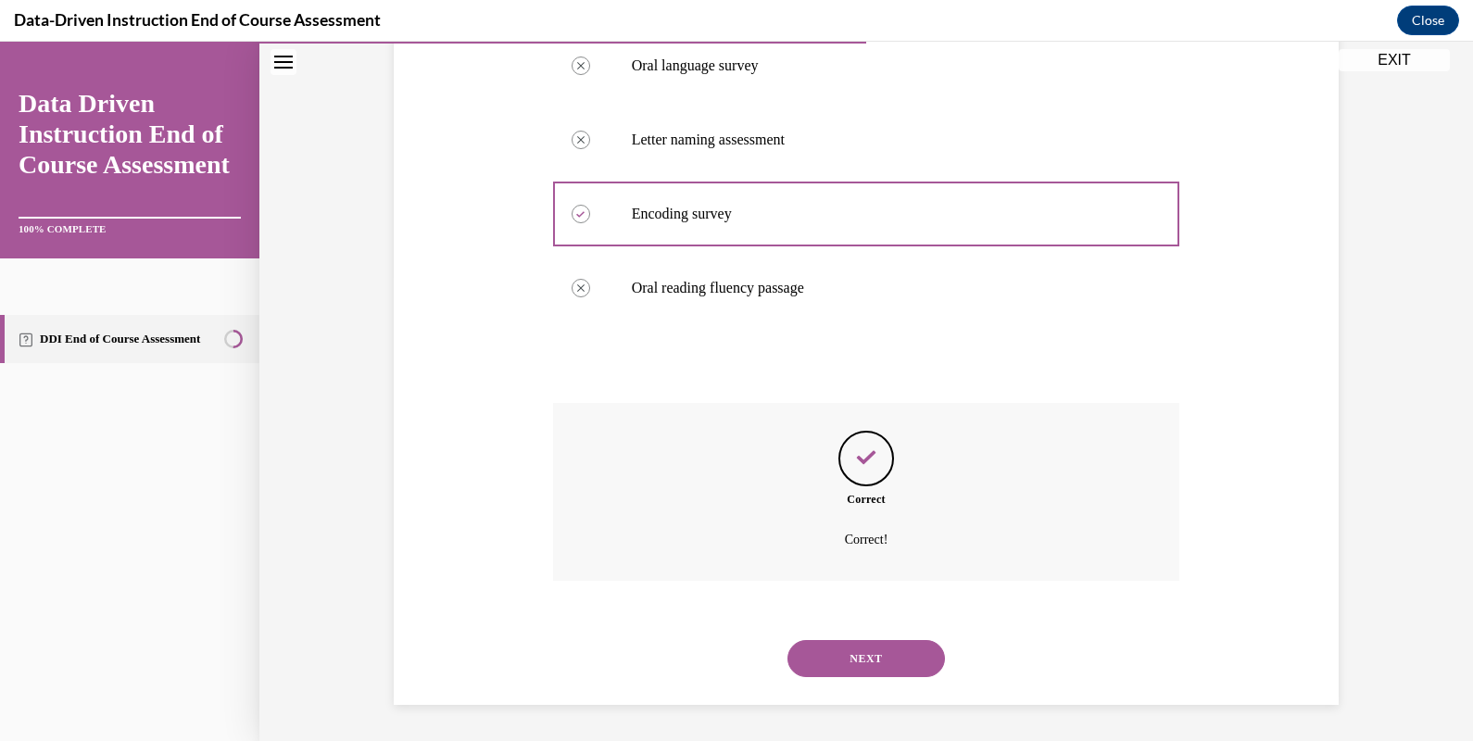
click at [851, 652] on button "NEXT" at bounding box center [867, 658] width 158 height 37
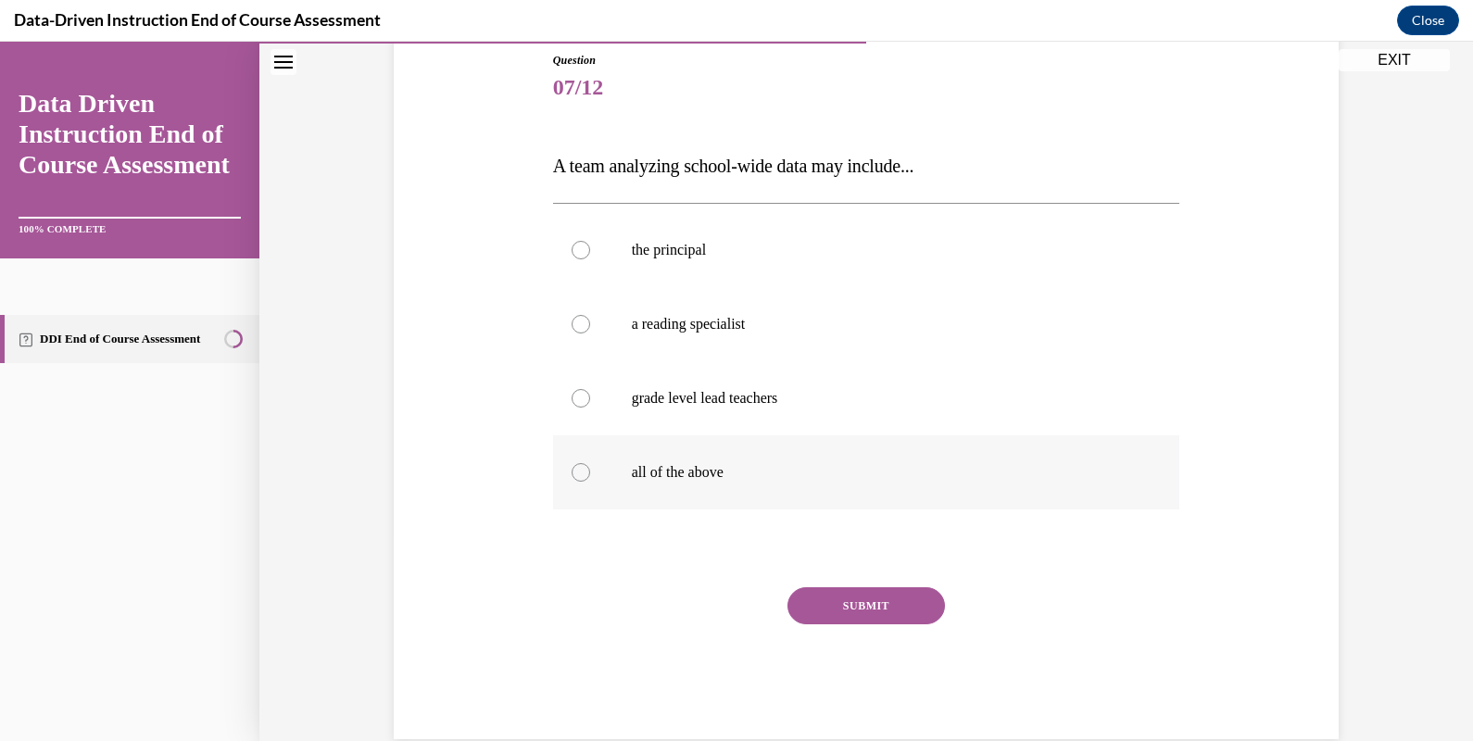
click at [698, 457] on label "all of the above" at bounding box center [866, 472] width 627 height 74
click at [590, 463] on input "all of the above" at bounding box center [581, 472] width 19 height 19
radio input "true"
click at [849, 603] on button "SUBMIT" at bounding box center [867, 605] width 158 height 37
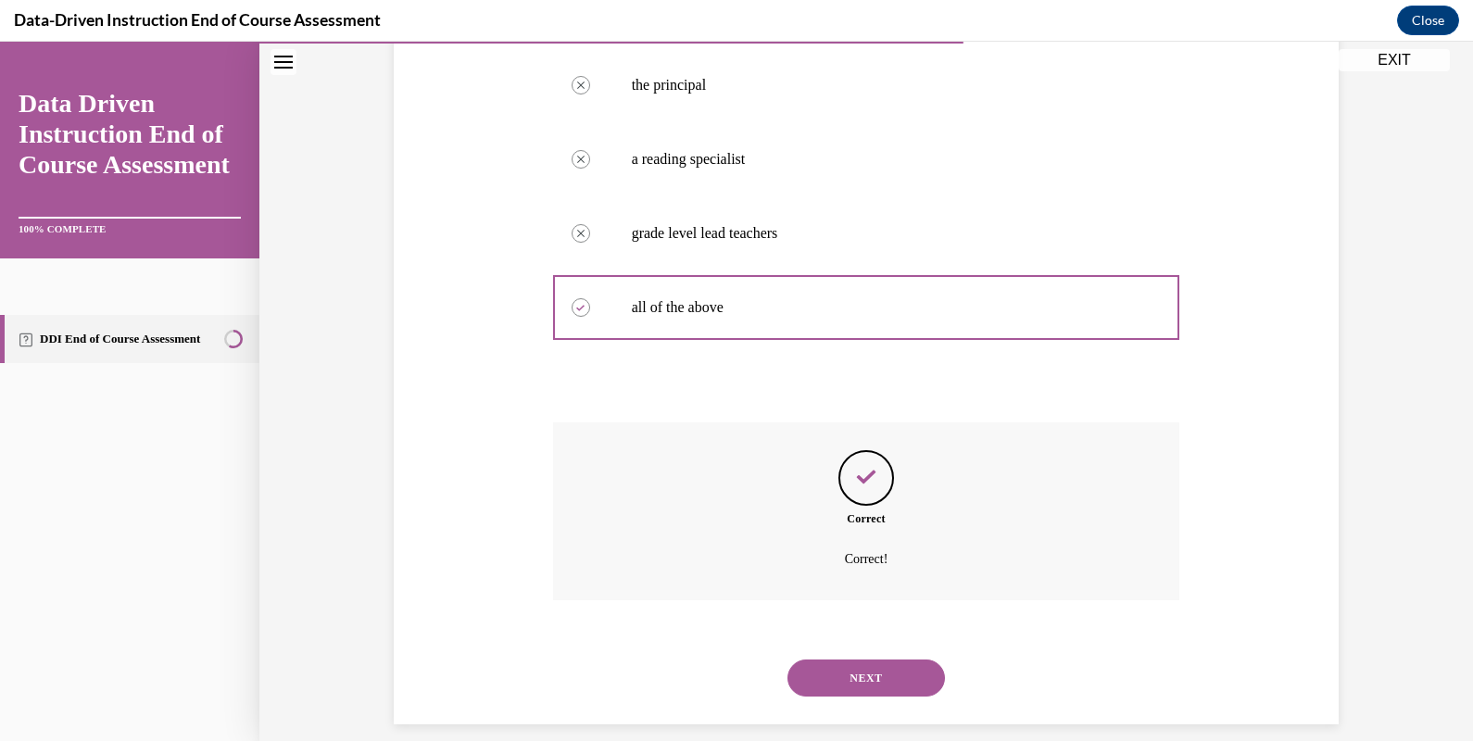
scroll to position [390, 0]
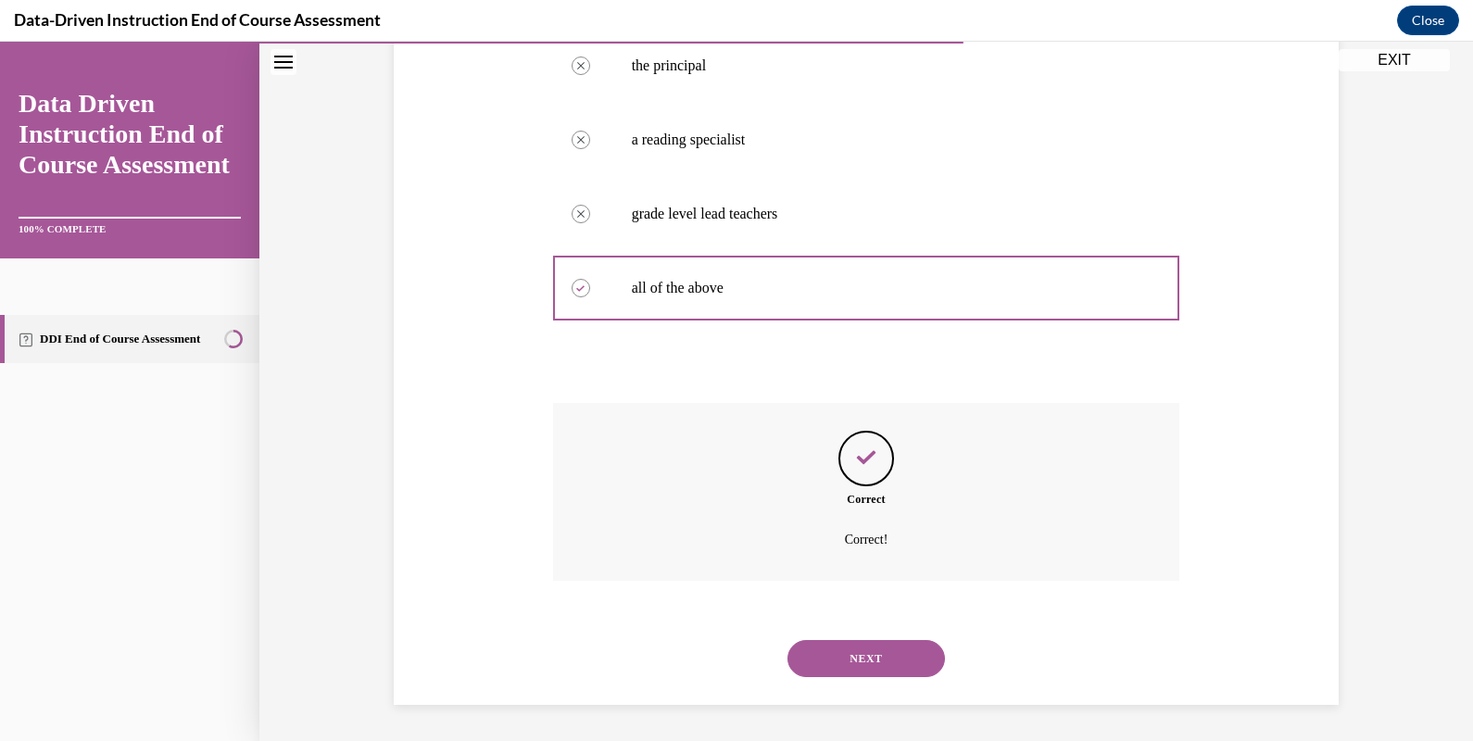
click at [855, 650] on button "NEXT" at bounding box center [867, 658] width 158 height 37
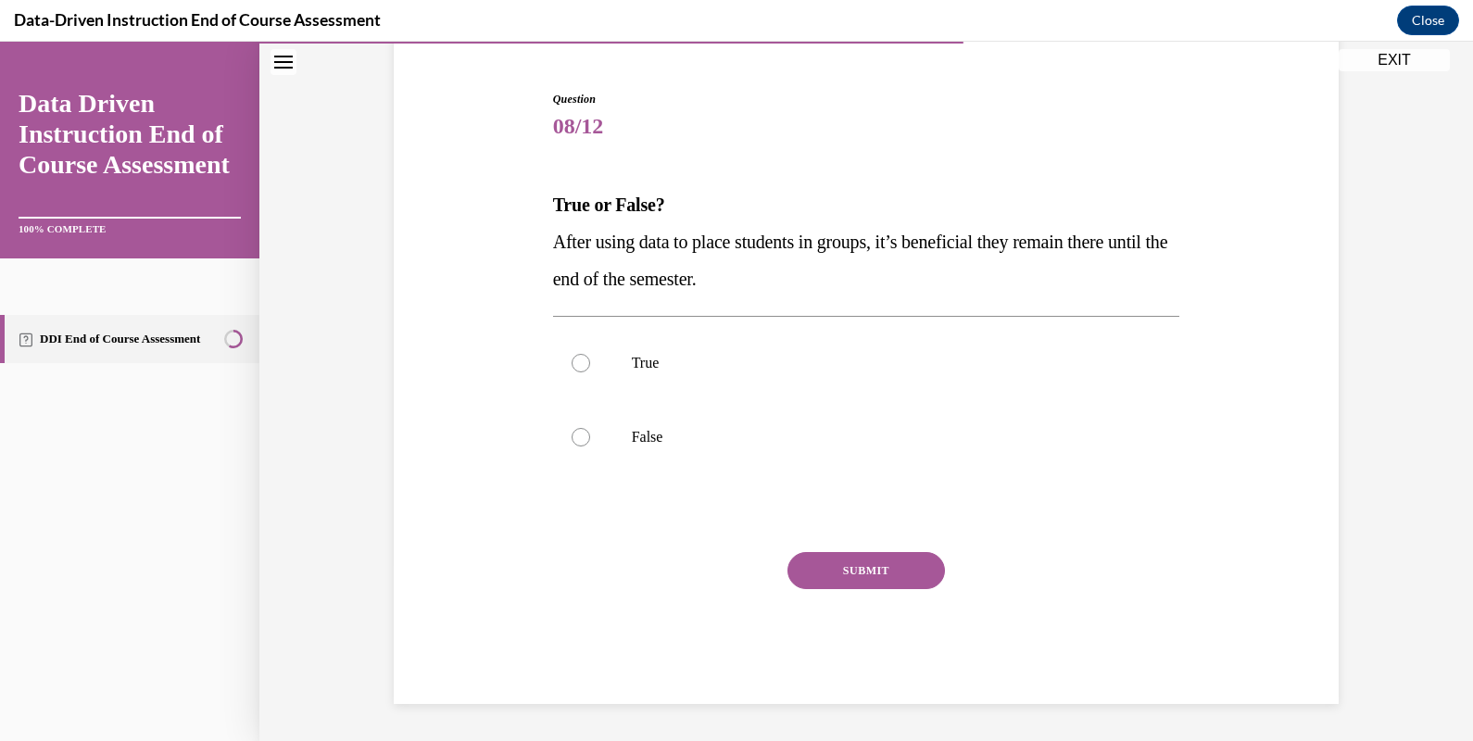
scroll to position [166, 0]
click at [711, 425] on label "False" at bounding box center [866, 438] width 627 height 74
click at [590, 429] on input "False" at bounding box center [581, 438] width 19 height 19
radio input "true"
click at [848, 564] on button "SUBMIT" at bounding box center [867, 571] width 158 height 37
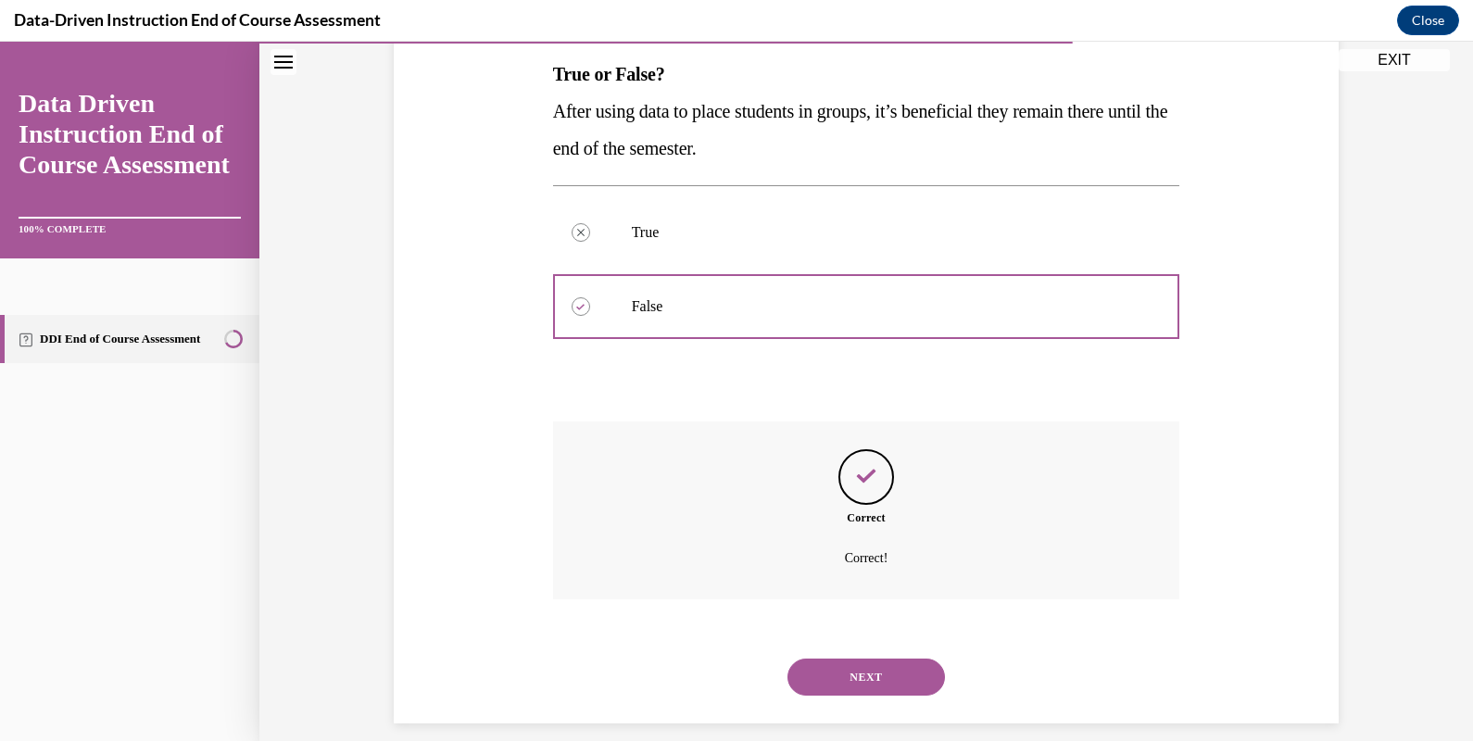
scroll to position [316, 0]
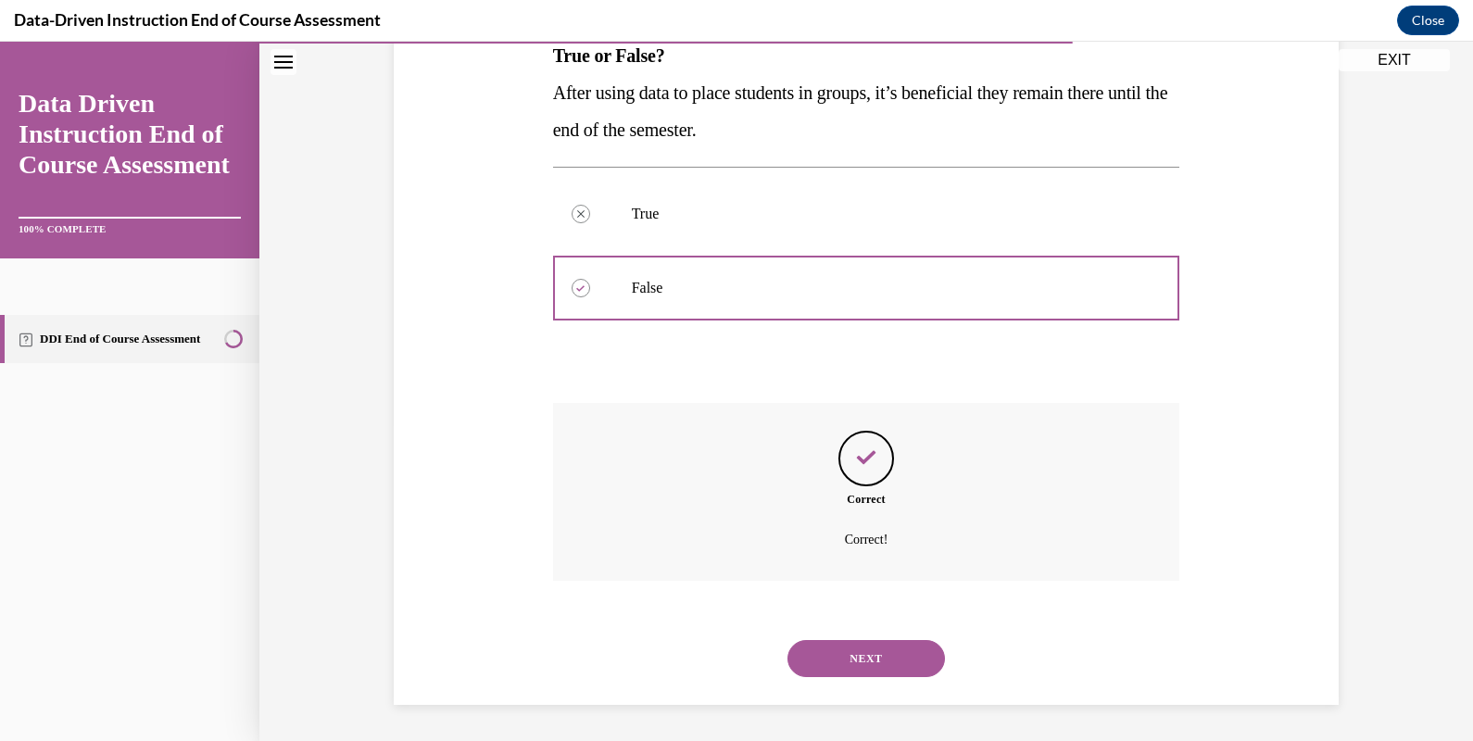
click at [852, 649] on button "NEXT" at bounding box center [867, 658] width 158 height 37
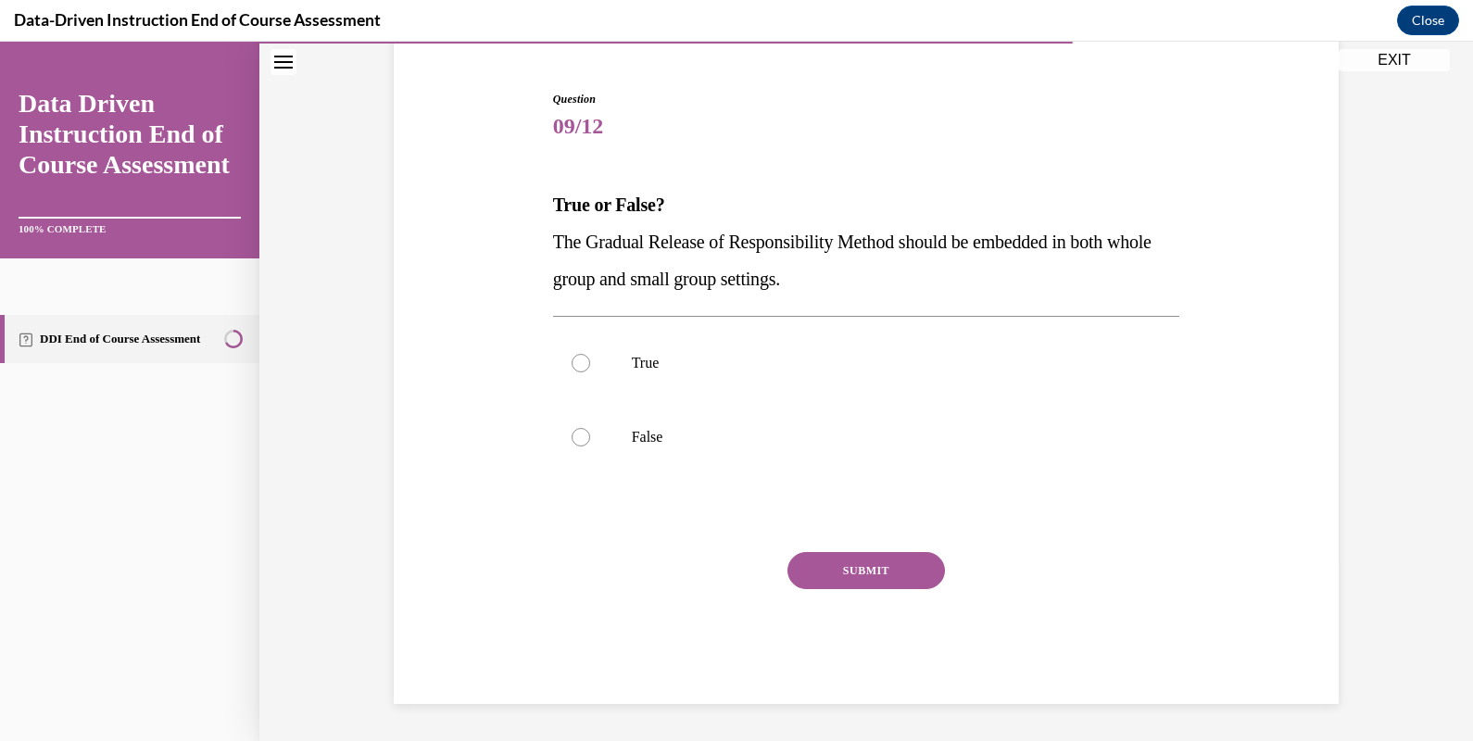
scroll to position [166, 0]
click at [784, 359] on p "True" at bounding box center [883, 364] width 502 height 19
click at [590, 359] on input "True" at bounding box center [581, 364] width 19 height 19
radio input "true"
click at [877, 565] on button "SUBMIT" at bounding box center [867, 571] width 158 height 37
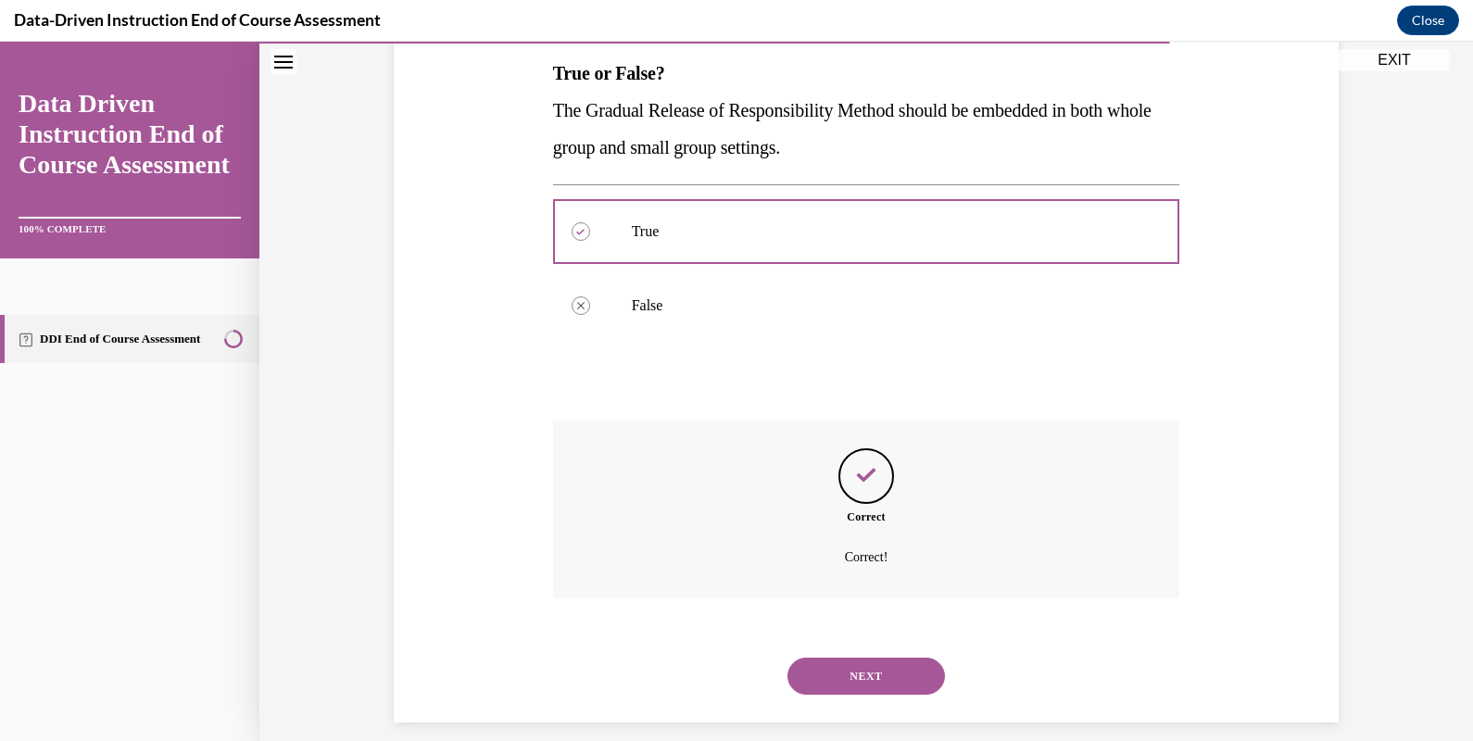
scroll to position [316, 0]
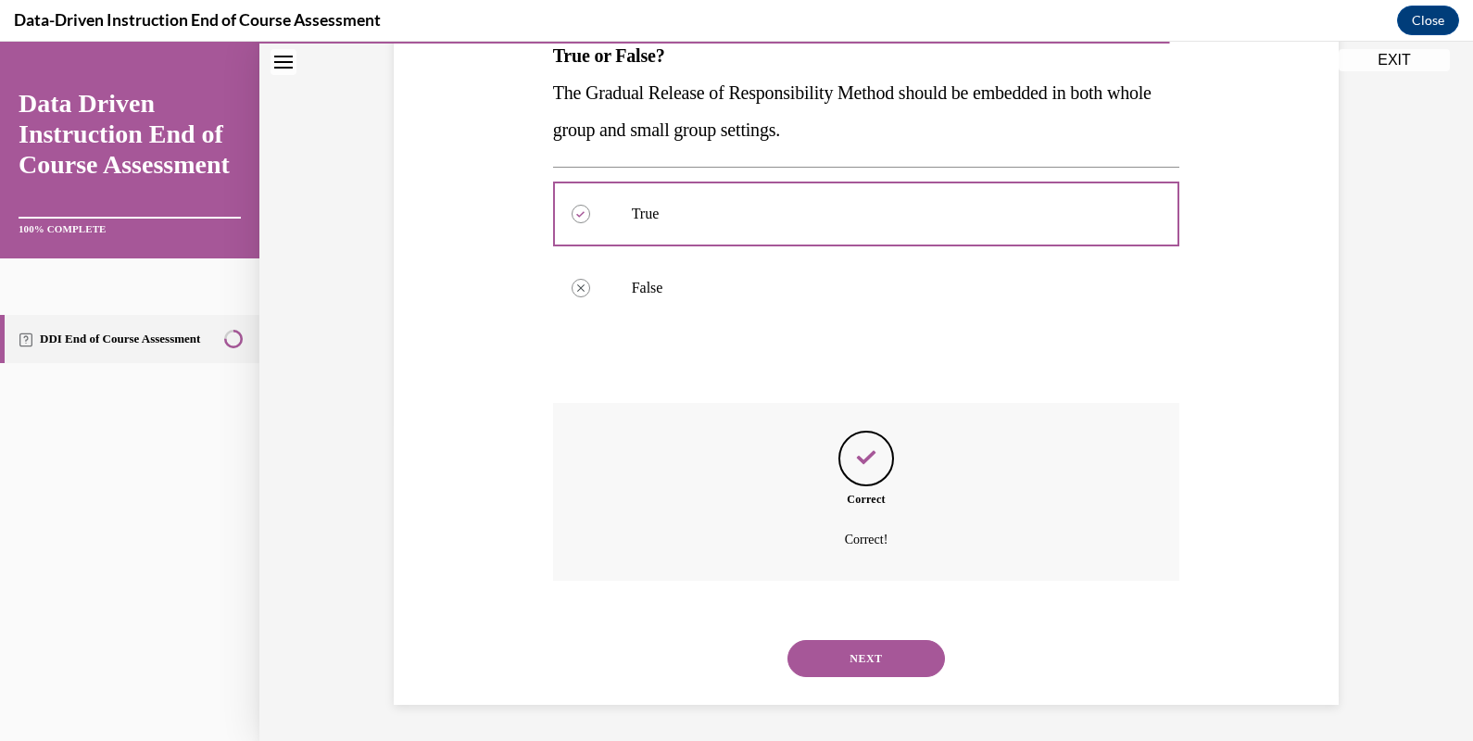
click at [862, 650] on button "NEXT" at bounding box center [867, 658] width 158 height 37
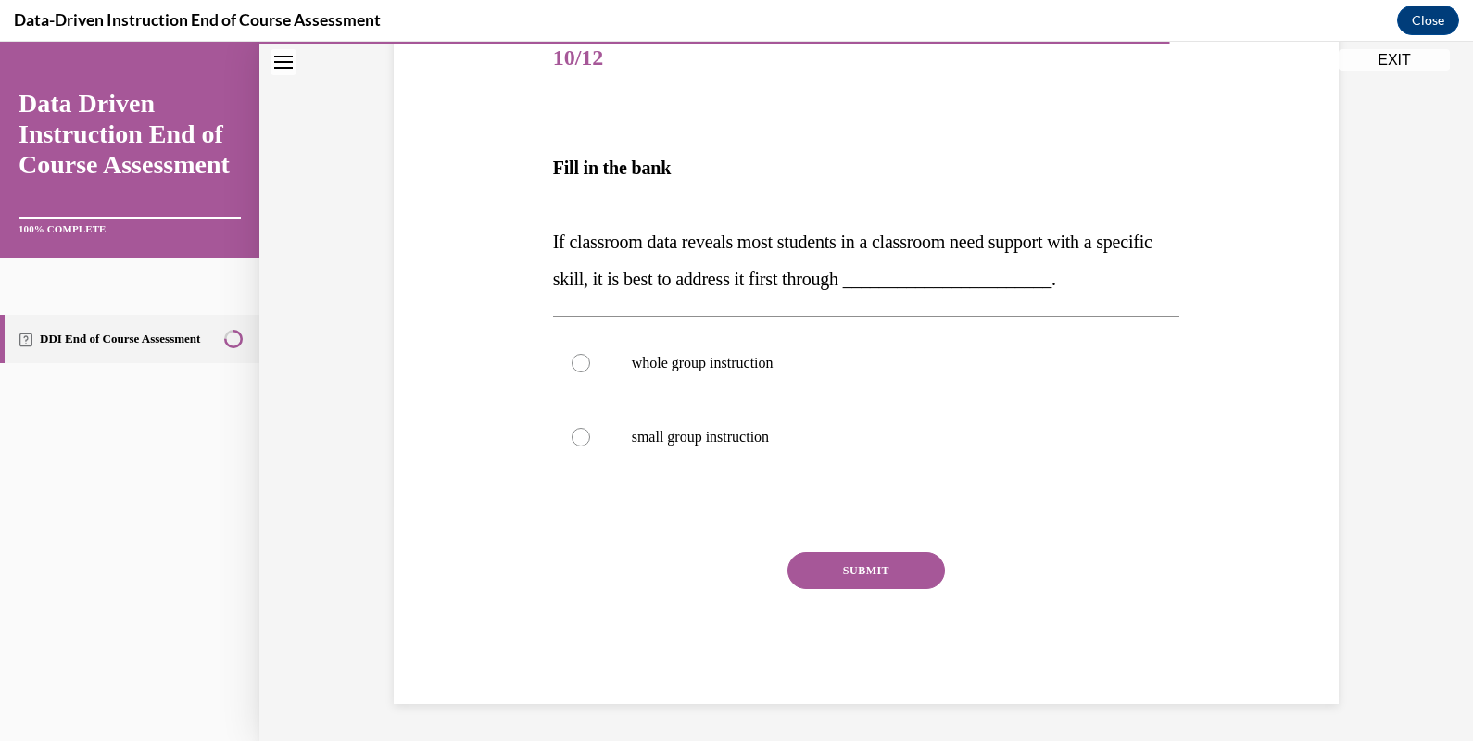
scroll to position [206, 0]
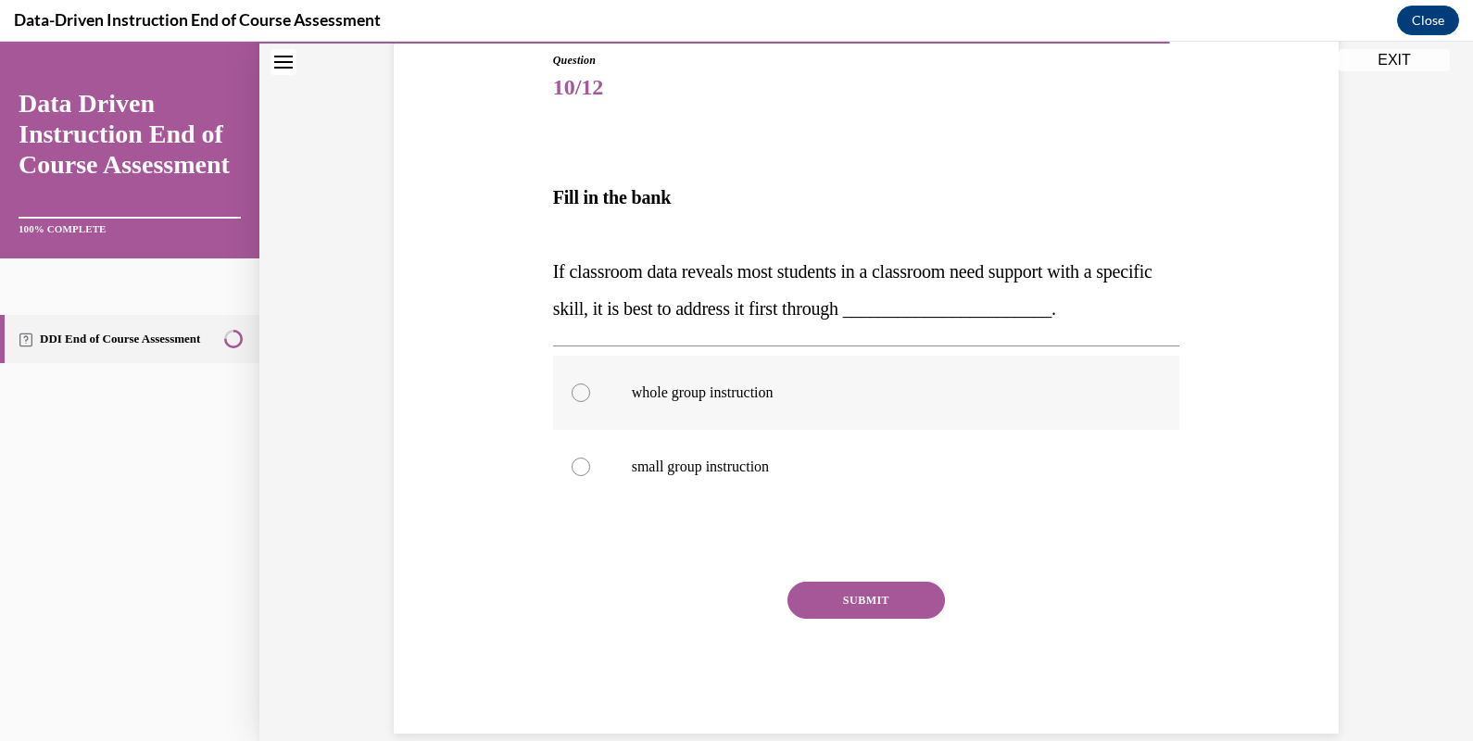
click at [809, 382] on label "whole group instruction" at bounding box center [866, 393] width 627 height 74
click at [590, 384] on input "whole group instruction" at bounding box center [581, 393] width 19 height 19
radio input "true"
click at [864, 618] on div "SUBMIT" at bounding box center [866, 628] width 627 height 93
click at [863, 598] on button "SUBMIT" at bounding box center [867, 600] width 158 height 37
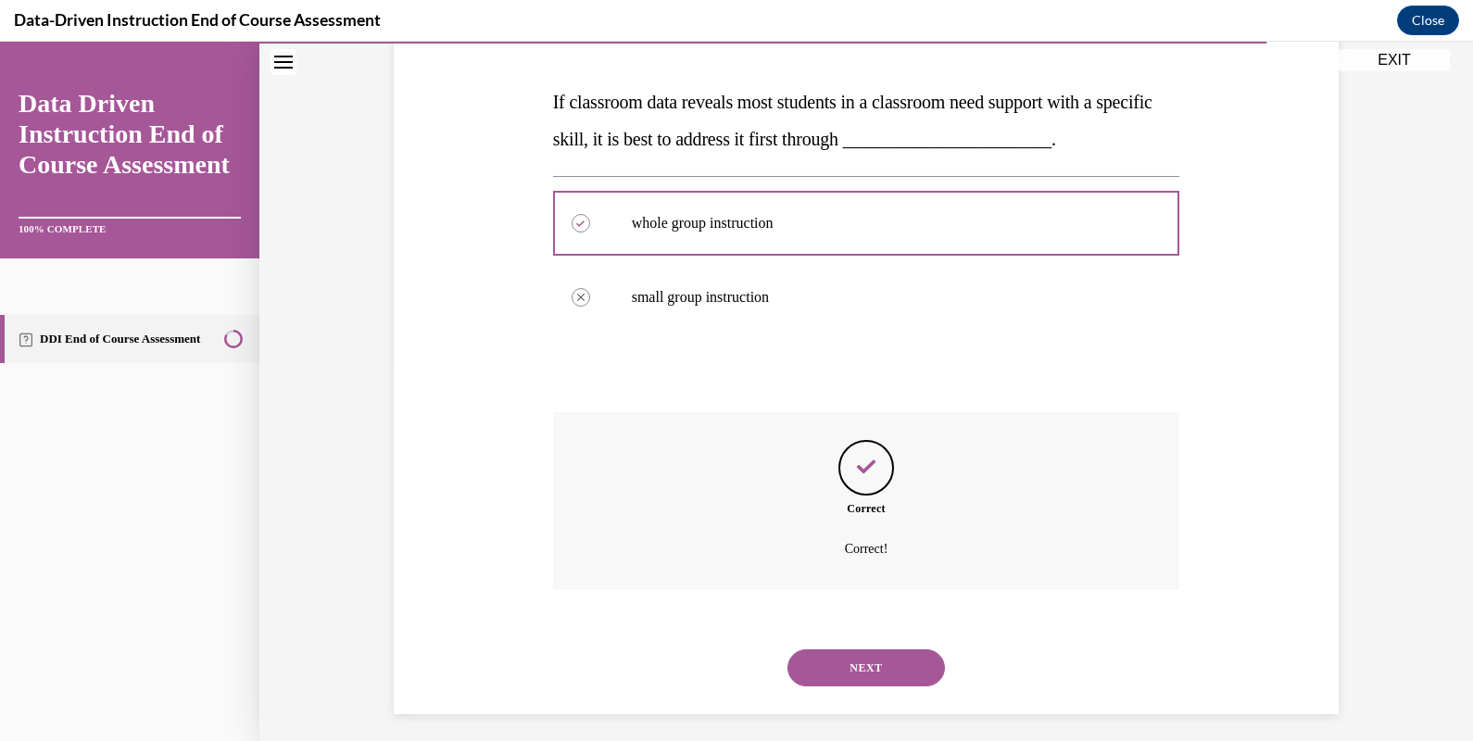
scroll to position [385, 0]
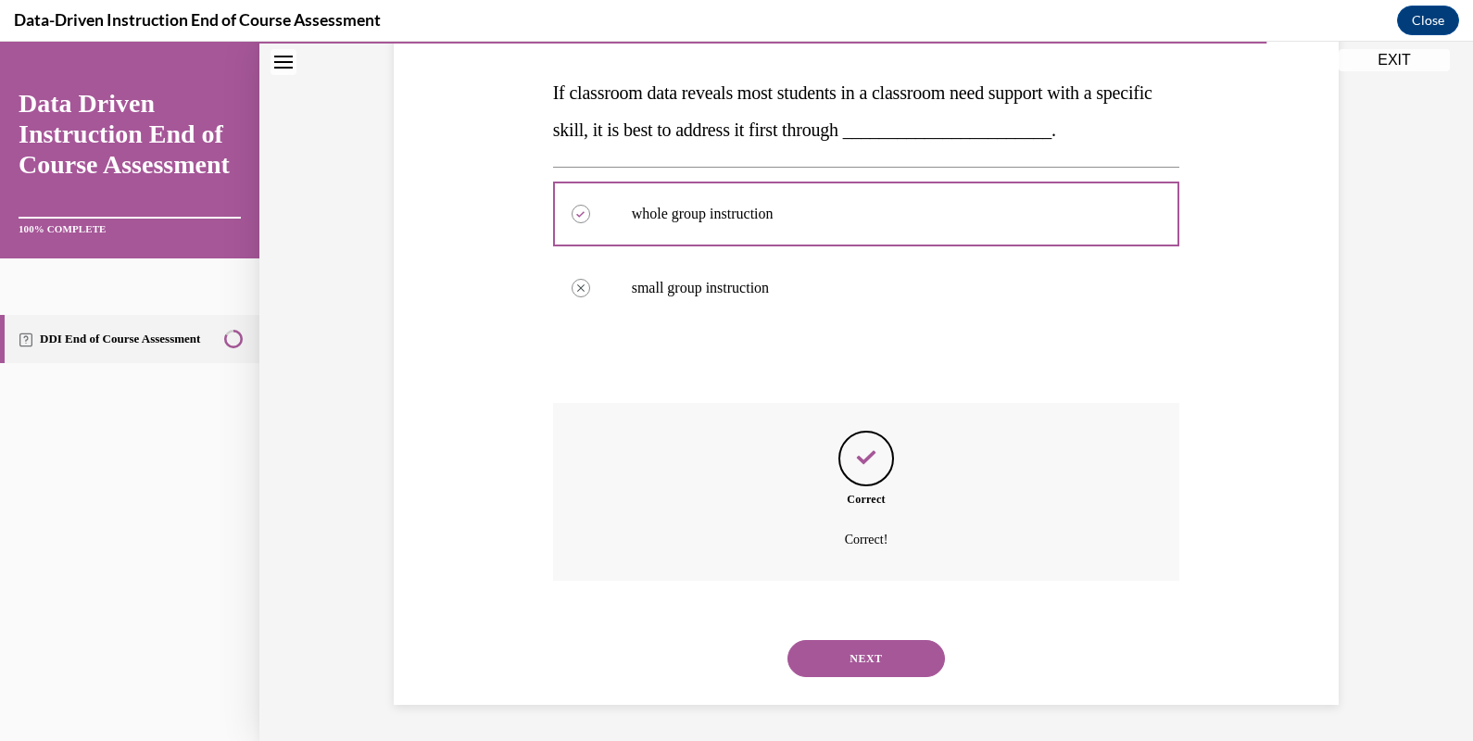
click at [856, 657] on button "NEXT" at bounding box center [867, 658] width 158 height 37
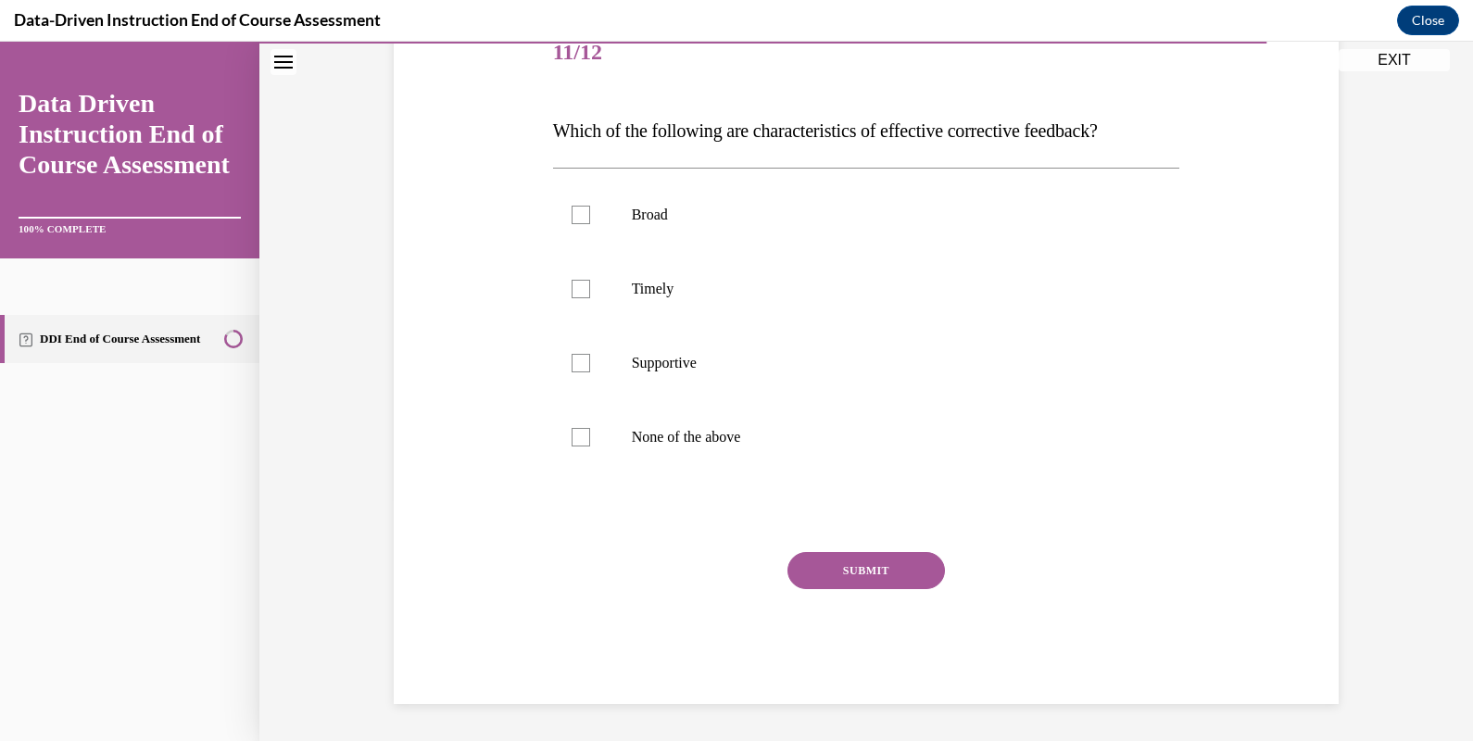
scroll to position [206, 0]
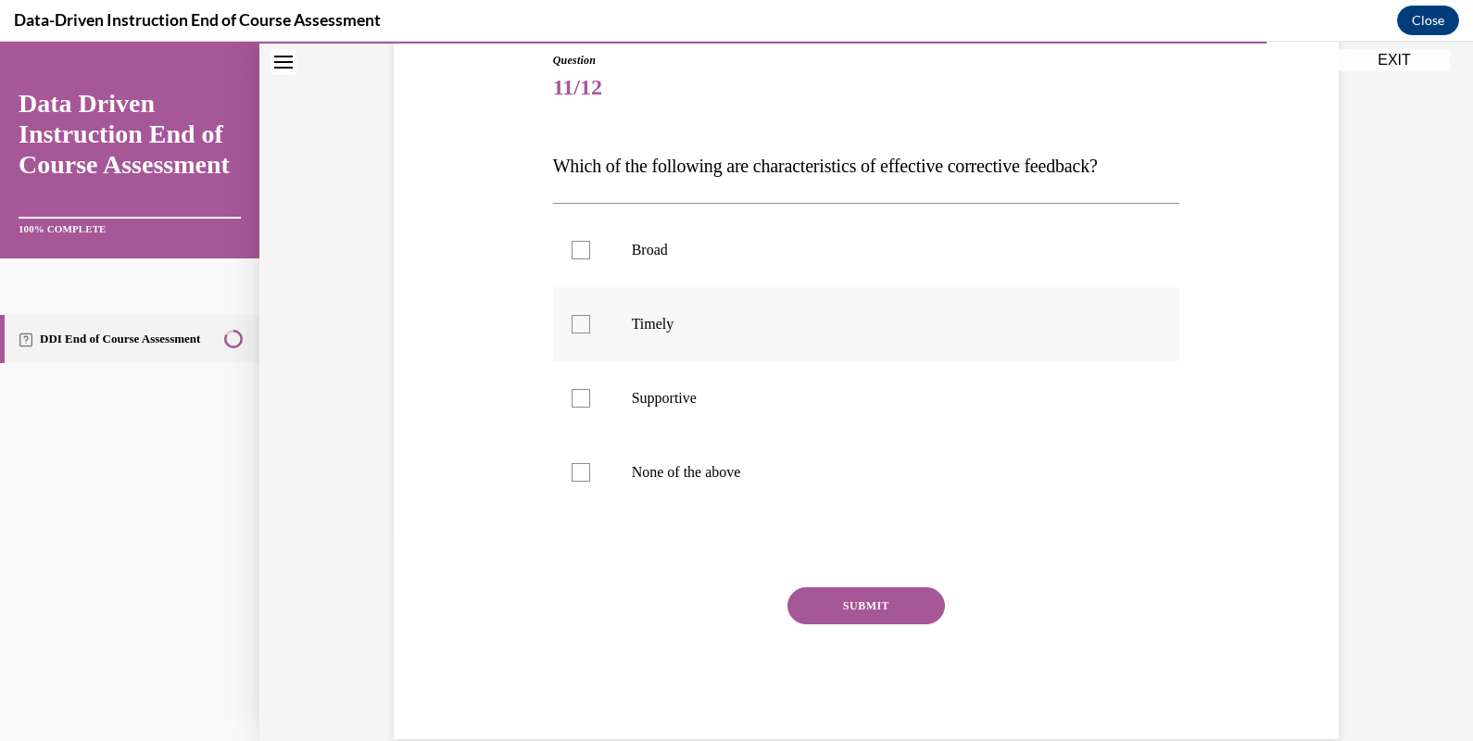
click at [696, 327] on p "Timely" at bounding box center [883, 324] width 502 height 19
click at [590, 327] on input "Timely" at bounding box center [581, 324] width 19 height 19
checkbox input "true"
click at [693, 396] on p "Supportive" at bounding box center [883, 398] width 502 height 19
click at [590, 396] on input "Supportive" at bounding box center [581, 398] width 19 height 19
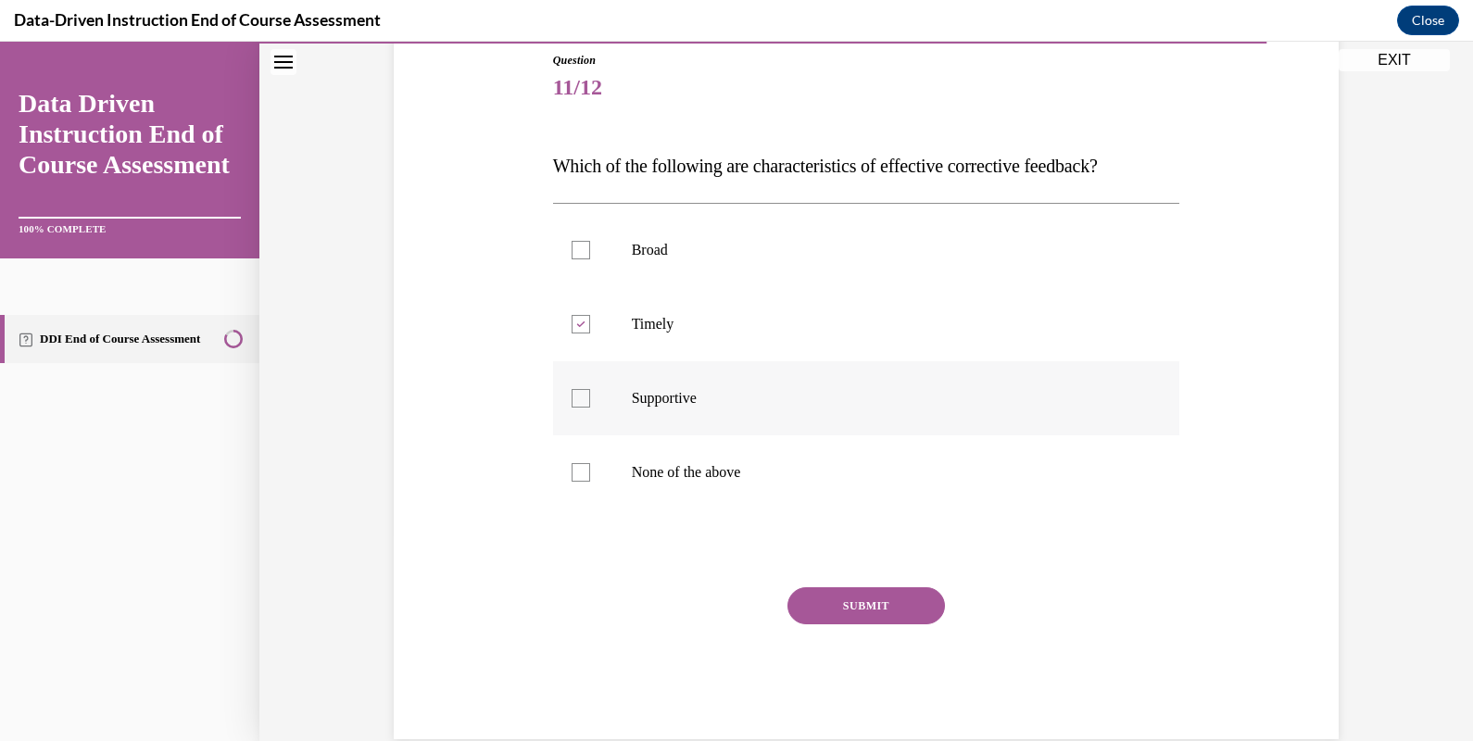
checkbox input "true"
click at [826, 598] on button "SUBMIT" at bounding box center [867, 605] width 158 height 37
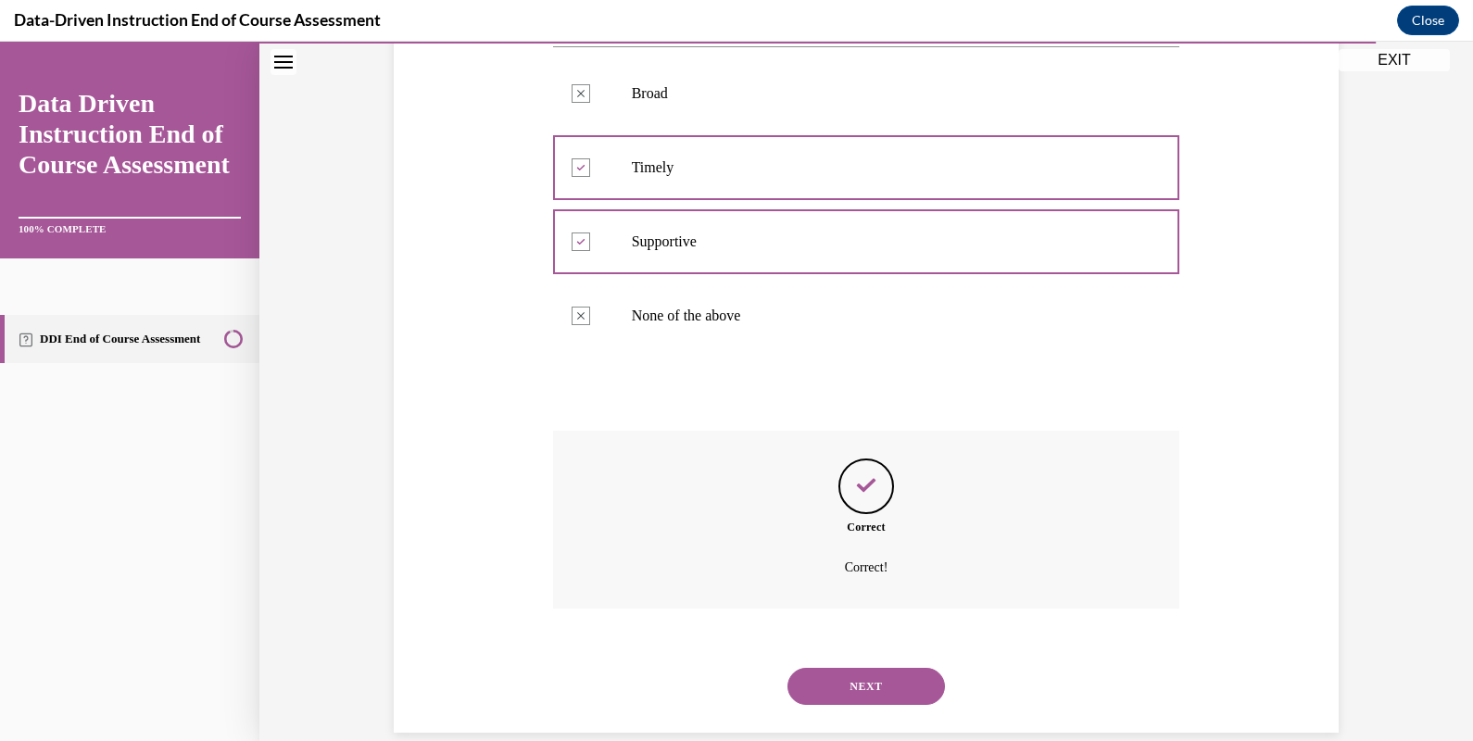
scroll to position [390, 0]
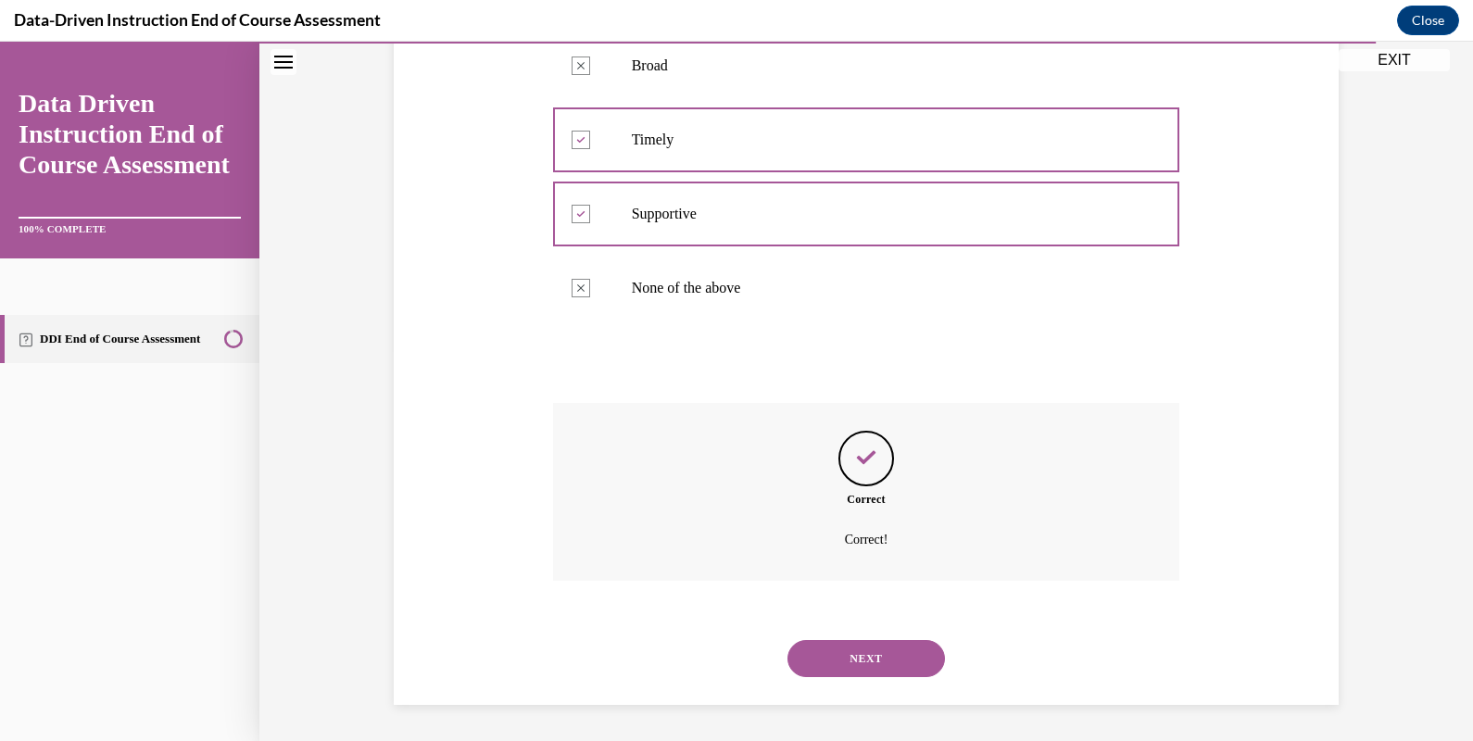
click at [846, 654] on button "NEXT" at bounding box center [867, 658] width 158 height 37
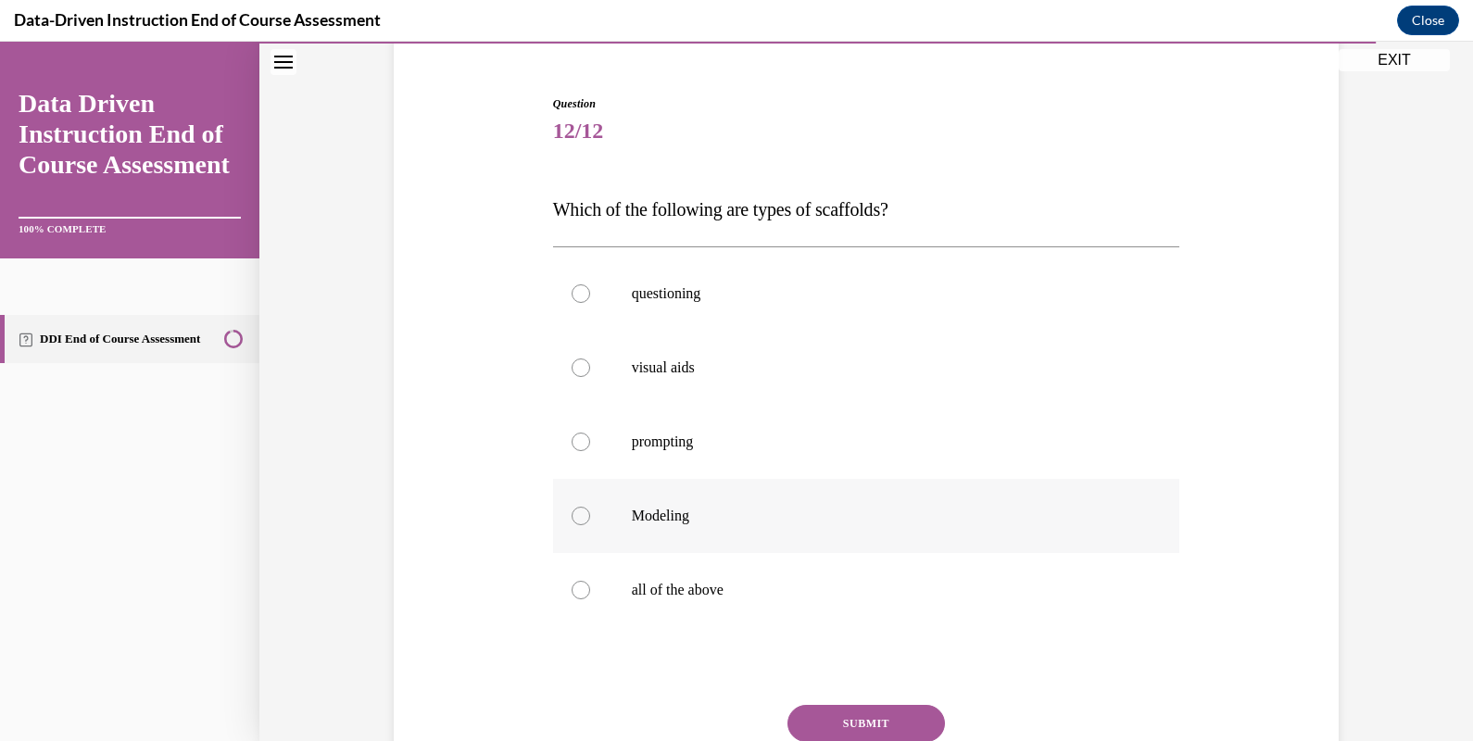
scroll to position [159, 0]
click at [767, 592] on p "all of the above" at bounding box center [883, 593] width 502 height 19
click at [590, 592] on input "all of the above" at bounding box center [581, 593] width 19 height 19
radio input "true"
click at [836, 735] on button "SUBMIT" at bounding box center [867, 726] width 158 height 37
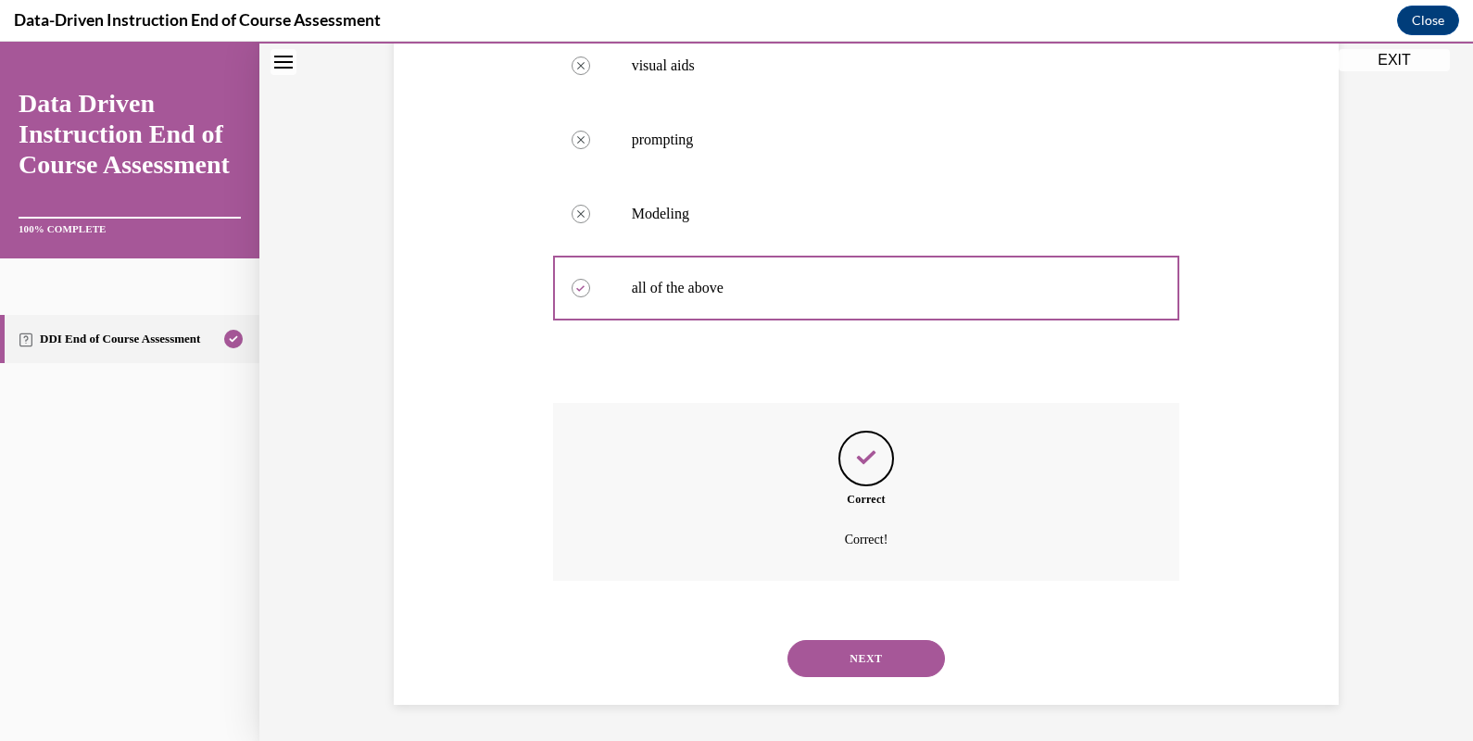
click at [890, 651] on button "NEXT" at bounding box center [867, 658] width 158 height 37
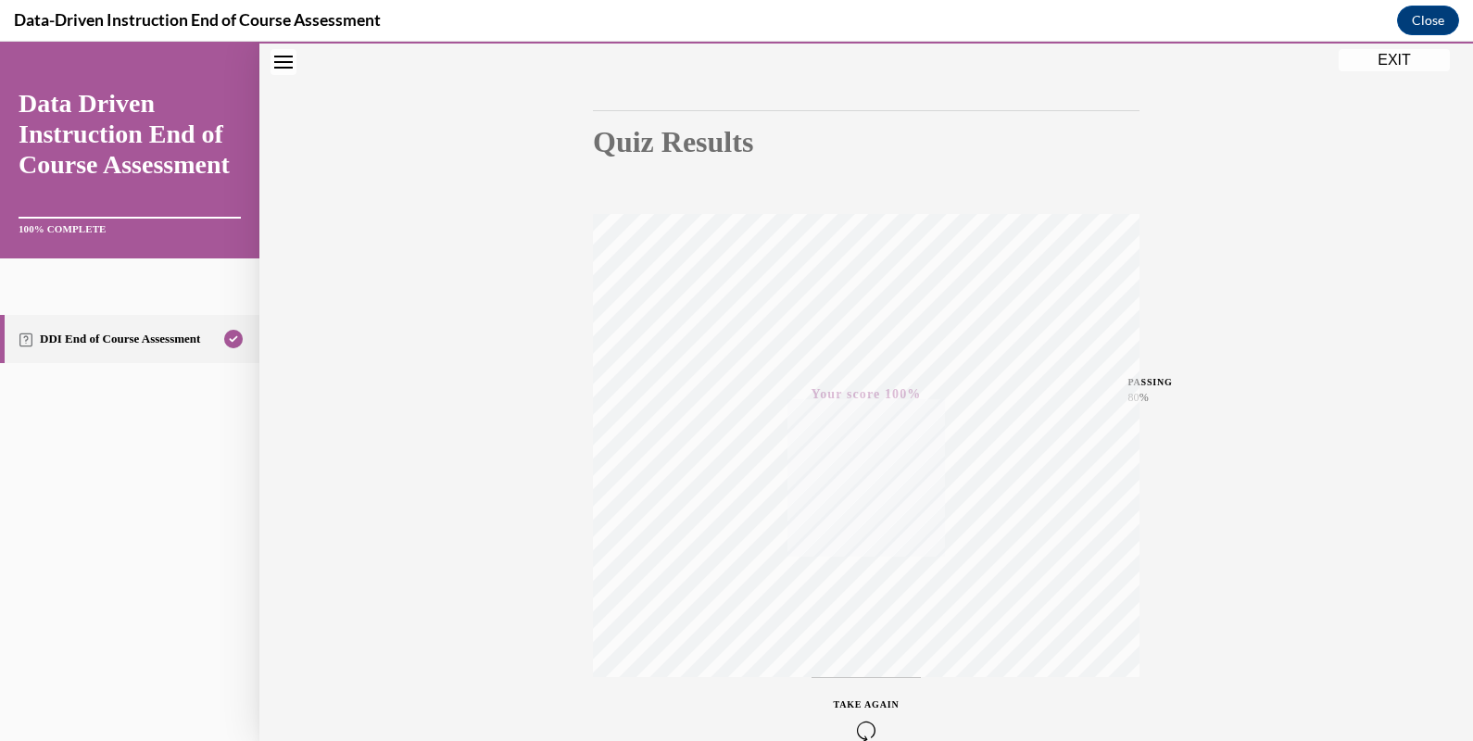
scroll to position [151, 0]
click at [1394, 58] on button "EXIT" at bounding box center [1394, 60] width 111 height 22
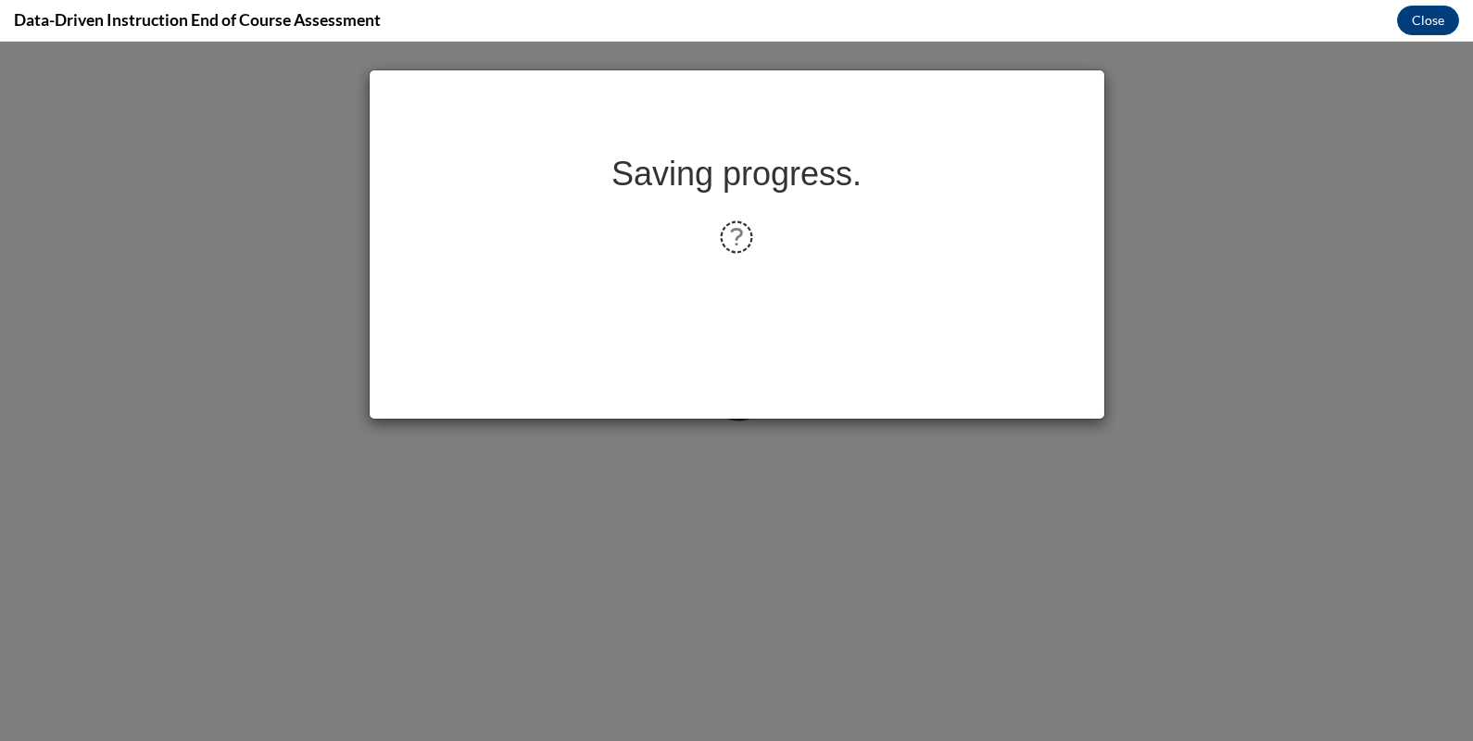
scroll to position [0, 0]
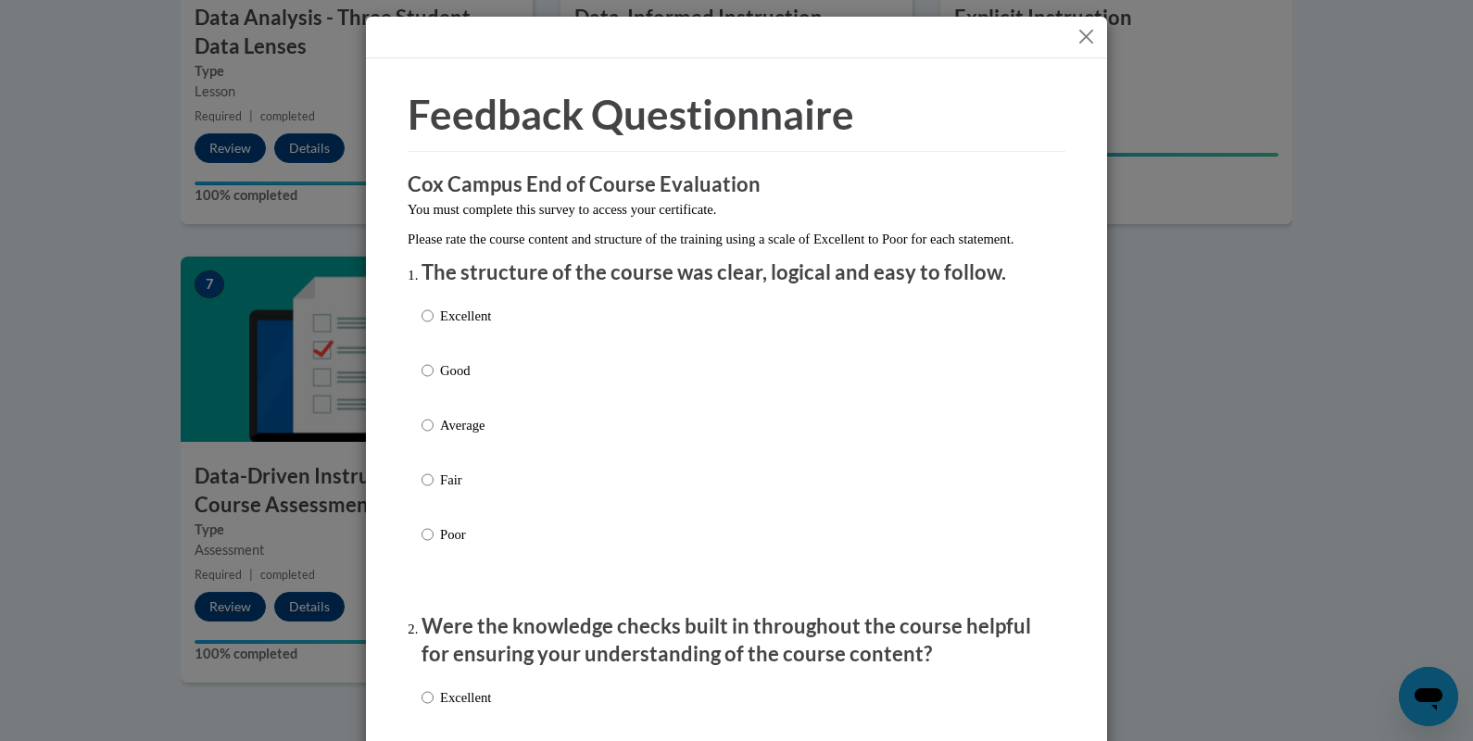
click at [448, 326] on p "Excellent" at bounding box center [465, 316] width 51 height 20
click at [434, 326] on input "Excellent" at bounding box center [428, 316] width 12 height 20
radio input "true"
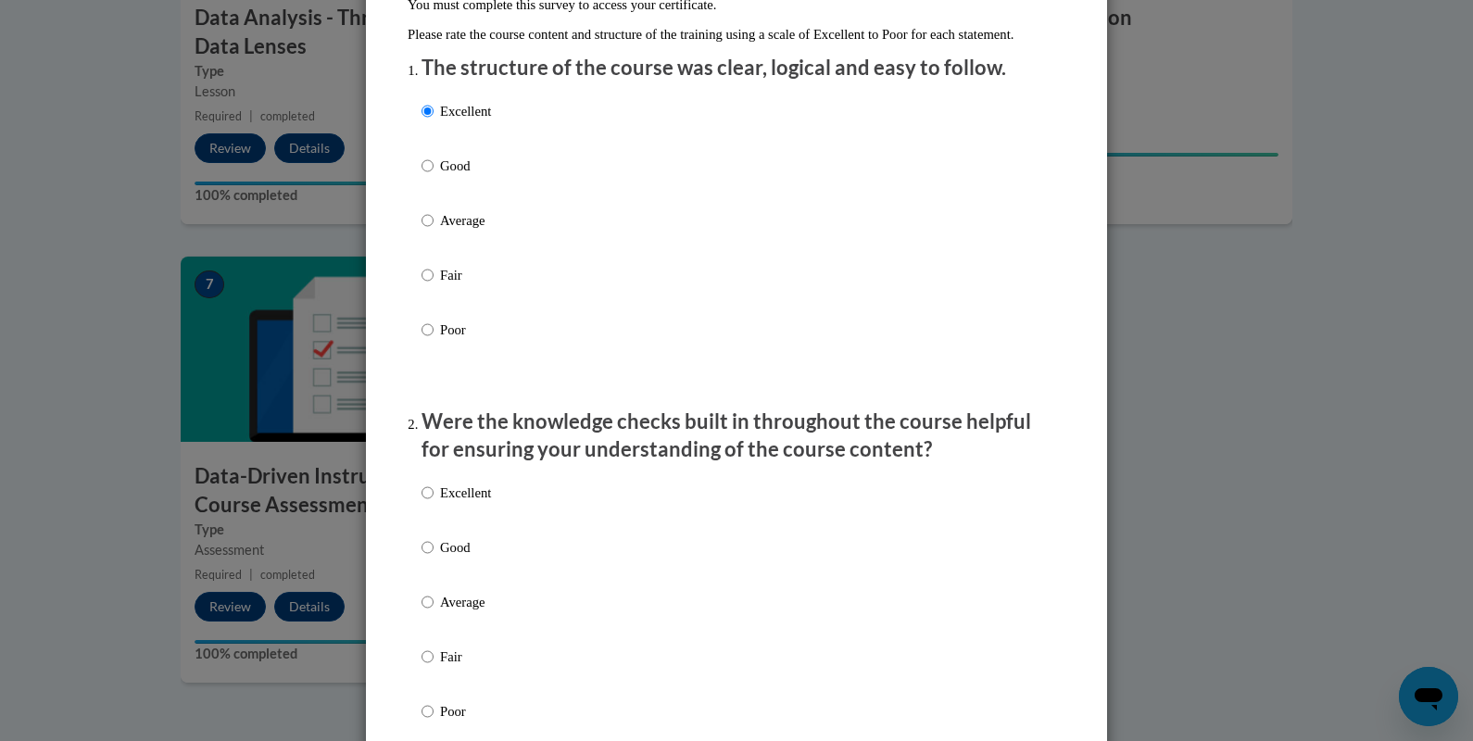
click at [451, 503] on p "Excellent" at bounding box center [465, 493] width 51 height 20
click at [434, 503] on input "Excellent" at bounding box center [428, 493] width 12 height 20
radio input "true"
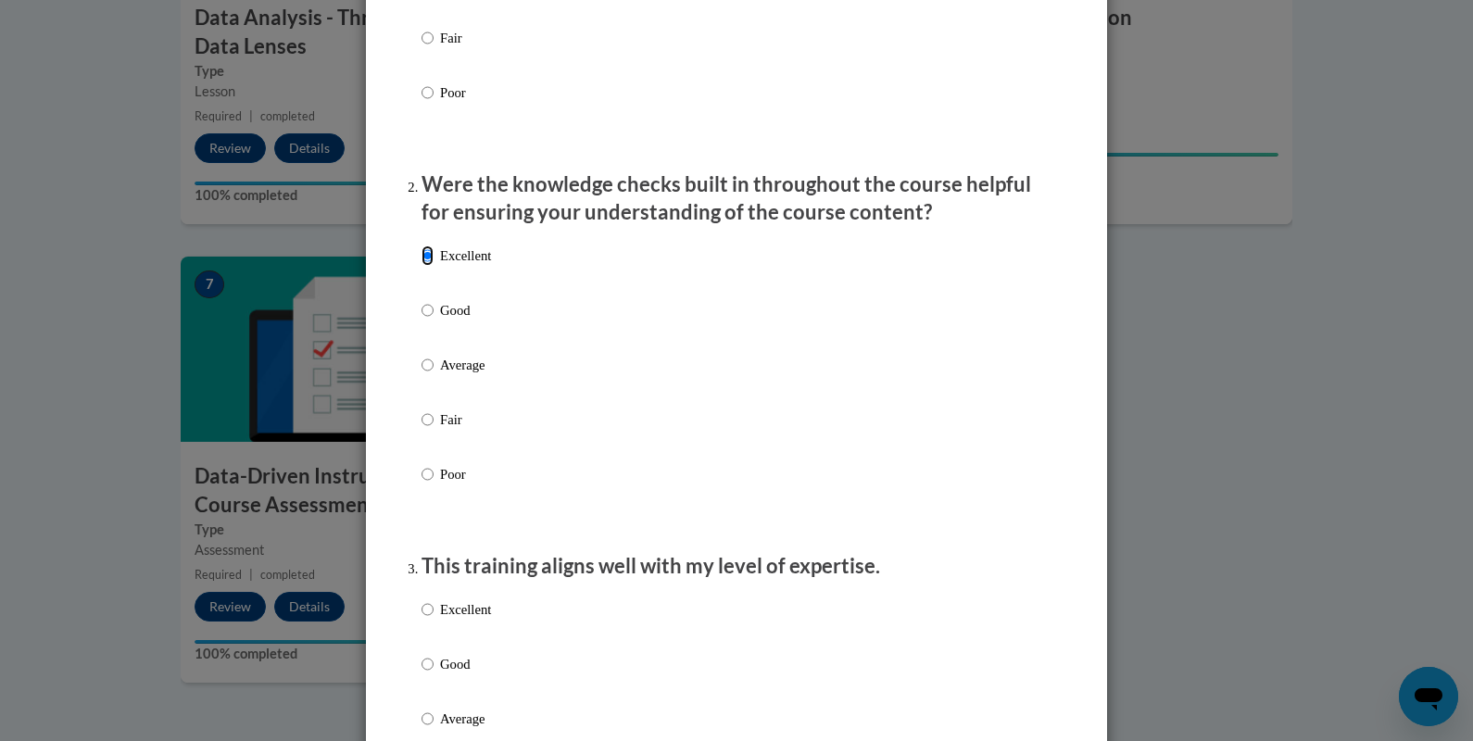
scroll to position [520, 0]
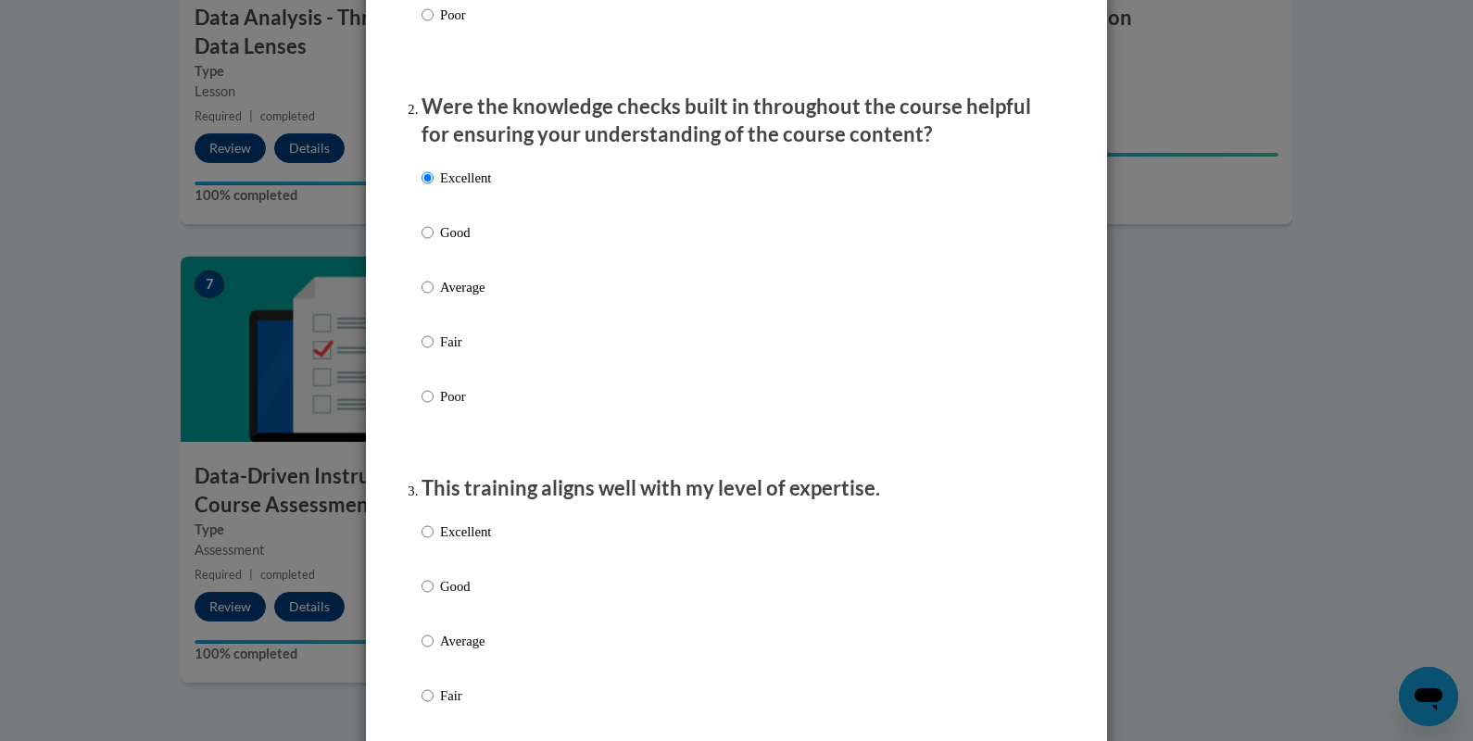
click at [450, 542] on p "Excellent" at bounding box center [465, 532] width 51 height 20
click at [434, 542] on input "Excellent" at bounding box center [428, 532] width 12 height 20
radio input "true"
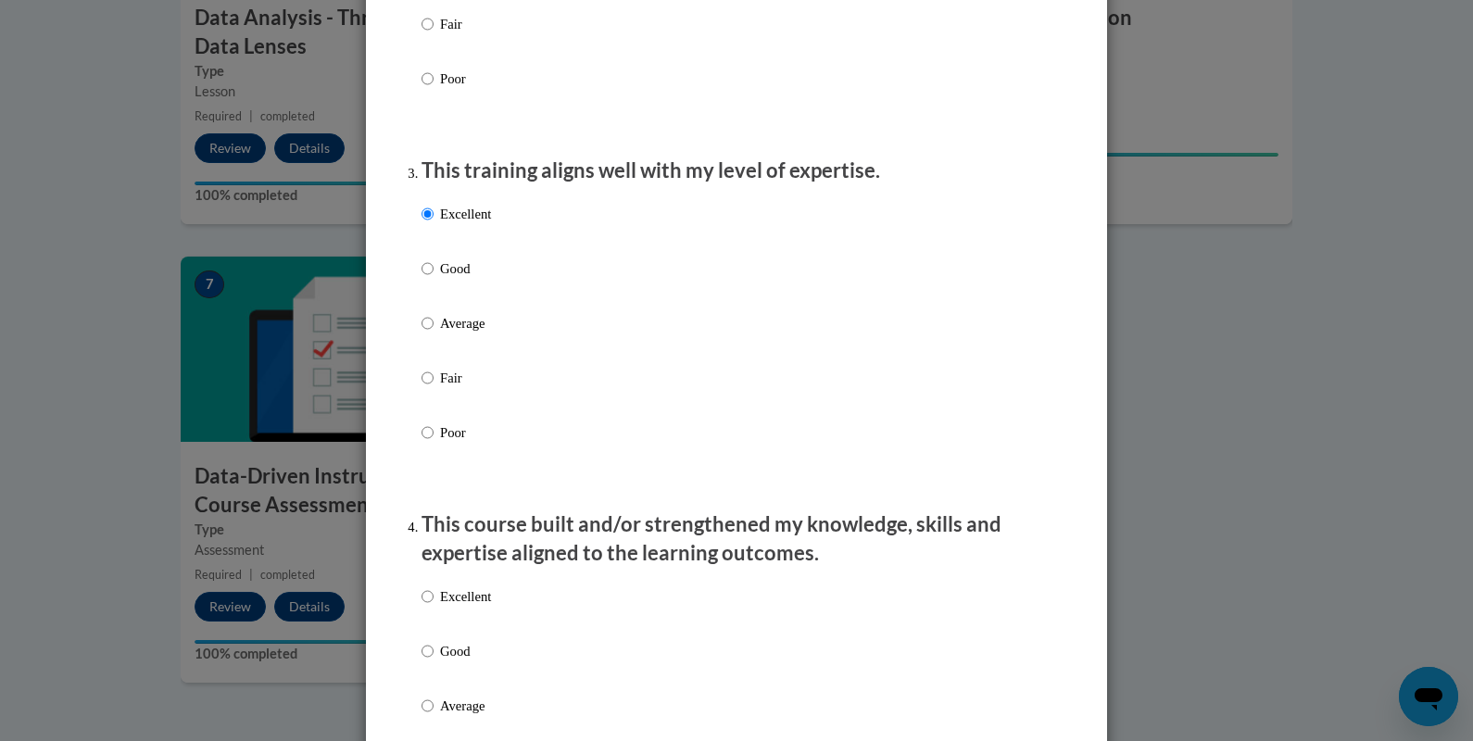
click at [453, 607] on p "Excellent" at bounding box center [465, 597] width 51 height 20
click at [434, 607] on input "Excellent" at bounding box center [428, 597] width 12 height 20
radio input "true"
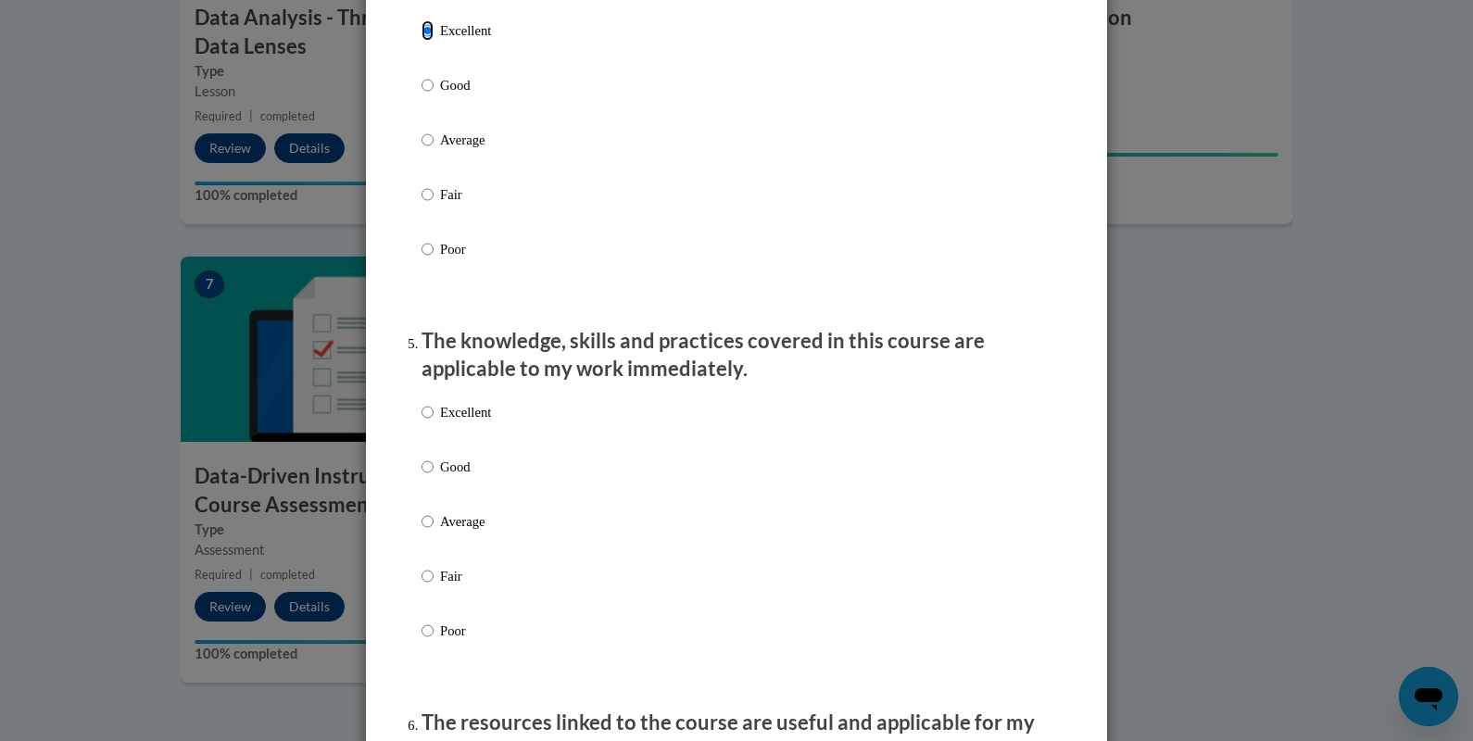
scroll to position [1407, 0]
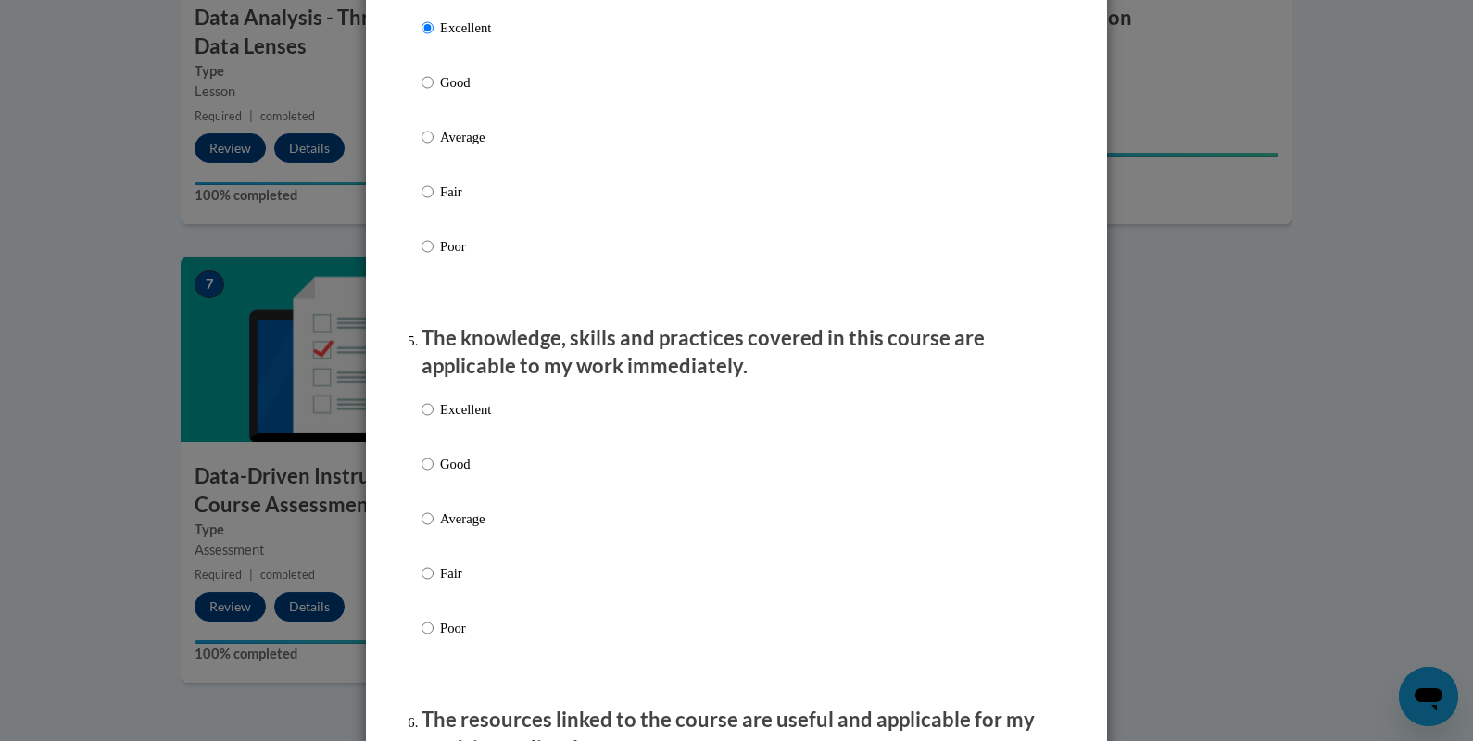
click at [531, 430] on div "Excellent Good Average Fair Poor" at bounding box center [737, 541] width 630 height 302
click at [449, 420] on p "Excellent" at bounding box center [465, 409] width 51 height 20
click at [434, 420] on input "Excellent" at bounding box center [428, 409] width 12 height 20
radio input "true"
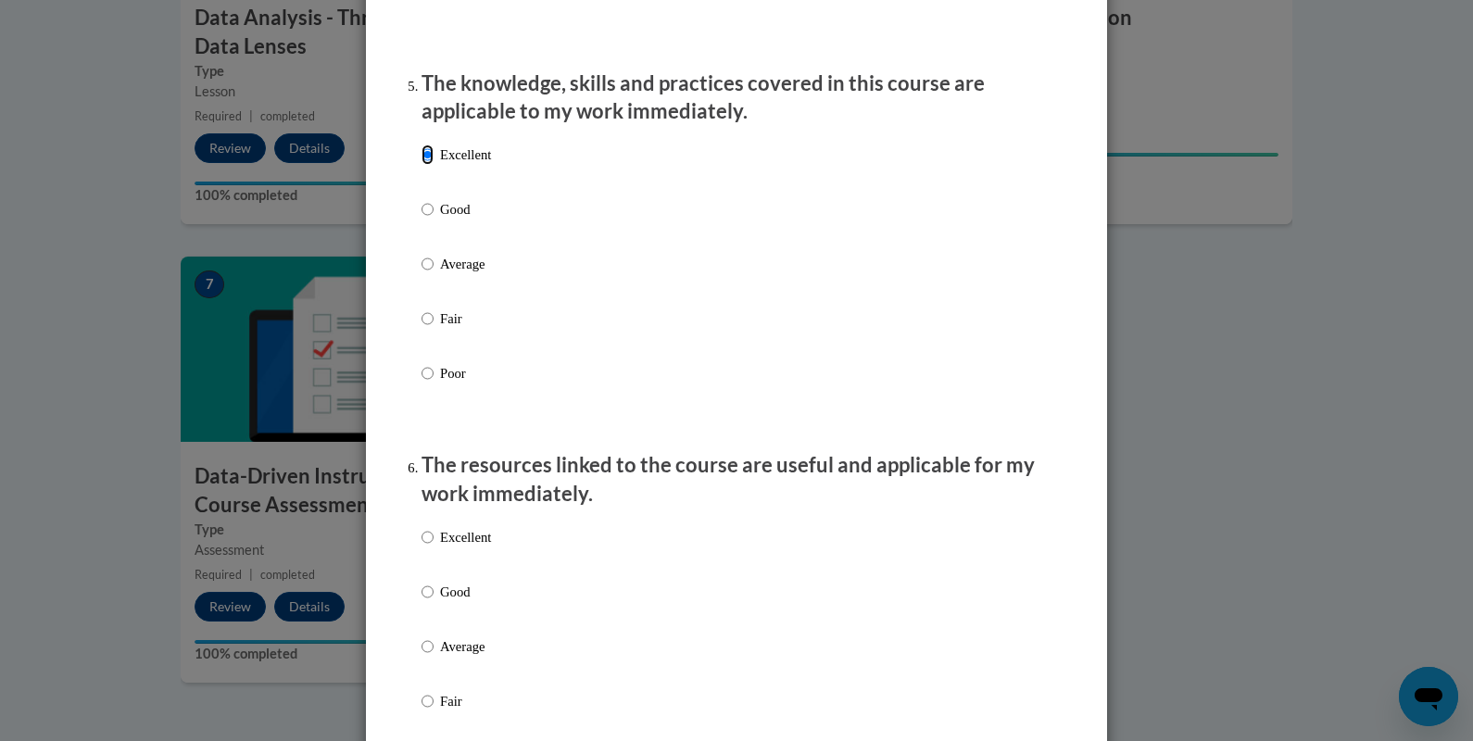
scroll to position [1660, 0]
click at [434, 566] on label "Excellent" at bounding box center [456, 553] width 69 height 50
click at [434, 549] on input "Excellent" at bounding box center [428, 538] width 12 height 20
radio input "true"
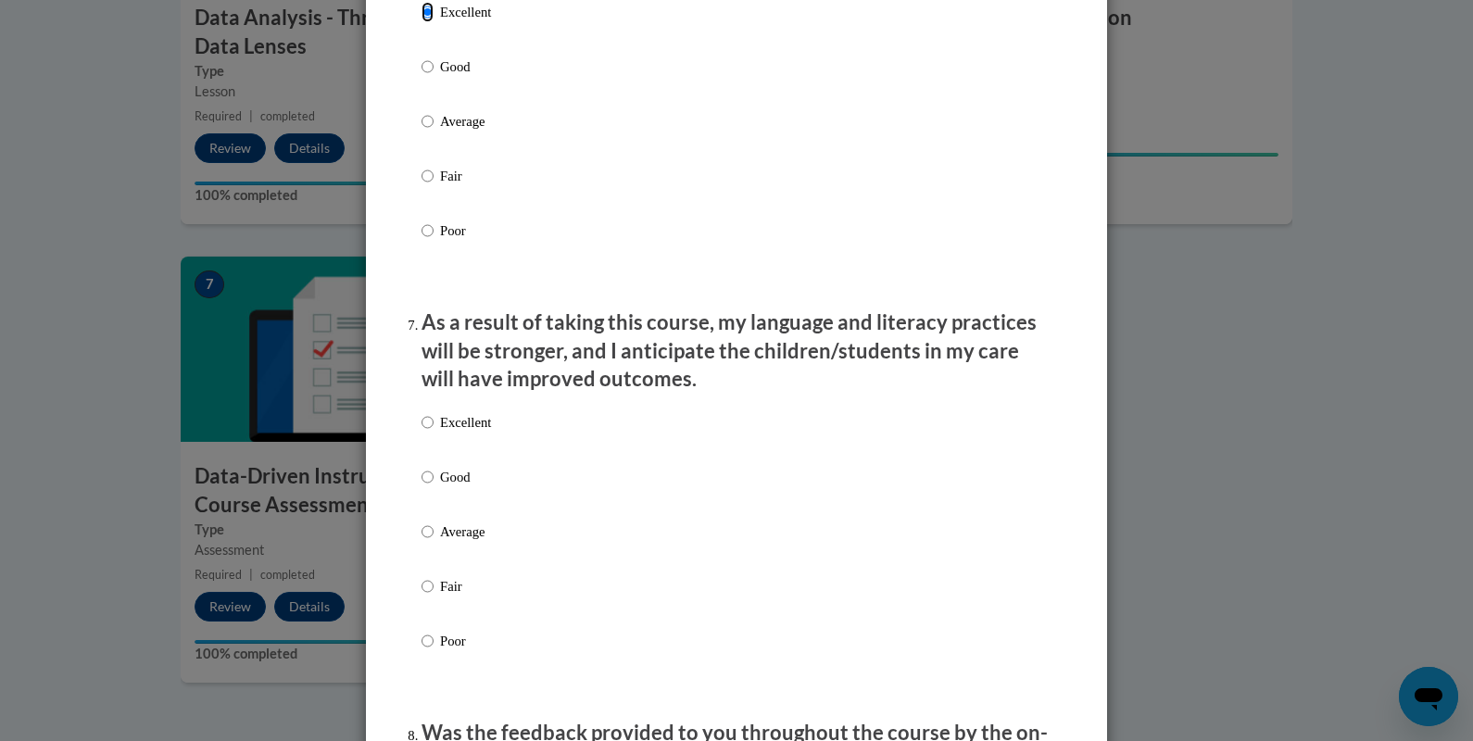
scroll to position [2188, 0]
click at [471, 432] on p "Excellent" at bounding box center [465, 421] width 51 height 20
click at [434, 432] on input "Excellent" at bounding box center [428, 421] width 12 height 20
radio input "true"
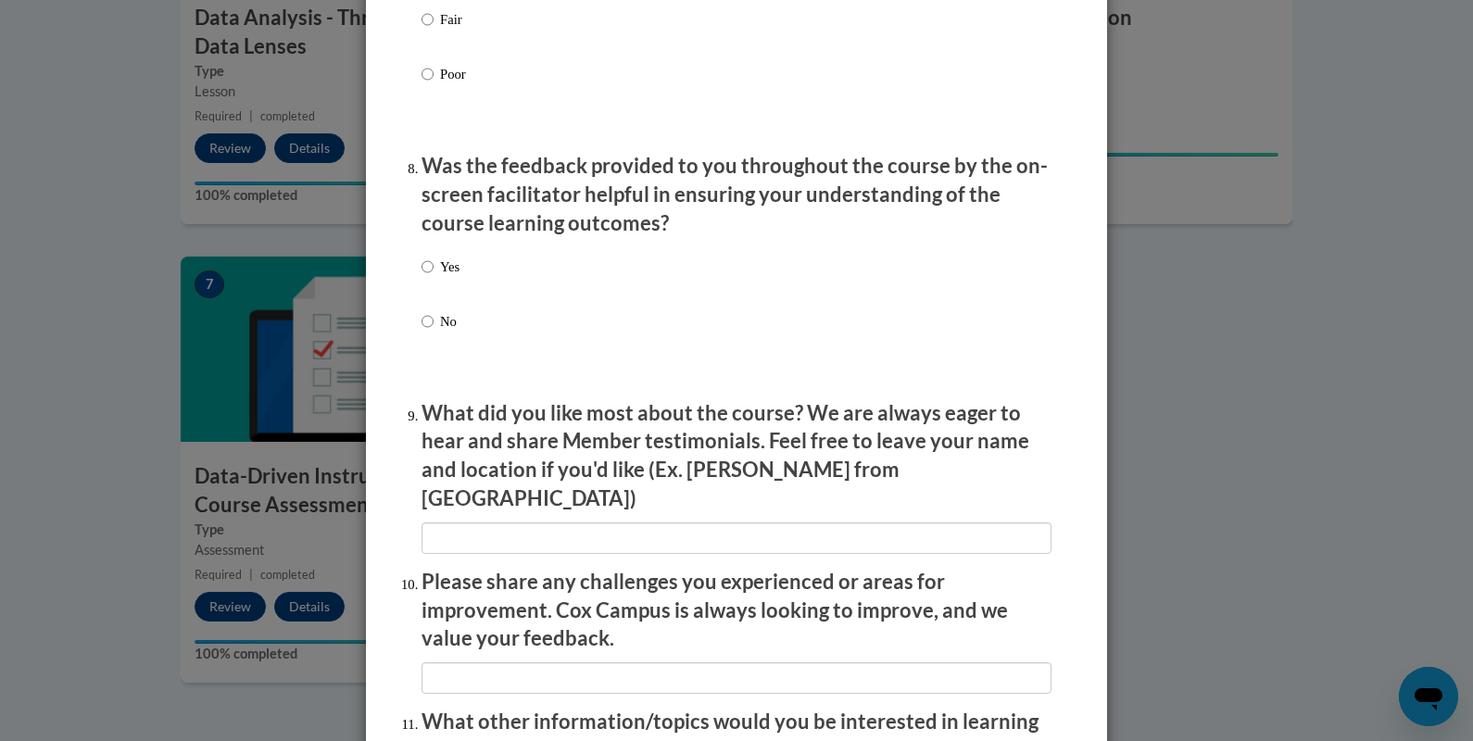
scroll to position [2778, 0]
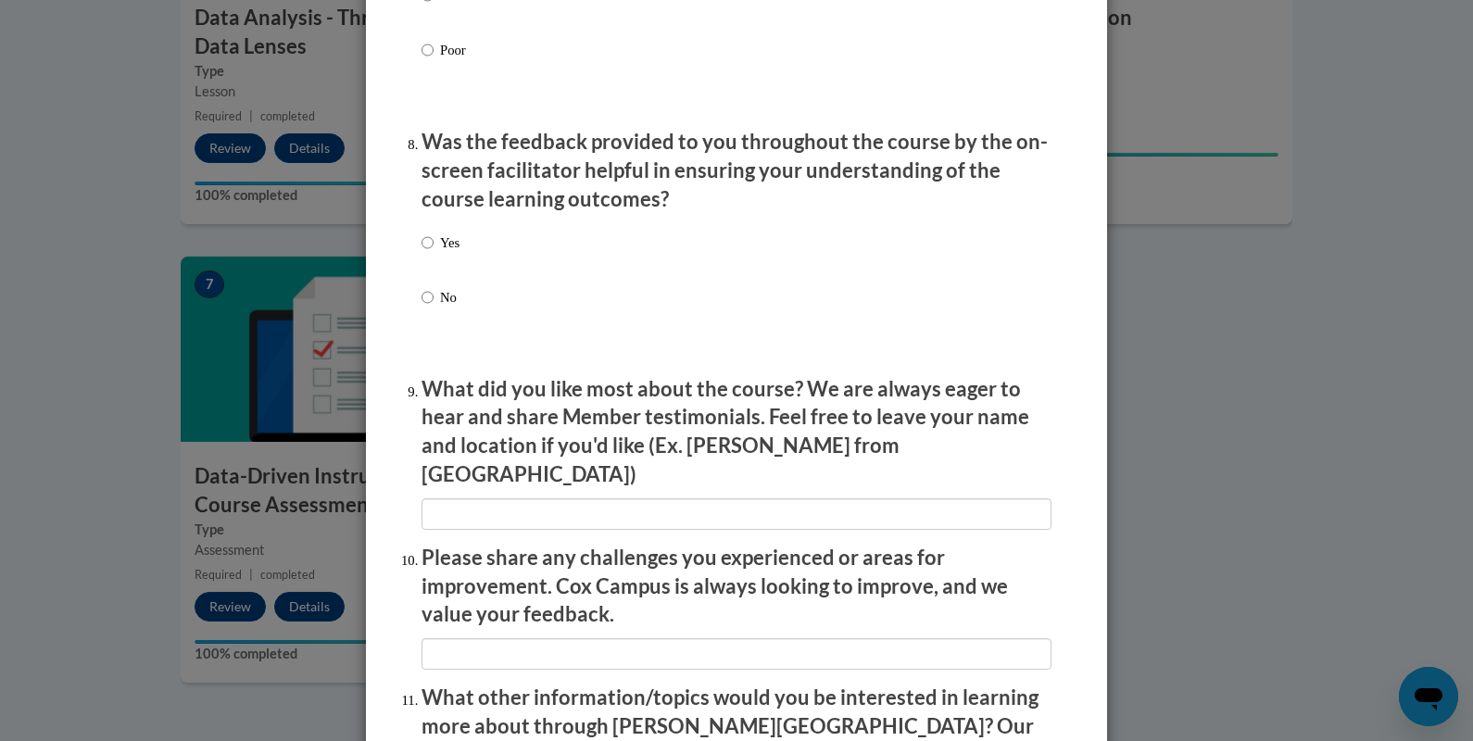
click at [461, 261] on div "Yes No" at bounding box center [737, 292] width 630 height 138
click at [437, 260] on label "Yes" at bounding box center [441, 258] width 38 height 50
click at [434, 253] on input "Yes" at bounding box center [428, 243] width 12 height 20
radio input "true"
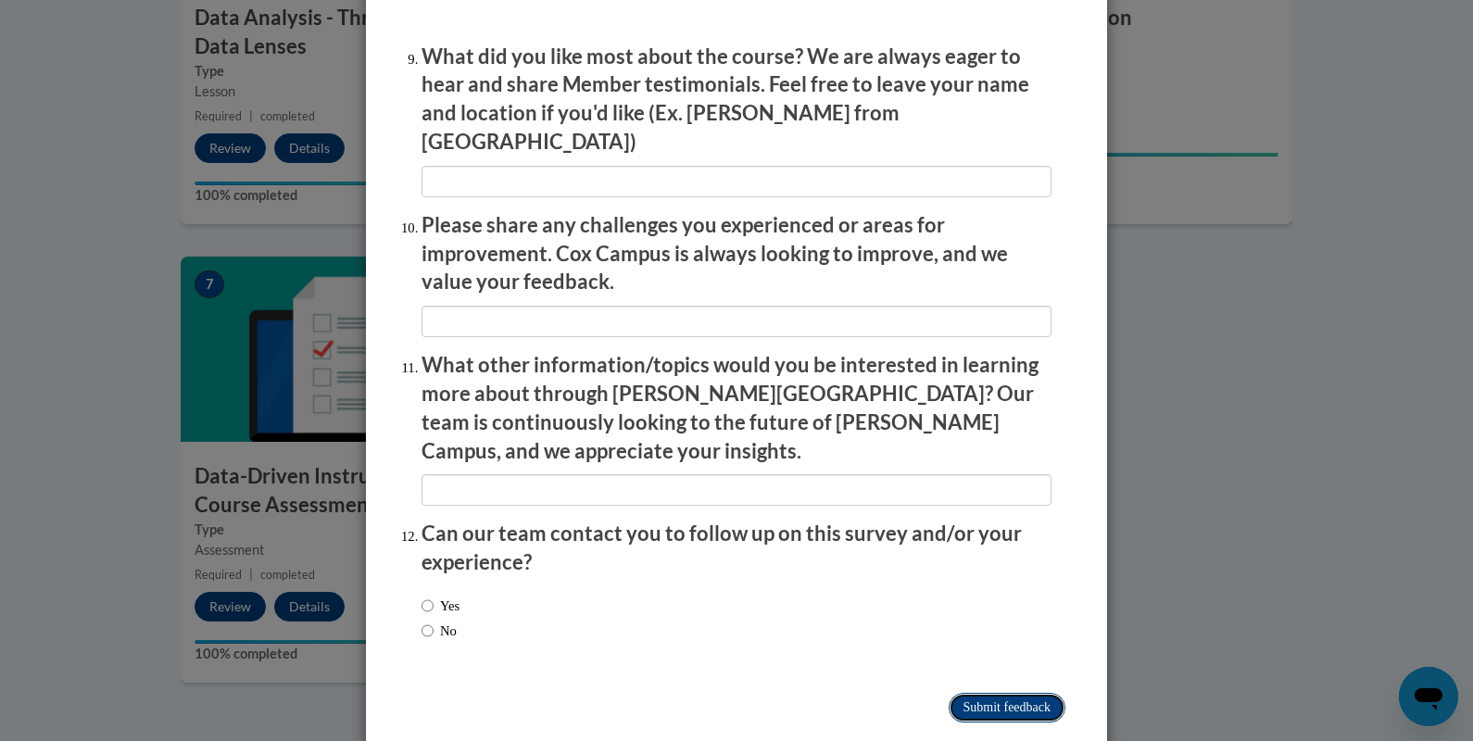
click at [979, 693] on input "Submit feedback" at bounding box center [1007, 708] width 117 height 30
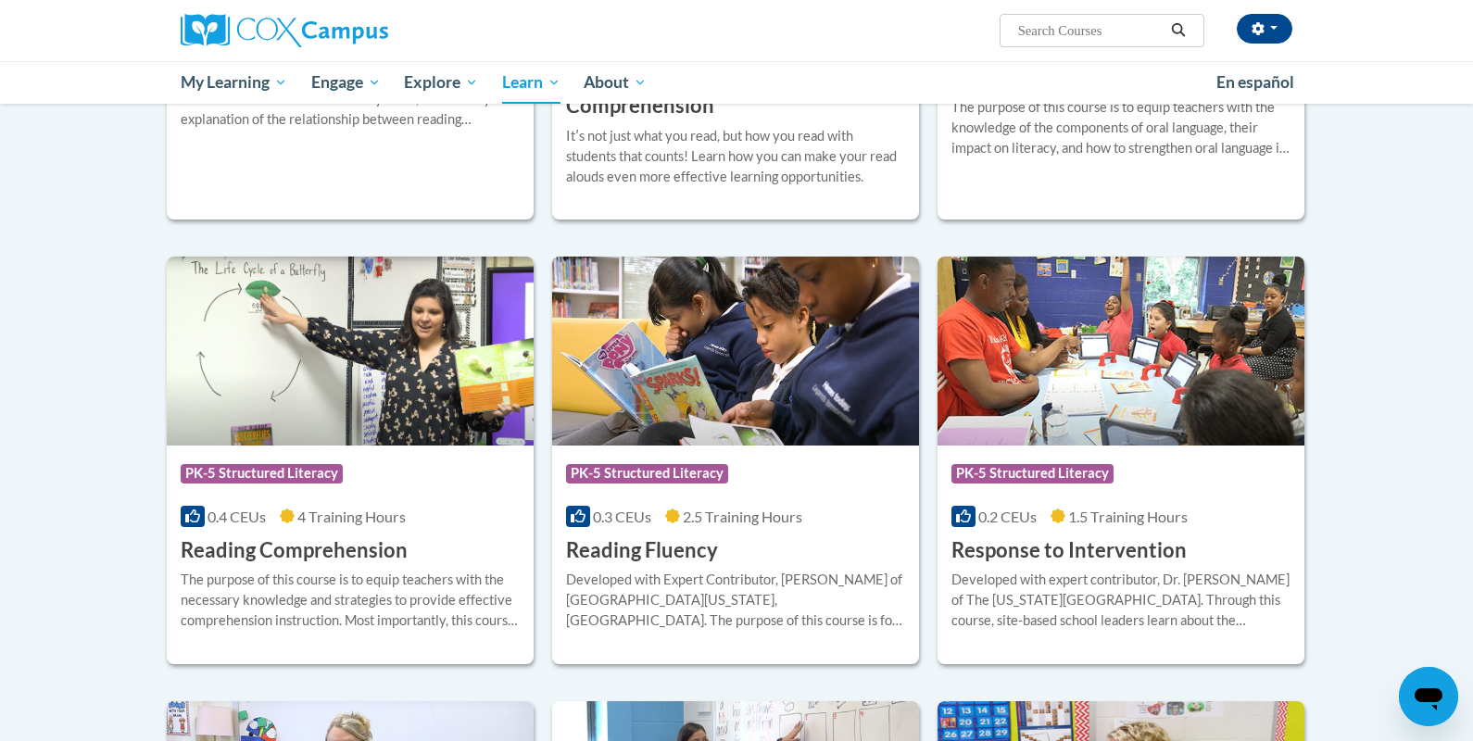
scroll to position [1403, 0]
click at [1107, 350] on img at bounding box center [1121, 352] width 367 height 189
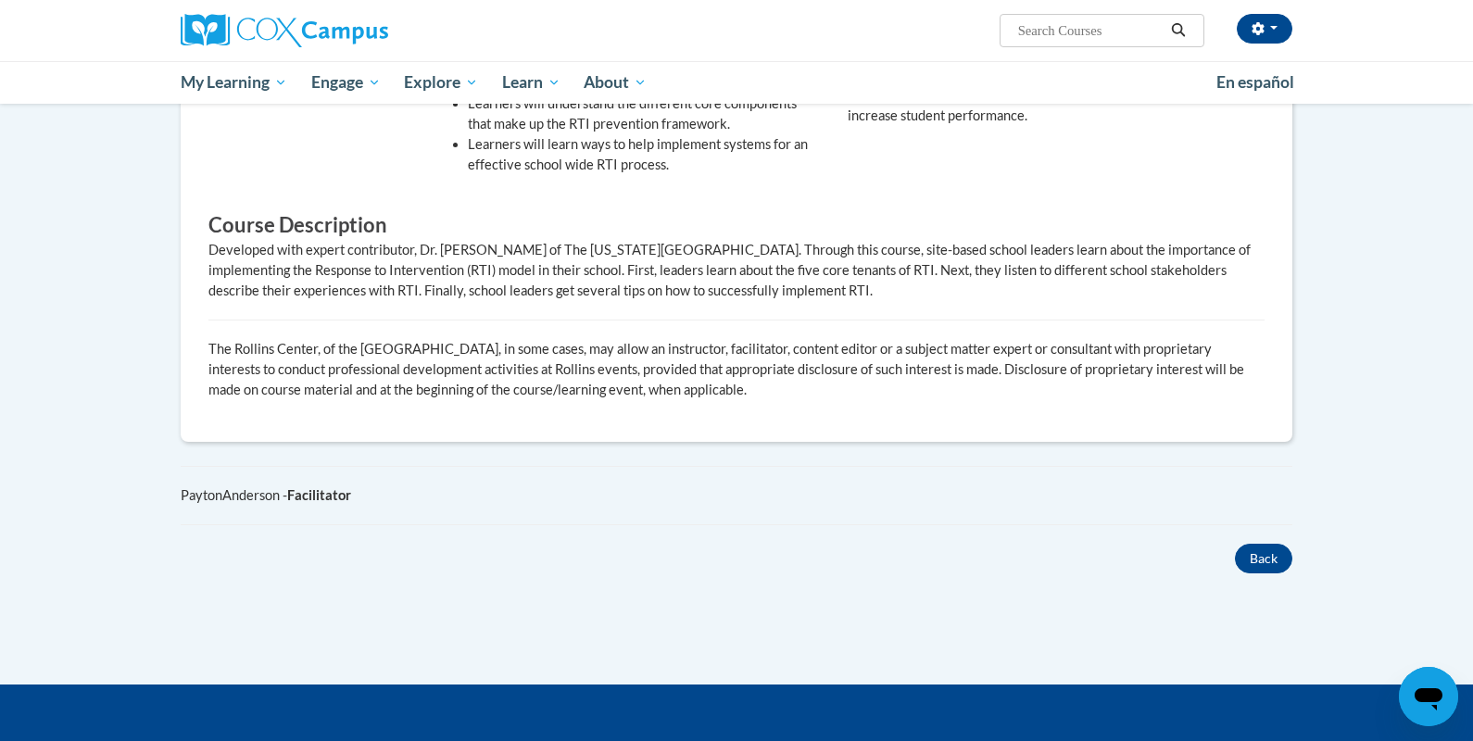
scroll to position [230, 0]
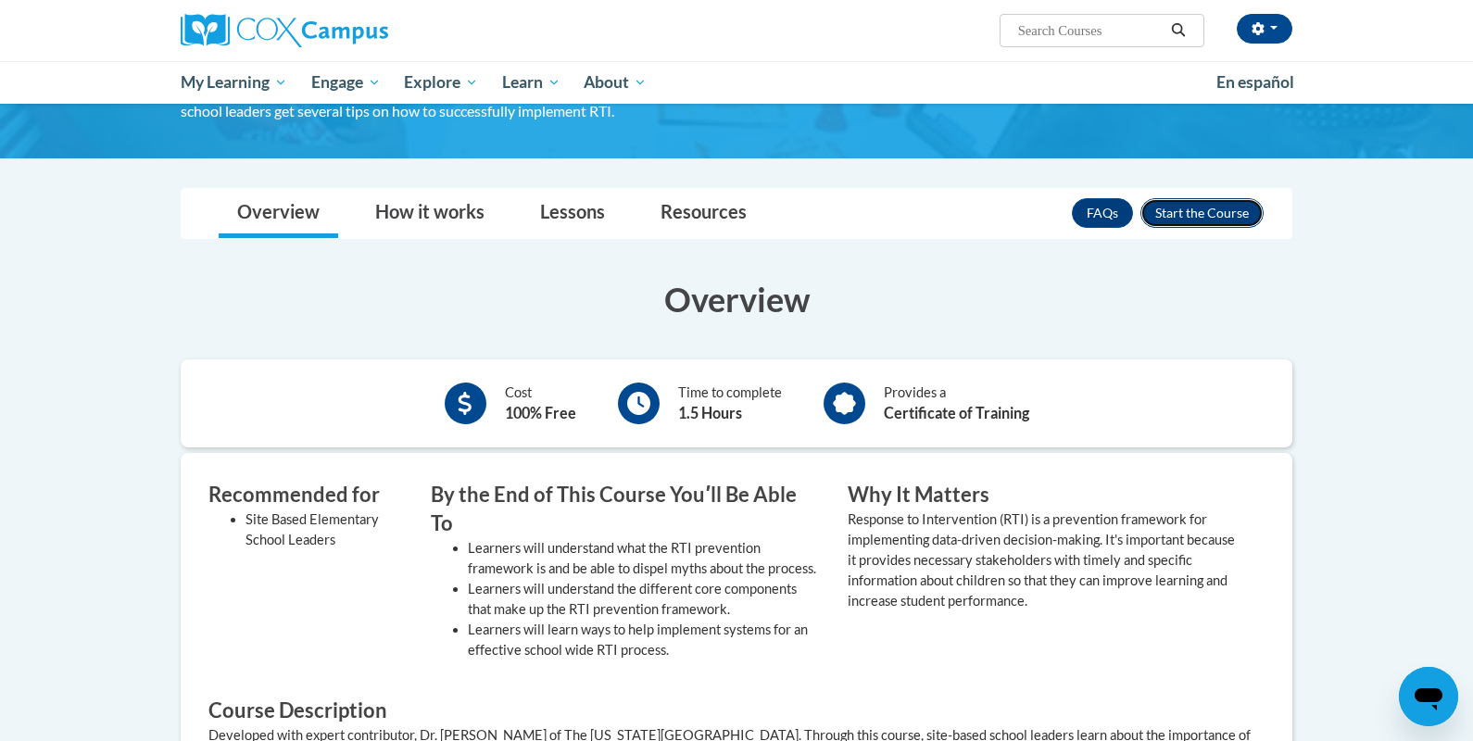
click at [1202, 215] on button "Enroll" at bounding box center [1202, 213] width 123 height 30
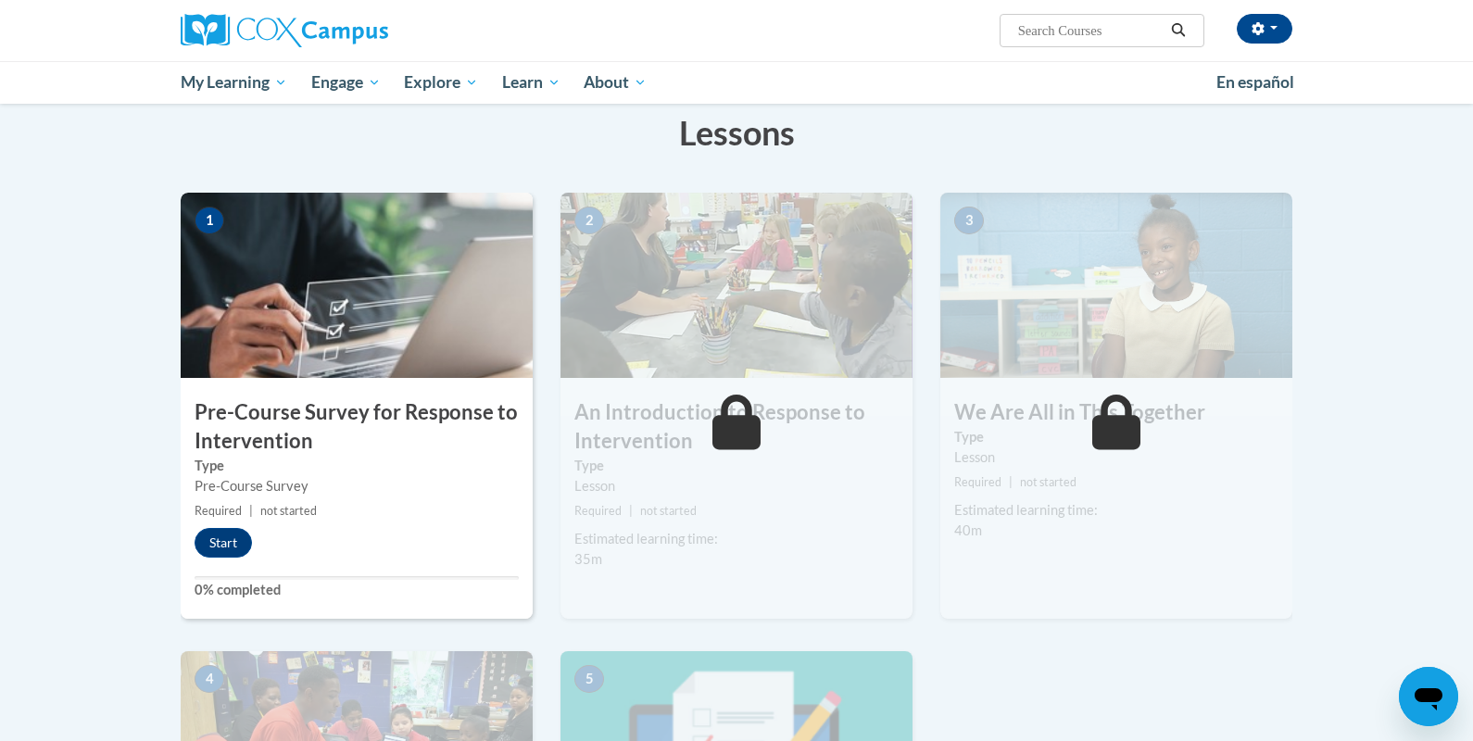
scroll to position [293, 0]
